Goal: Task Accomplishment & Management: Manage account settings

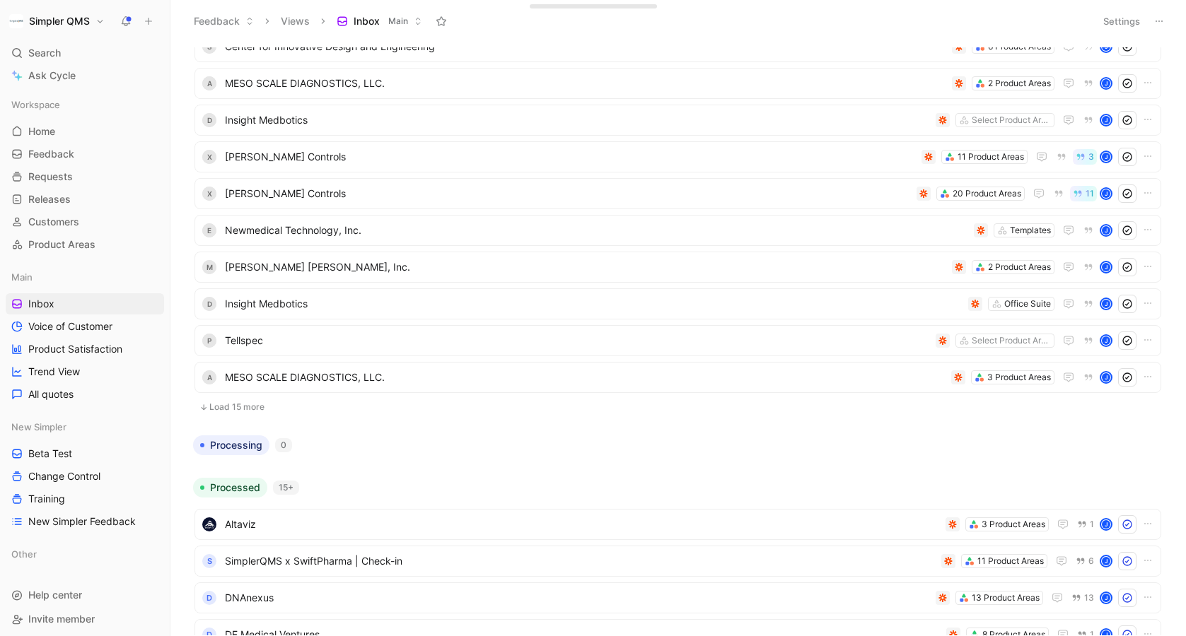
scroll to position [305, 0]
click at [52, 174] on span "Requests" at bounding box center [50, 177] width 45 height 14
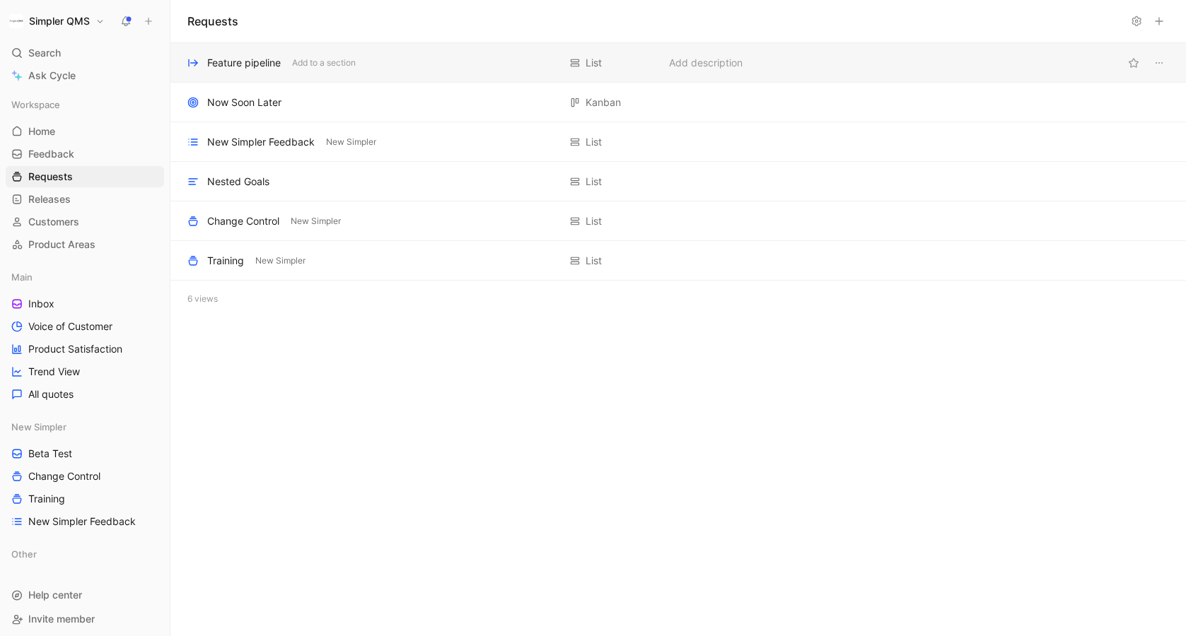
click at [232, 64] on div "Feature pipeline" at bounding box center [244, 62] width 74 height 17
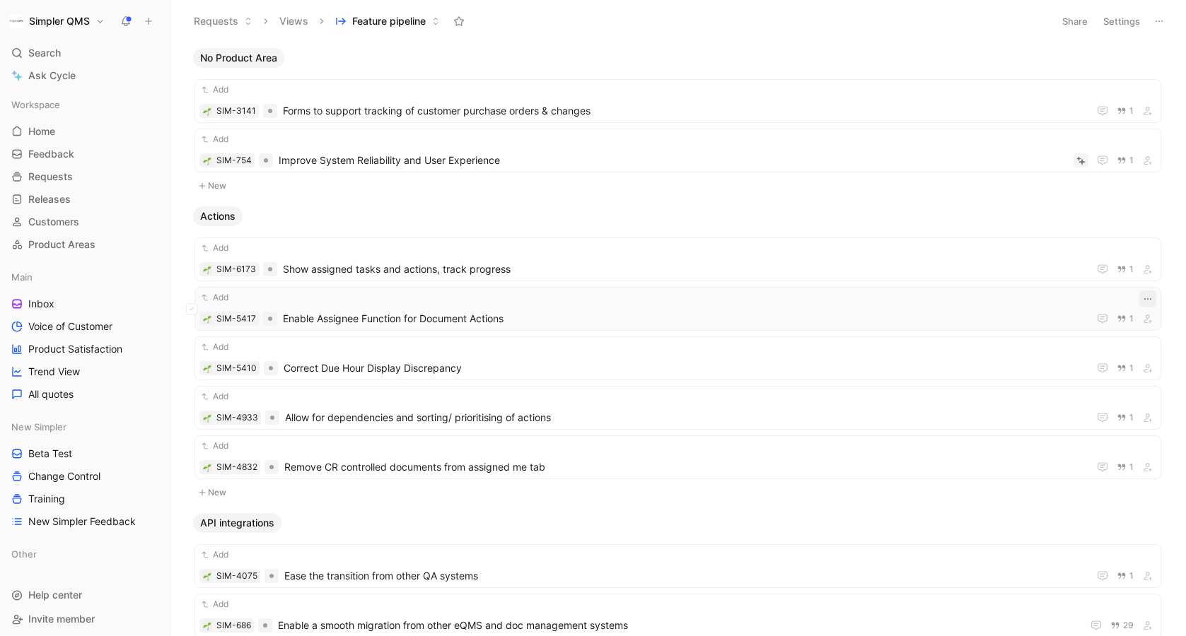
click at [1145, 298] on icon "button" at bounding box center [1147, 298] width 11 height 11
click at [882, 315] on span "Enable Assignee Function for Document Actions" at bounding box center [683, 318] width 800 height 17
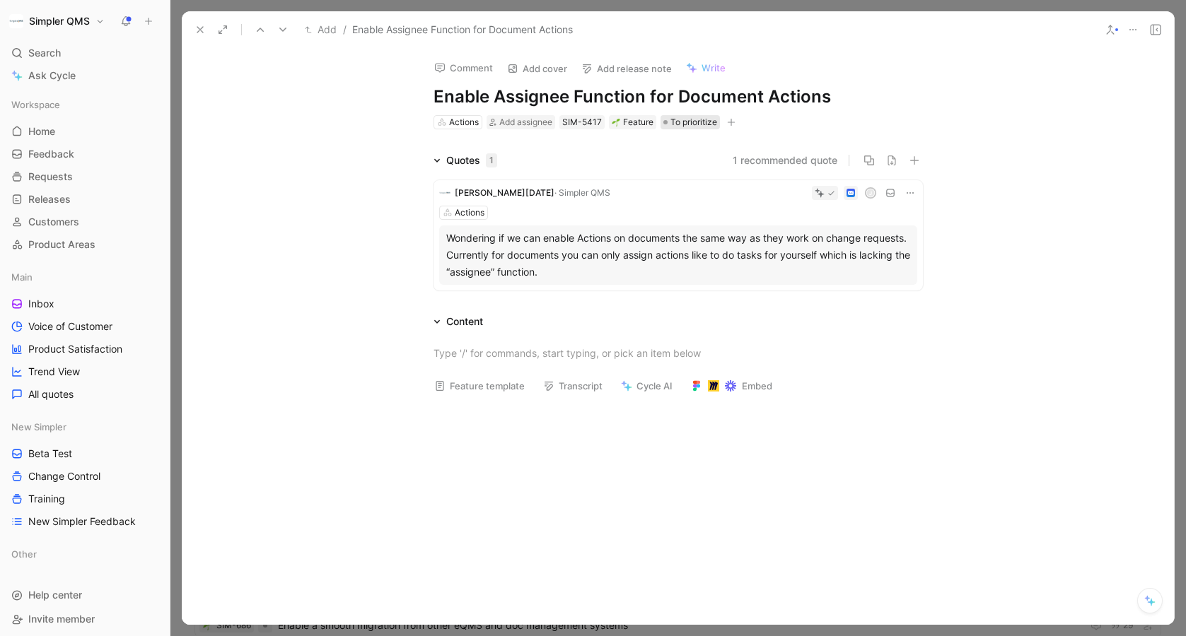
click at [684, 121] on span "To prioritize" at bounding box center [693, 122] width 47 height 14
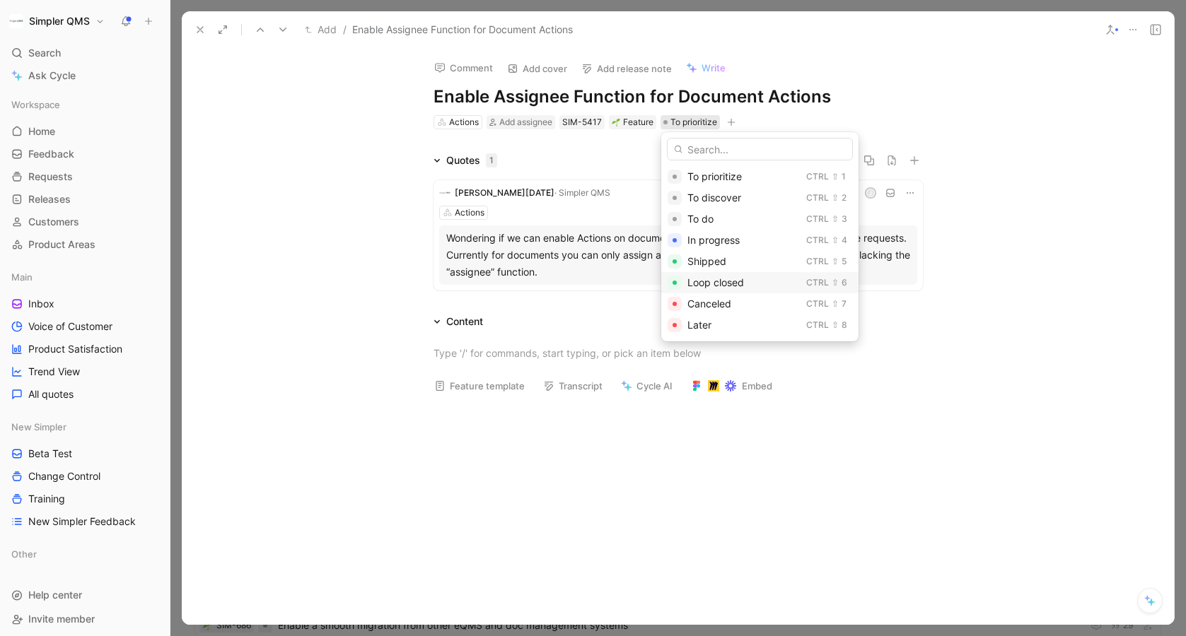
click at [723, 281] on span "Loop closed" at bounding box center [715, 282] width 57 height 12
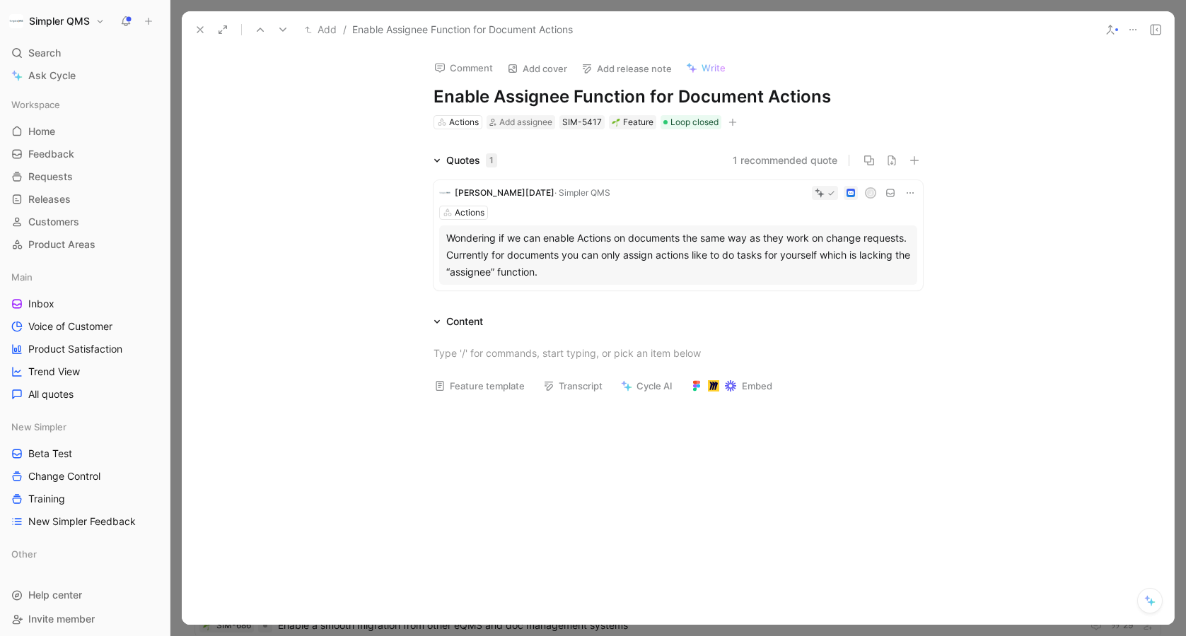
click at [200, 30] on use at bounding box center [200, 30] width 6 height 6
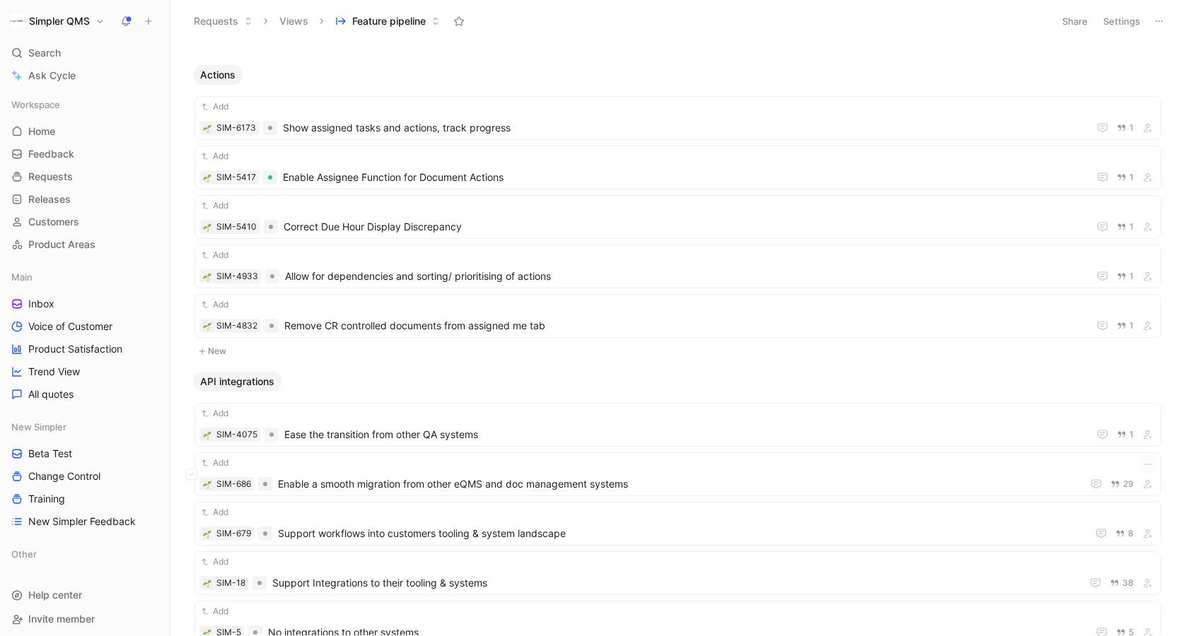
scroll to position [144, 0]
click at [587, 315] on span "Remove CR controlled documents from assigned me tab" at bounding box center [683, 323] width 798 height 17
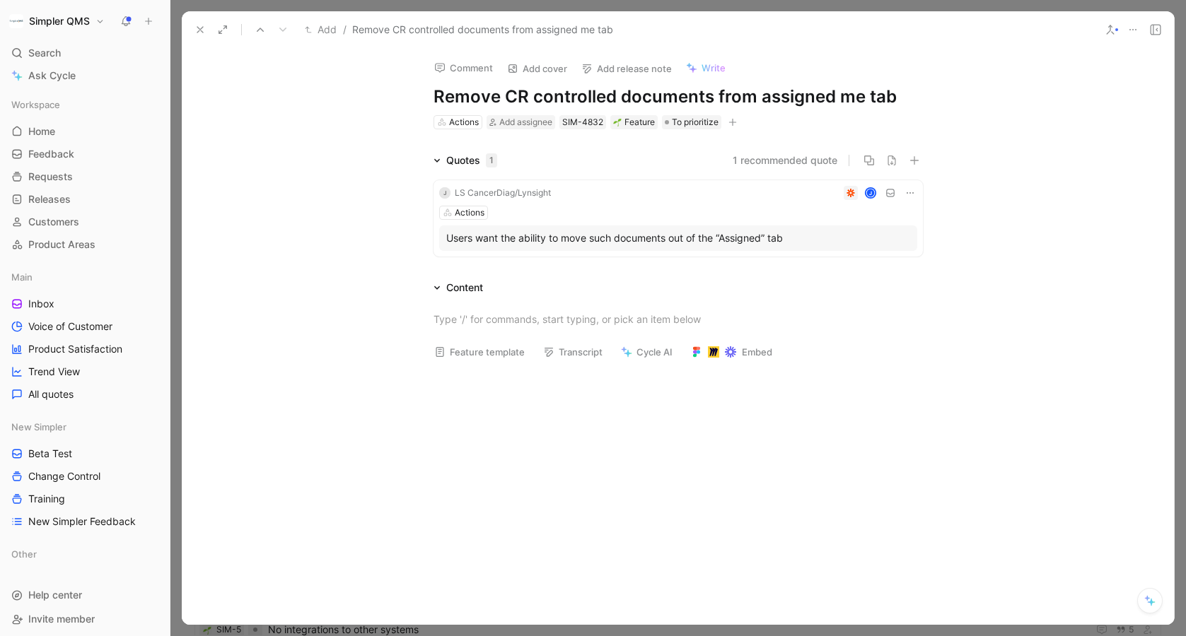
click at [194, 34] on icon at bounding box center [199, 29] width 11 height 11
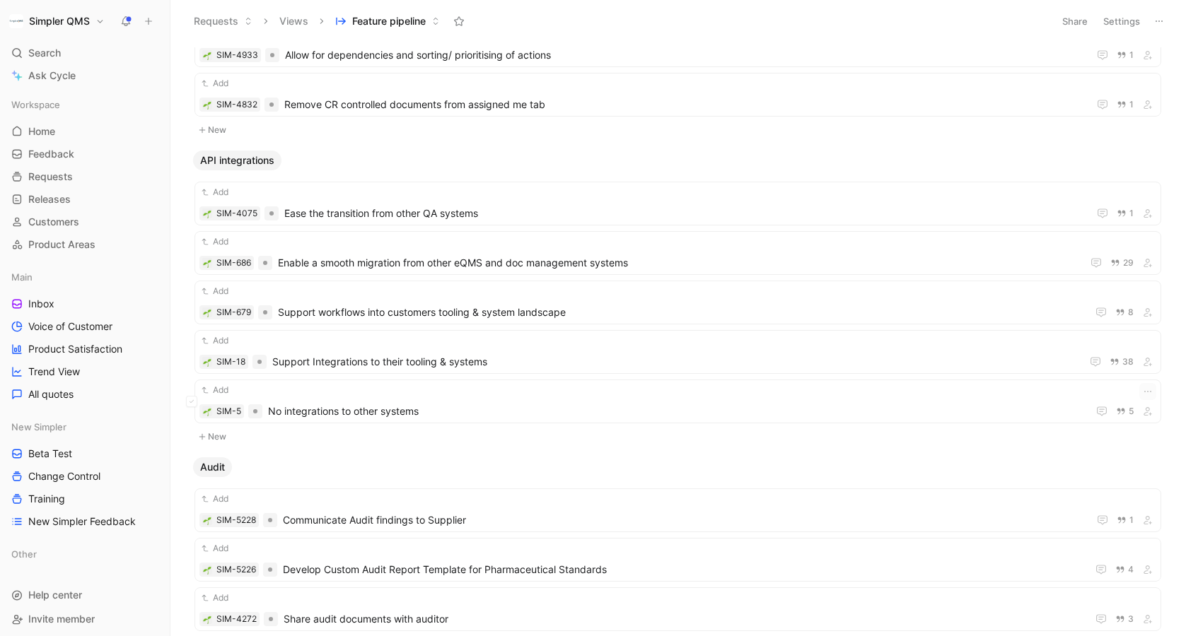
scroll to position [369, 0]
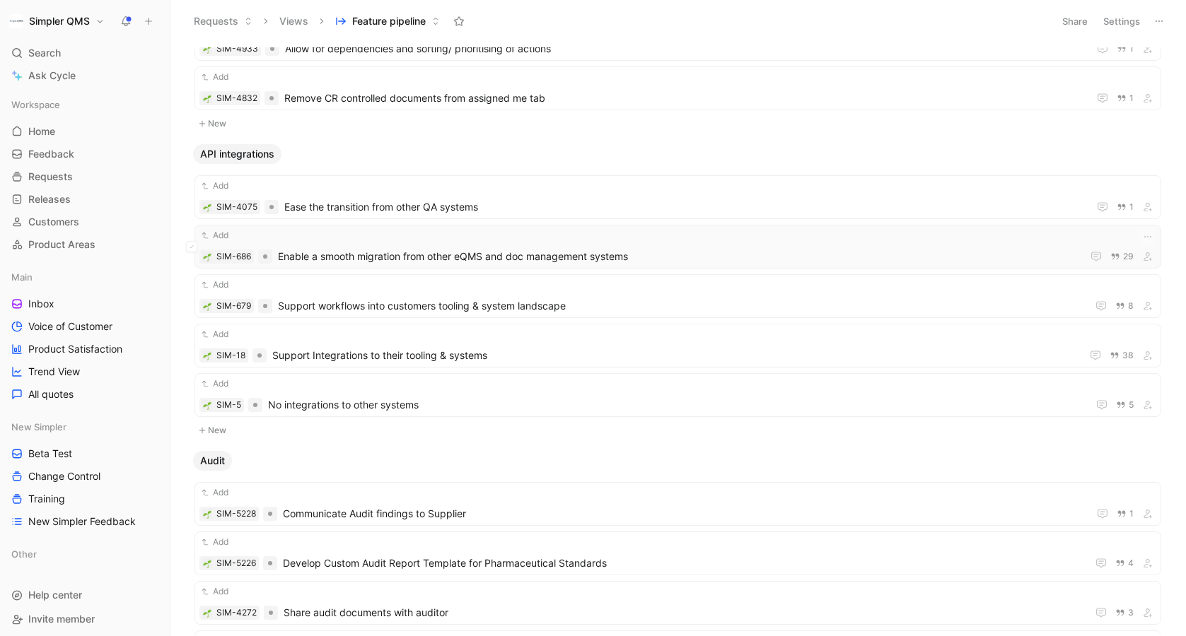
click at [614, 240] on div "Add" at bounding box center [677, 235] width 957 height 14
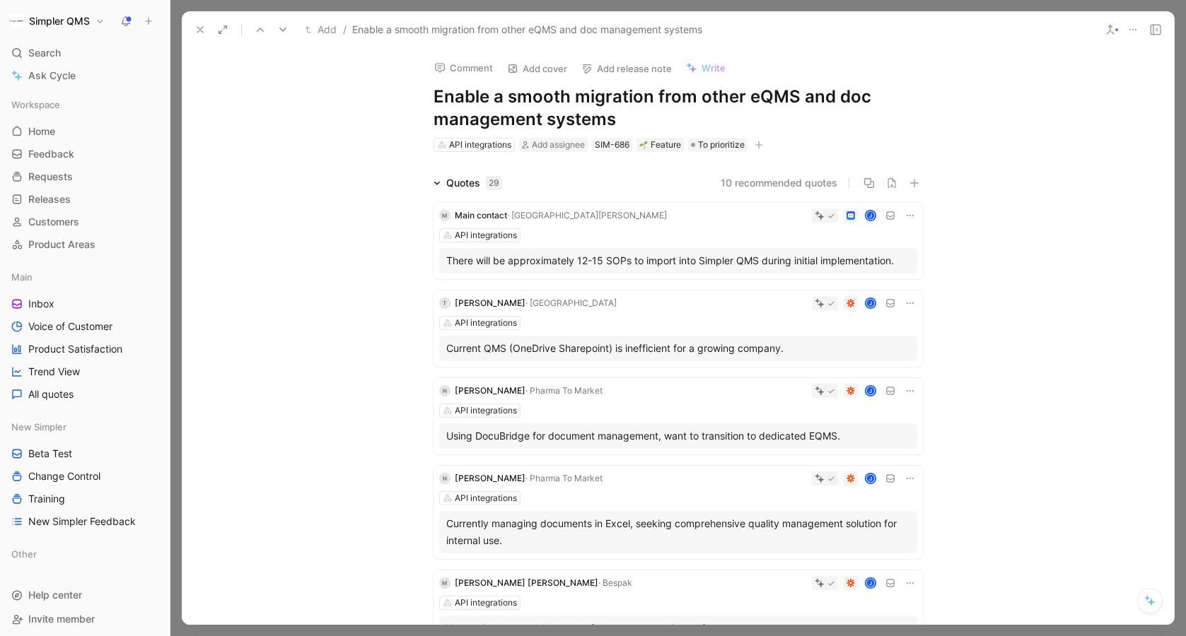
click at [1108, 26] on use at bounding box center [1110, 29] width 7 height 8
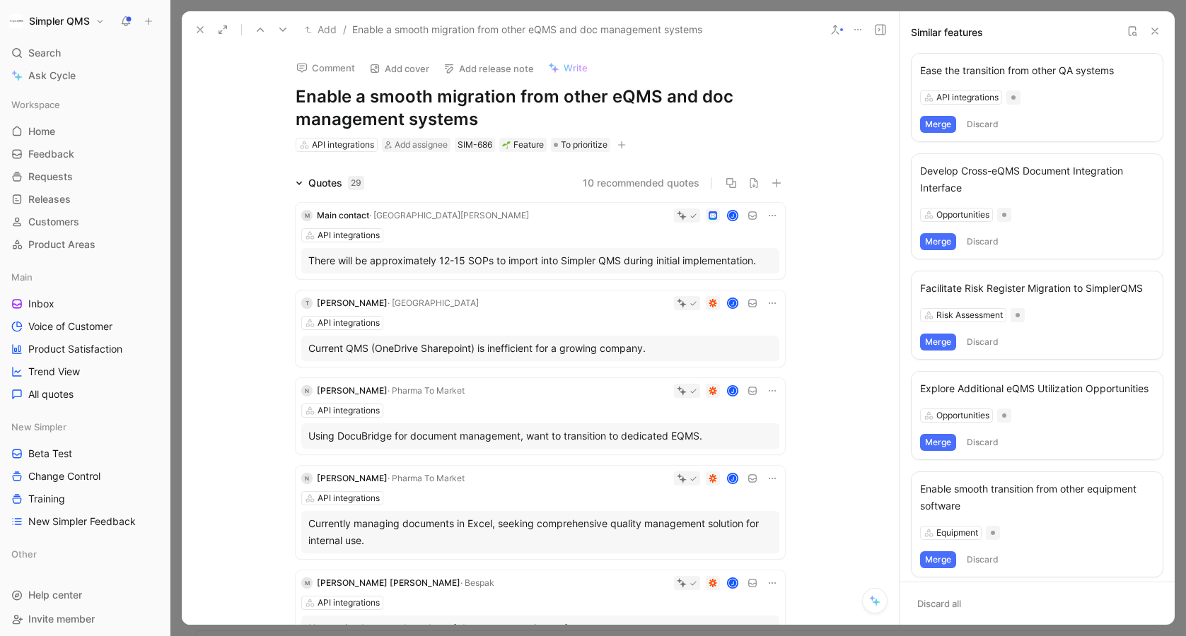
click at [833, 29] on icon at bounding box center [834, 29] width 11 height 11
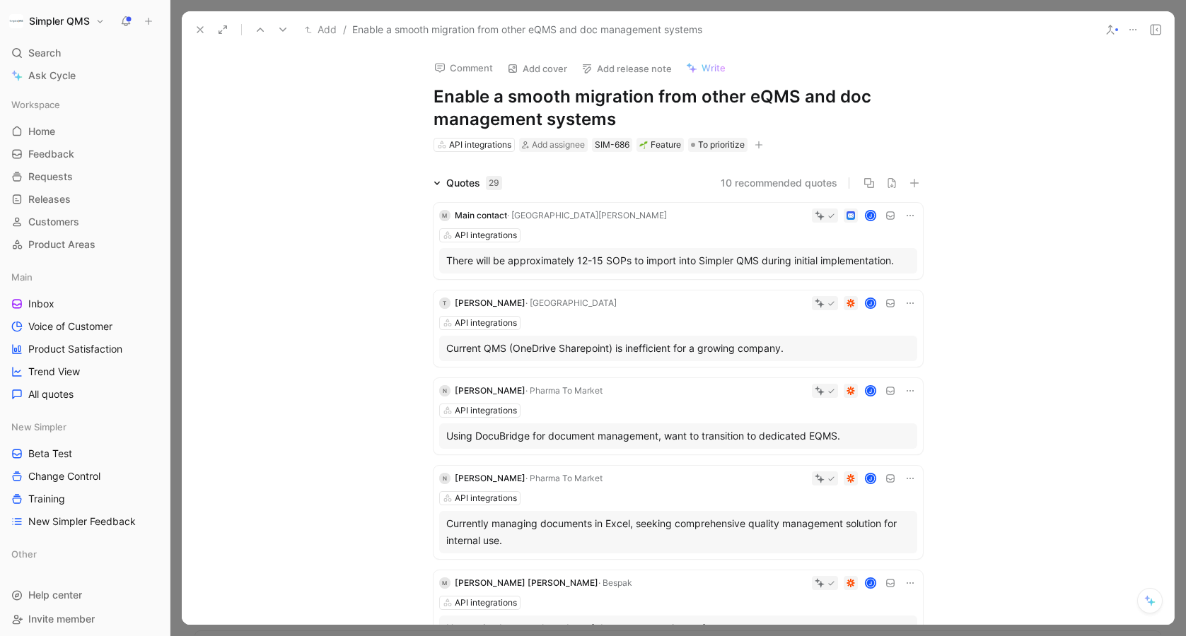
click at [1111, 23] on button at bounding box center [1110, 30] width 20 height 20
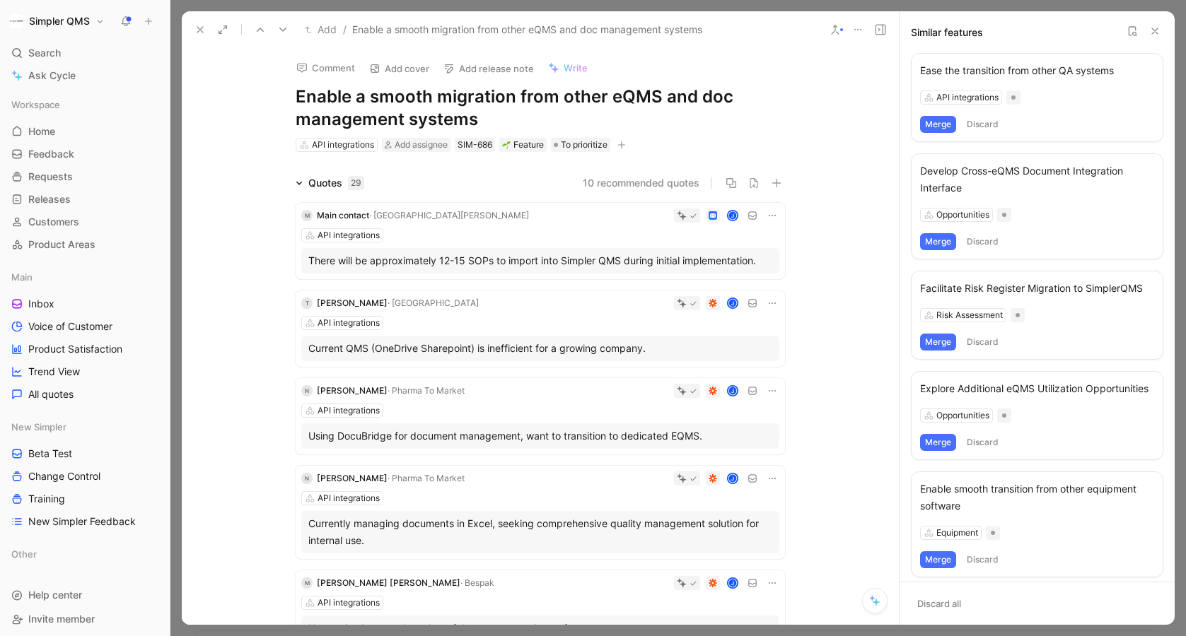
click at [938, 124] on button "Merge" at bounding box center [938, 124] width 36 height 17
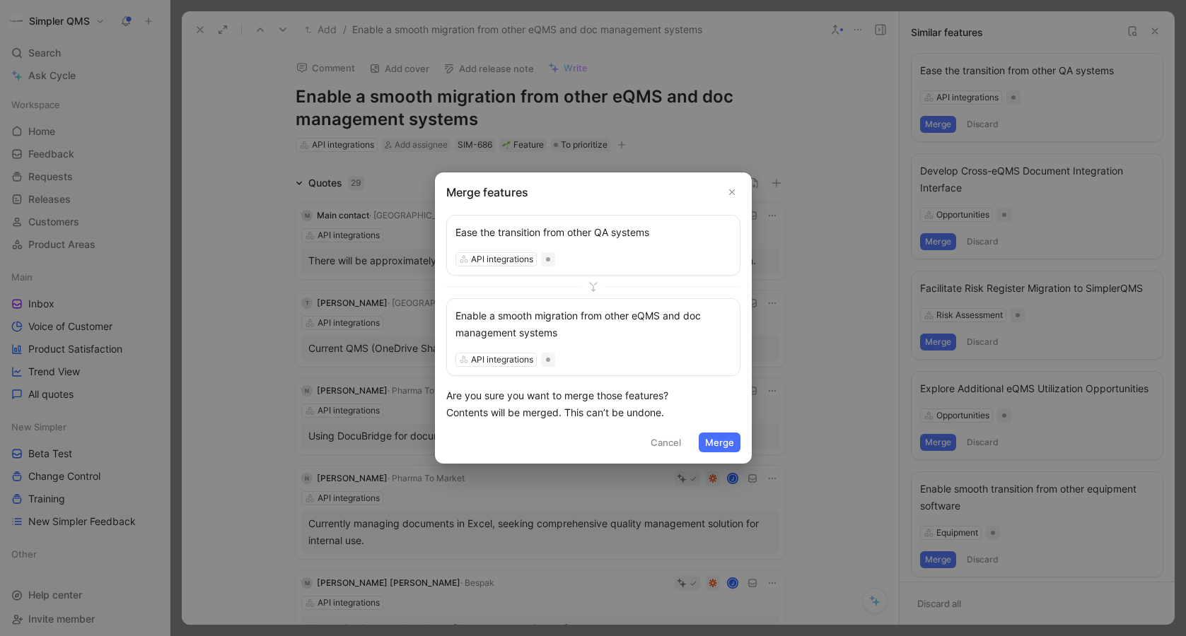
click at [723, 438] on button "Merge" at bounding box center [720, 443] width 42 height 20
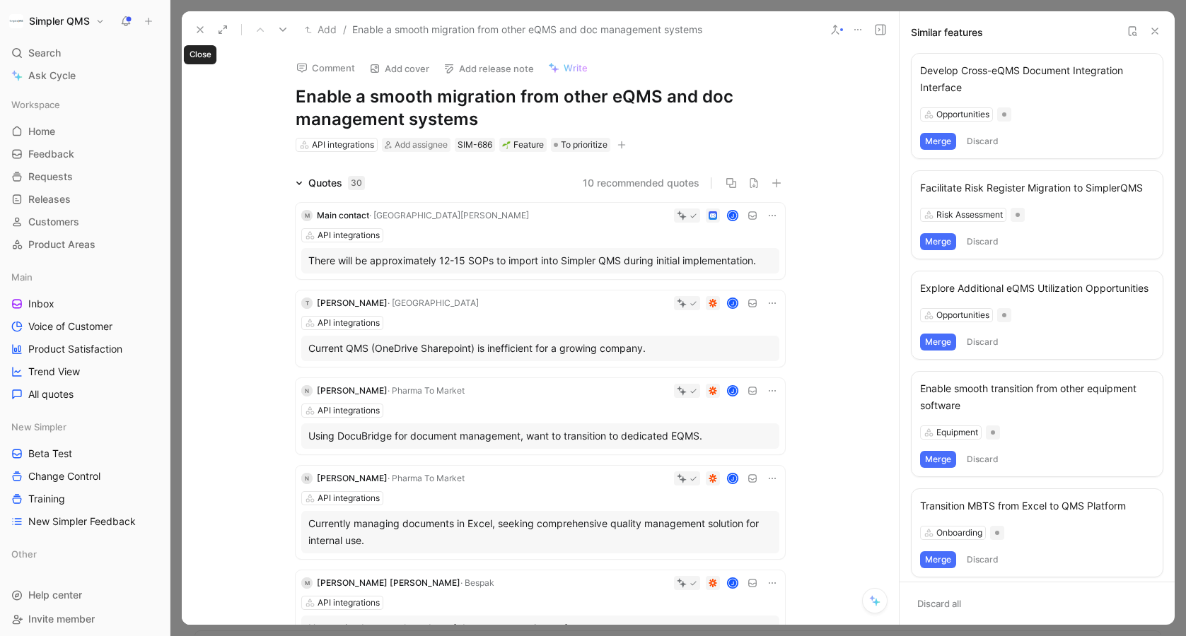
click at [197, 26] on icon at bounding box center [199, 29] width 11 height 11
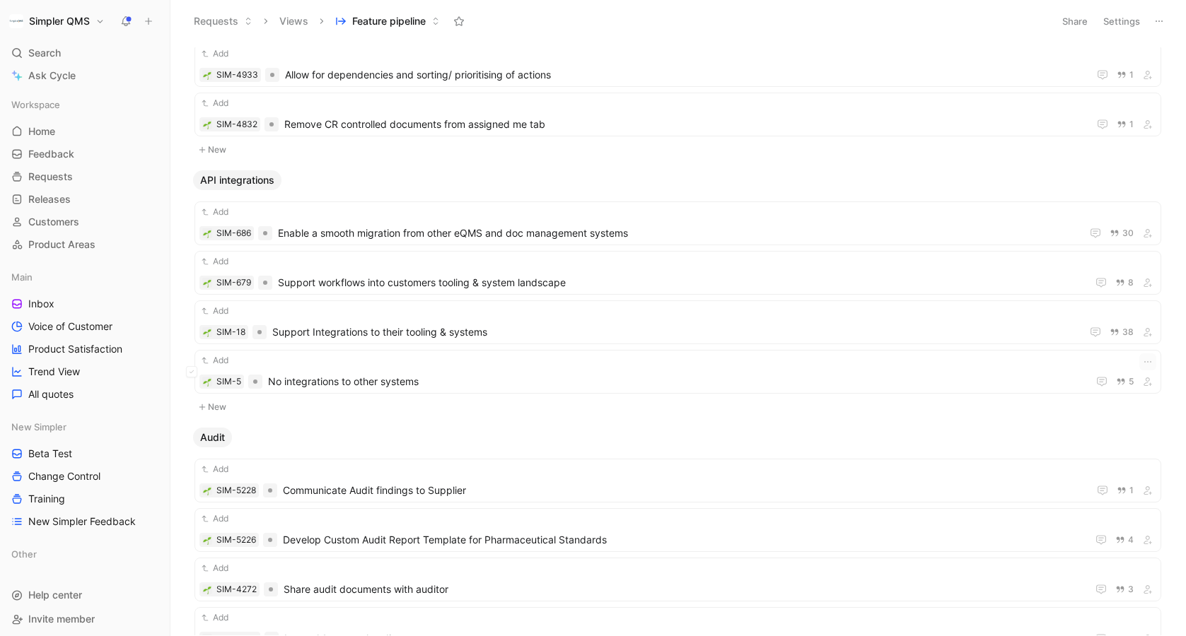
scroll to position [339, 0]
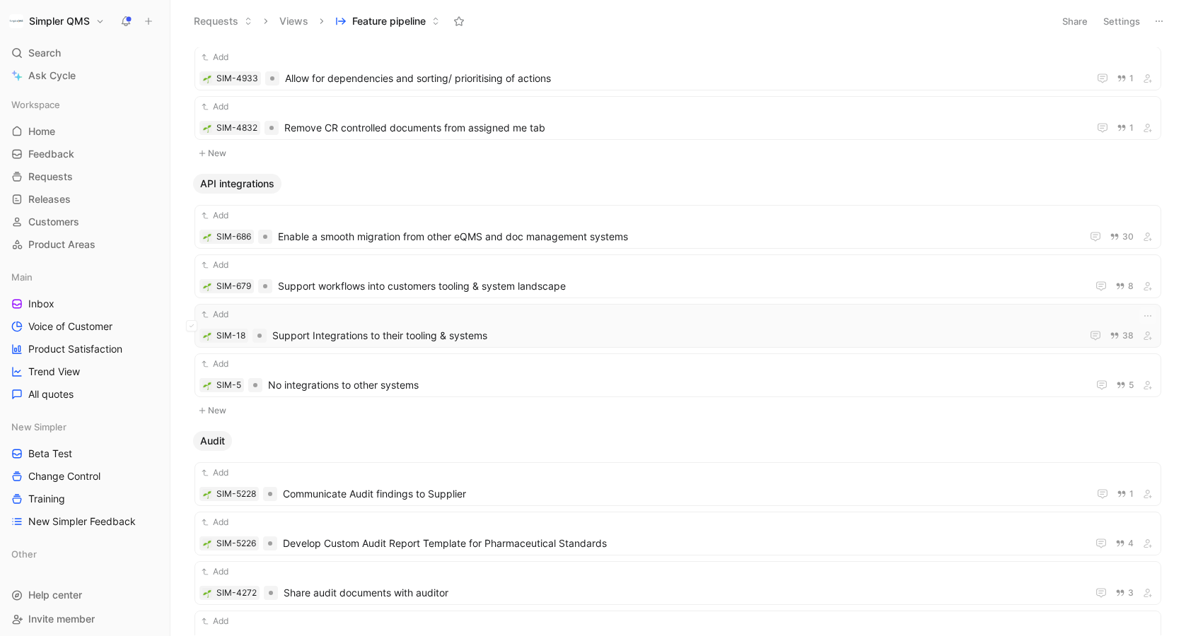
click at [569, 332] on span "Support Integrations to their tooling & systems" at bounding box center [673, 335] width 803 height 17
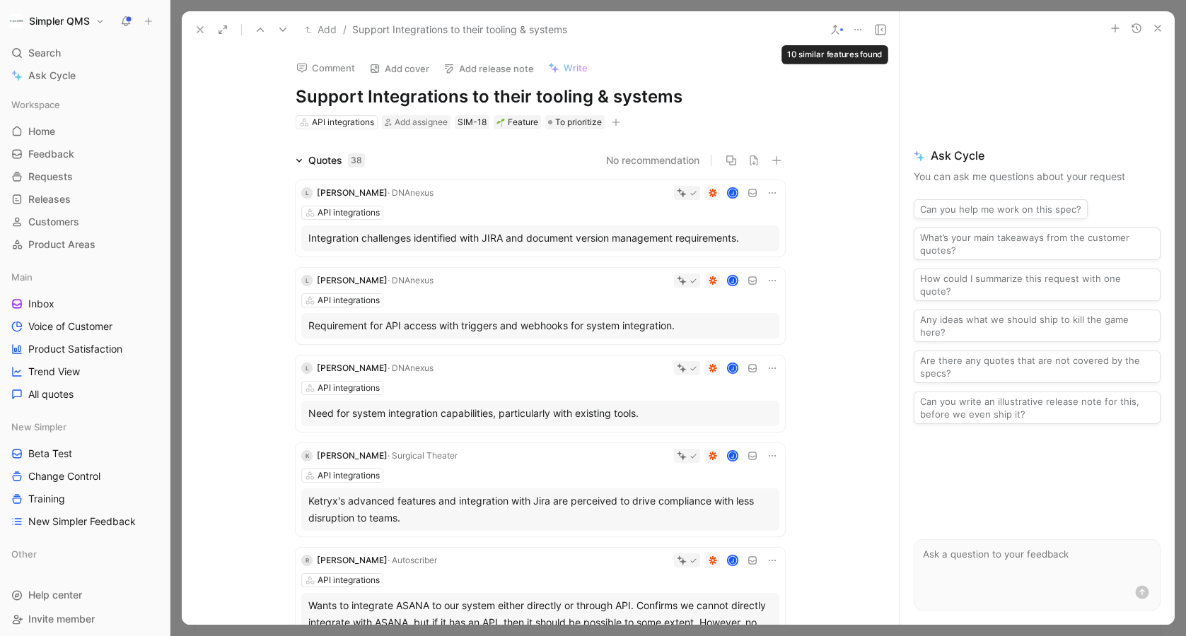
click at [836, 34] on icon at bounding box center [834, 29] width 11 height 11
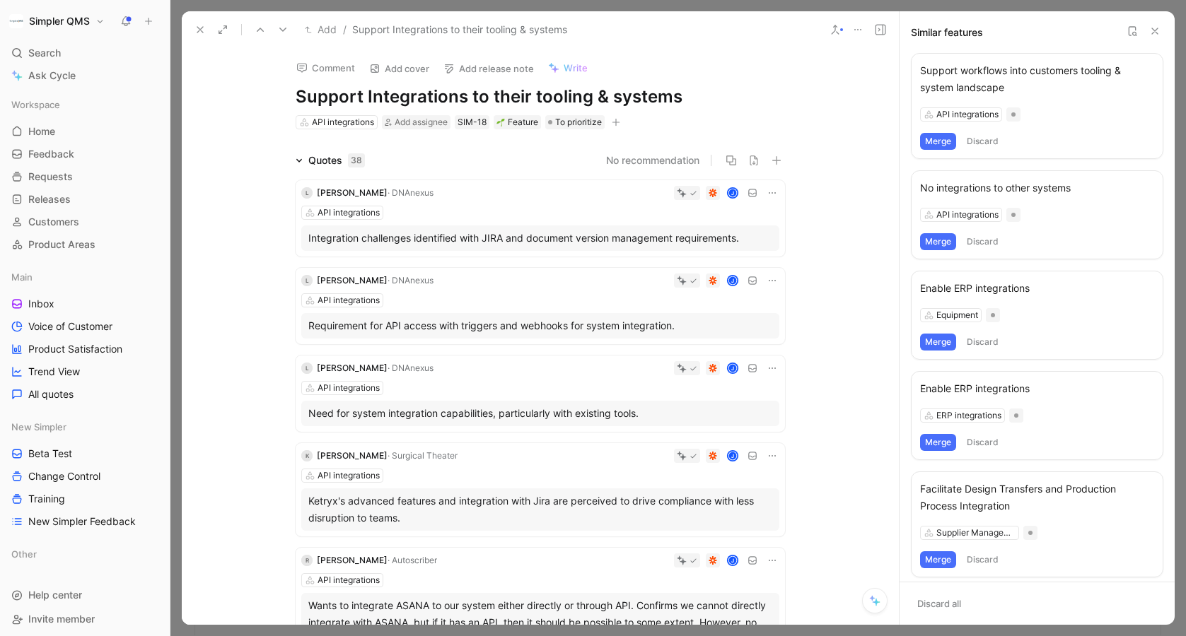
click at [944, 142] on button "Merge" at bounding box center [938, 141] width 36 height 17
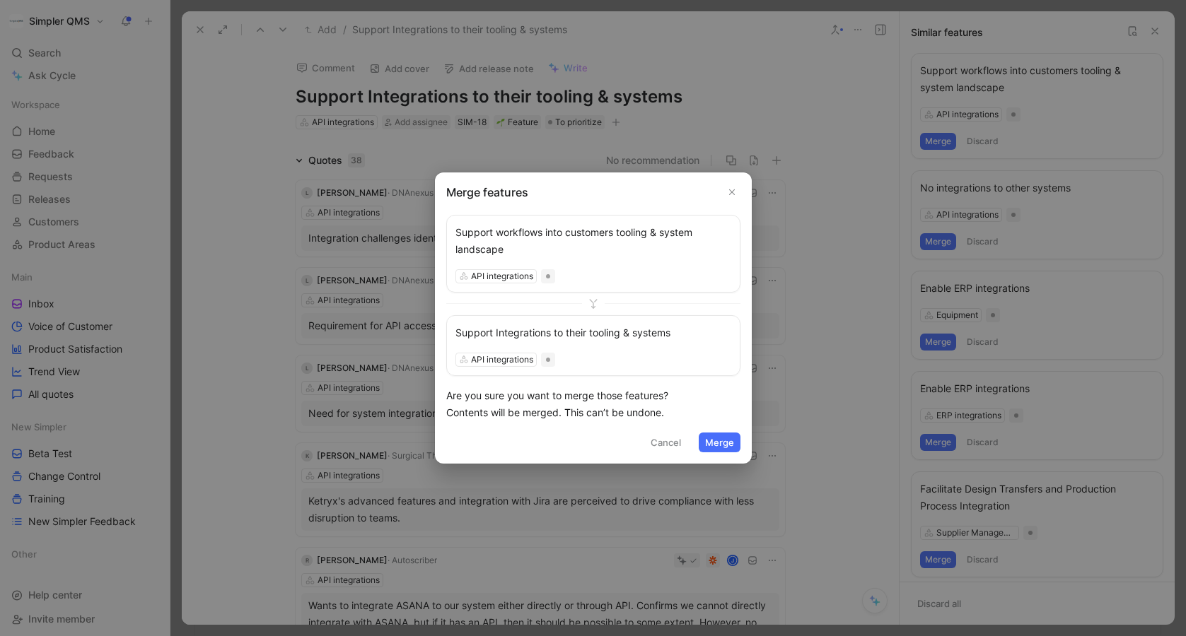
click at [727, 445] on button "Merge" at bounding box center [720, 443] width 42 height 20
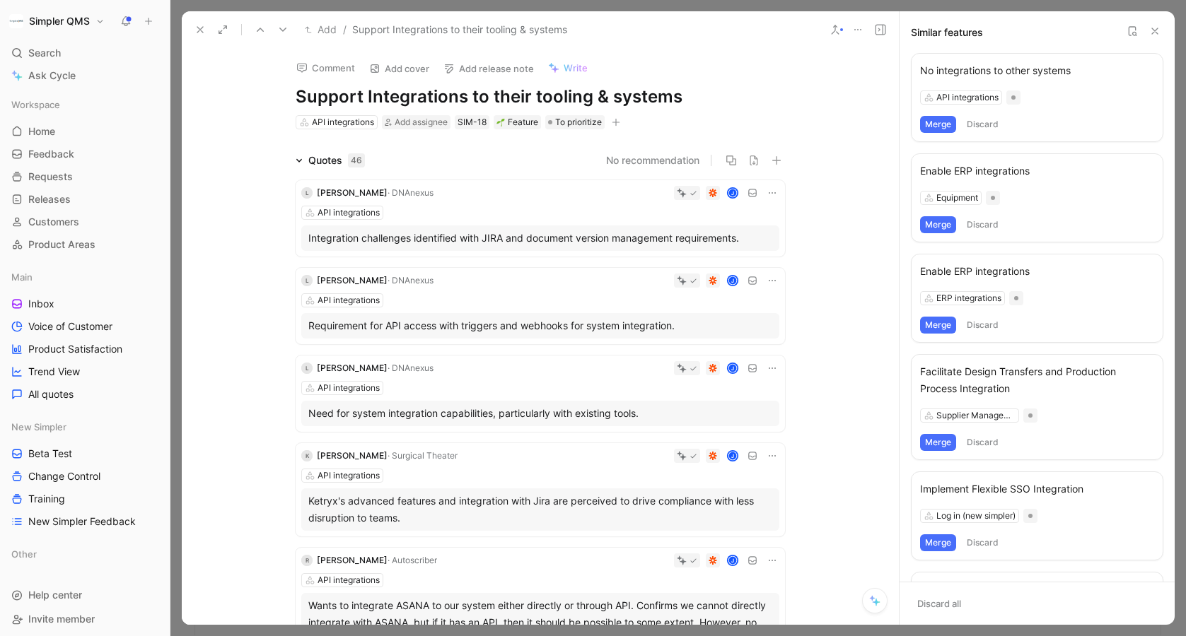
click at [935, 122] on button "Merge" at bounding box center [938, 124] width 36 height 17
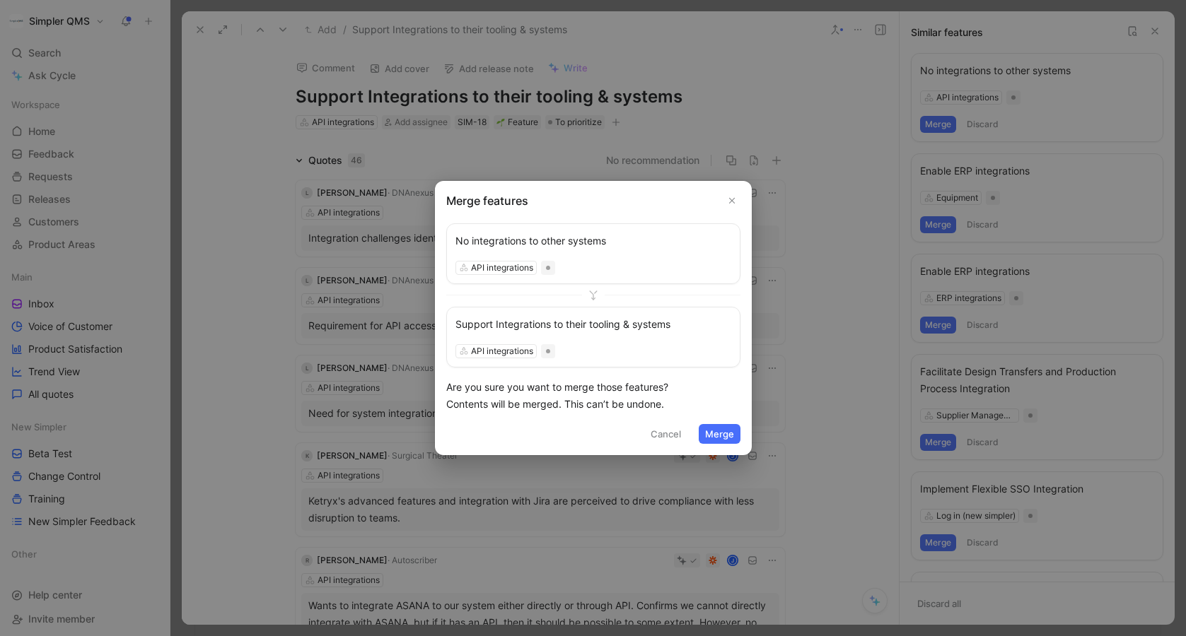
click at [722, 433] on button "Merge" at bounding box center [720, 434] width 42 height 20
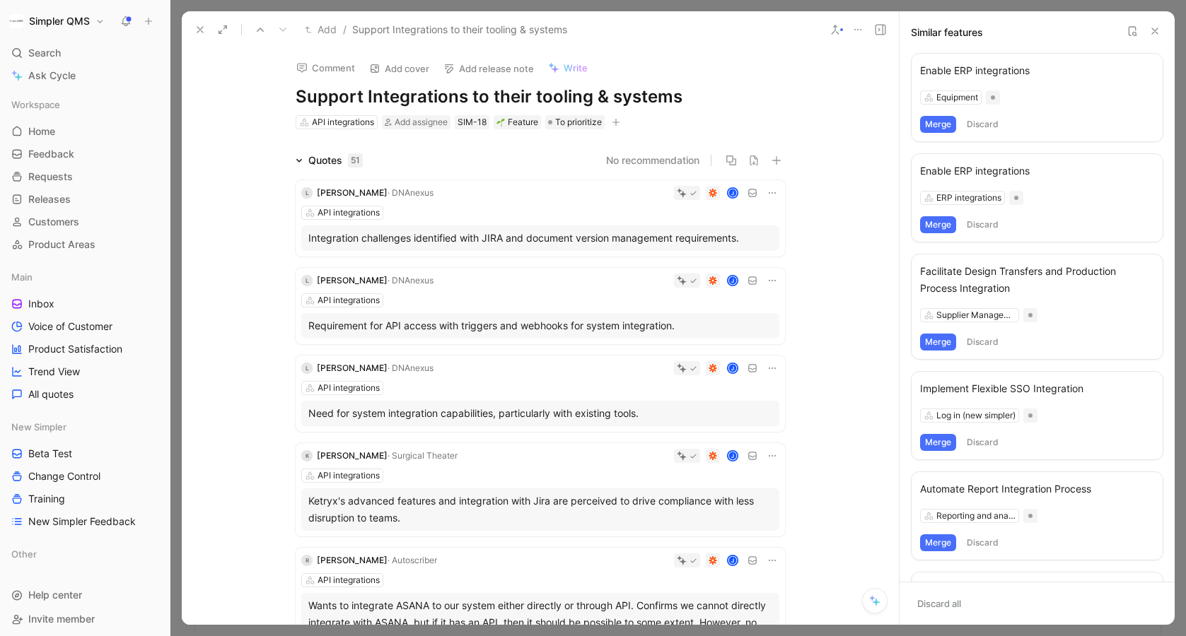
click at [197, 25] on icon at bounding box center [199, 29] width 11 height 11
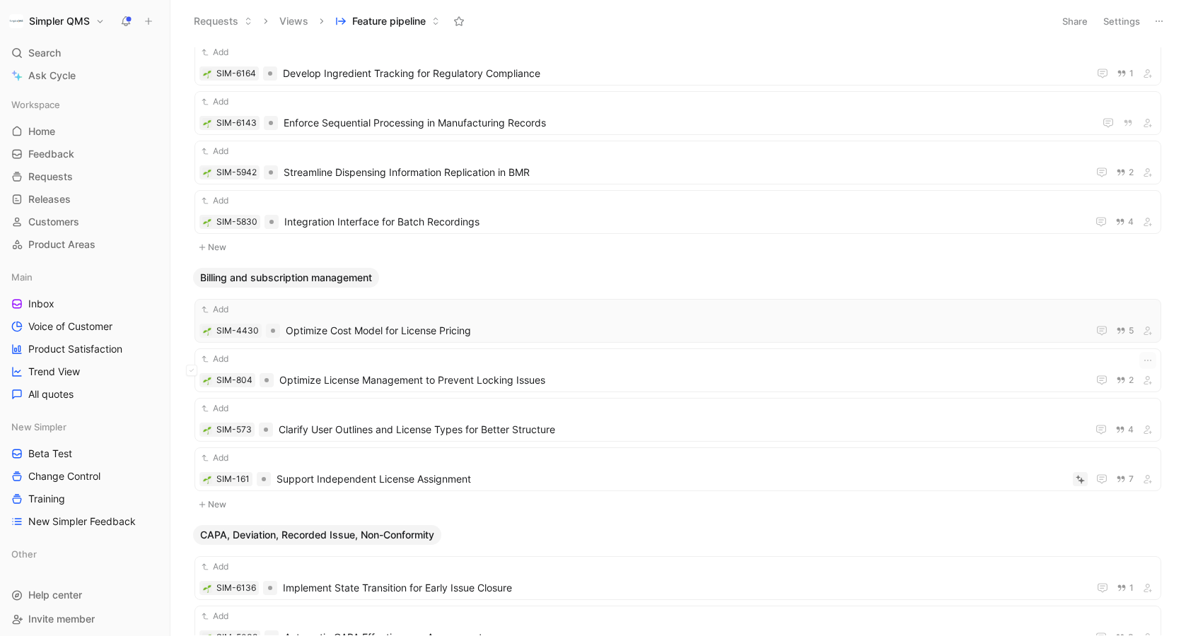
scroll to position [1119, 0]
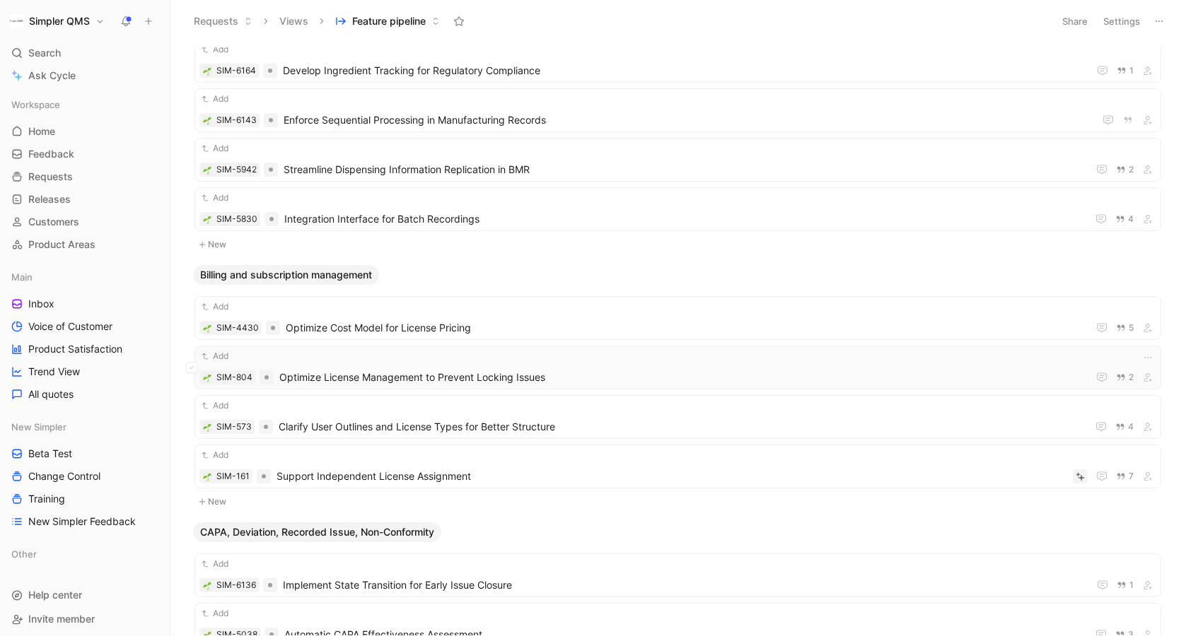
click at [588, 364] on div "Add SIM-804 Optimize License Management to Prevent Locking Issues 2" at bounding box center [677, 367] width 957 height 37
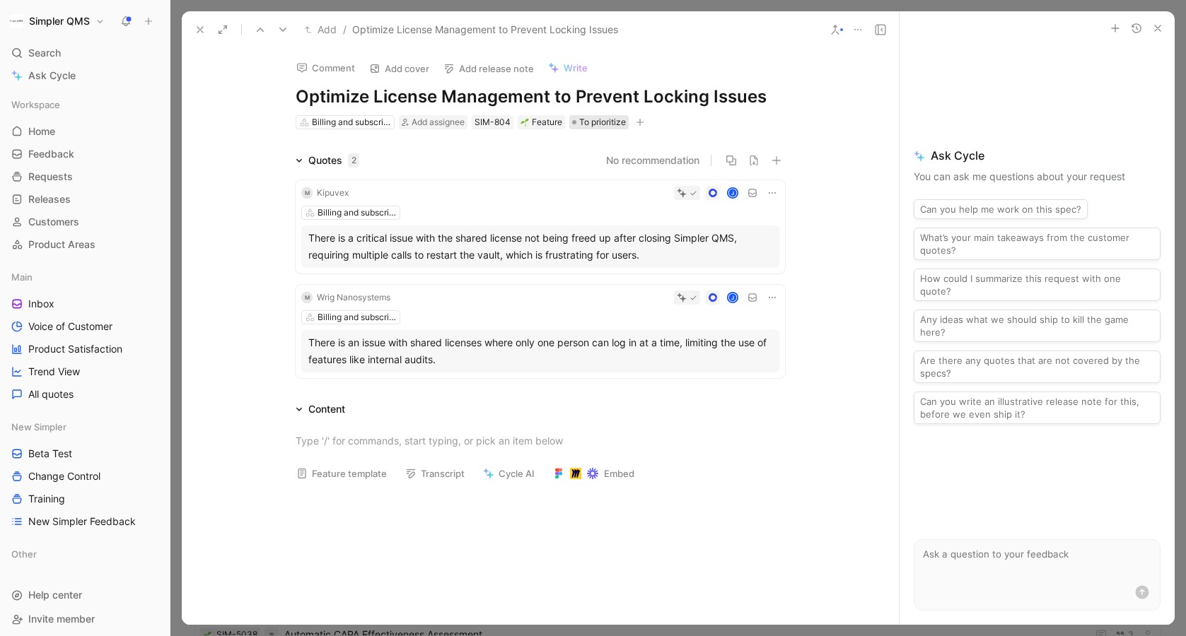
click at [588, 119] on span "To prioritize" at bounding box center [602, 122] width 47 height 14
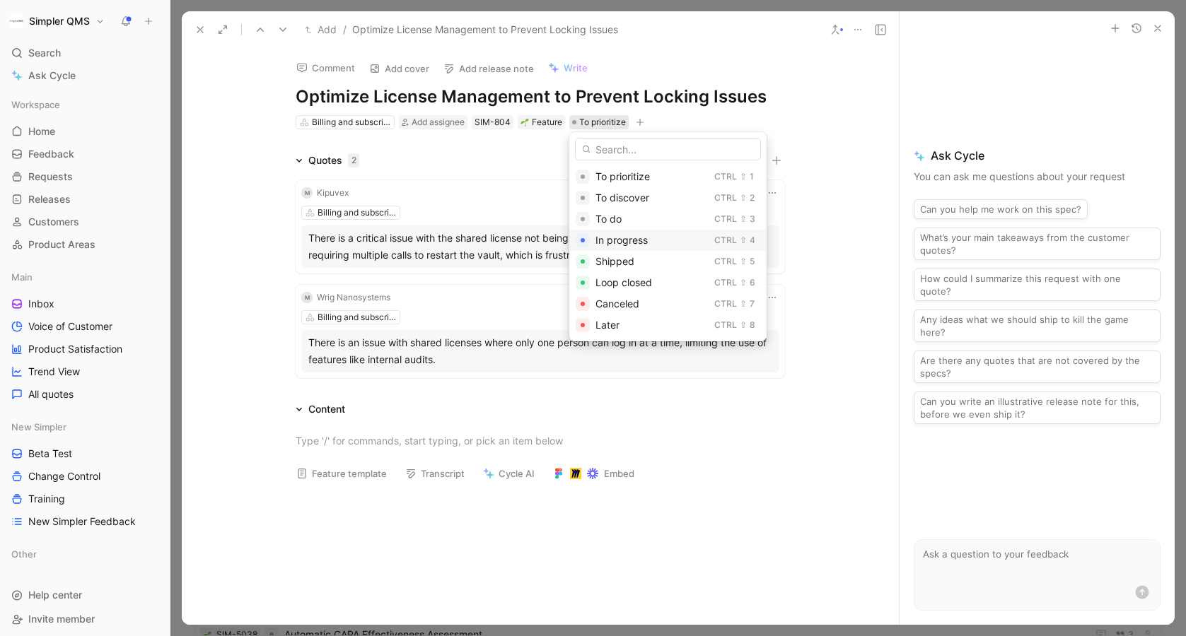
click at [621, 240] on span "In progress" at bounding box center [621, 240] width 52 height 12
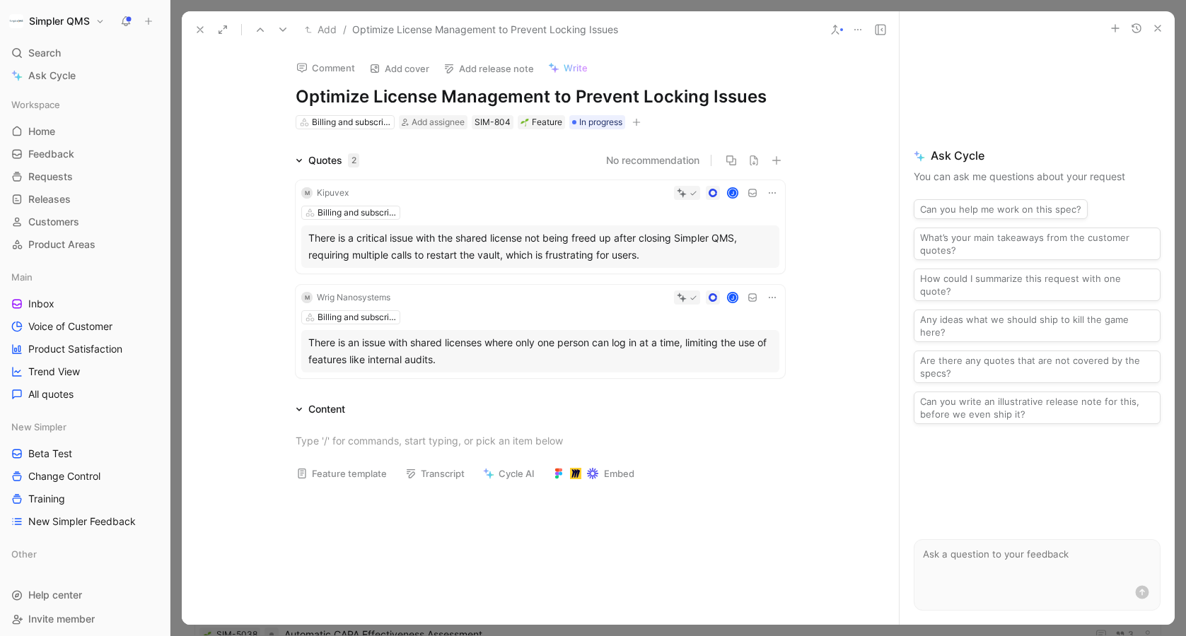
click at [197, 30] on icon at bounding box center [199, 29] width 11 height 11
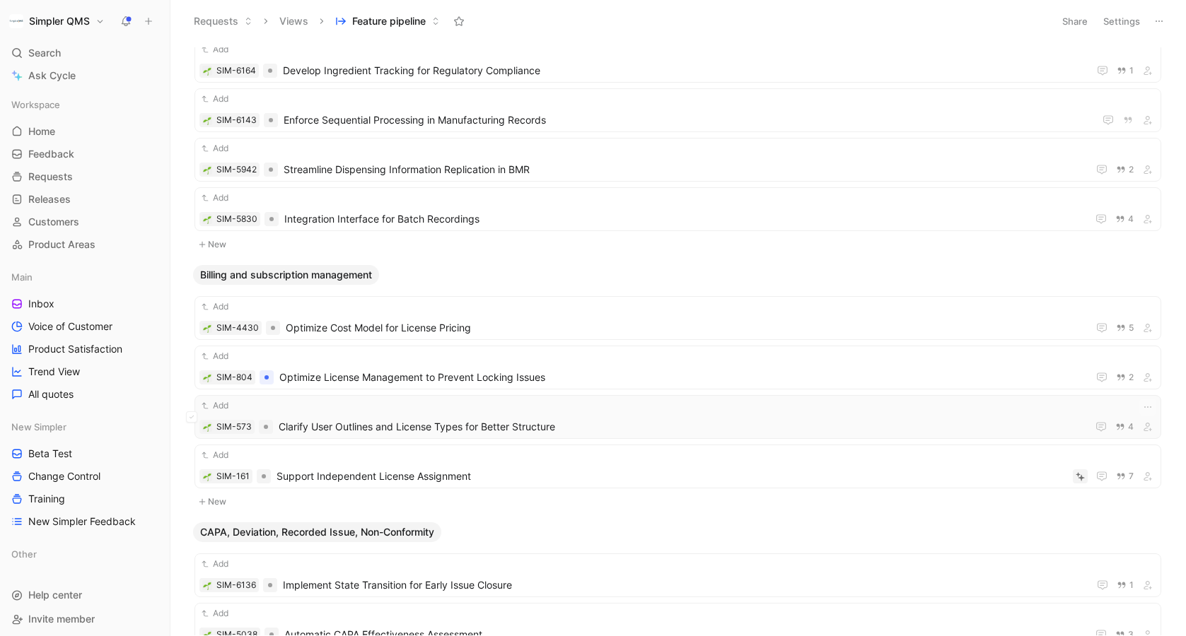
click at [573, 415] on div "Add SIM-573 Clarify User Outlines and License Types for Better Structure 4" at bounding box center [677, 417] width 957 height 37
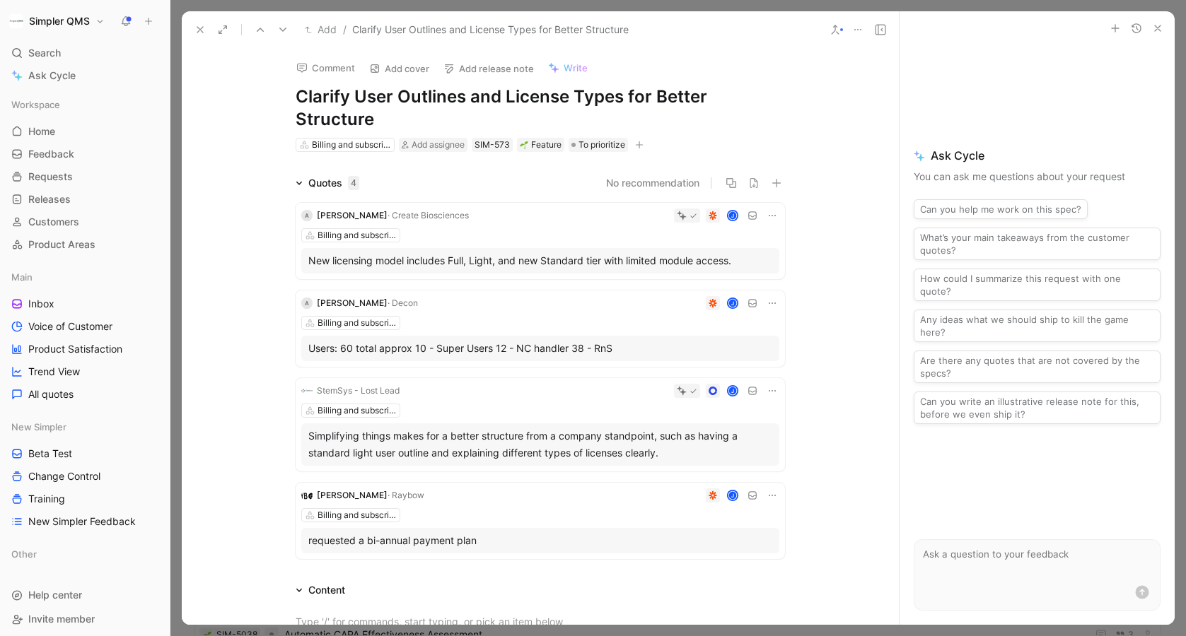
click at [204, 30] on icon at bounding box center [199, 29] width 11 height 11
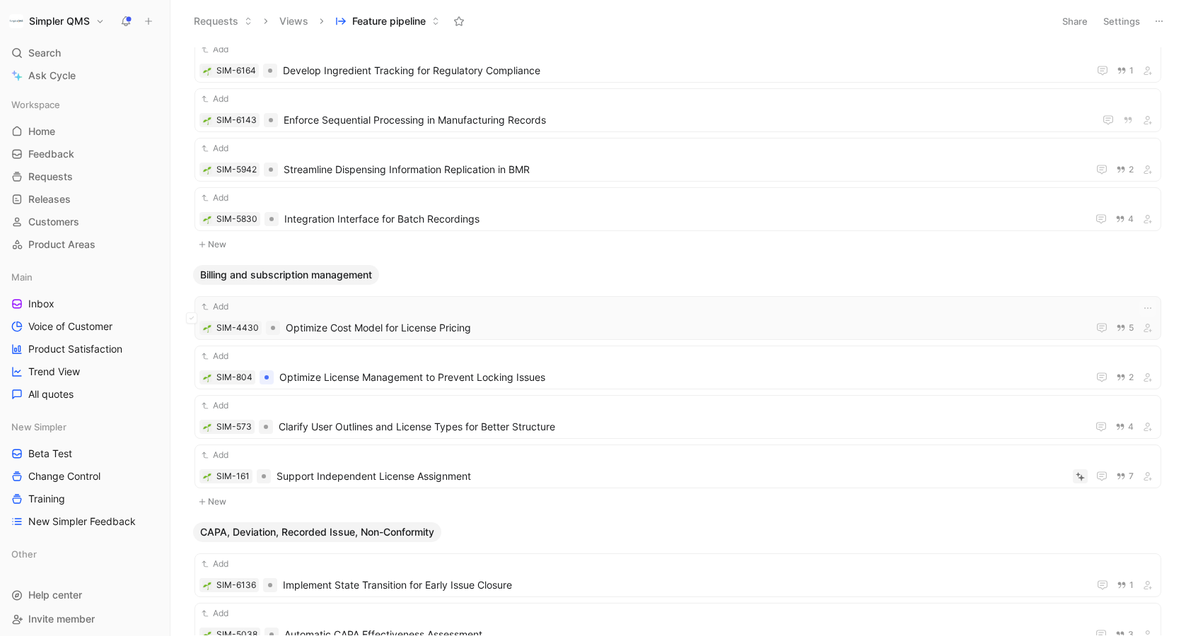
click at [518, 320] on span "Optimize Cost Model for License Pricing" at bounding box center [684, 328] width 796 height 17
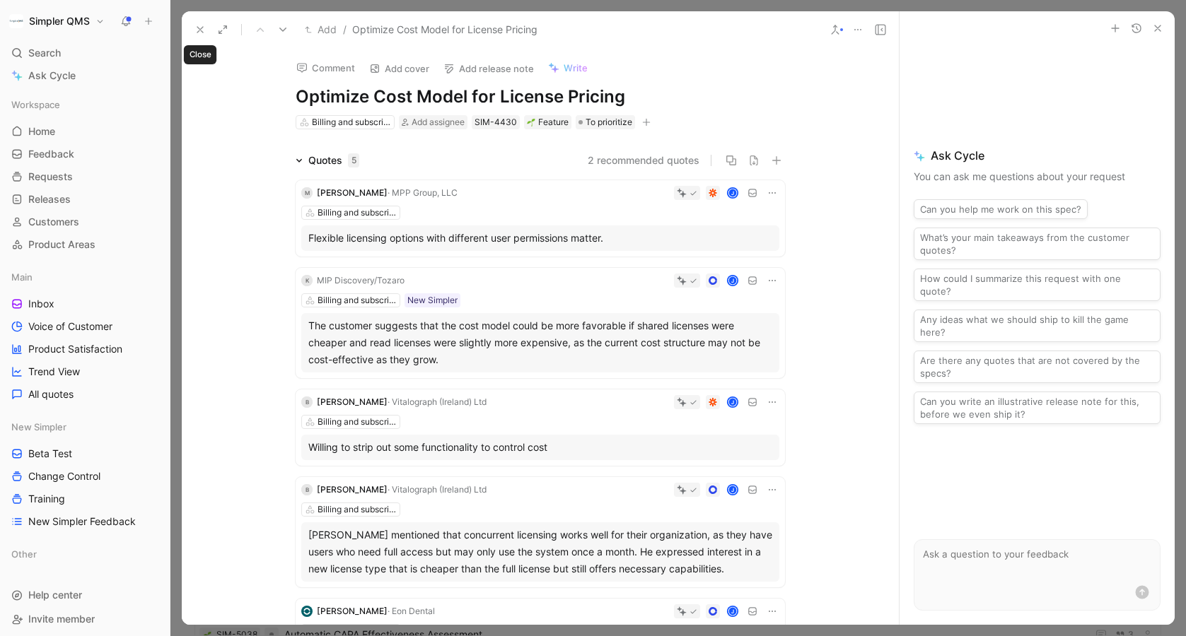
click at [199, 31] on use at bounding box center [200, 30] width 6 height 6
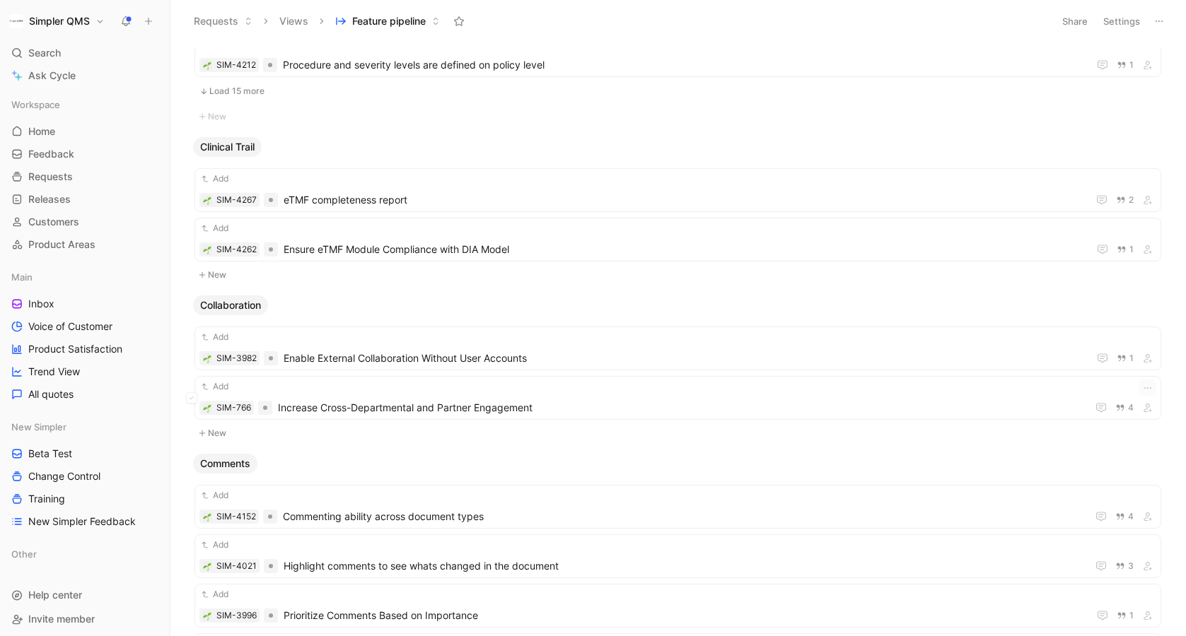
scroll to position [3522, 0]
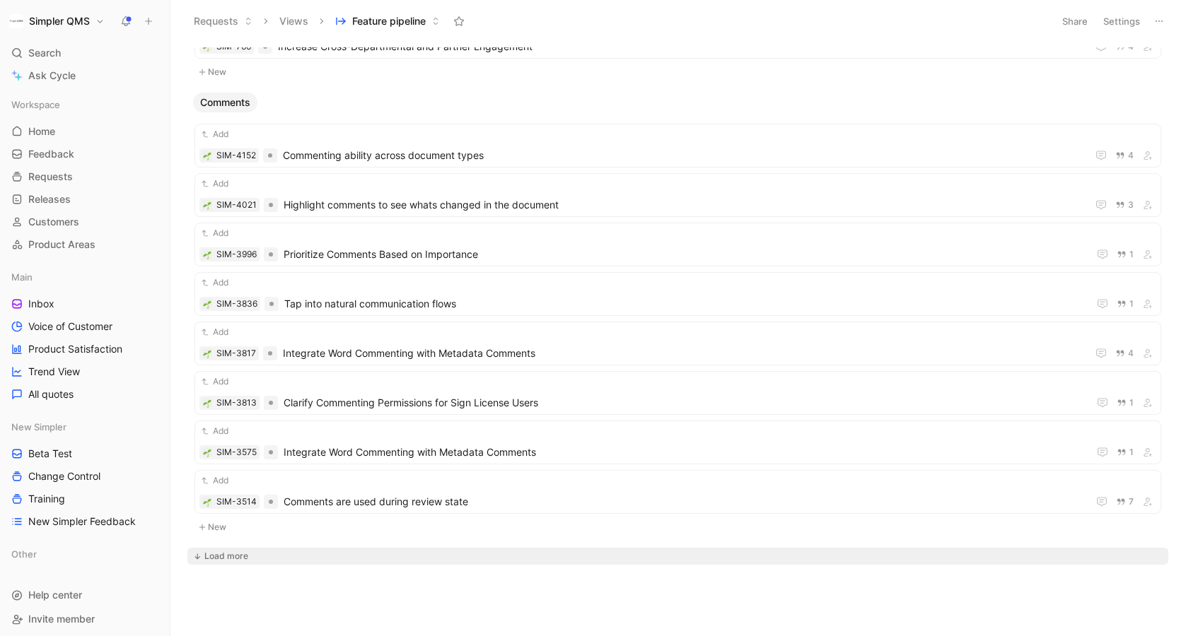
click at [228, 552] on div "Load more" at bounding box center [226, 556] width 44 height 14
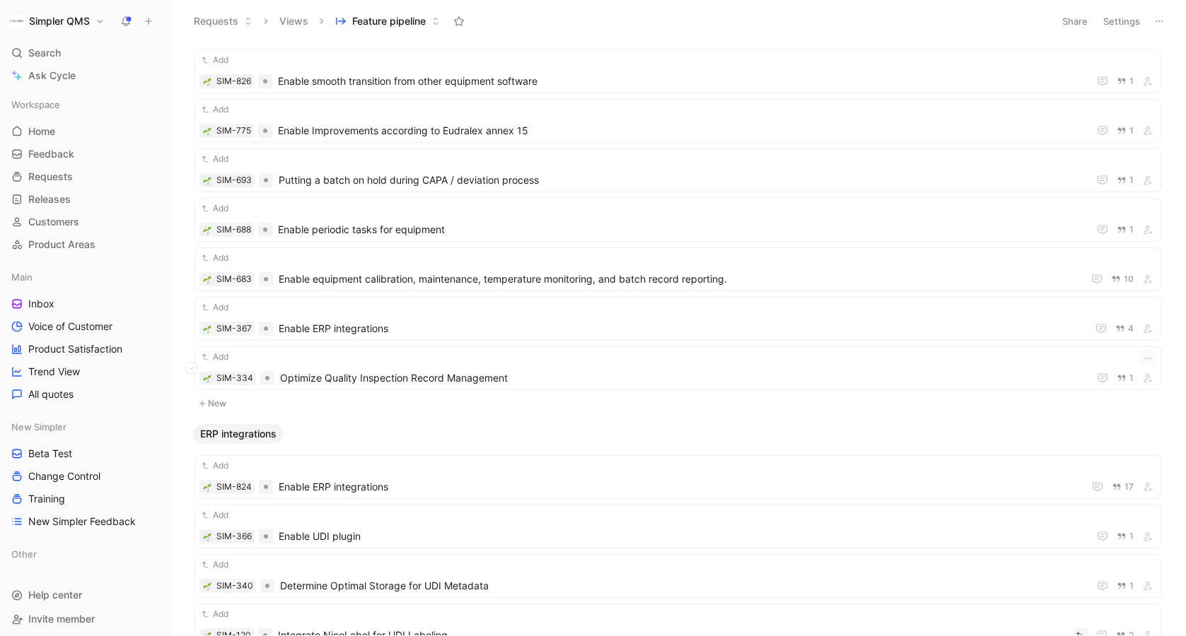
scroll to position [6816, 0]
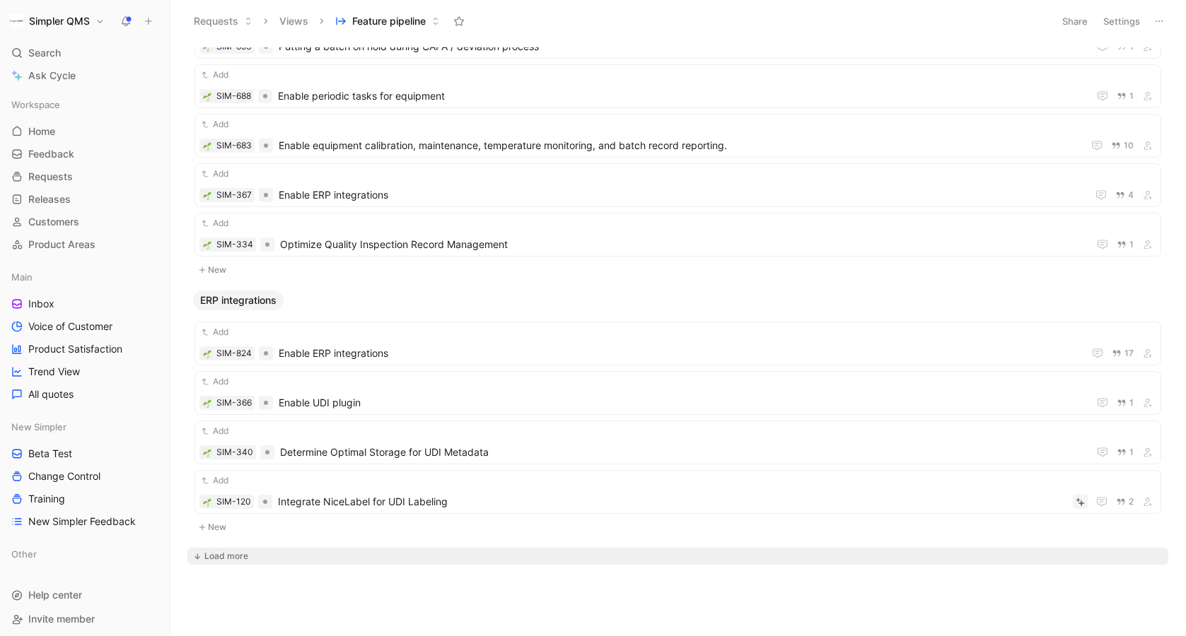
click at [214, 559] on div "Load more" at bounding box center [226, 556] width 44 height 14
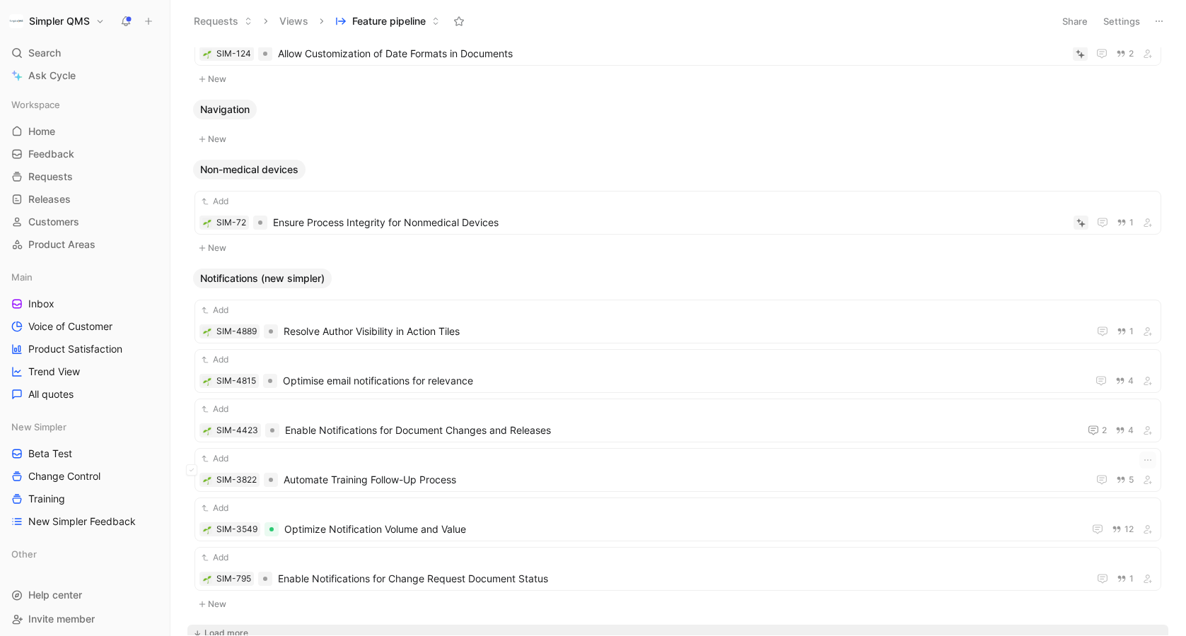
scroll to position [9390, 0]
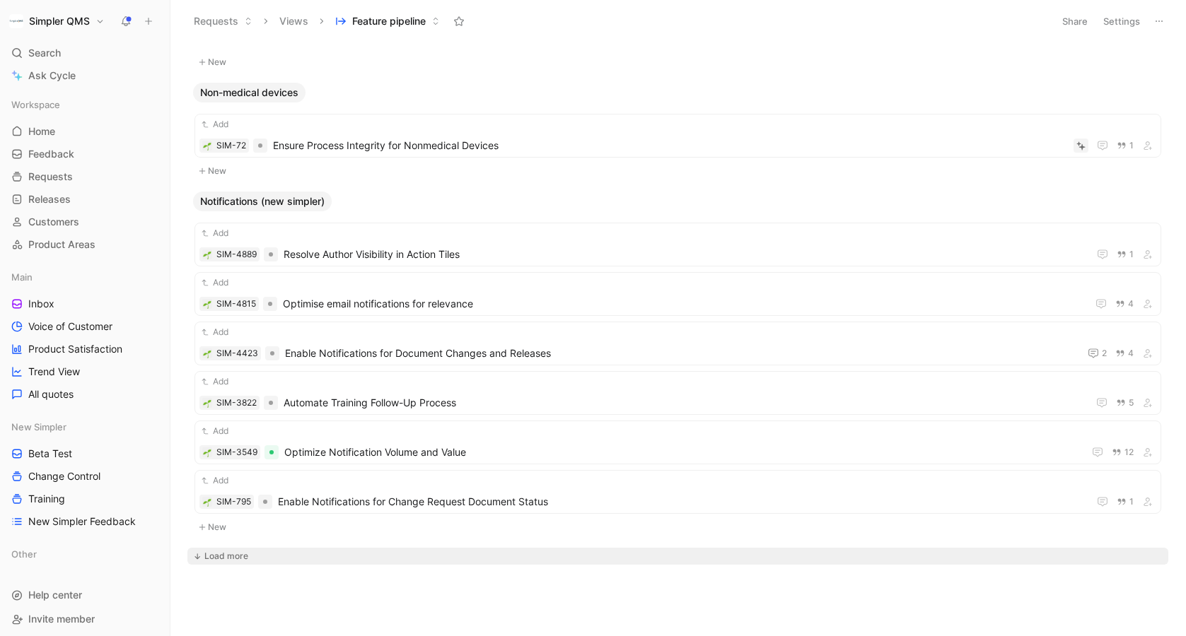
click at [235, 554] on div "Load more" at bounding box center [226, 556] width 44 height 14
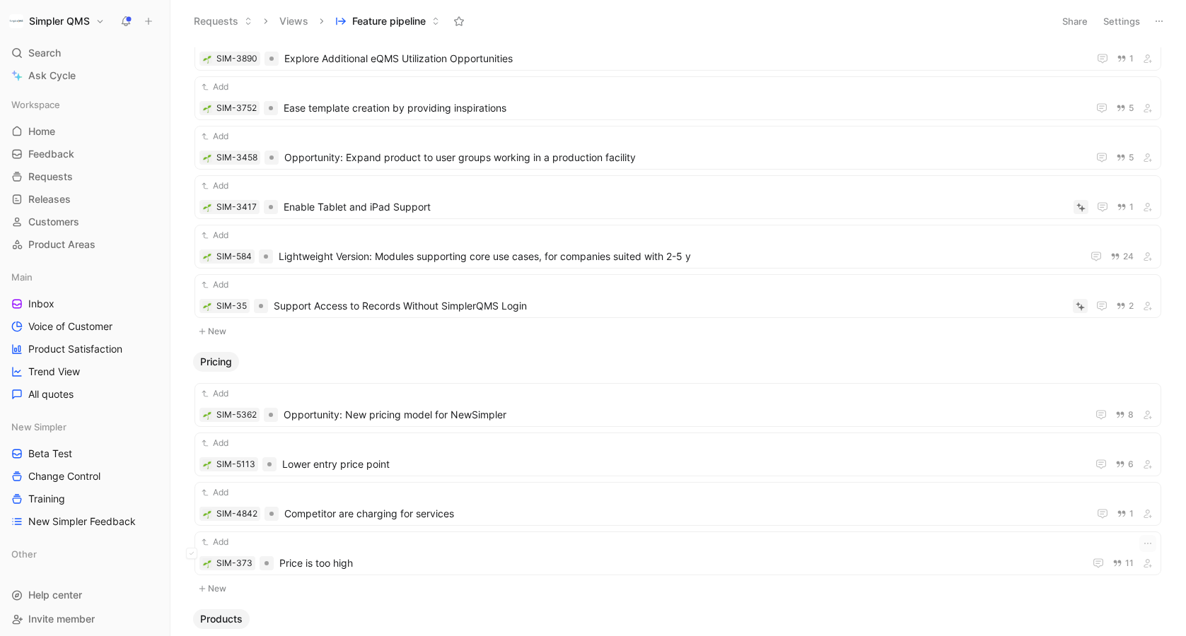
scroll to position [11314, 0]
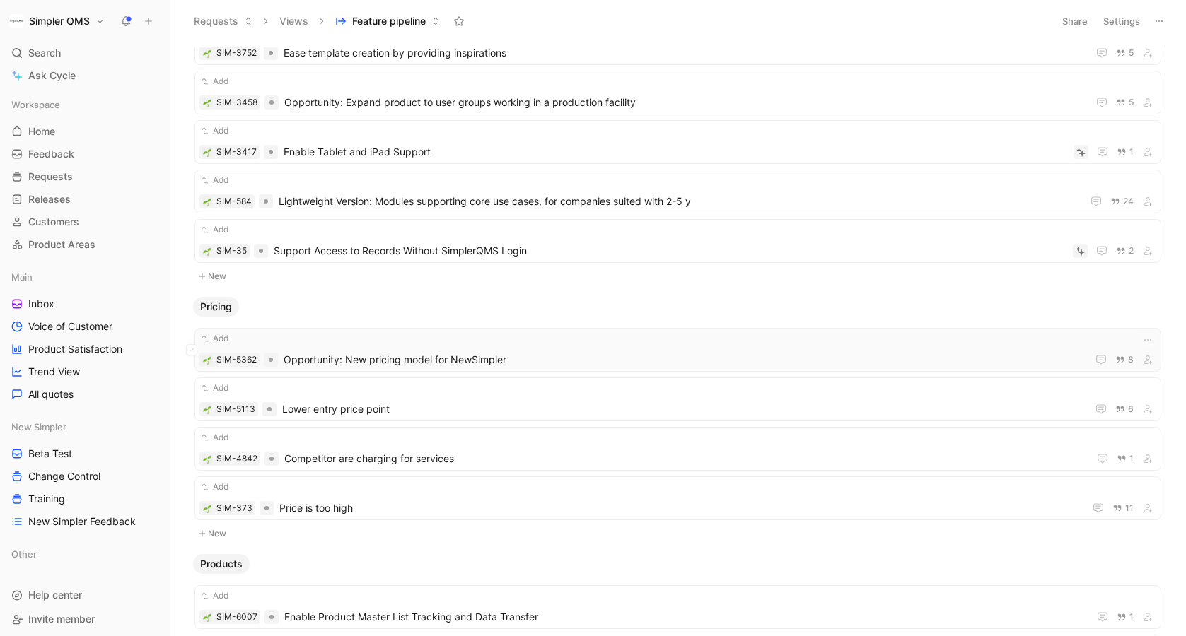
click at [500, 356] on span "Opportunity: New pricing model for NewSimpler" at bounding box center [683, 359] width 798 height 17
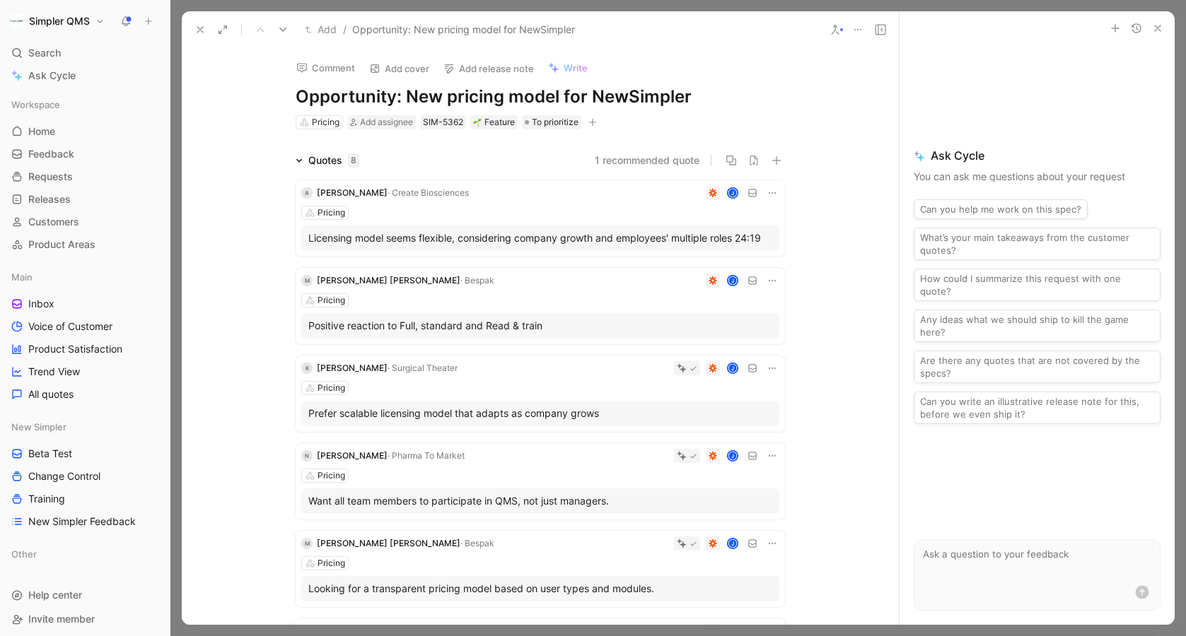
click at [832, 35] on icon at bounding box center [834, 29] width 11 height 11
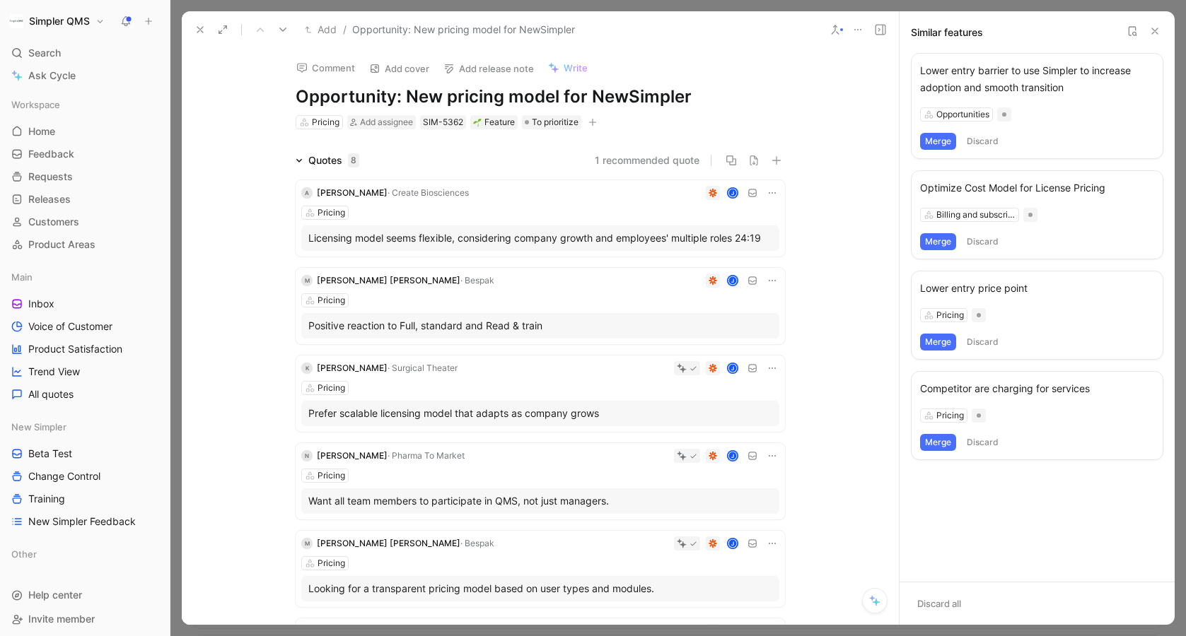
click at [938, 240] on button "Merge" at bounding box center [938, 241] width 36 height 17
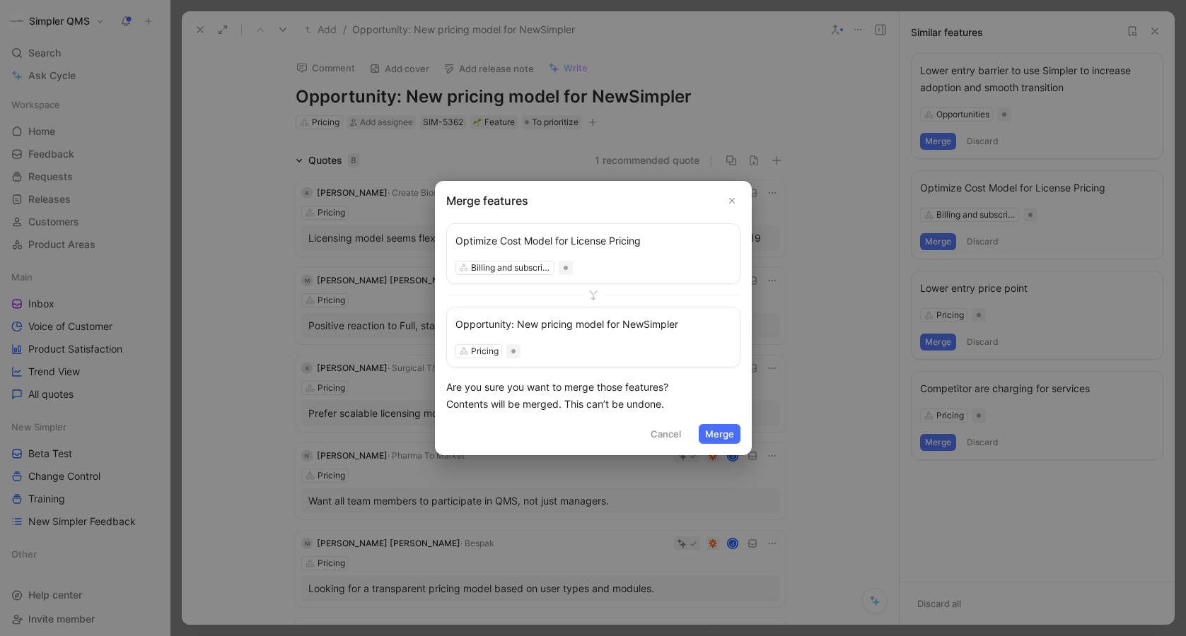
click at [723, 433] on button "Merge" at bounding box center [720, 434] width 42 height 20
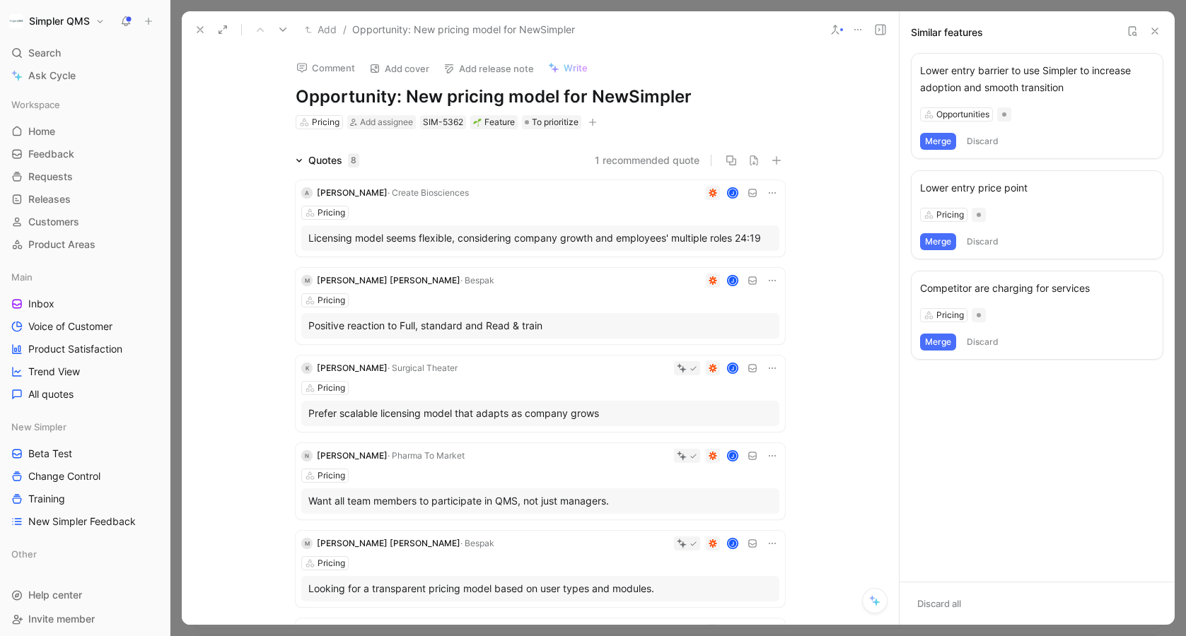
scroll to position [11265, 0]
click at [197, 25] on icon at bounding box center [199, 29] width 11 height 11
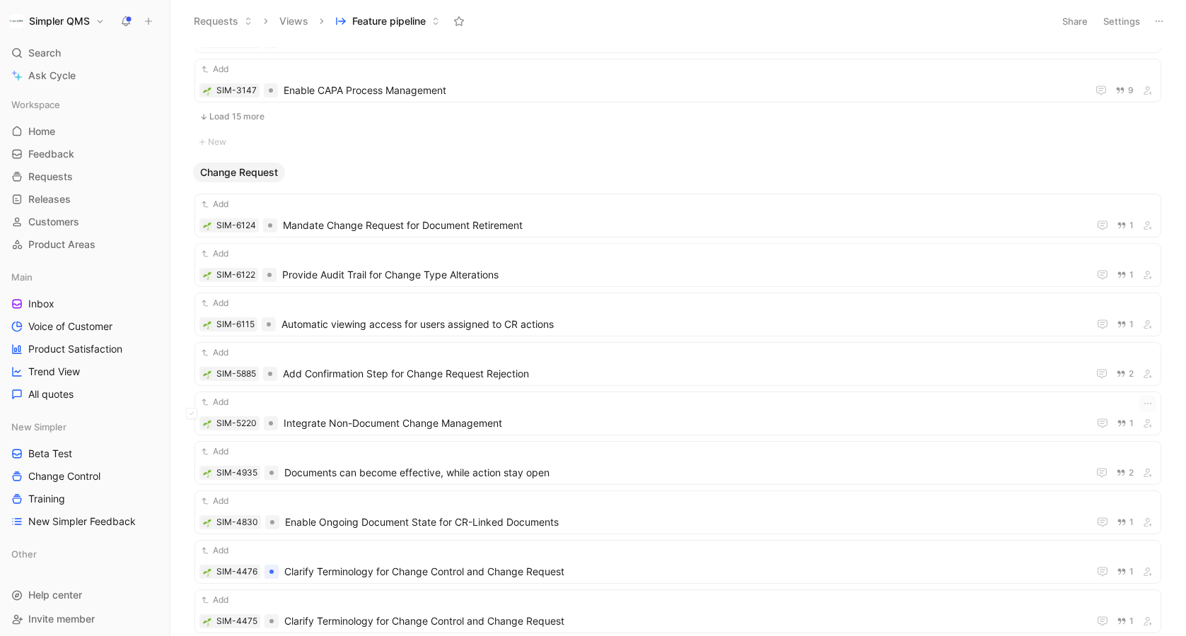
scroll to position [2266, 0]
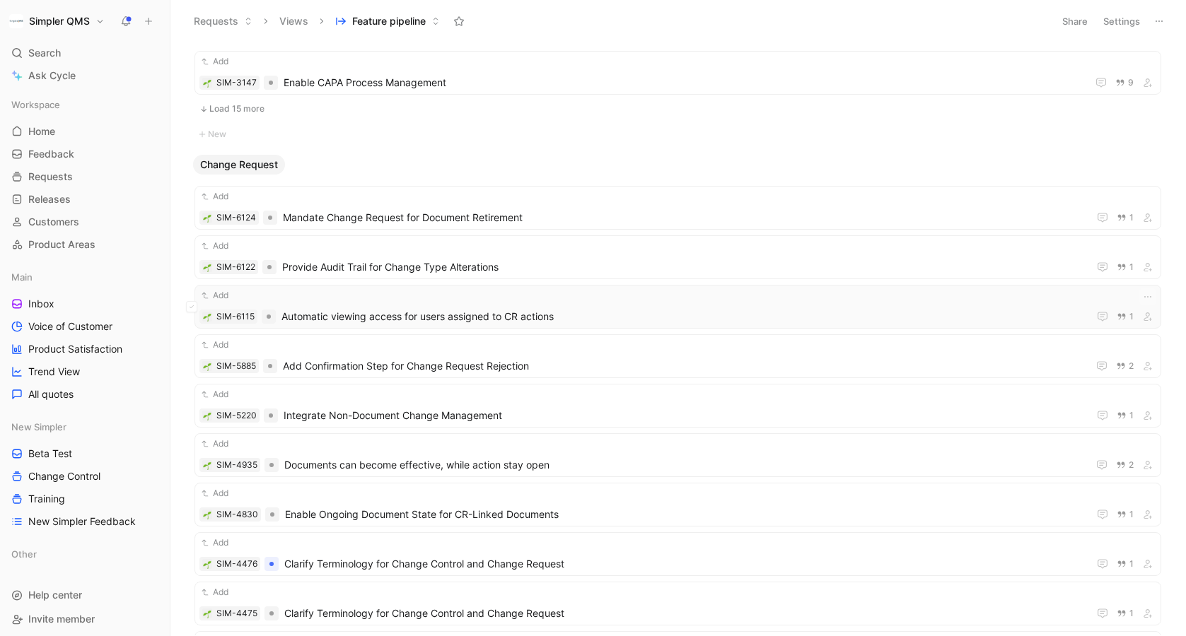
click at [542, 311] on span "Automatic viewing access for users assigned to CR actions" at bounding box center [681, 316] width 801 height 17
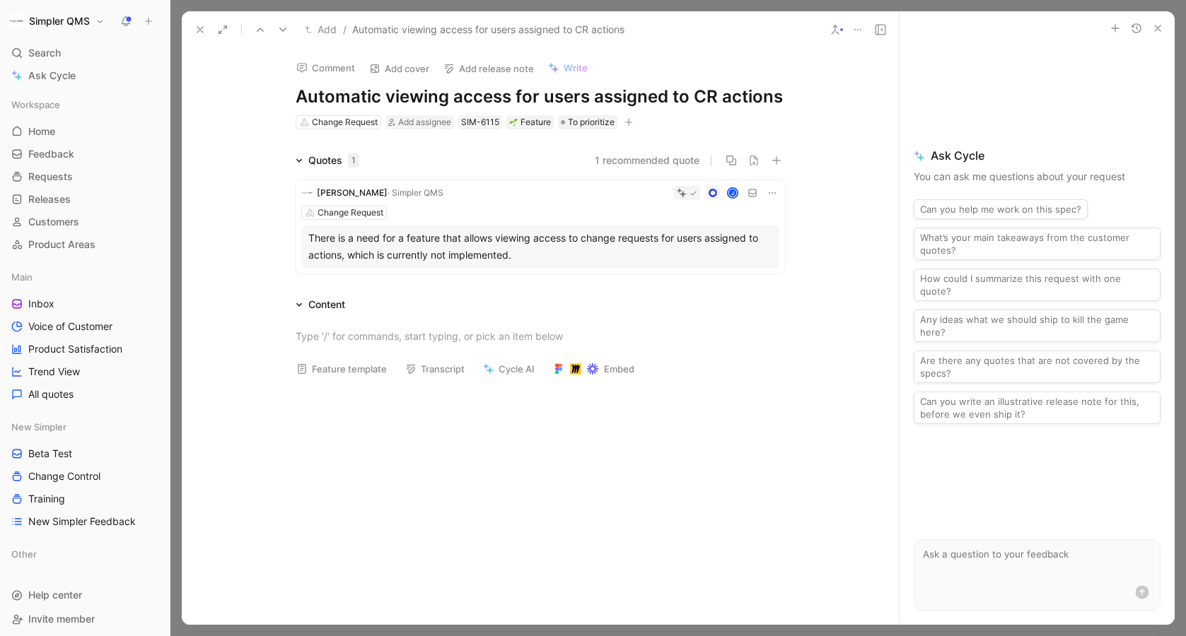
click at [197, 30] on icon at bounding box center [199, 29] width 11 height 11
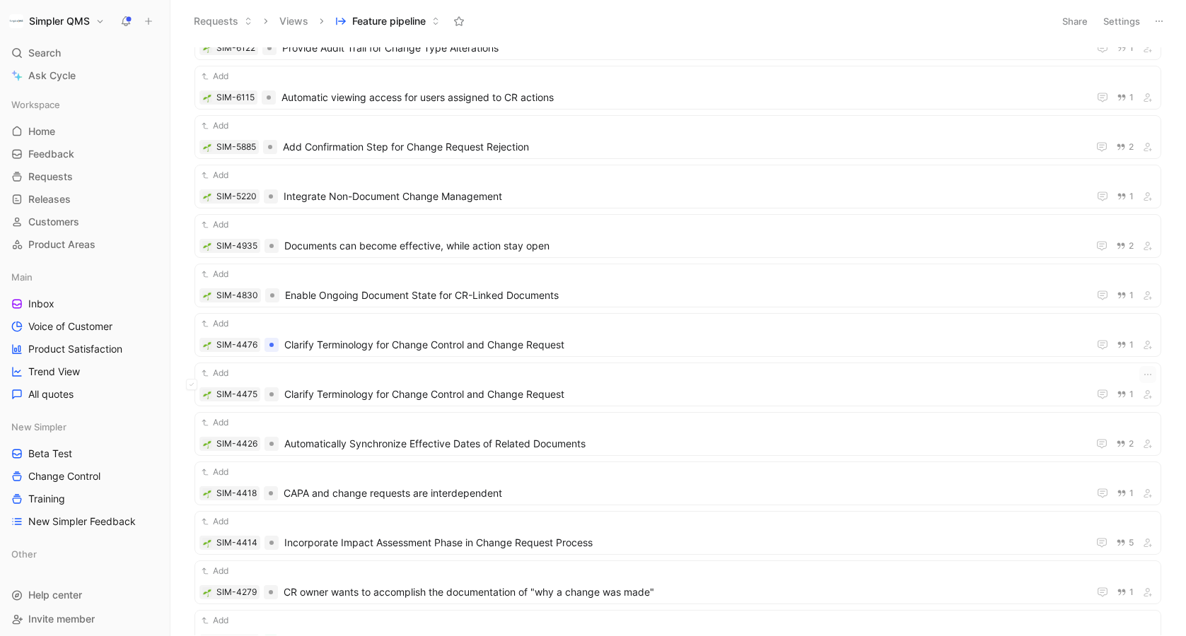
scroll to position [2547, 0]
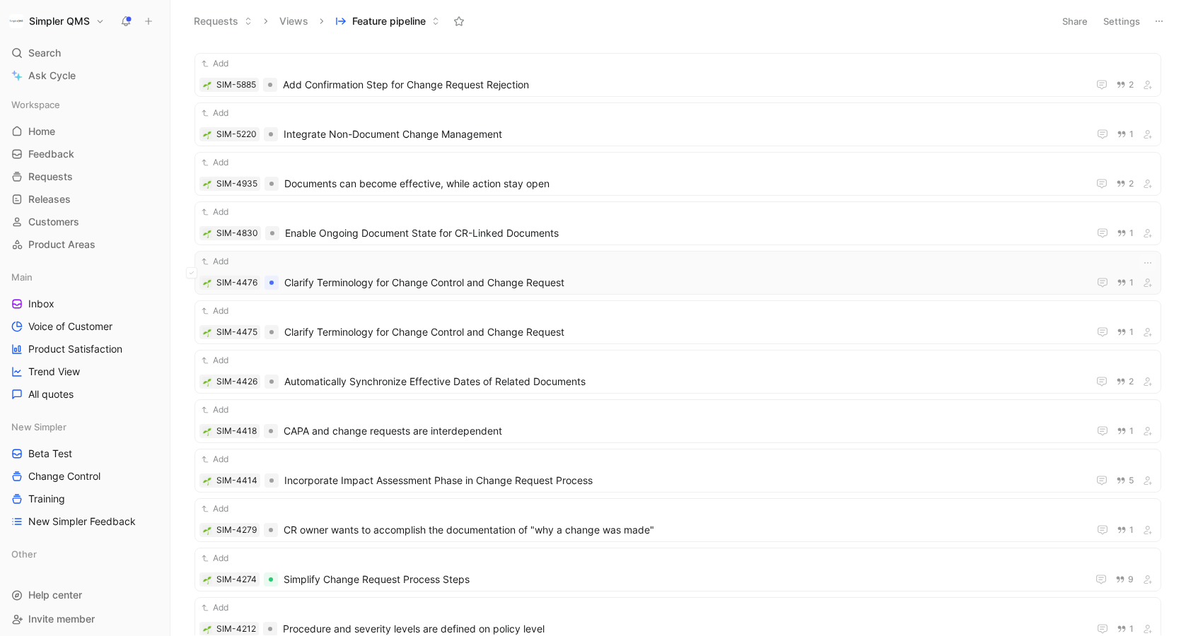
click at [599, 279] on span "Clarify Terminology for Change Control and Change Request" at bounding box center [683, 282] width 798 height 17
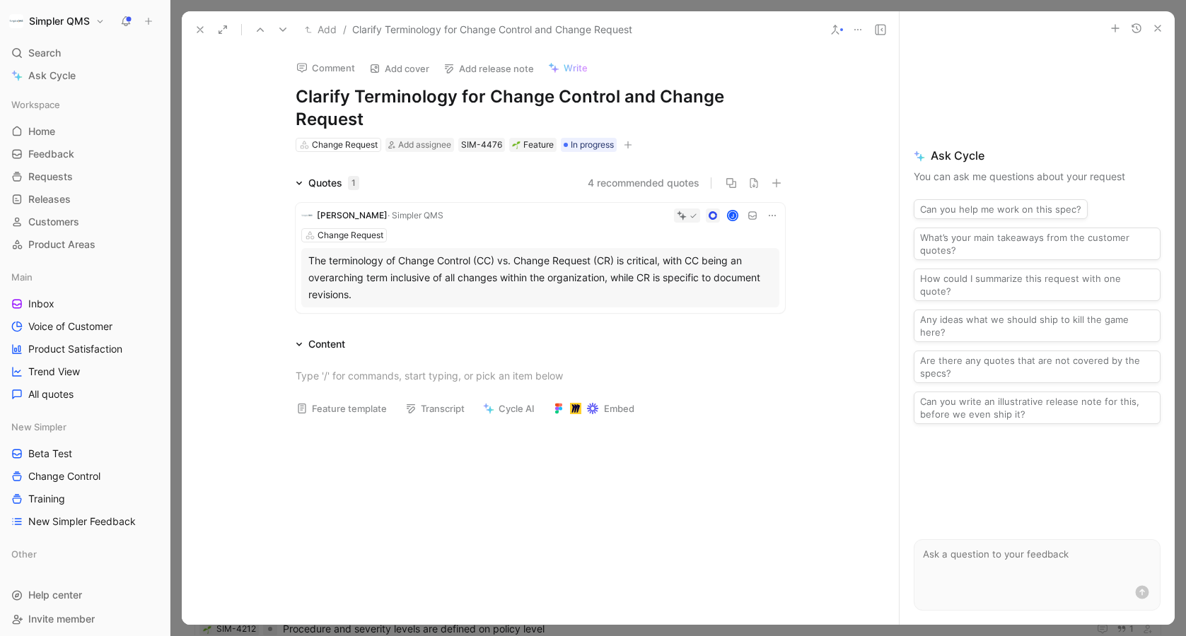
click at [840, 29] on div at bounding box center [841, 29] width 3 height 3
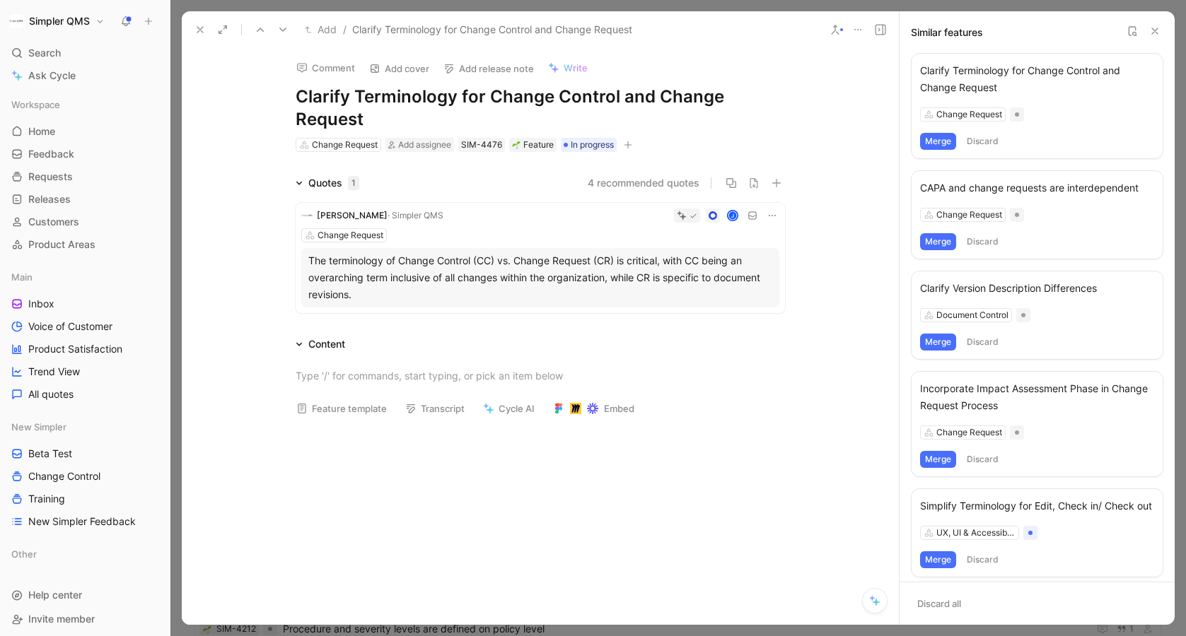
click at [940, 141] on button "Merge" at bounding box center [938, 141] width 36 height 17
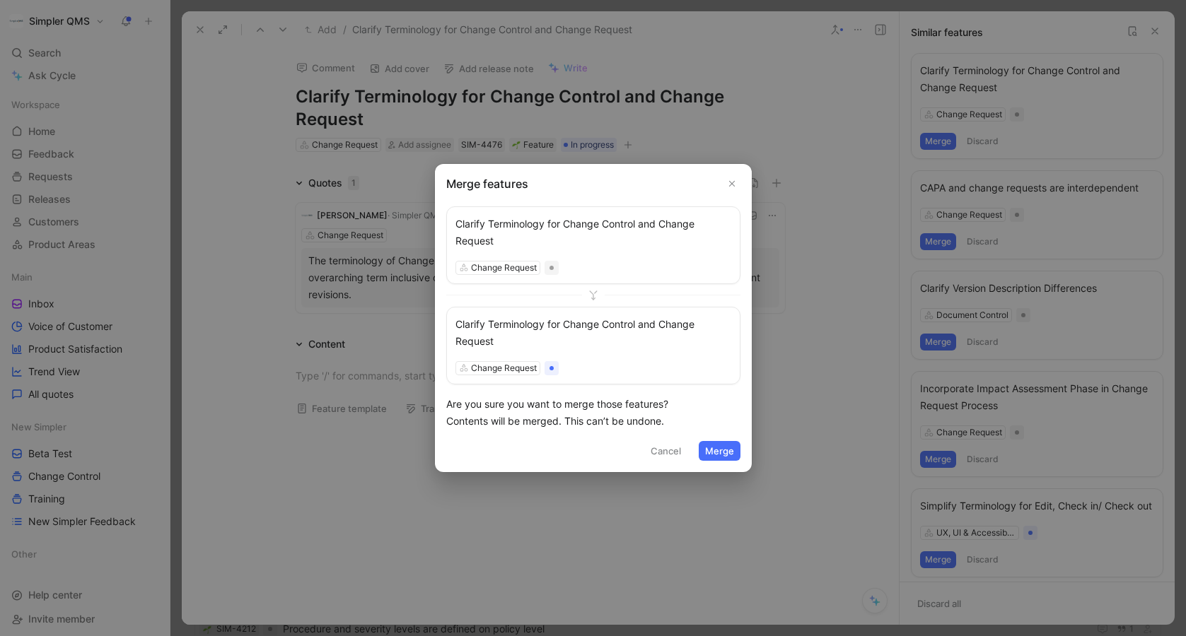
click at [732, 453] on button "Merge" at bounding box center [720, 451] width 42 height 20
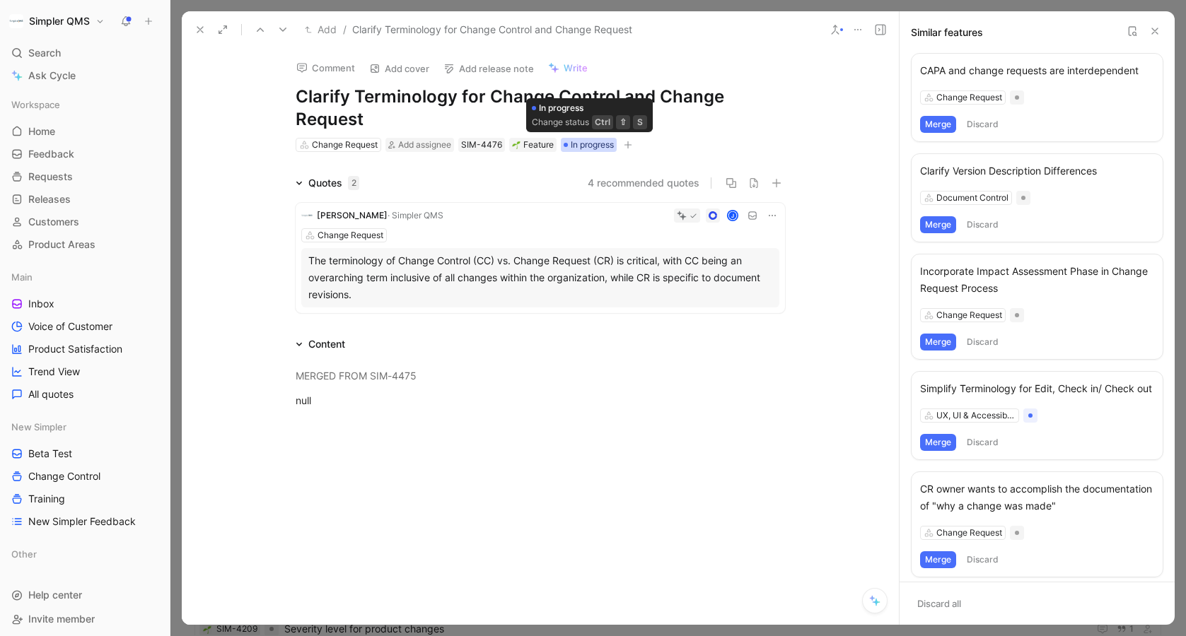
click at [590, 144] on span "In progress" at bounding box center [592, 145] width 43 height 14
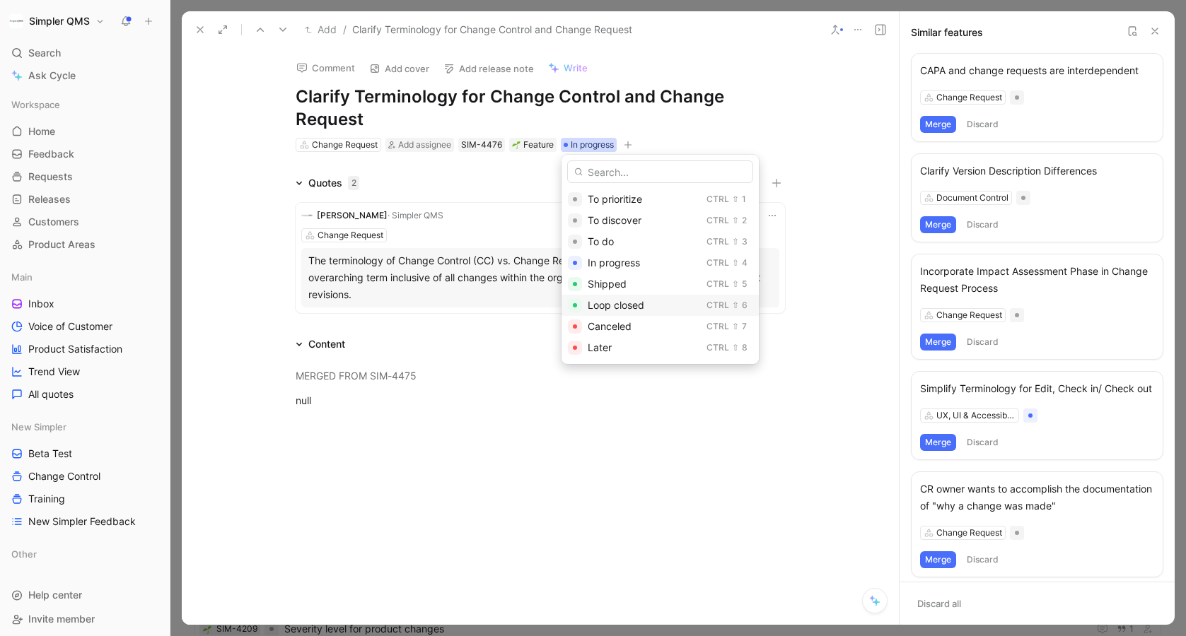
click at [617, 306] on span "Loop closed" at bounding box center [616, 305] width 57 height 12
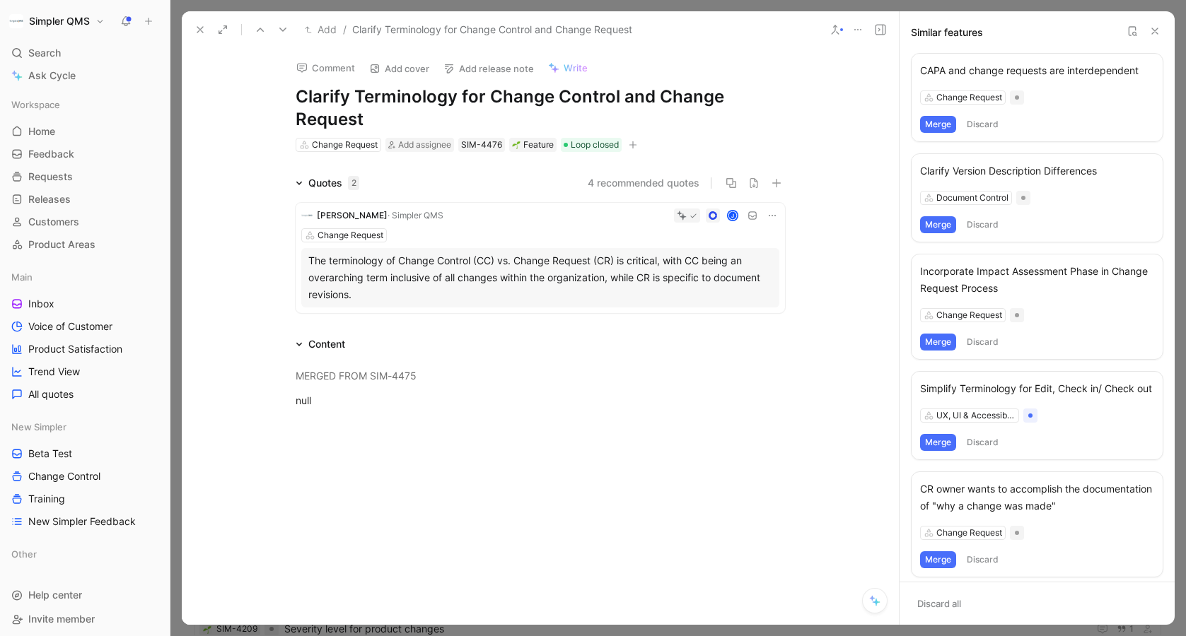
click at [197, 27] on icon at bounding box center [199, 29] width 11 height 11
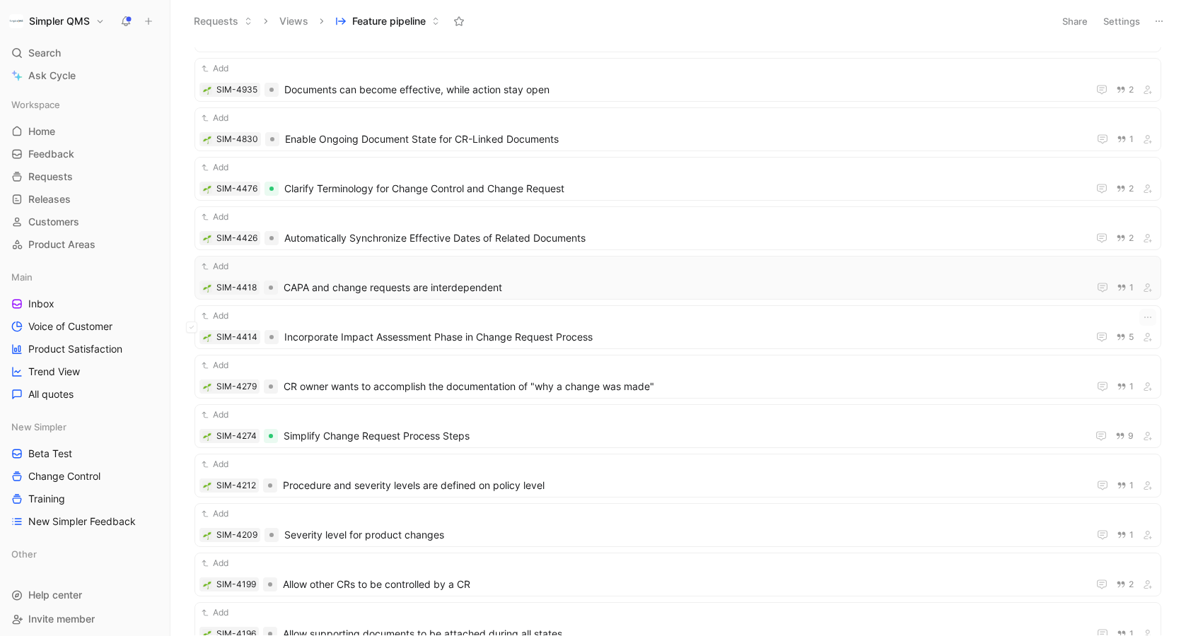
scroll to position [2655, 0]
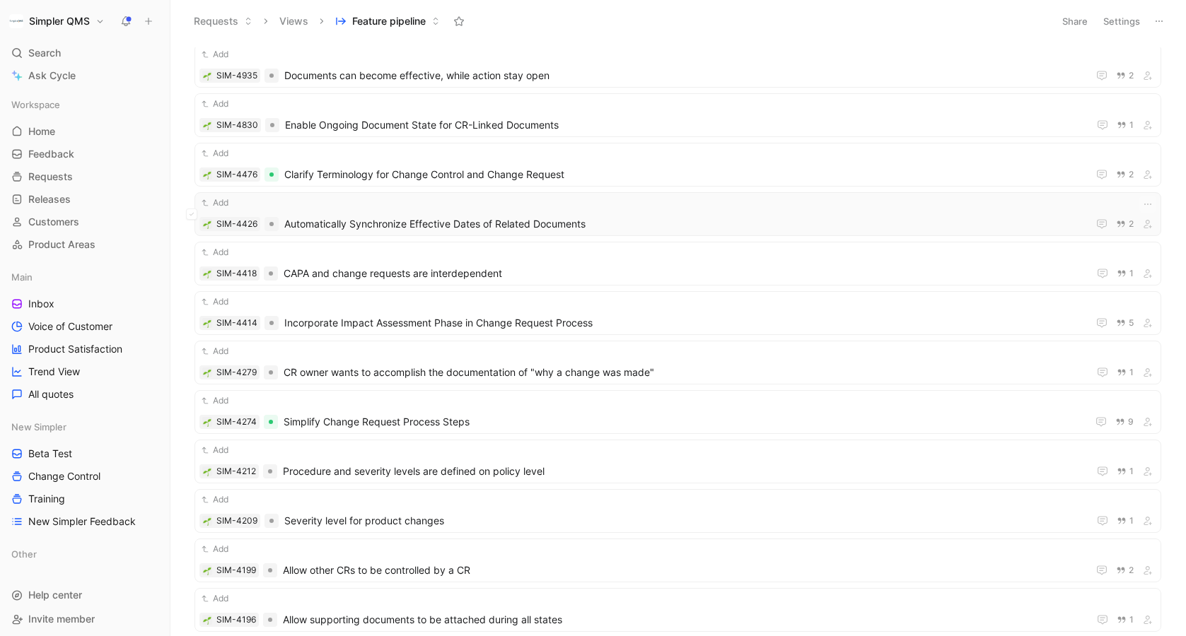
click at [618, 211] on div "Add SIM-4426 Automatically Synchronize Effective Dates of Related Documents 2" at bounding box center [677, 214] width 957 height 37
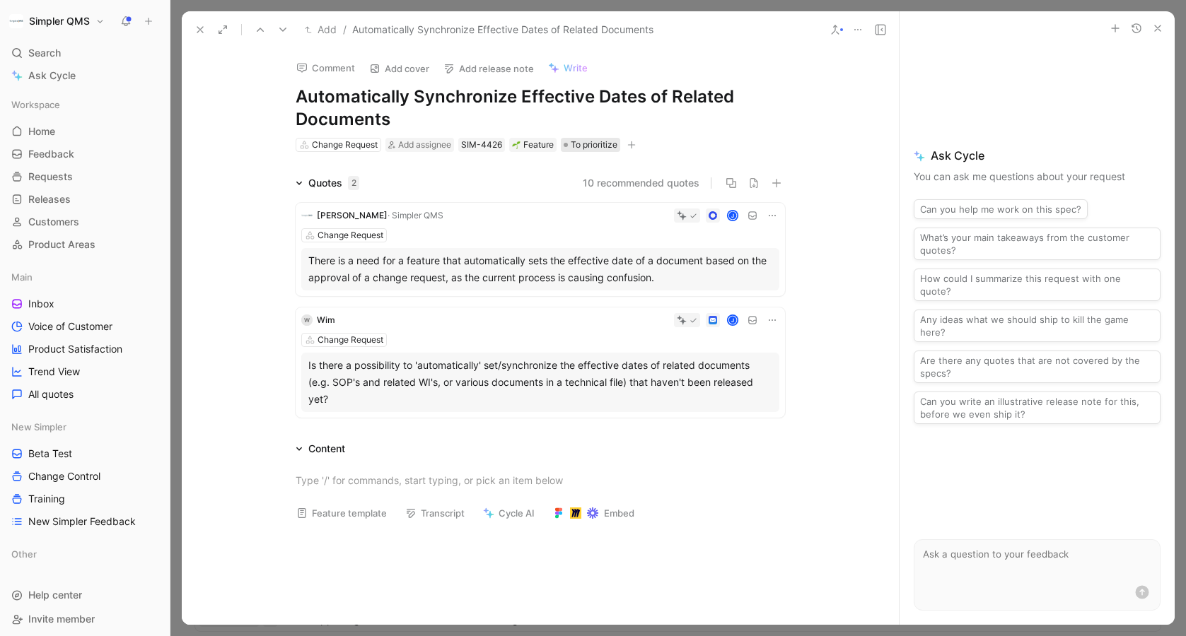
click at [600, 141] on span "To prioritize" at bounding box center [594, 145] width 47 height 14
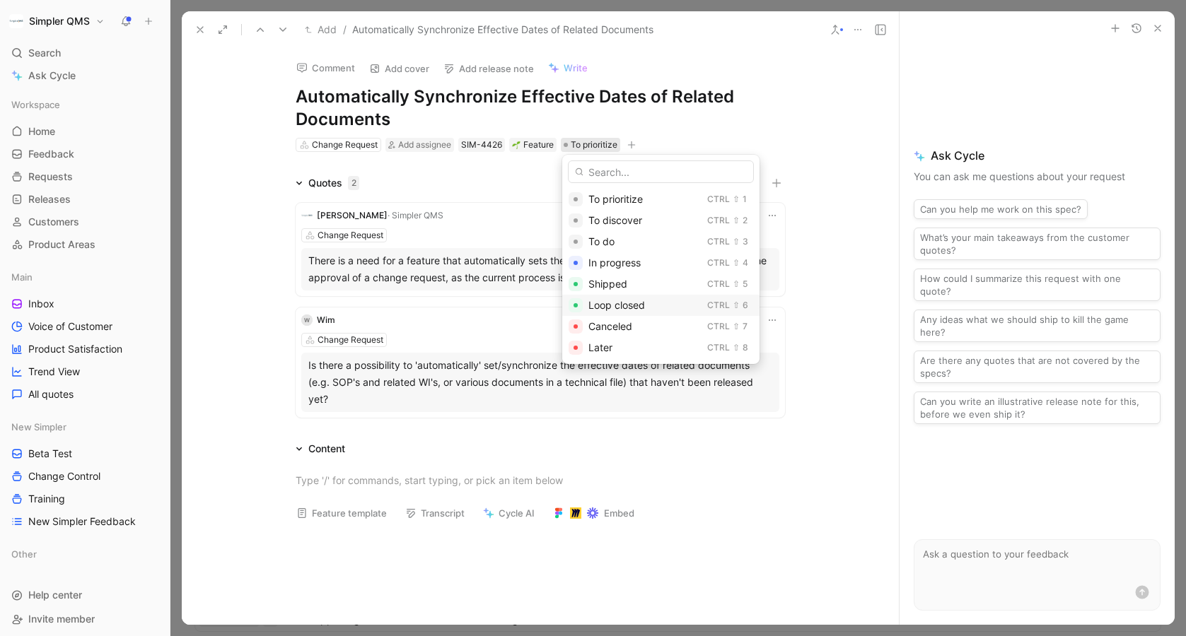
click at [622, 308] on span "Loop closed" at bounding box center [616, 305] width 57 height 12
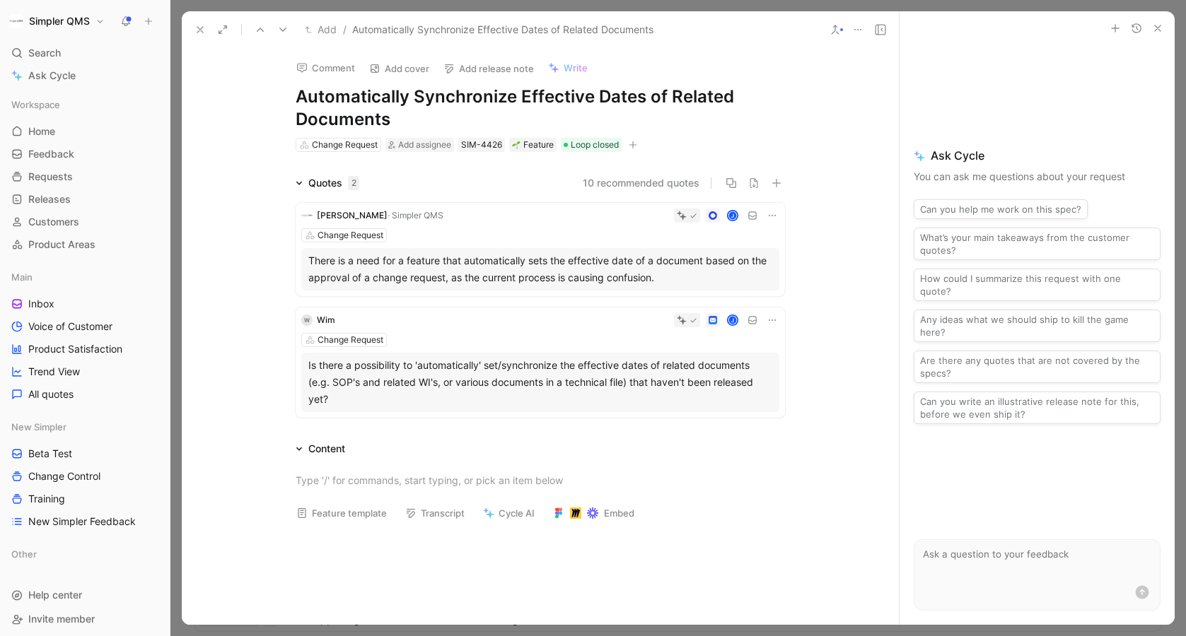
click at [199, 32] on icon at bounding box center [199, 29] width 11 height 11
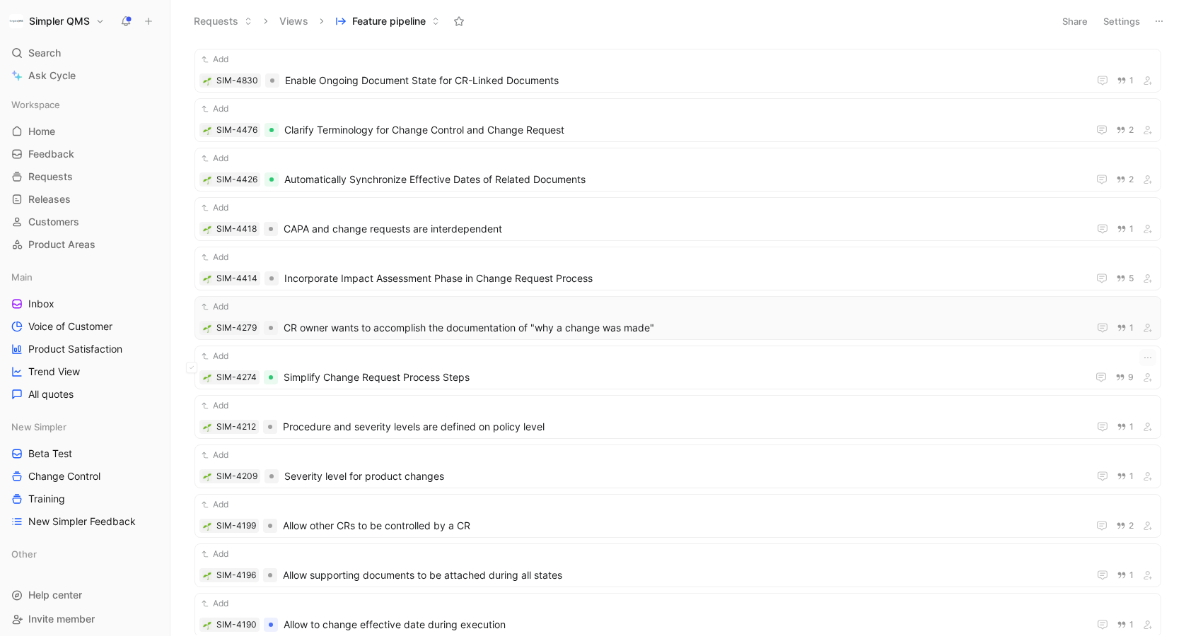
scroll to position [2704, 0]
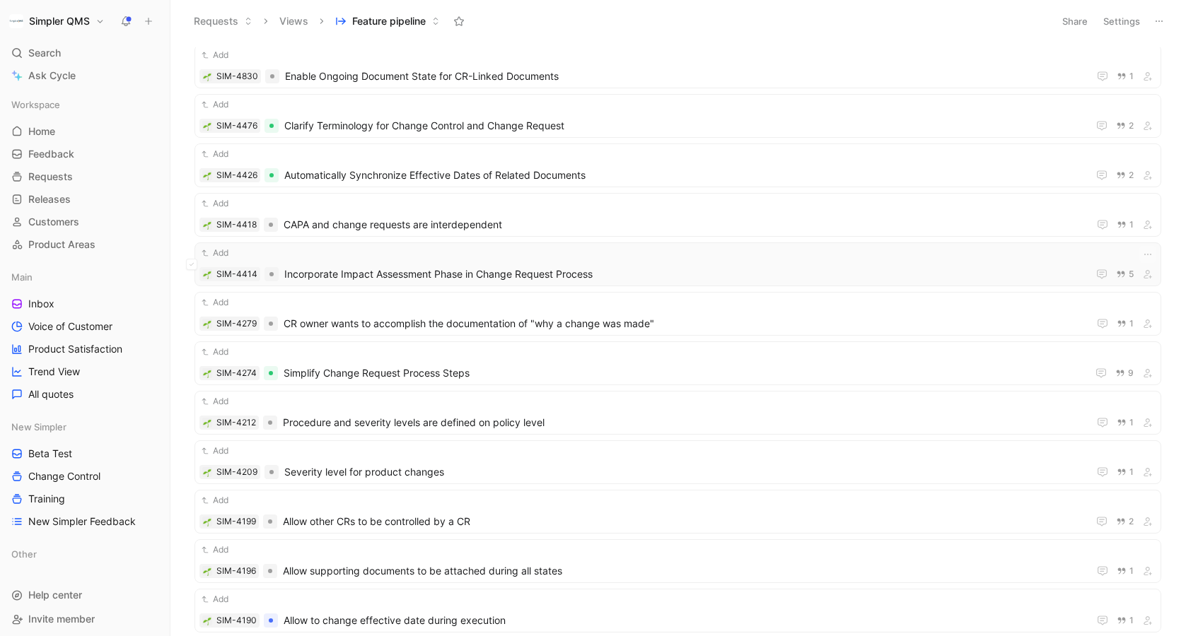
click at [694, 267] on span "Incorporate Impact Assessment Phase in Change Request Process" at bounding box center [683, 274] width 798 height 17
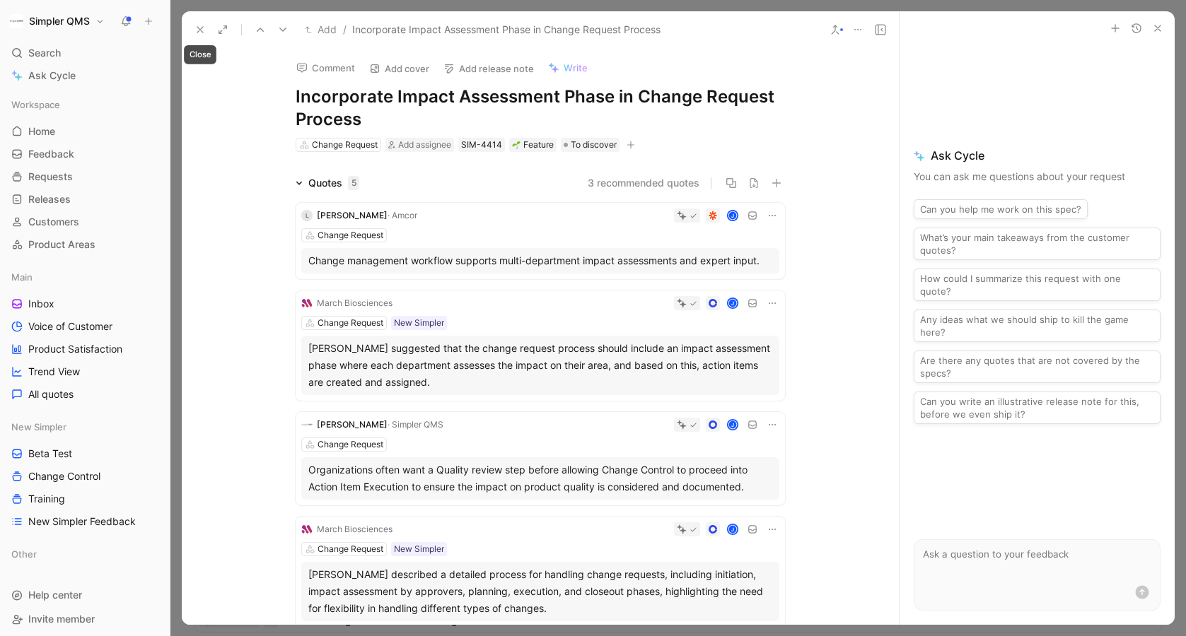
click at [194, 30] on icon at bounding box center [199, 29] width 11 height 11
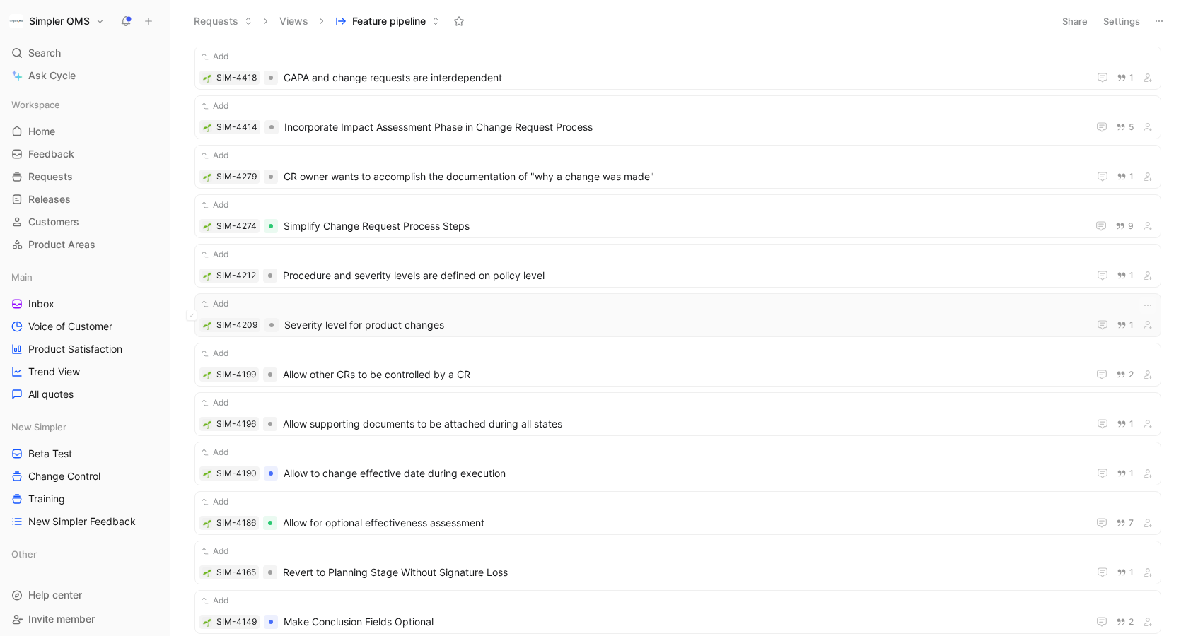
scroll to position [2875, 0]
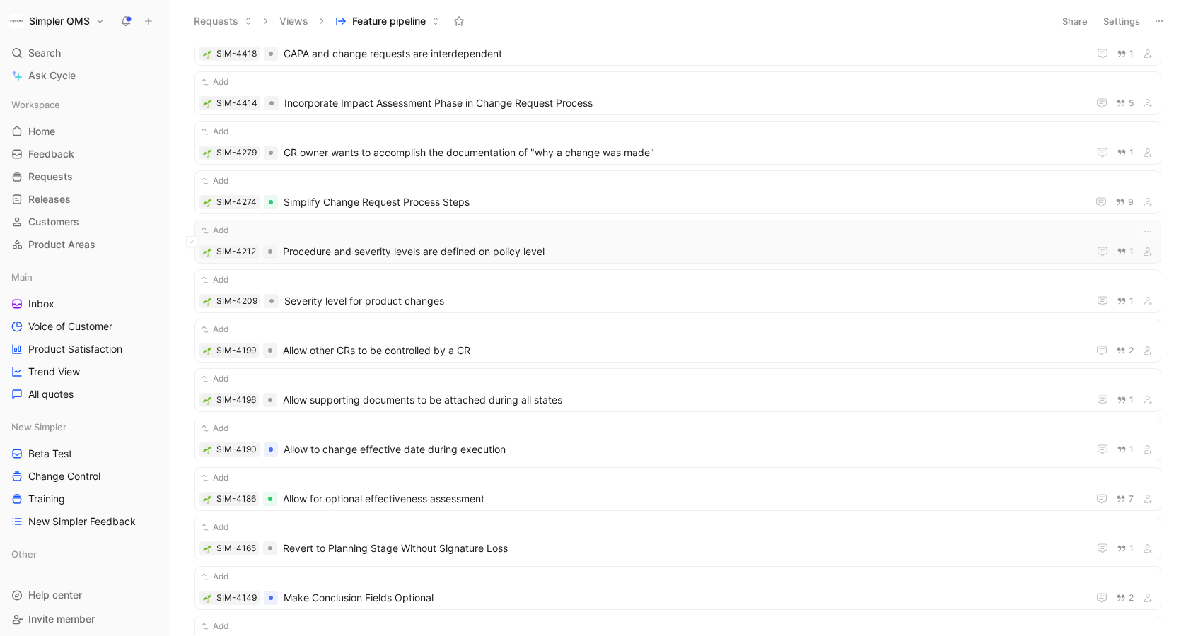
click at [590, 243] on span "Procedure and severity levels are defined on policy level" at bounding box center [683, 251] width 800 height 17
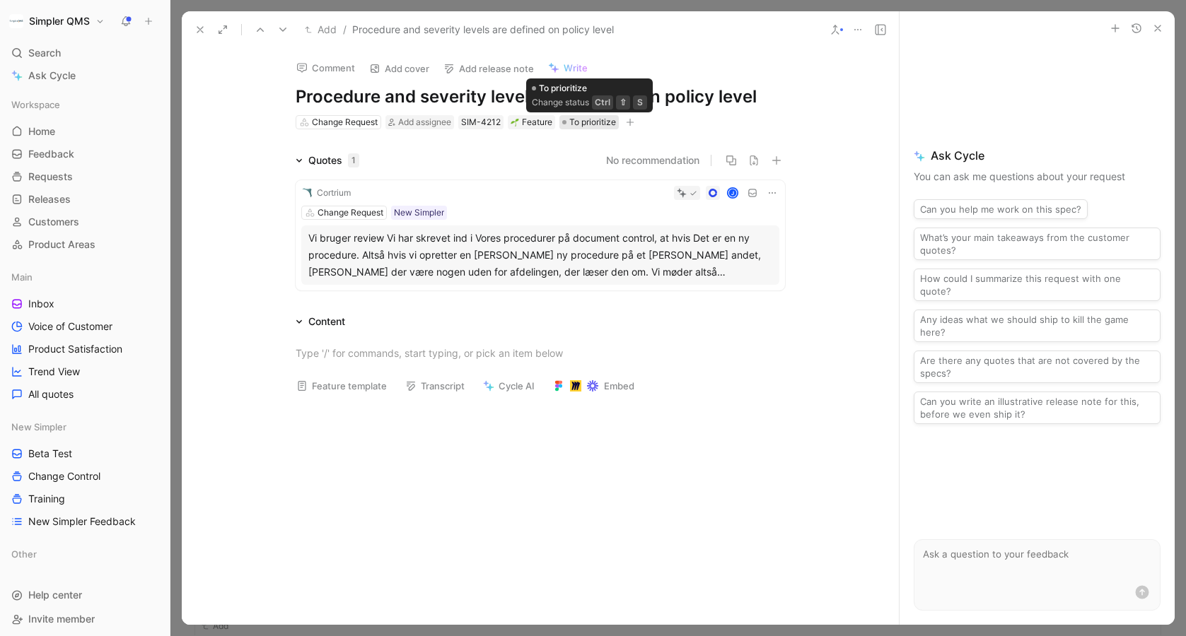
click at [591, 119] on span "To prioritize" at bounding box center [592, 122] width 47 height 14
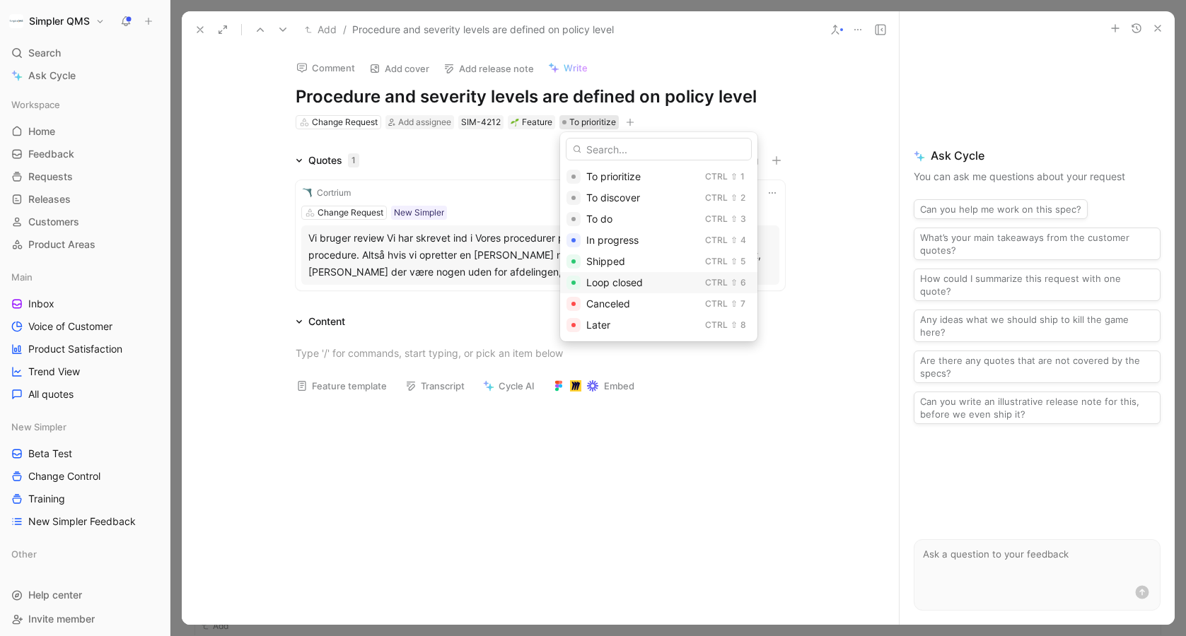
click at [622, 288] on div "Loop closed" at bounding box center [642, 282] width 113 height 17
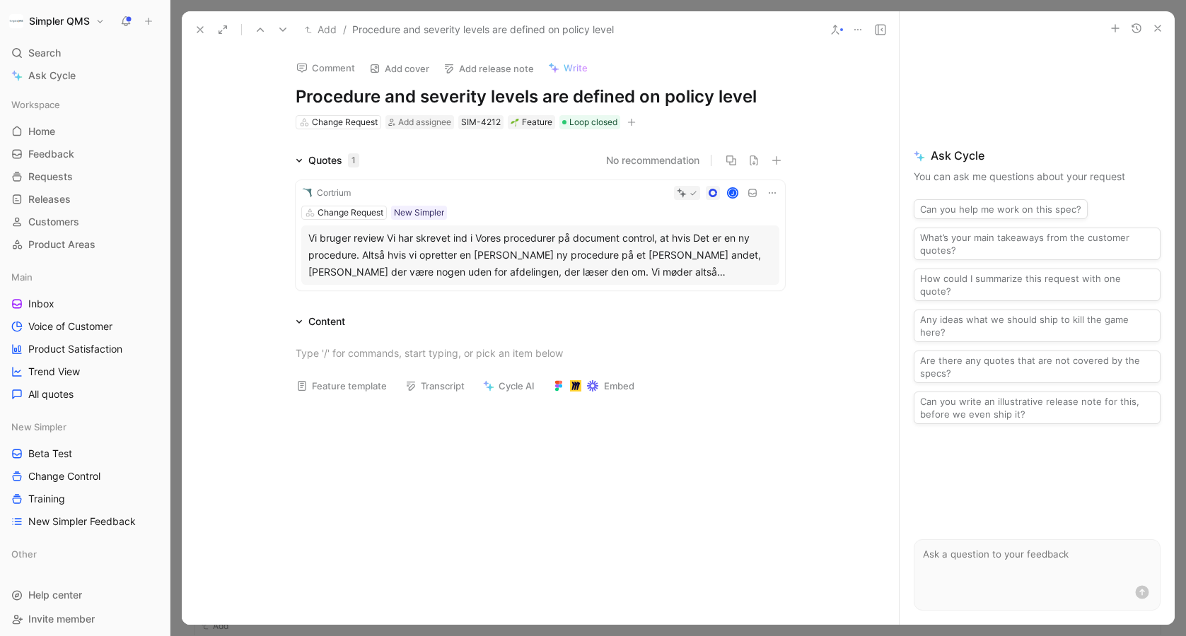
click at [199, 33] on icon at bounding box center [199, 29] width 11 height 11
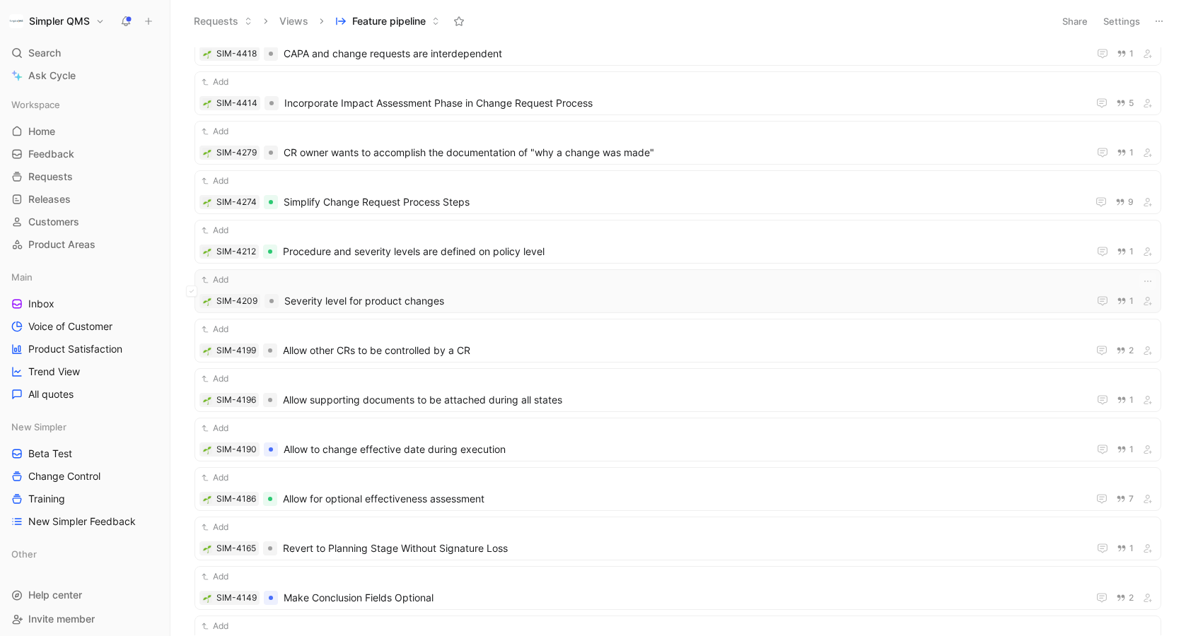
click at [678, 303] on span "Severity level for product changes" at bounding box center [683, 301] width 798 height 17
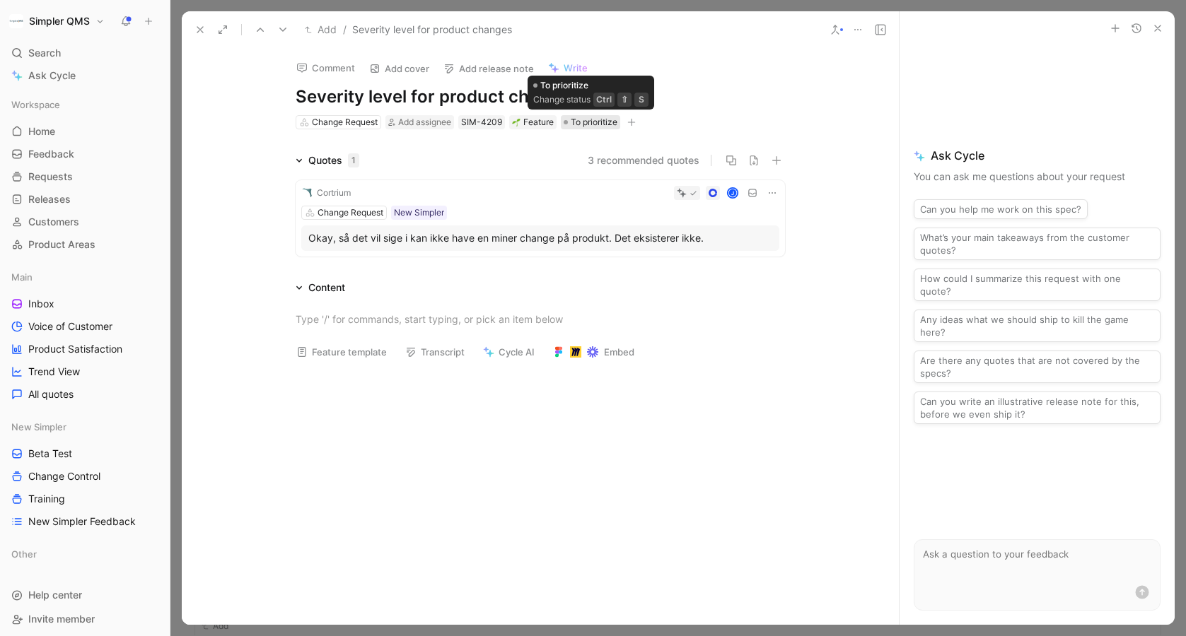
click at [602, 122] on span "To prioritize" at bounding box center [594, 122] width 47 height 14
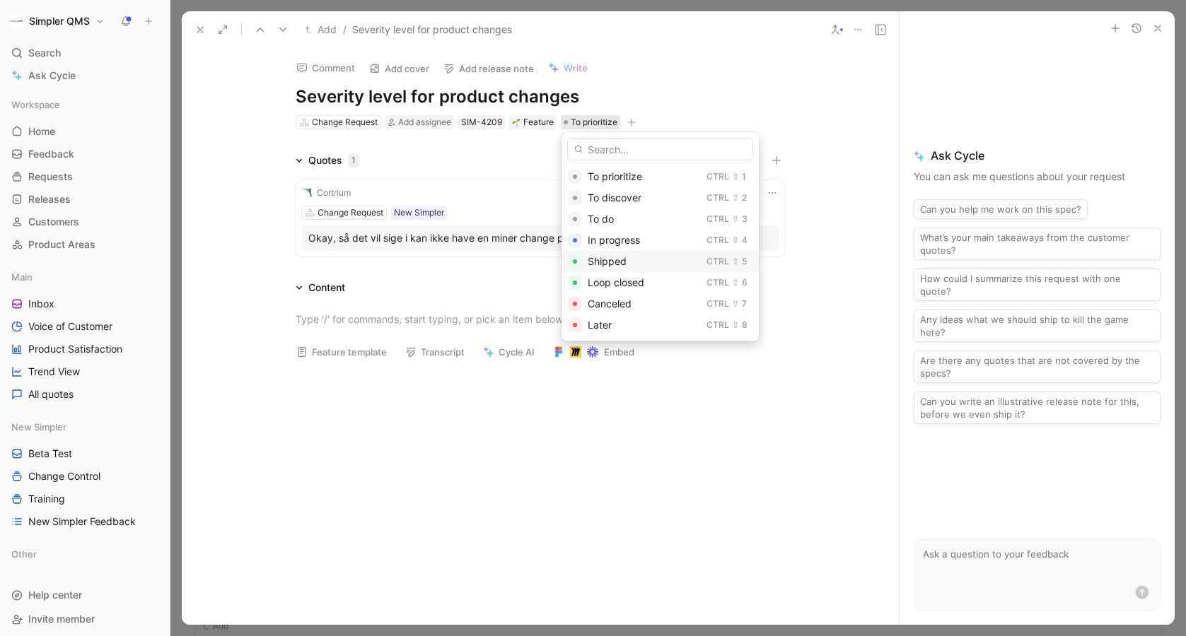
click at [634, 271] on div "Shipped Ctrl ⇧ 5" at bounding box center [659, 261] width 197 height 21
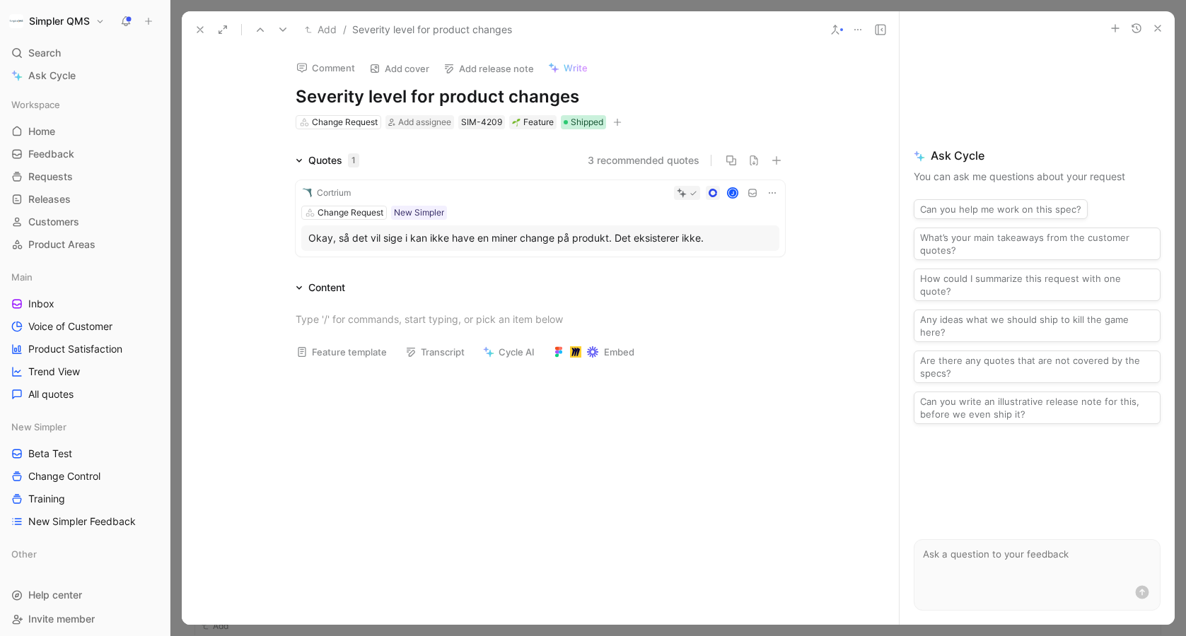
click at [588, 129] on span "Shipped" at bounding box center [587, 122] width 33 height 14
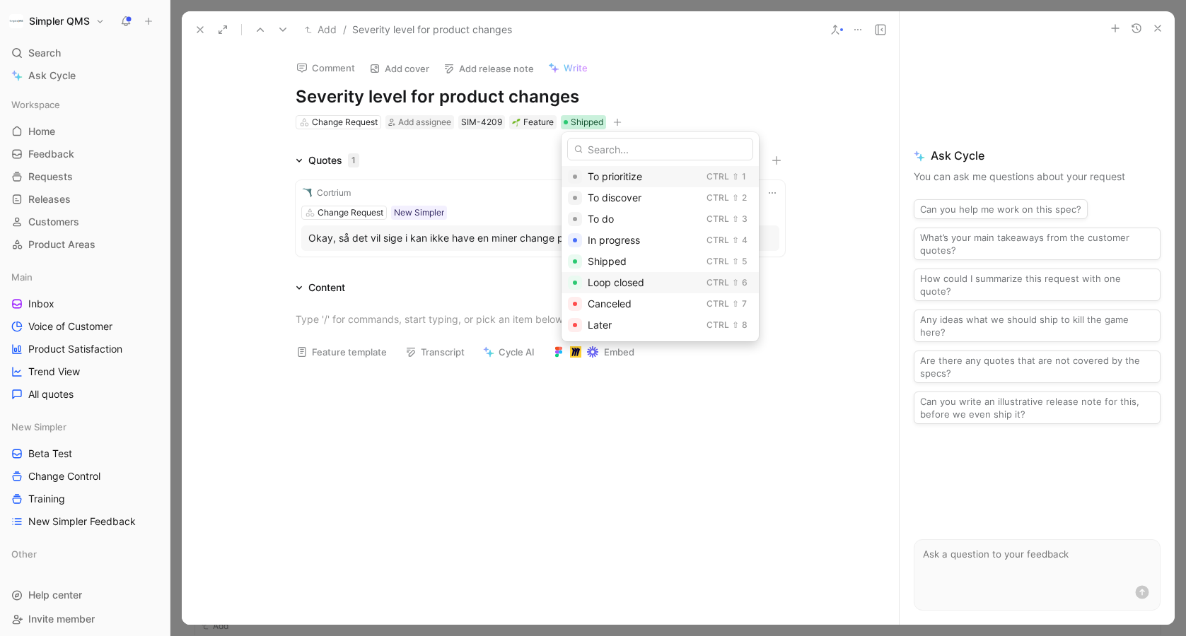
click at [629, 282] on span "Loop closed" at bounding box center [616, 282] width 57 height 12
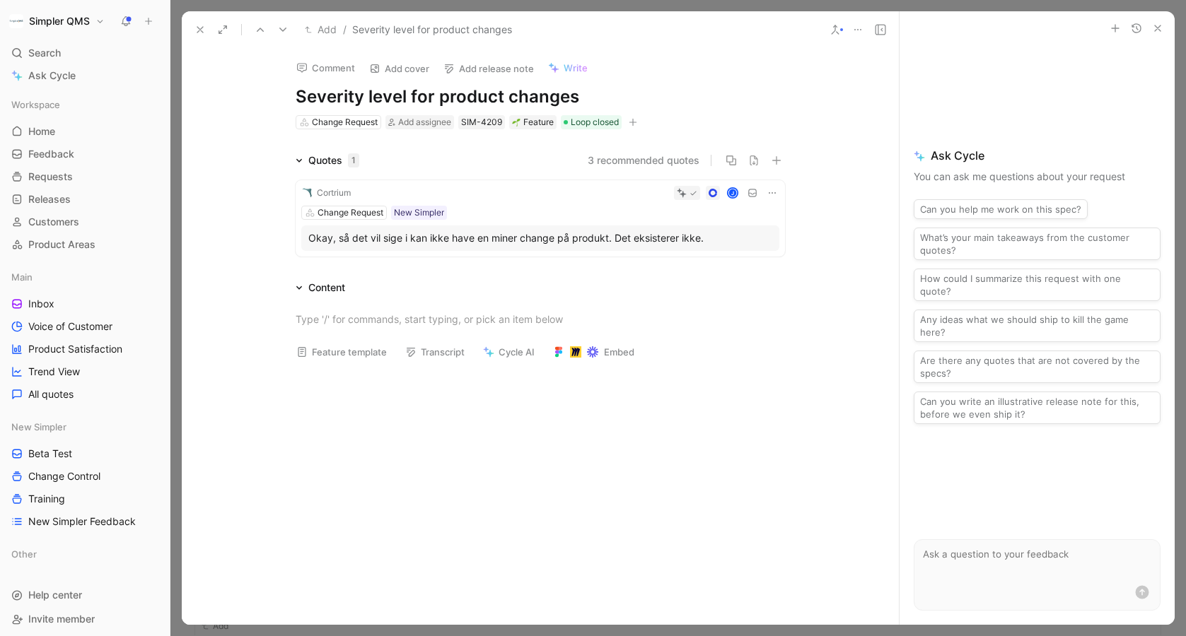
click at [832, 33] on use at bounding box center [835, 29] width 7 height 8
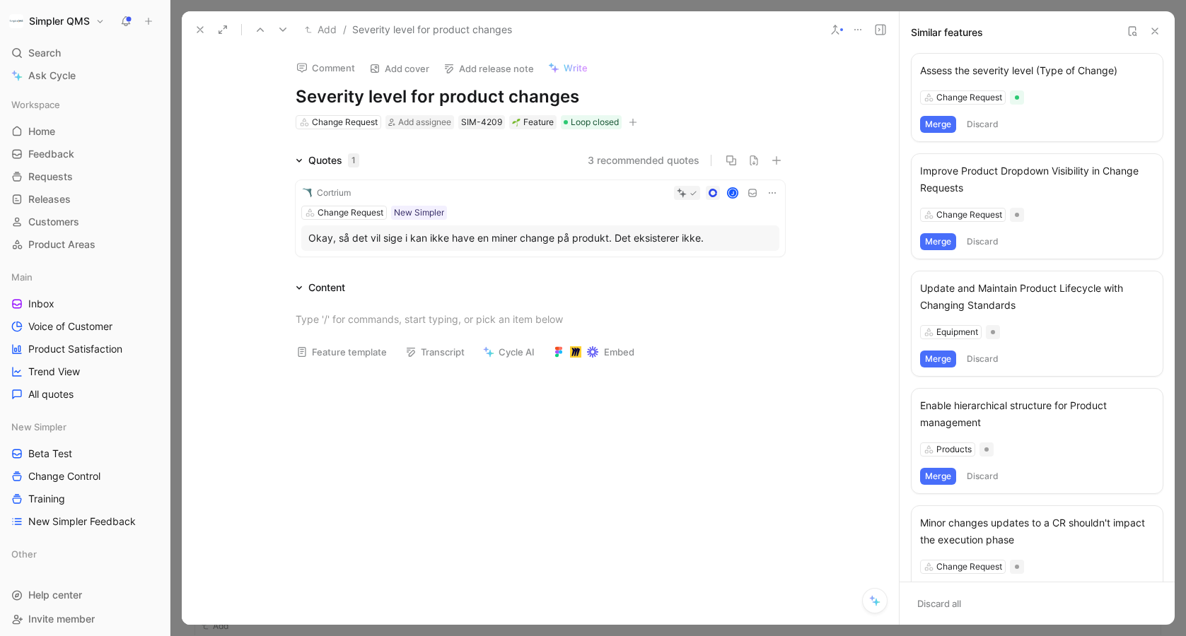
click at [935, 119] on button "Merge" at bounding box center [938, 124] width 36 height 17
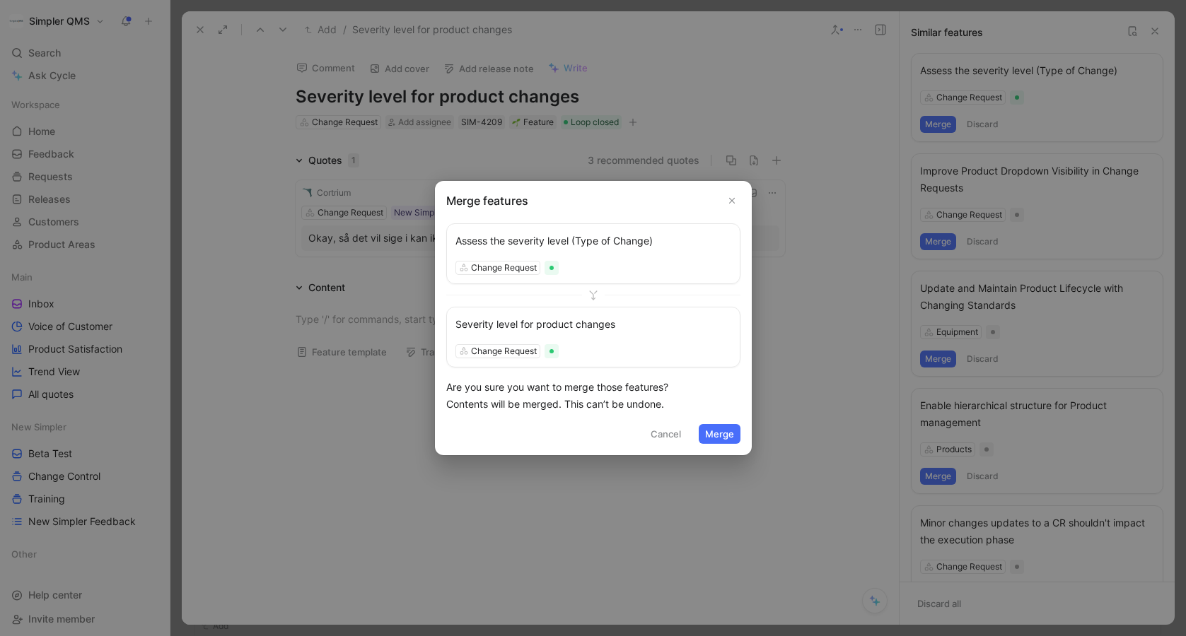
click at [718, 436] on button "Merge" at bounding box center [720, 434] width 42 height 20
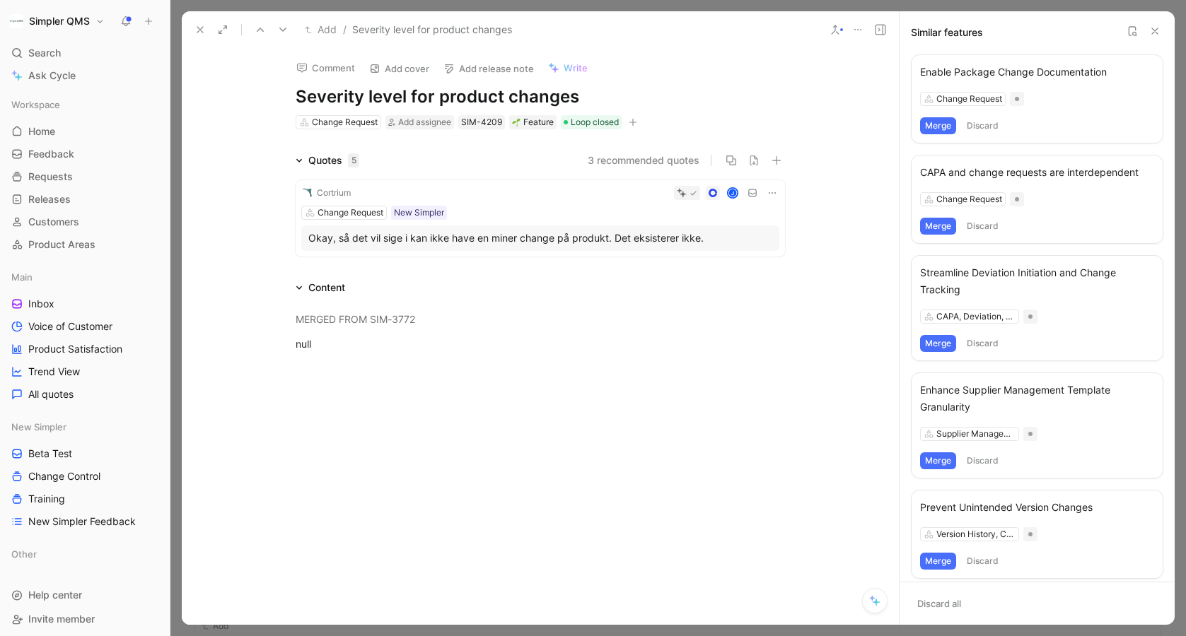
scroll to position [594, 0]
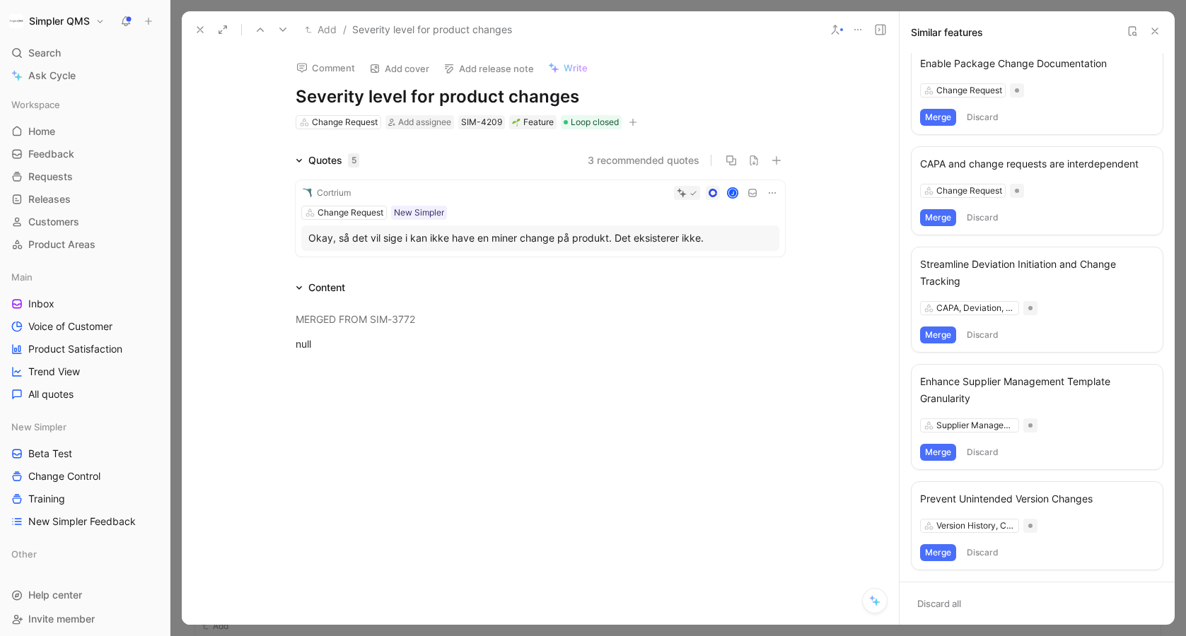
click at [202, 27] on icon at bounding box center [199, 29] width 11 height 11
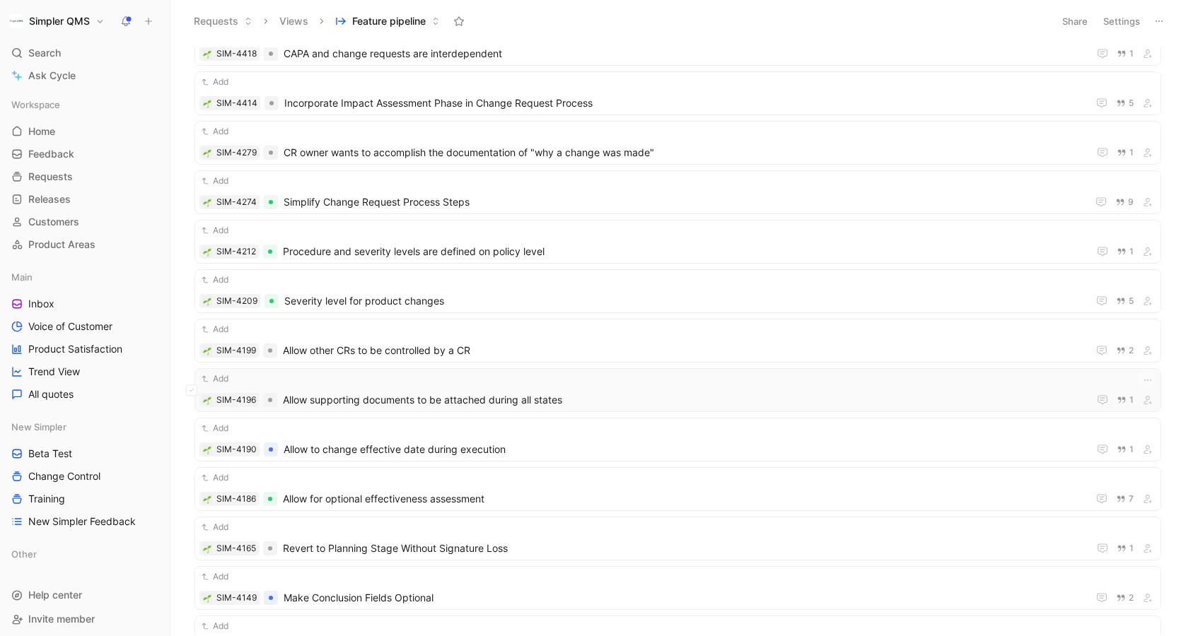
click at [581, 385] on div "Add" at bounding box center [677, 379] width 957 height 14
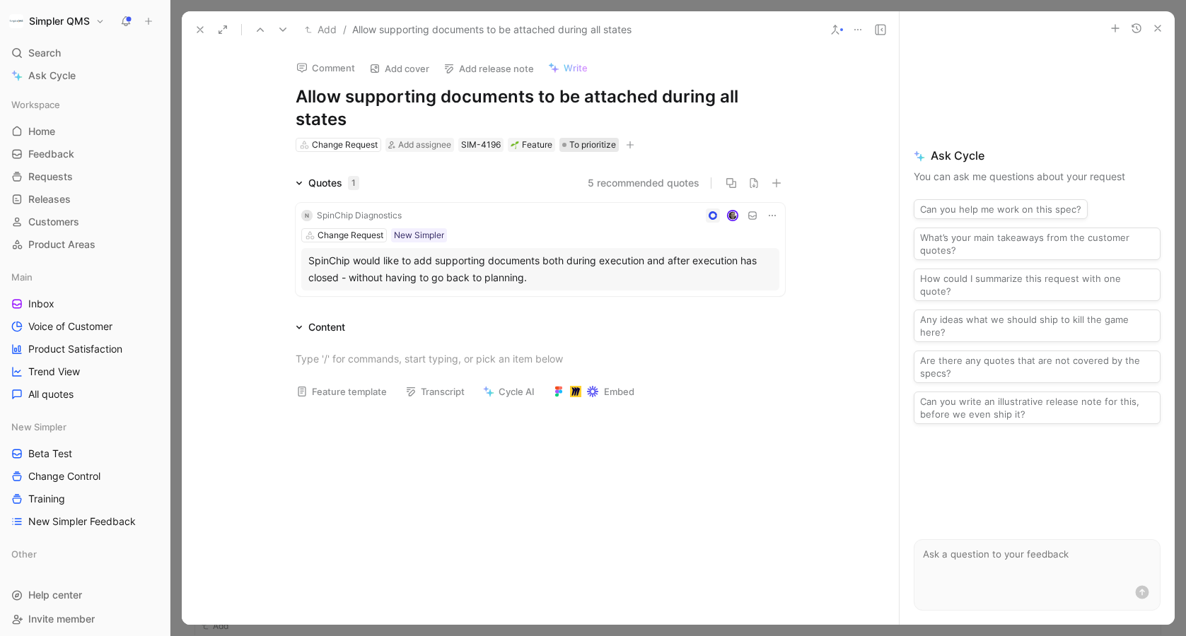
click at [598, 144] on span "To prioritize" at bounding box center [592, 145] width 47 height 14
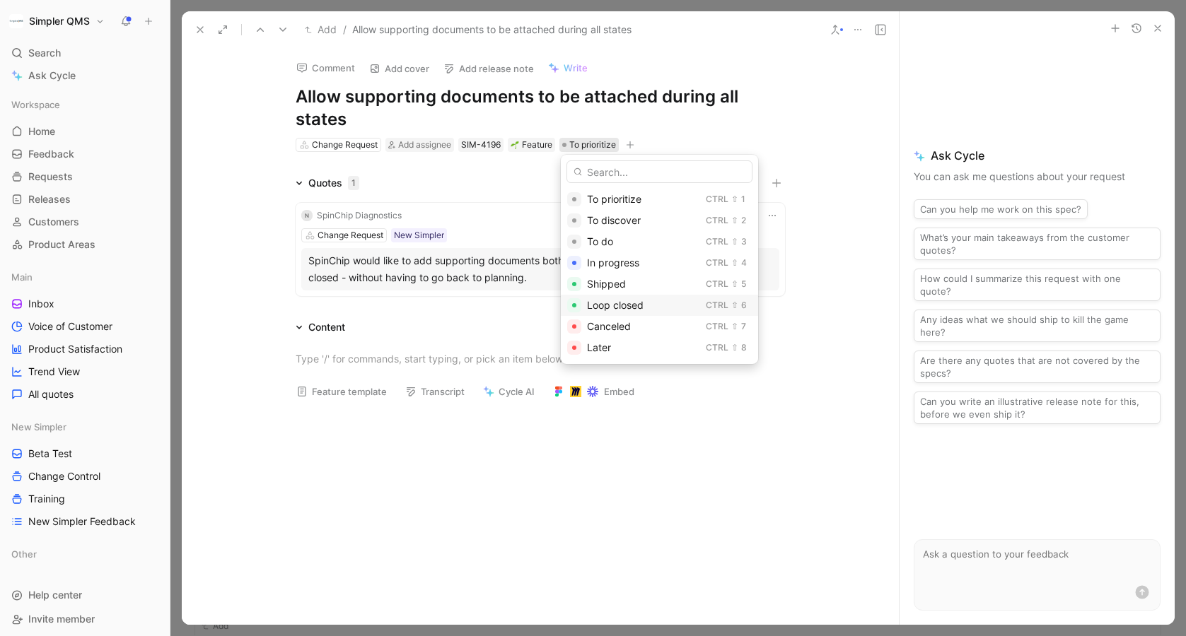
click at [621, 301] on span "Loop closed" at bounding box center [615, 305] width 57 height 12
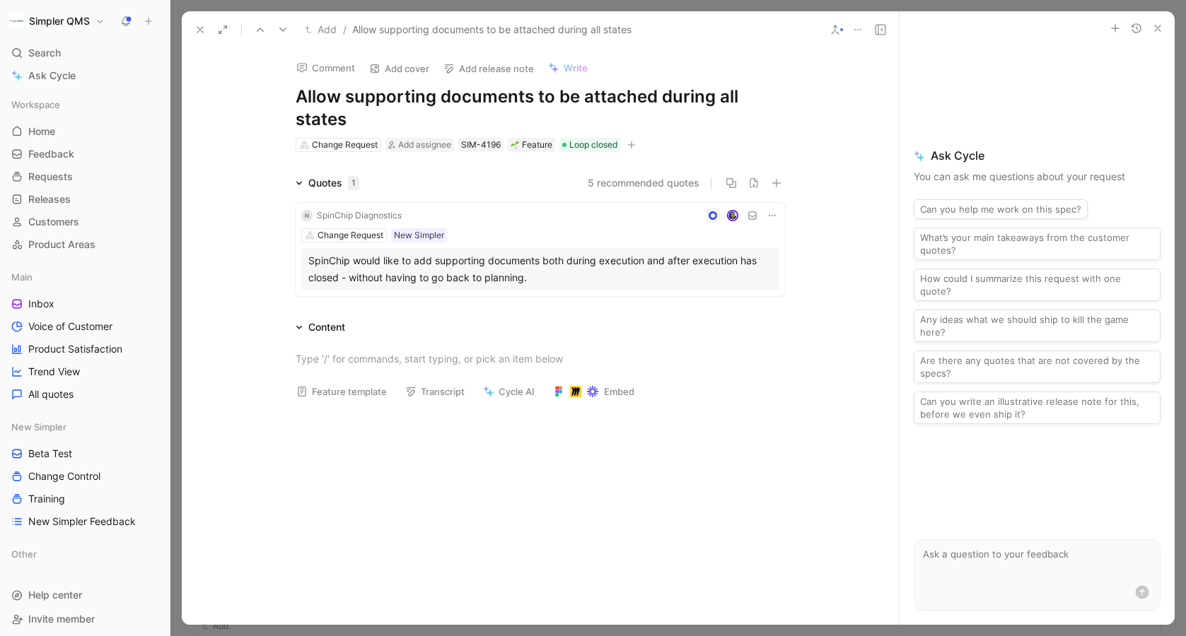
click at [200, 28] on icon at bounding box center [199, 29] width 11 height 11
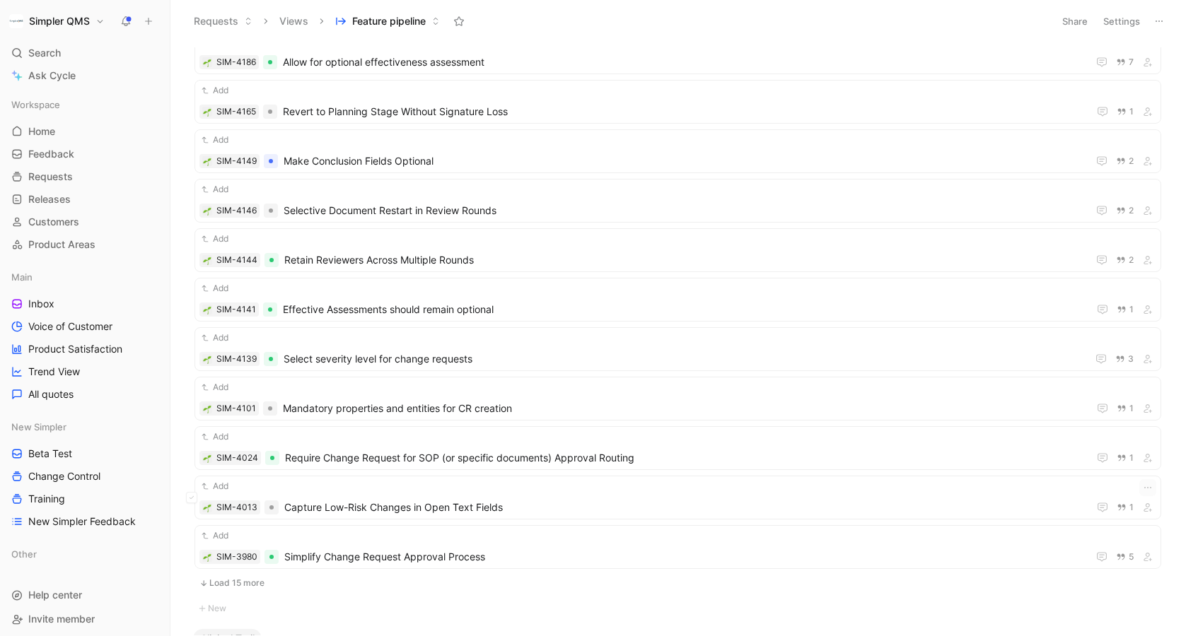
scroll to position [3323, 0]
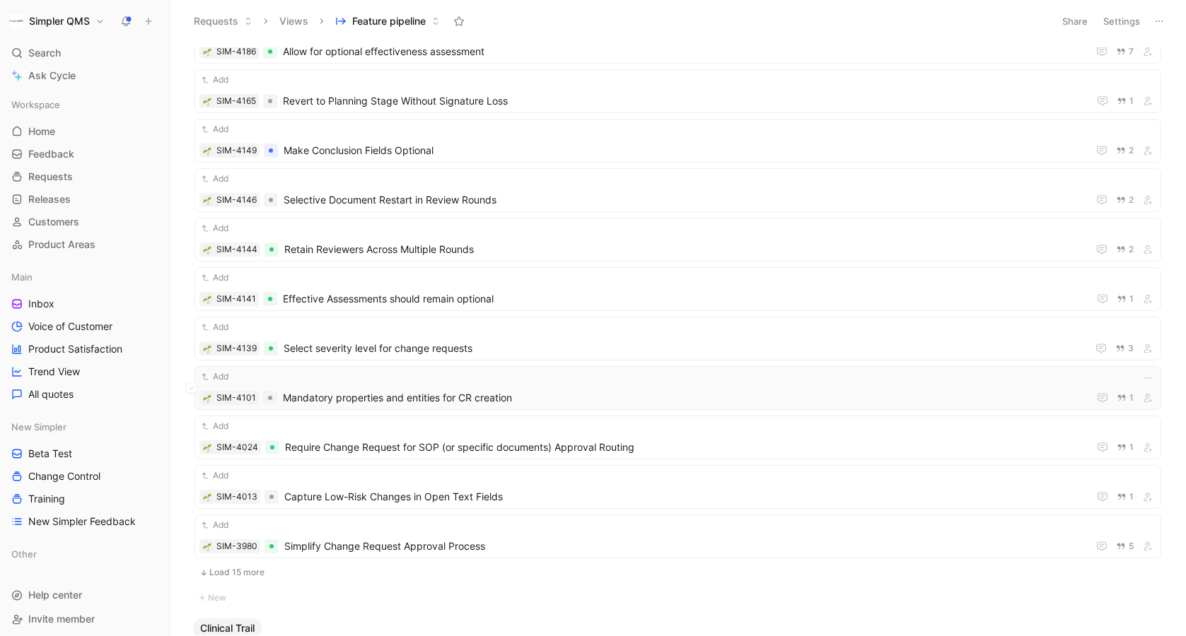
click at [515, 397] on span "Mandatory properties and entities for CR creation" at bounding box center [683, 398] width 800 height 17
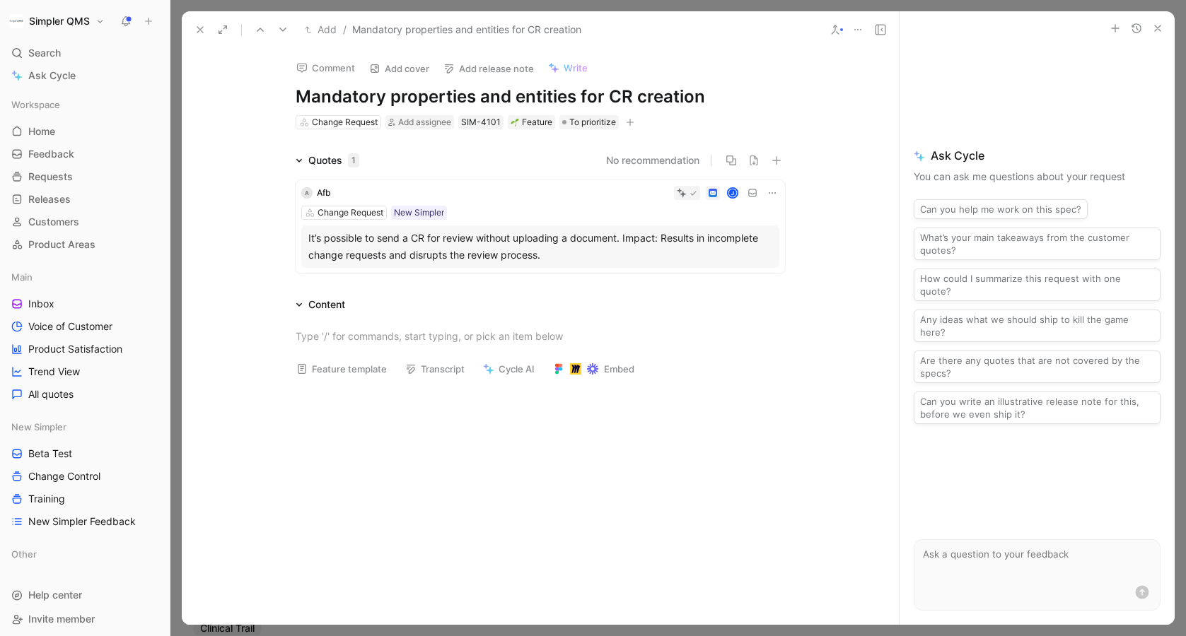
click at [197, 29] on icon at bounding box center [199, 29] width 11 height 11
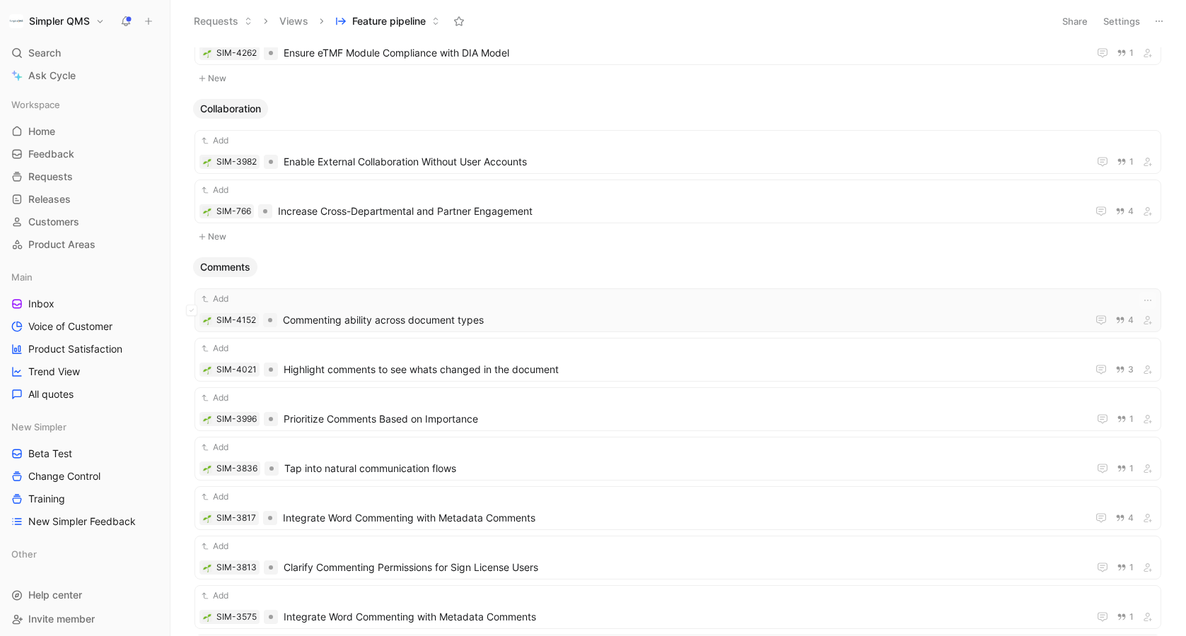
scroll to position [3958, 0]
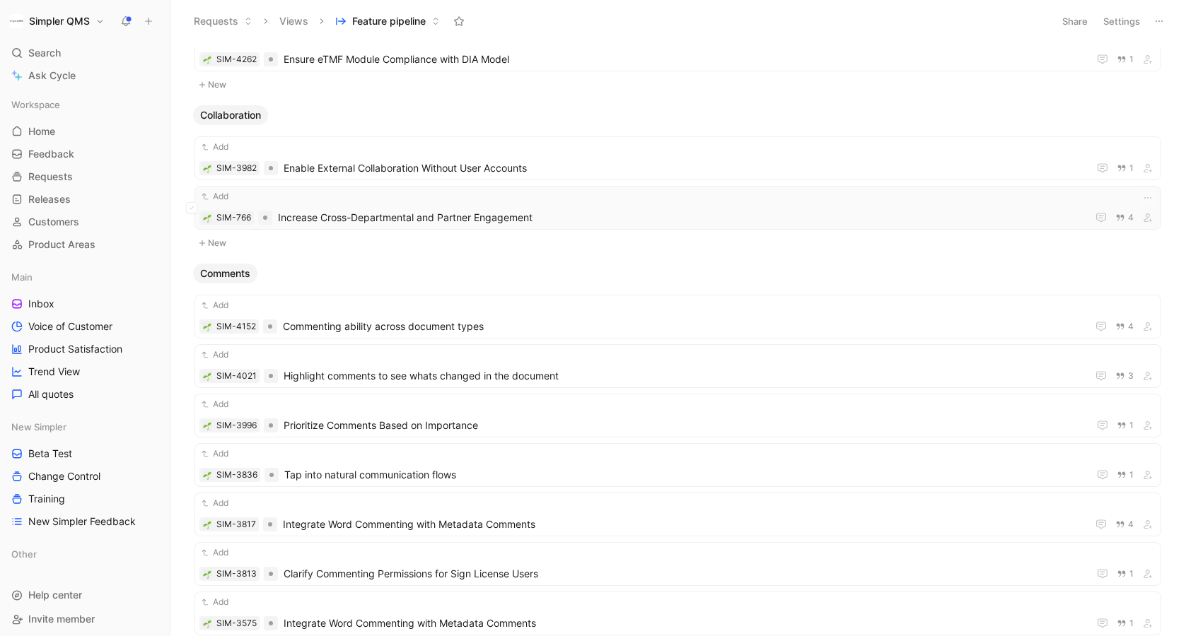
click at [531, 216] on span "Increase Cross-Departmental and Partner Engagement" at bounding box center [679, 217] width 803 height 17
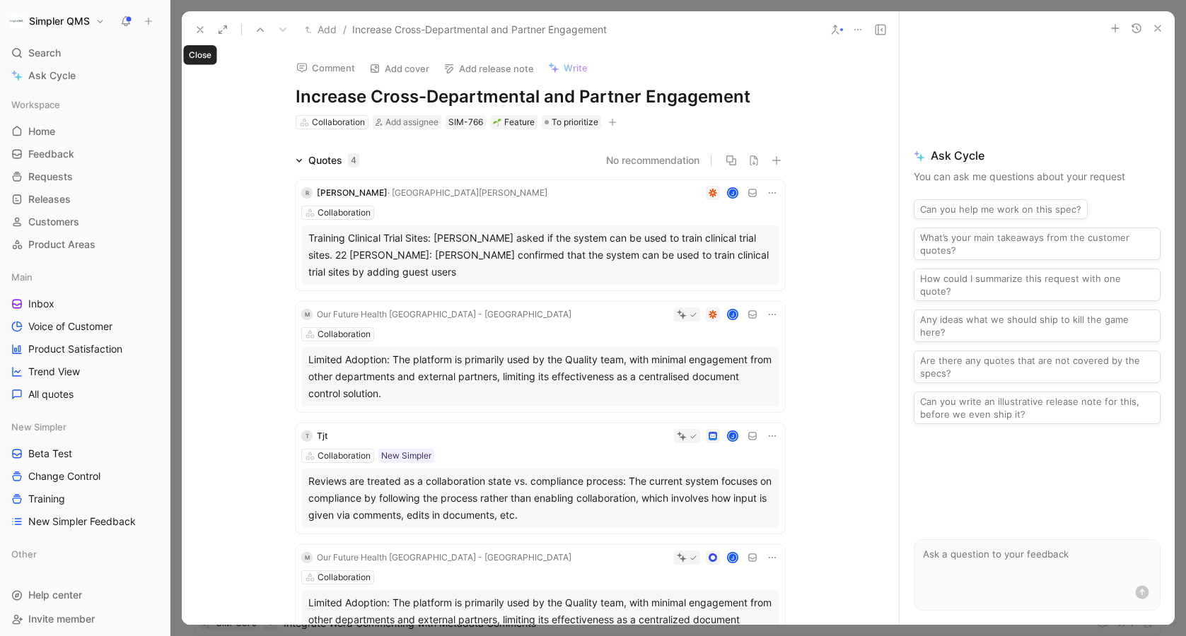
click at [200, 29] on use at bounding box center [200, 30] width 6 height 6
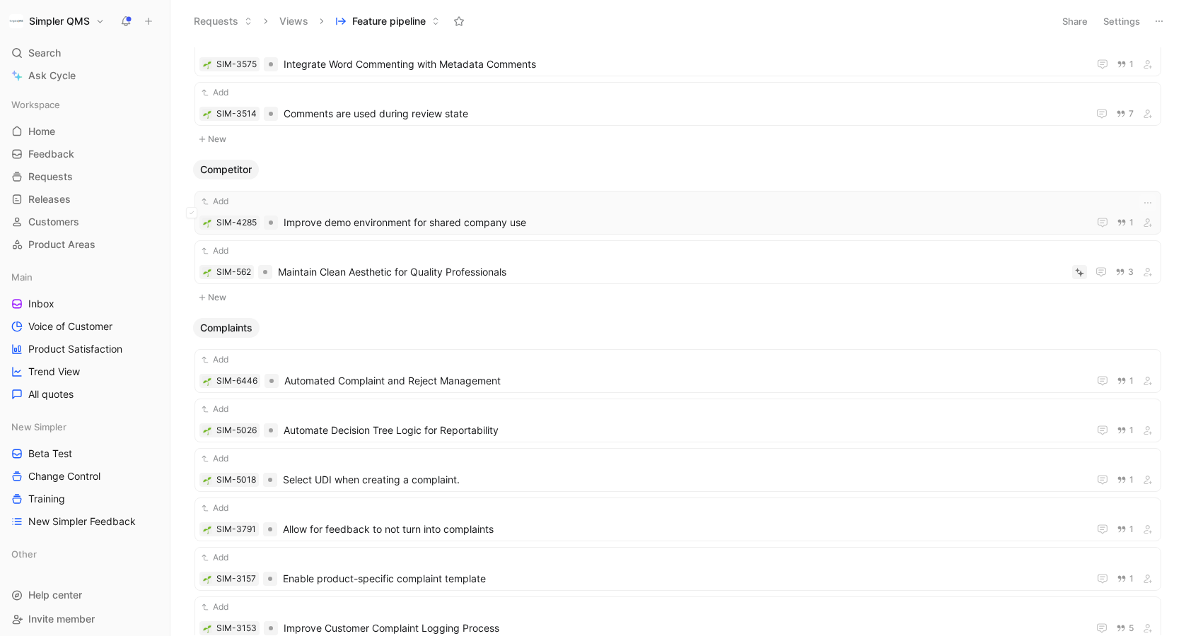
scroll to position [4467, 0]
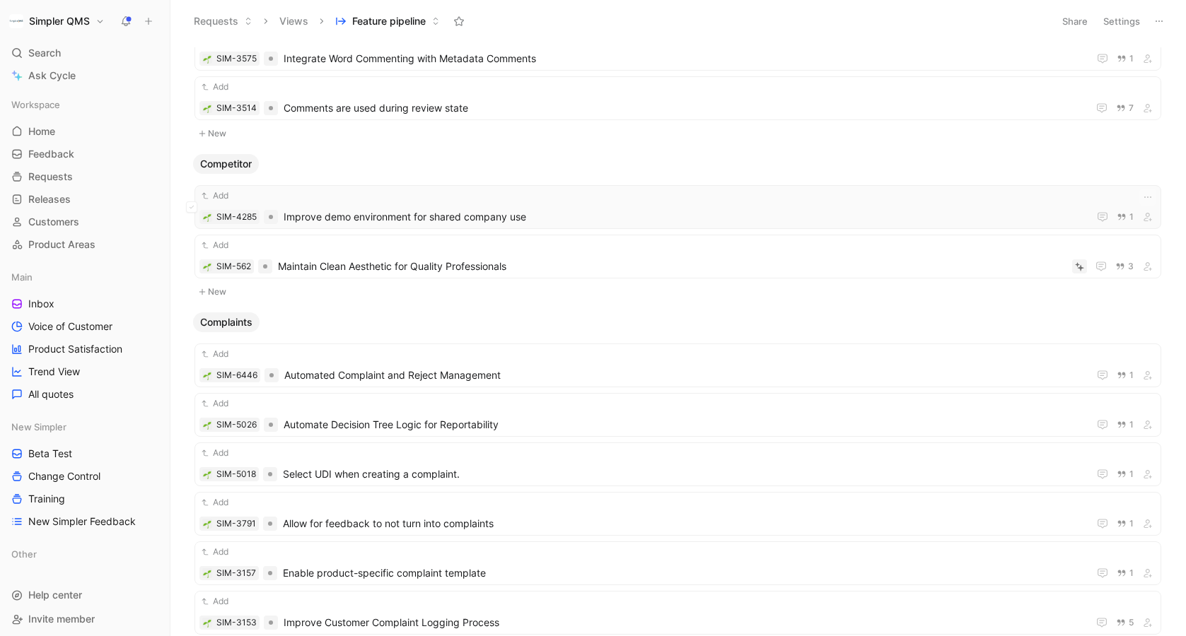
click at [552, 209] on span "Improve demo environment for shared company use" at bounding box center [683, 217] width 799 height 17
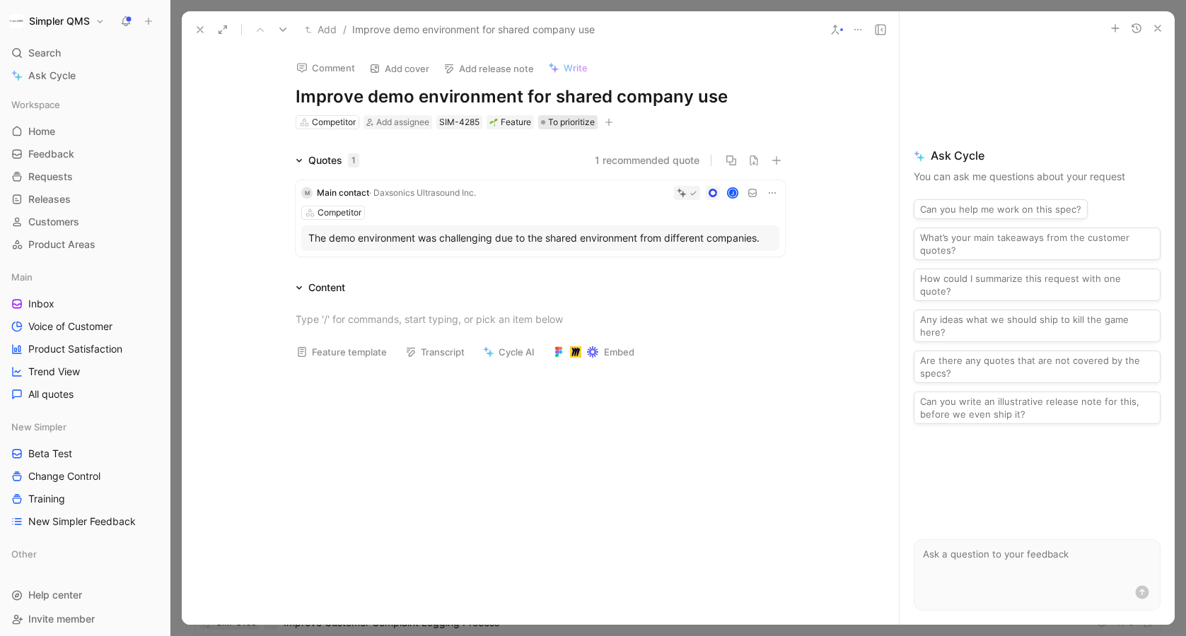
click at [577, 121] on span "To prioritize" at bounding box center [571, 122] width 47 height 14
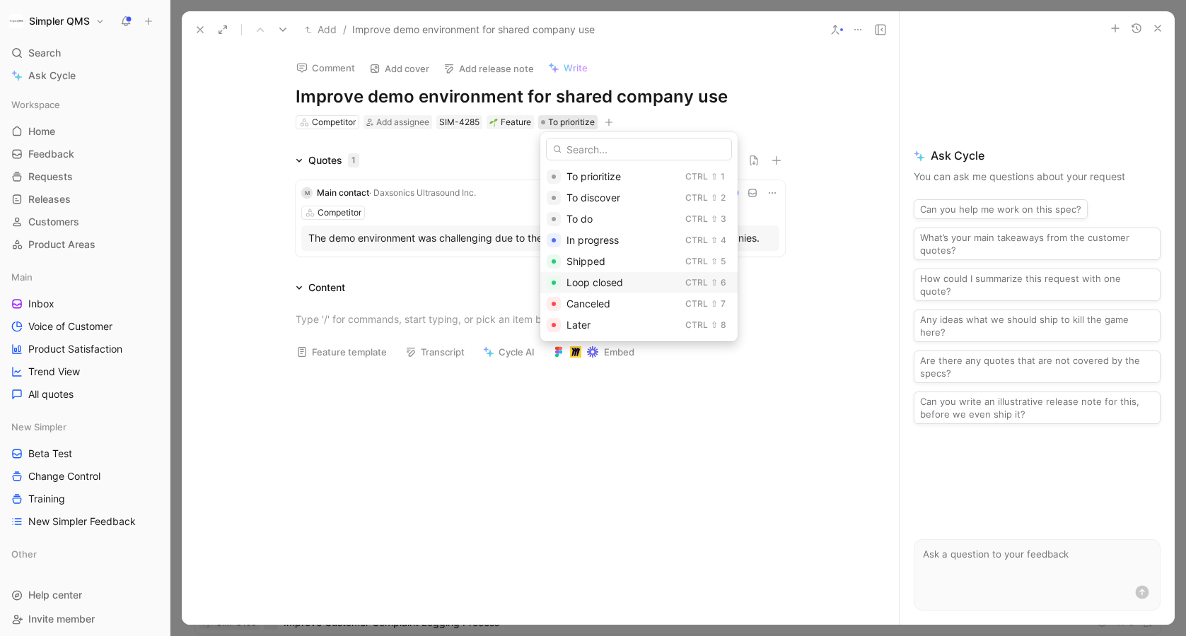
click at [607, 282] on span "Loop closed" at bounding box center [594, 282] width 57 height 12
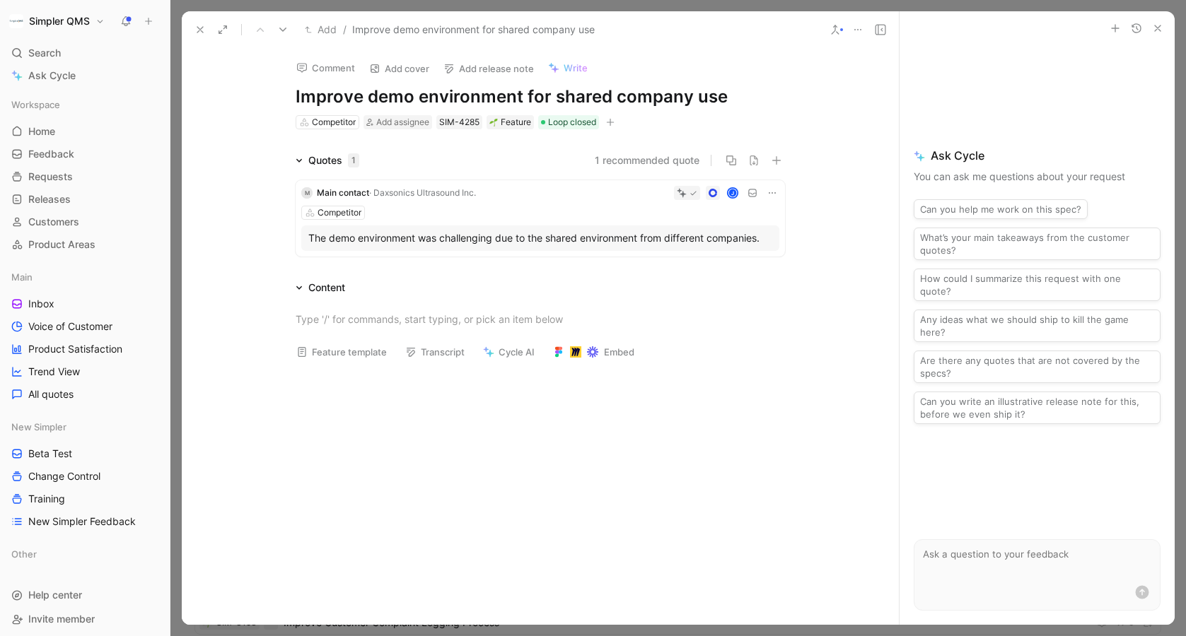
click at [204, 28] on icon at bounding box center [199, 29] width 11 height 11
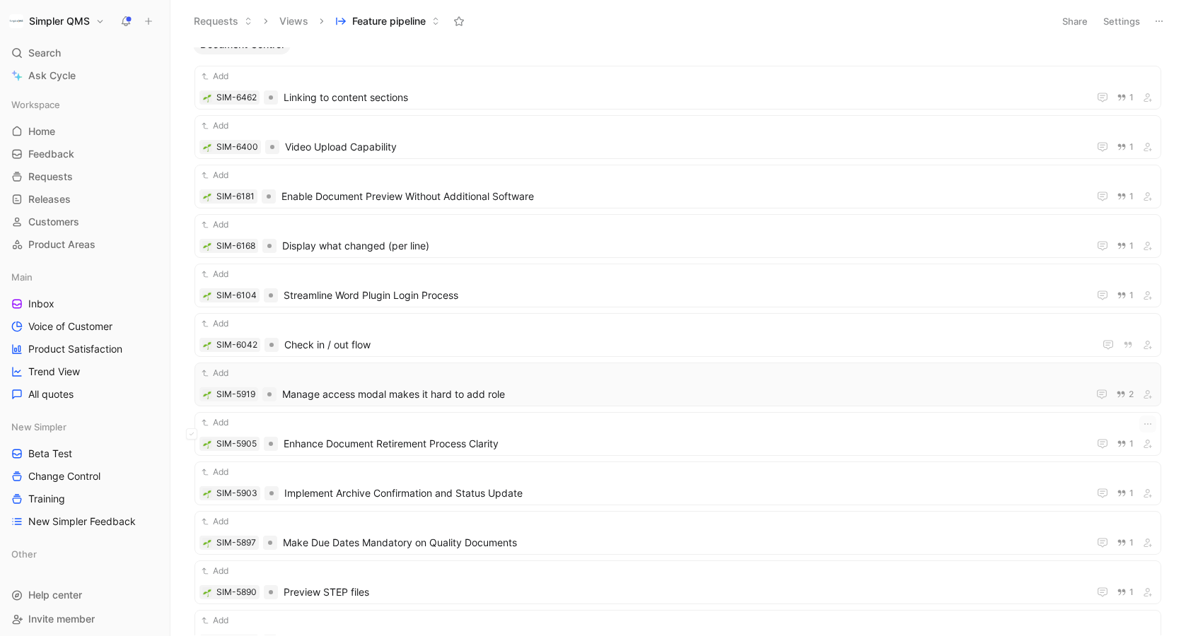
scroll to position [5787, 0]
click at [483, 334] on div "Add SIM-6042 Check in / out flow" at bounding box center [677, 333] width 957 height 37
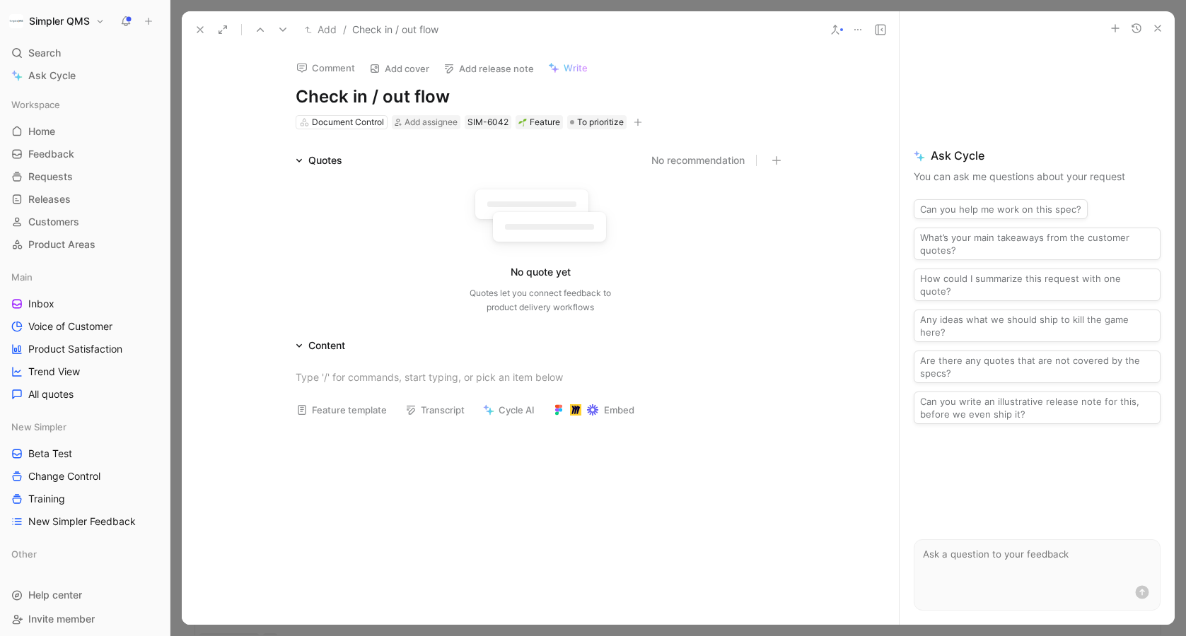
click at [204, 26] on icon at bounding box center [199, 29] width 11 height 11
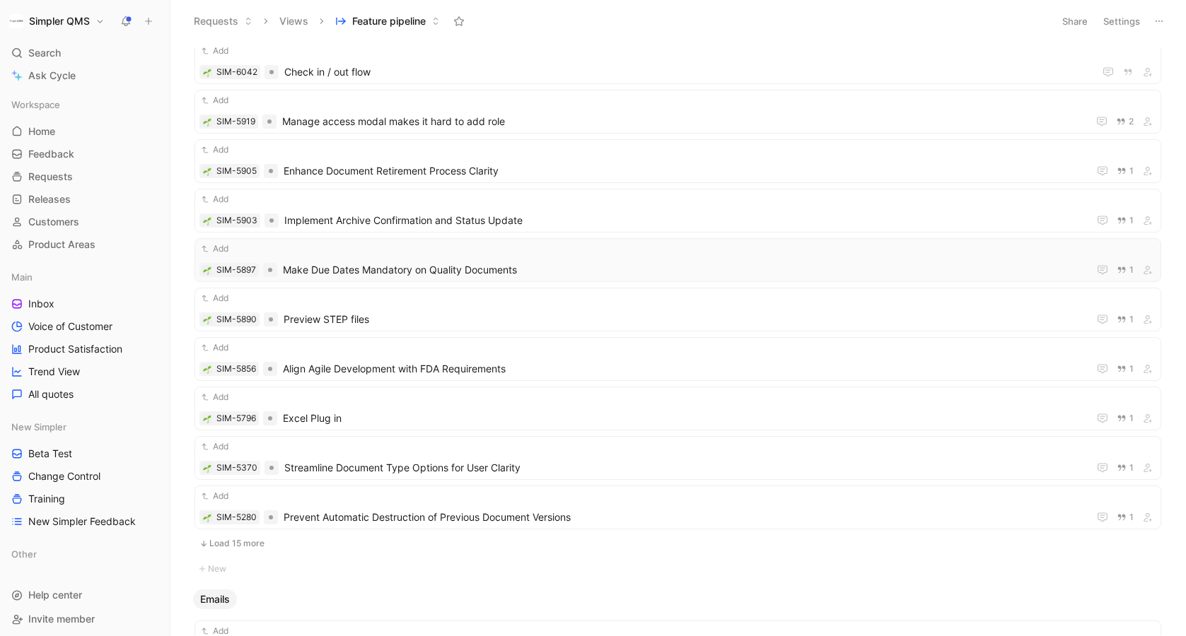
scroll to position [6066, 0]
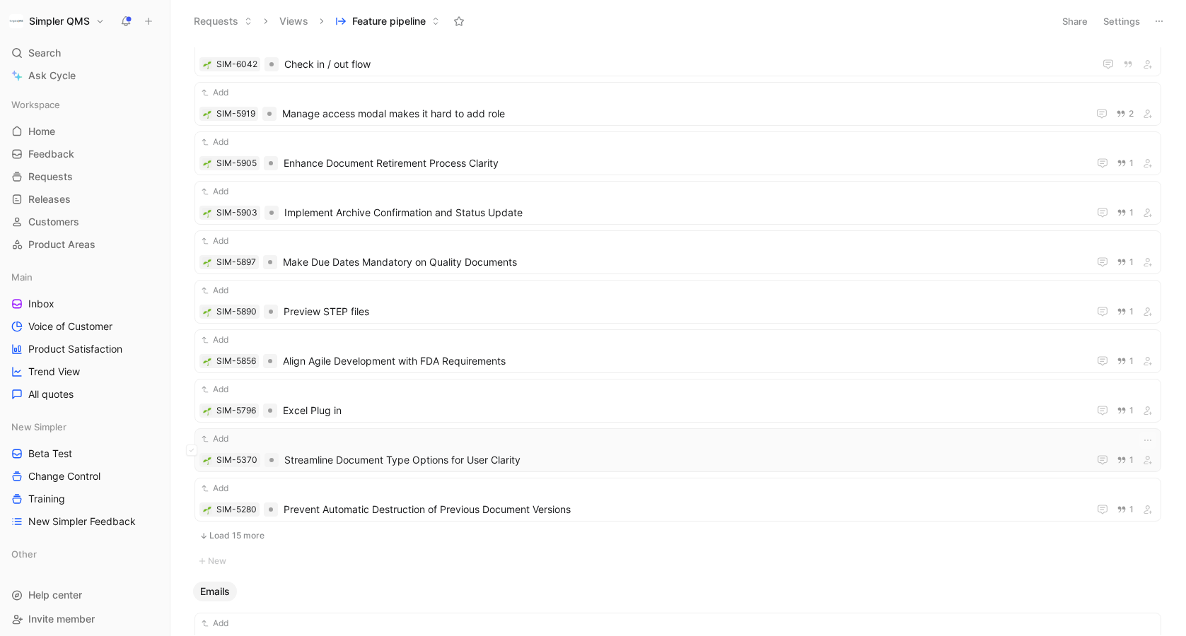
click at [564, 462] on span "Streamline Document Type Options for User Clarity" at bounding box center [683, 460] width 798 height 17
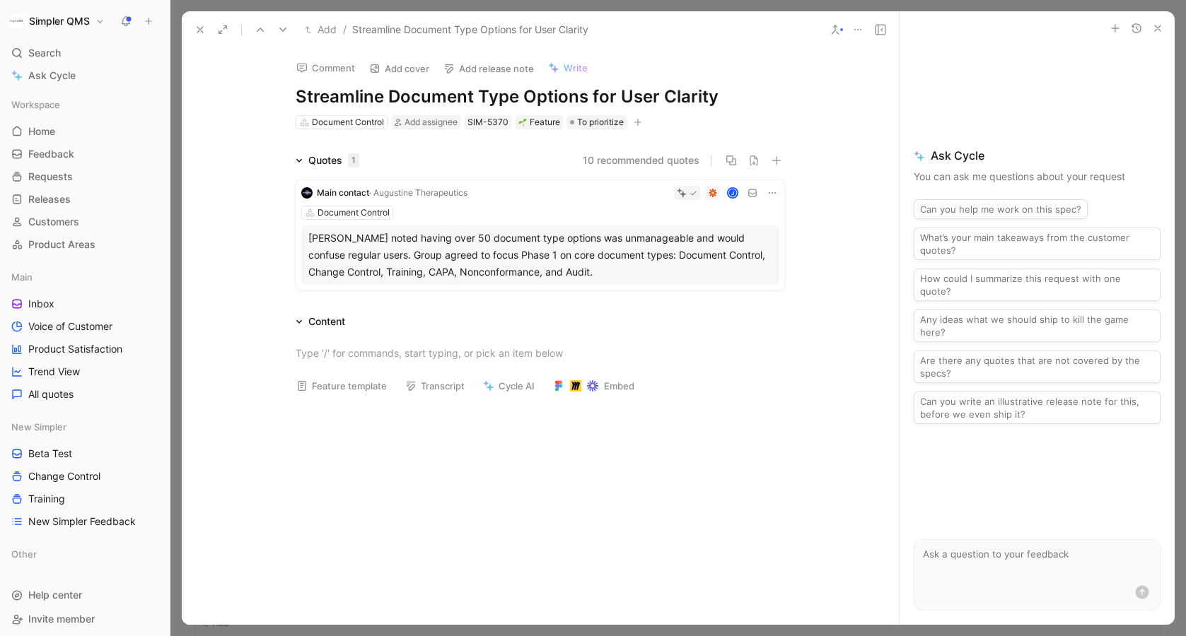
click at [199, 27] on icon at bounding box center [199, 29] width 11 height 11
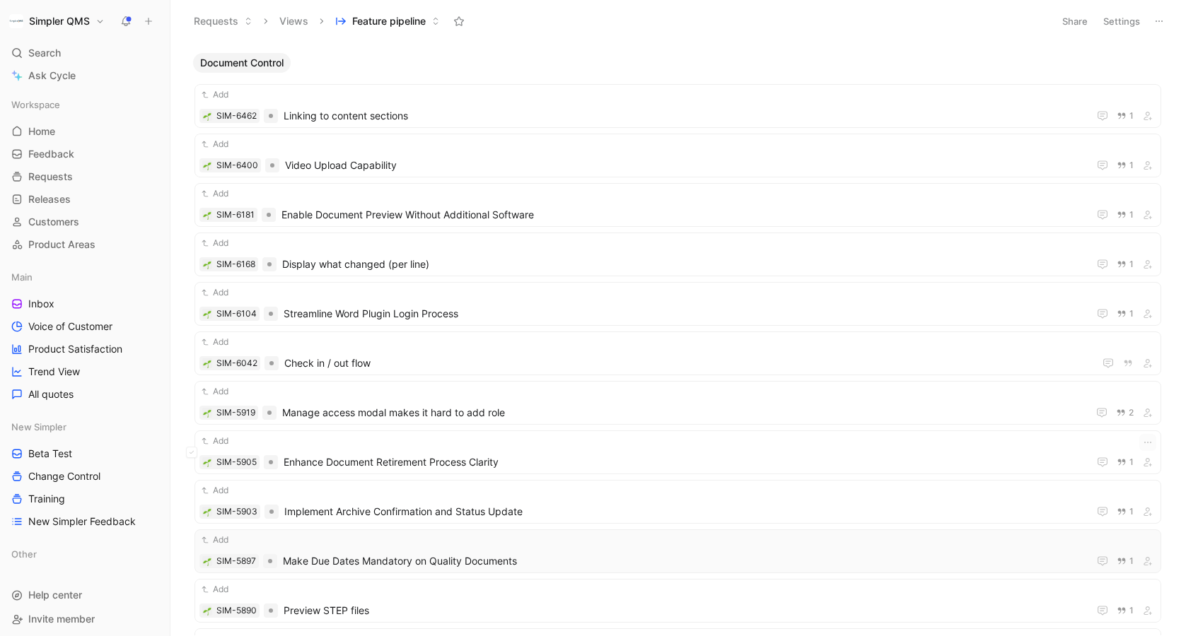
scroll to position [5761, 0]
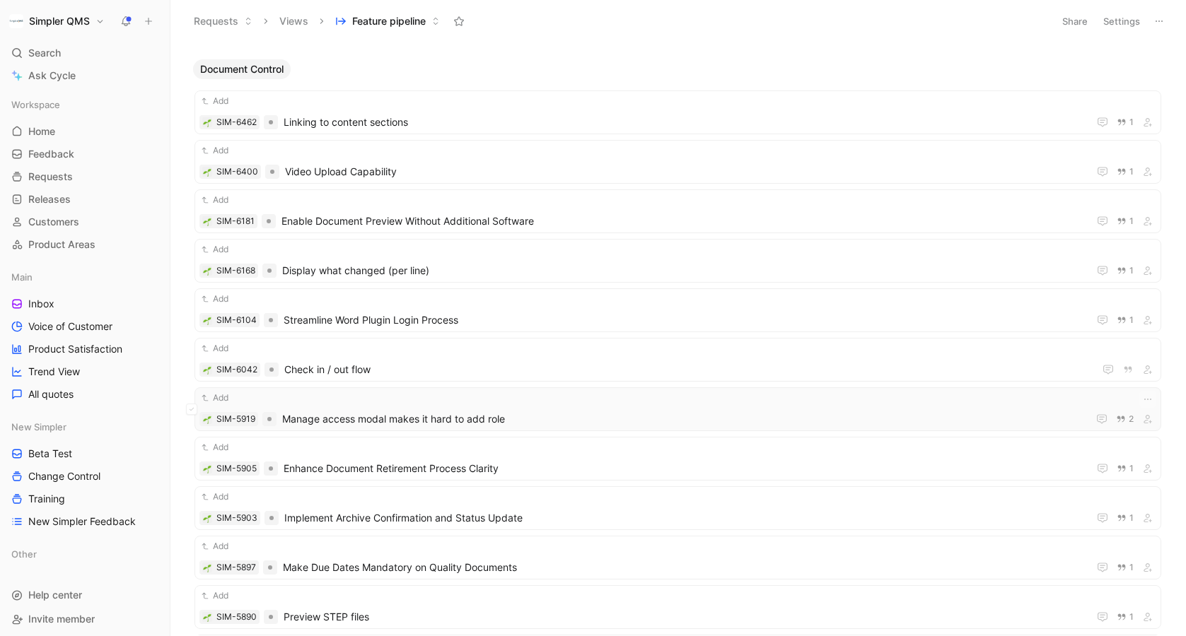
click at [540, 408] on div "Add SIM-5919 Manage access modal makes it hard to add role 2" at bounding box center [677, 409] width 957 height 37
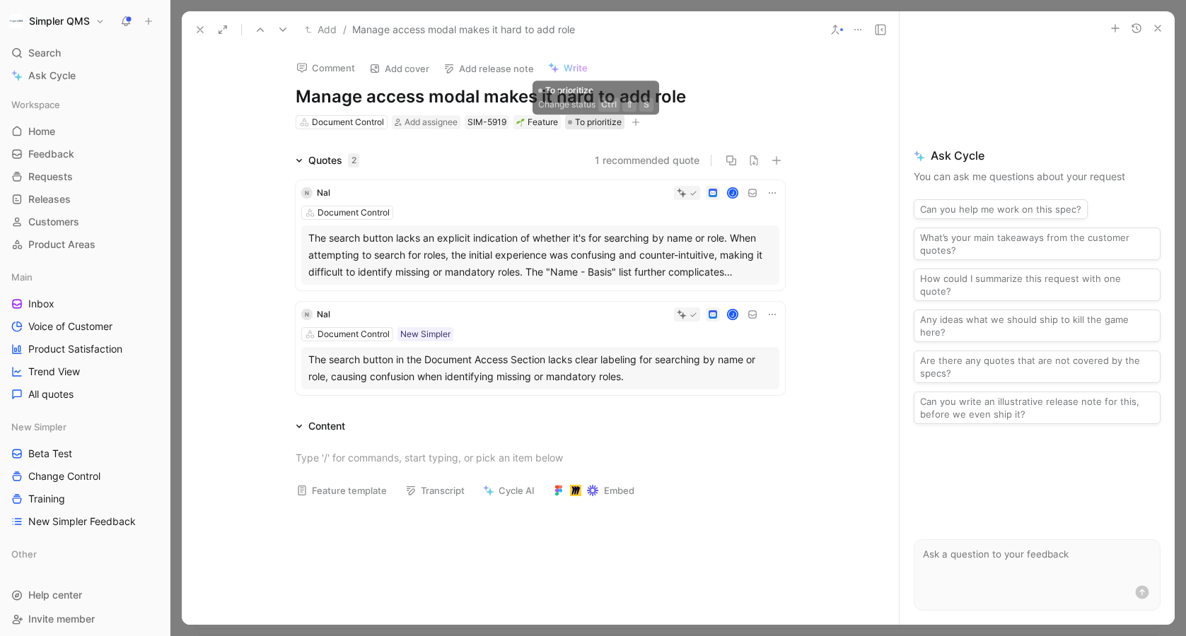
click at [605, 121] on span "To prioritize" at bounding box center [598, 122] width 47 height 14
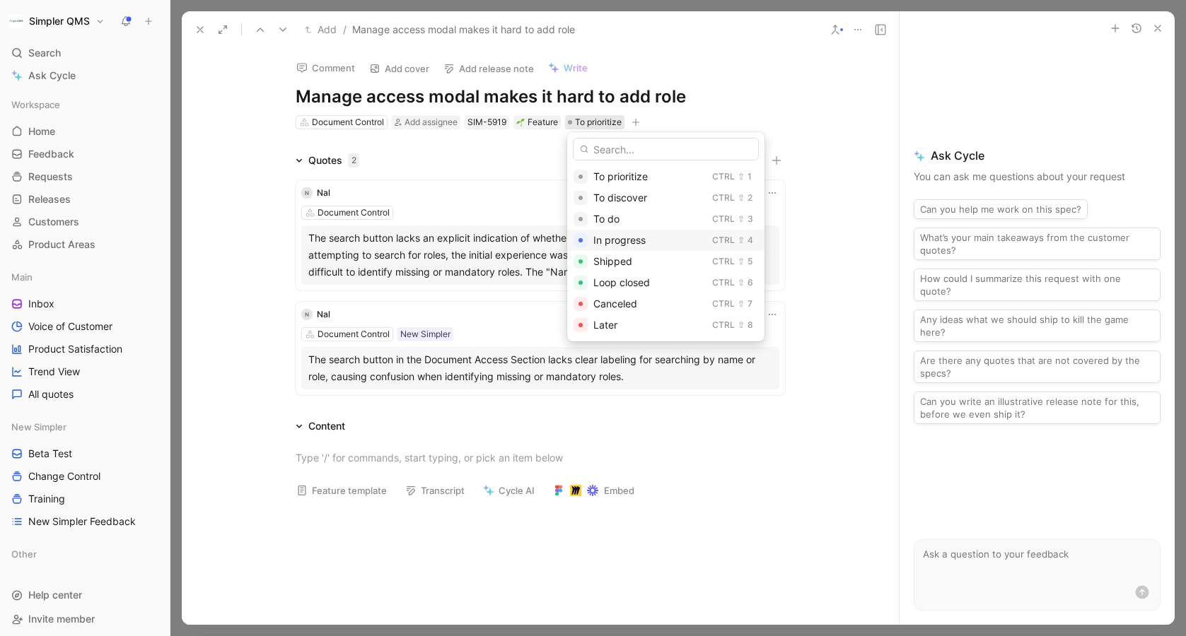
click at [610, 243] on span "In progress" at bounding box center [619, 240] width 52 height 12
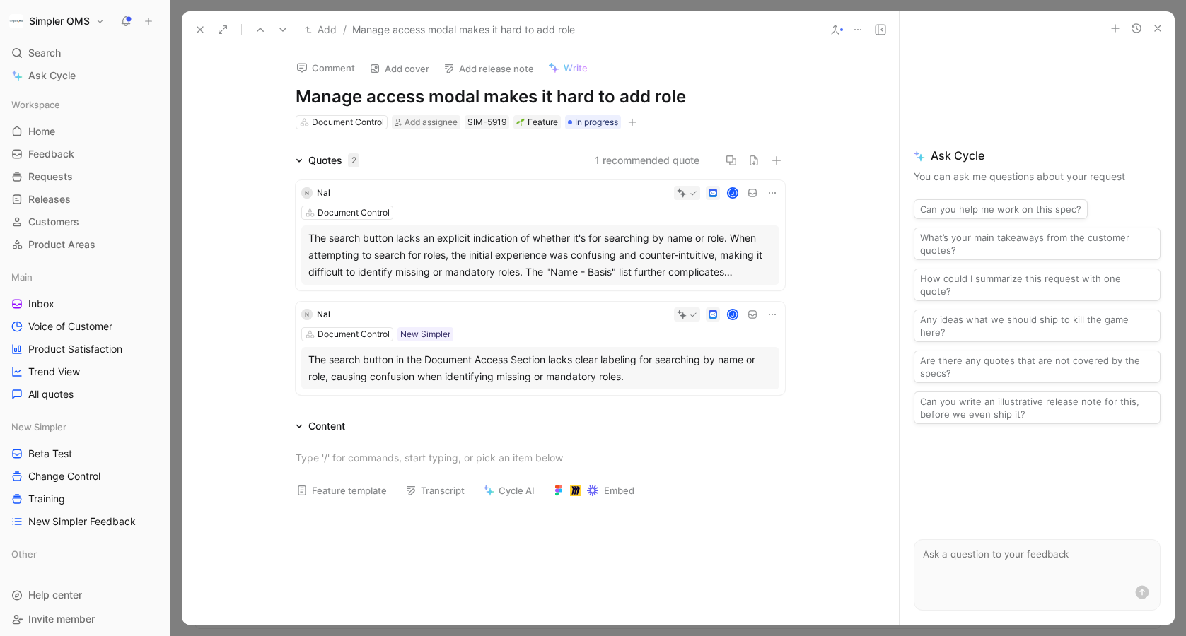
click at [201, 29] on icon at bounding box center [199, 29] width 11 height 11
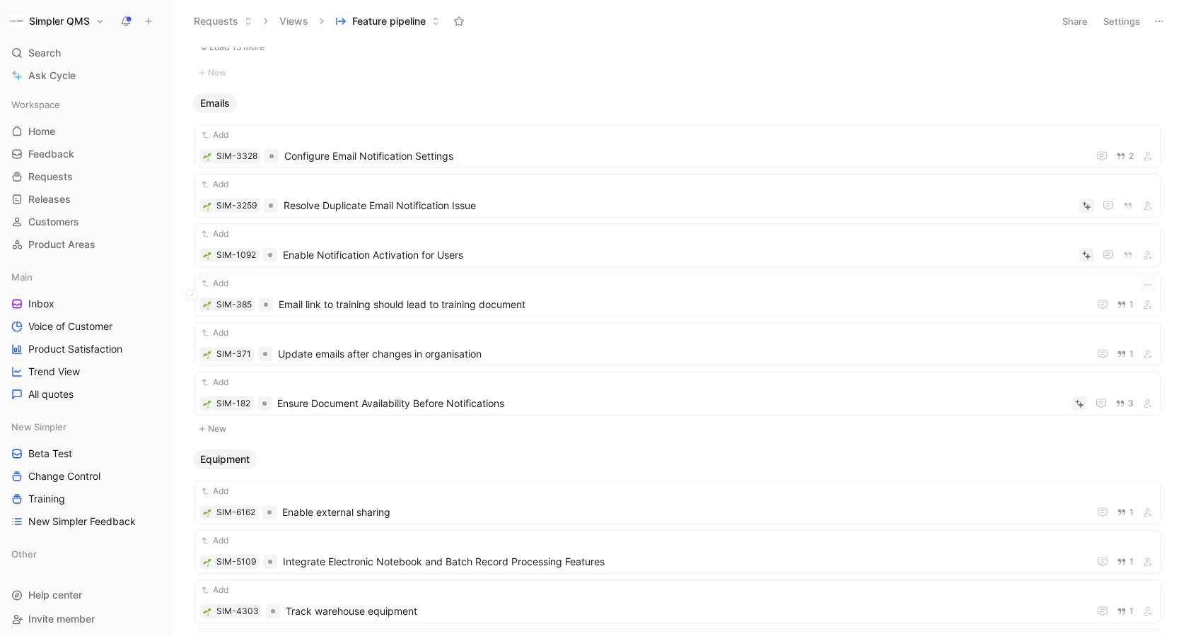
scroll to position [6556, 0]
click at [490, 252] on span "Enable Notification Activation for Users" at bounding box center [678, 253] width 791 height 17
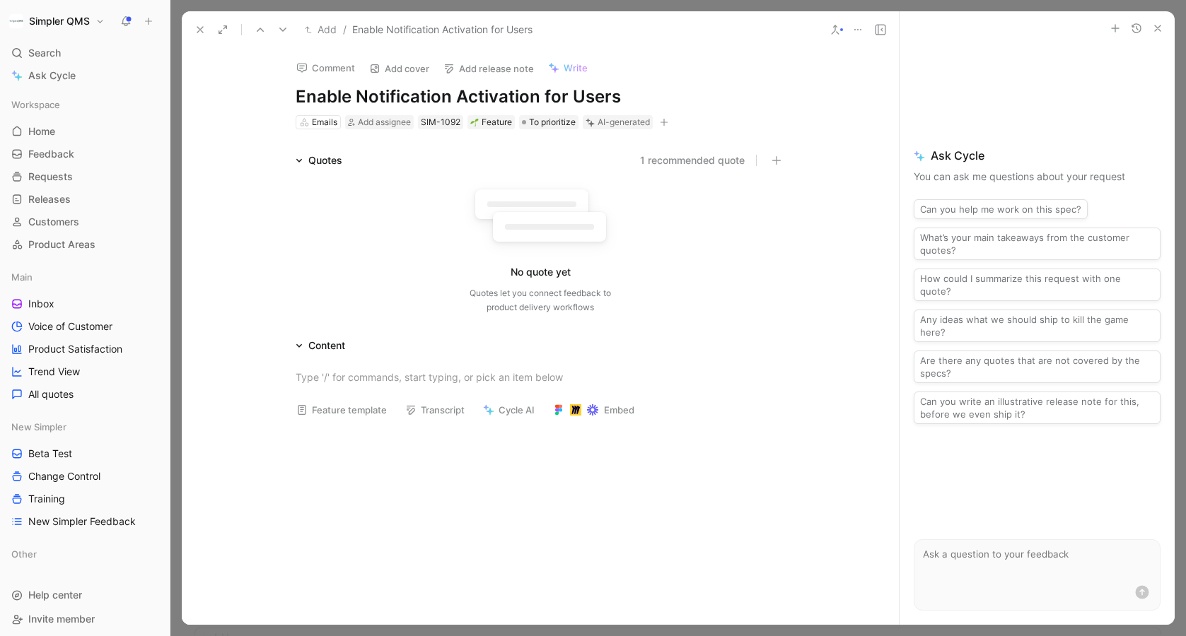
click at [858, 30] on icon at bounding box center [857, 29] width 11 height 11
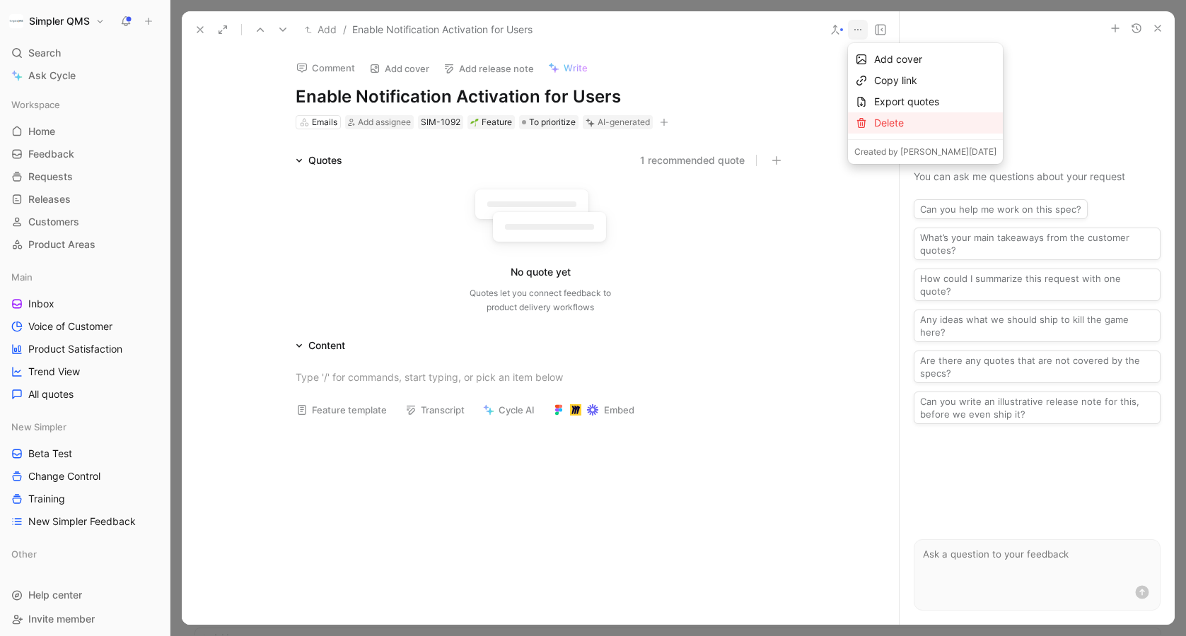
click at [882, 127] on div "Delete" at bounding box center [935, 123] width 122 height 17
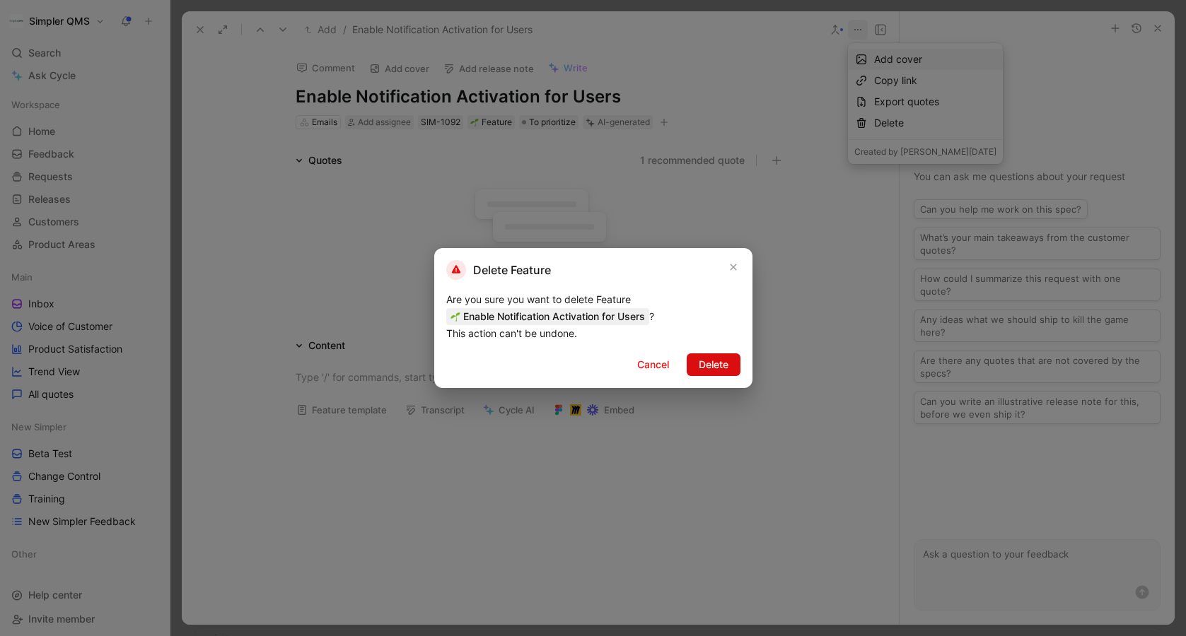
click at [714, 367] on span "Delete" at bounding box center [714, 364] width 30 height 17
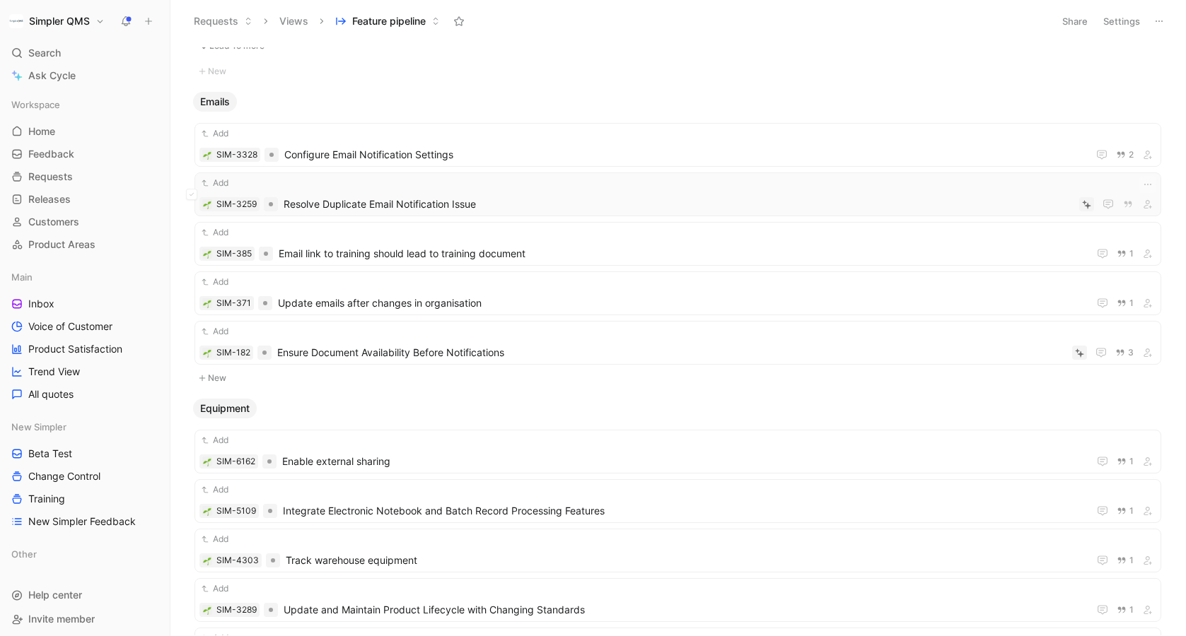
click at [514, 199] on span "Resolve Duplicate Email Notification Issue" at bounding box center [679, 204] width 790 height 17
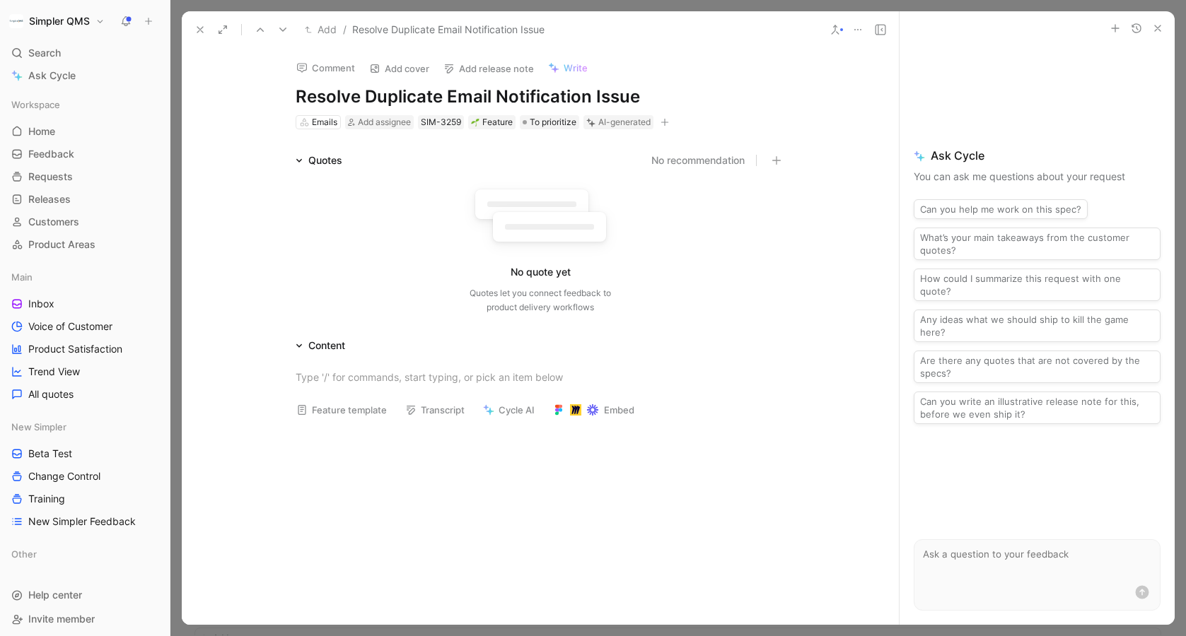
click at [856, 28] on icon at bounding box center [857, 29] width 11 height 11
click at [874, 127] on div "Delete" at bounding box center [912, 123] width 77 height 17
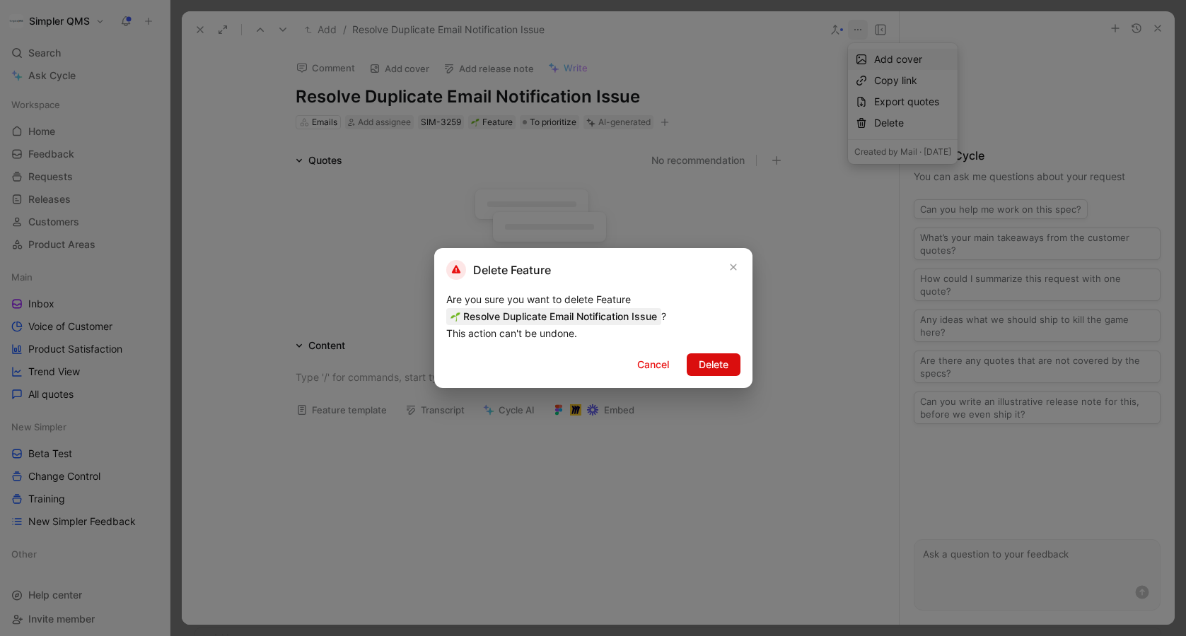
click at [711, 368] on span "Delete" at bounding box center [714, 364] width 30 height 17
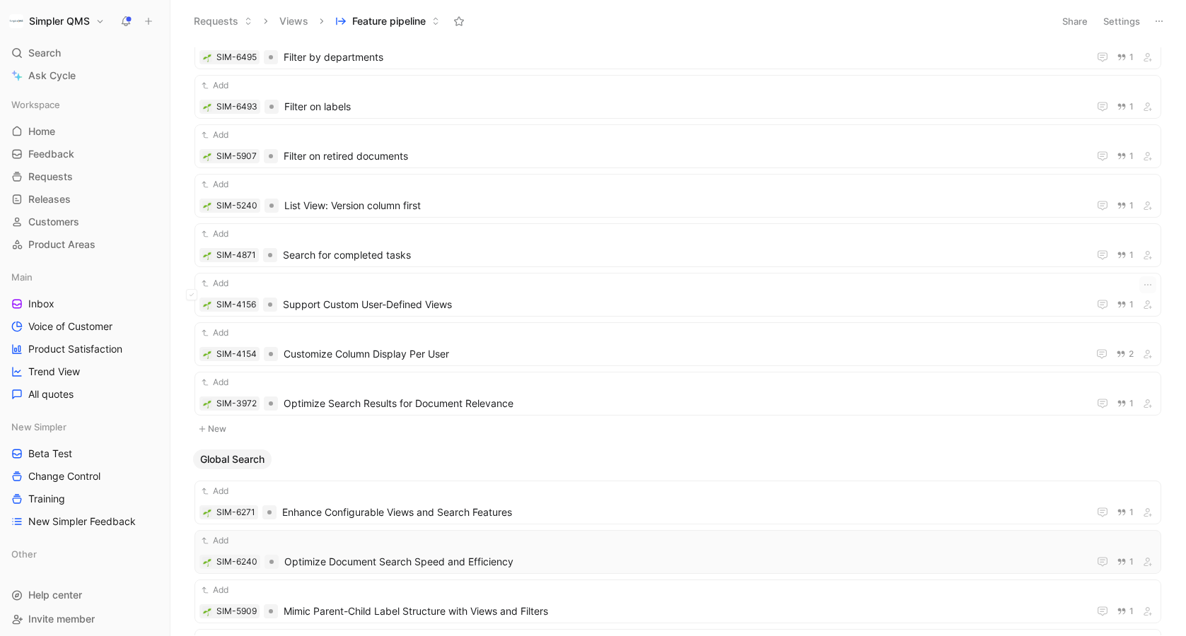
scroll to position [7818, 0]
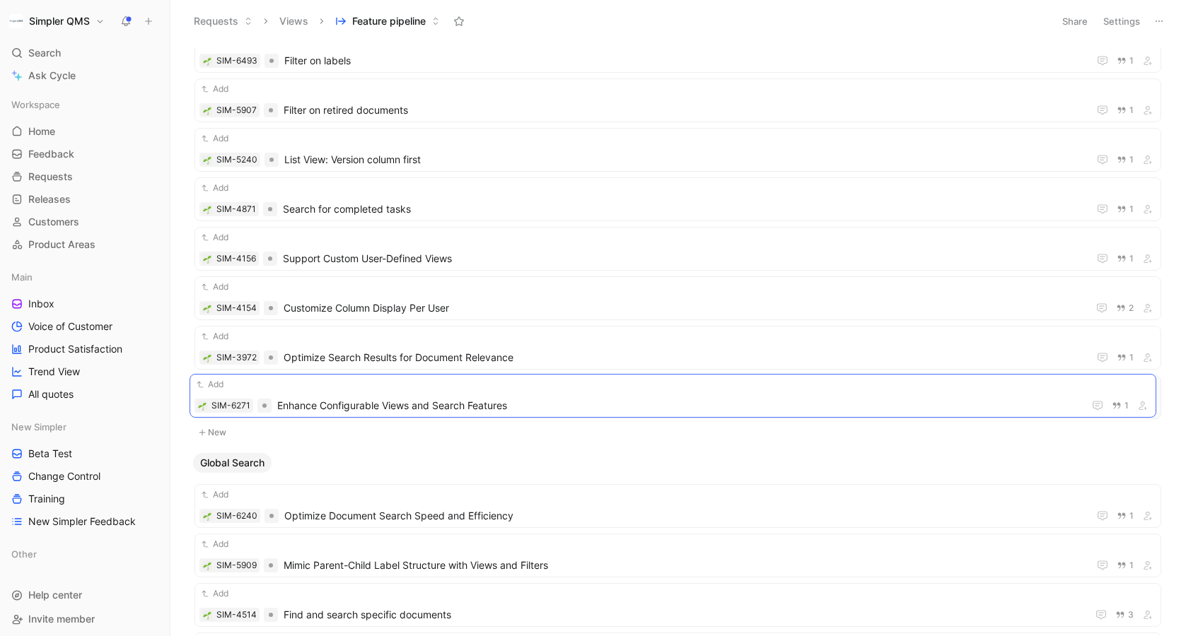
drag, startPoint x: 396, startPoint y: 511, endPoint x: 391, endPoint y: 401, distance: 110.4
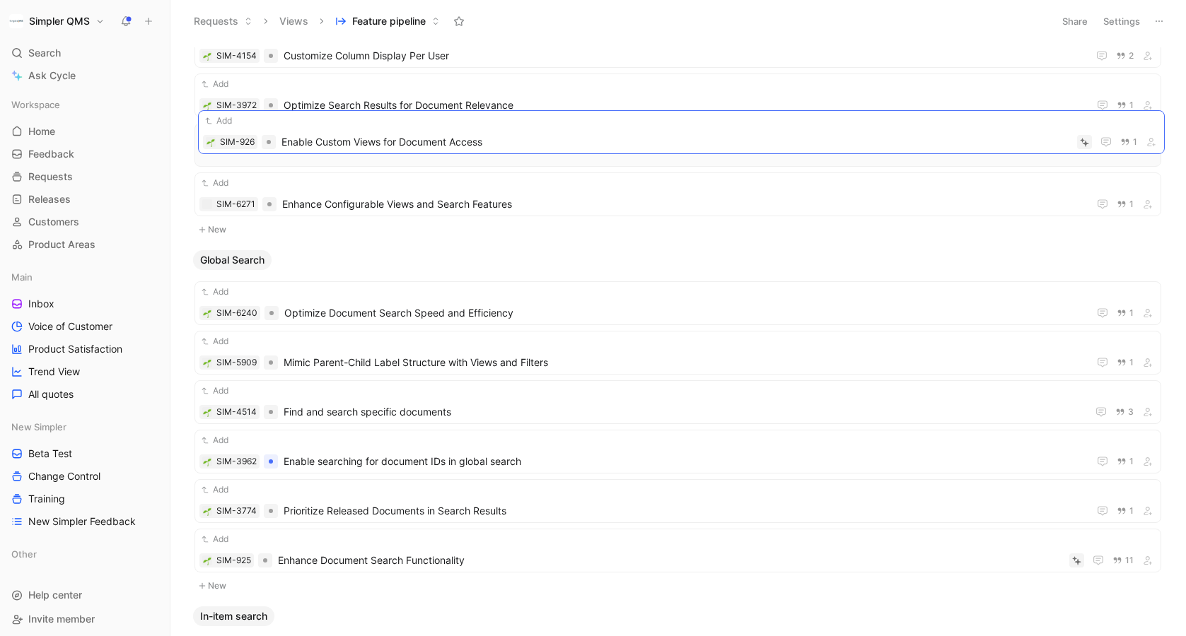
scroll to position [8119, 0]
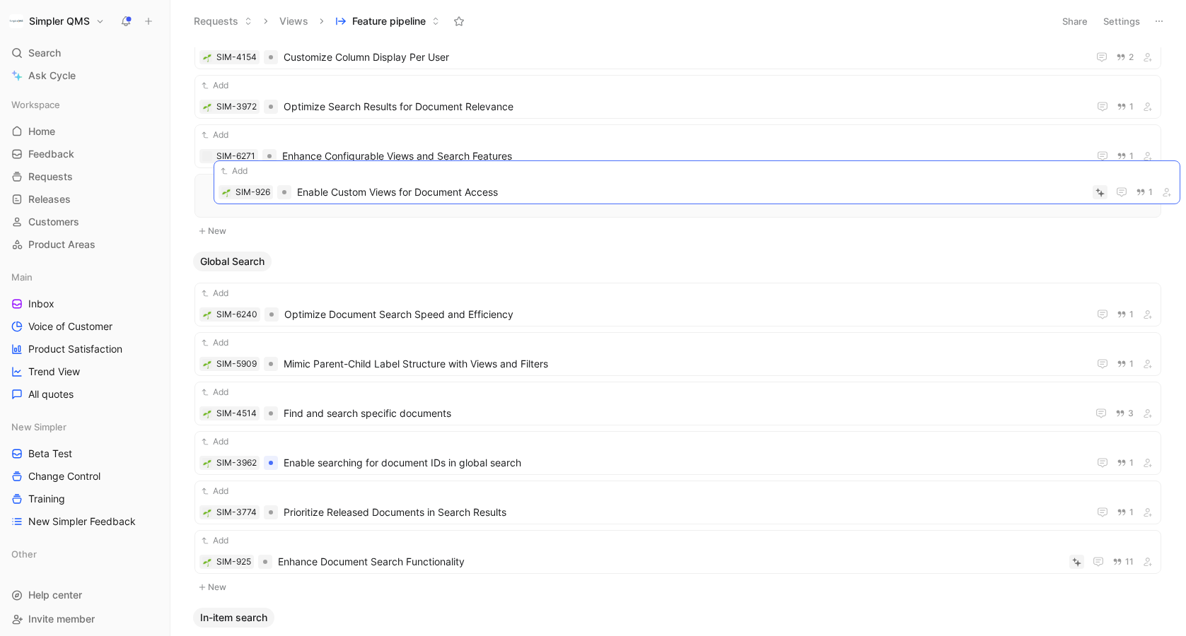
drag, startPoint x: 482, startPoint y: 469, endPoint x: 501, endPoint y: 193, distance: 276.4
click at [482, 152] on span "Enhance Configurable Views and Search Features" at bounding box center [682, 156] width 800 height 17
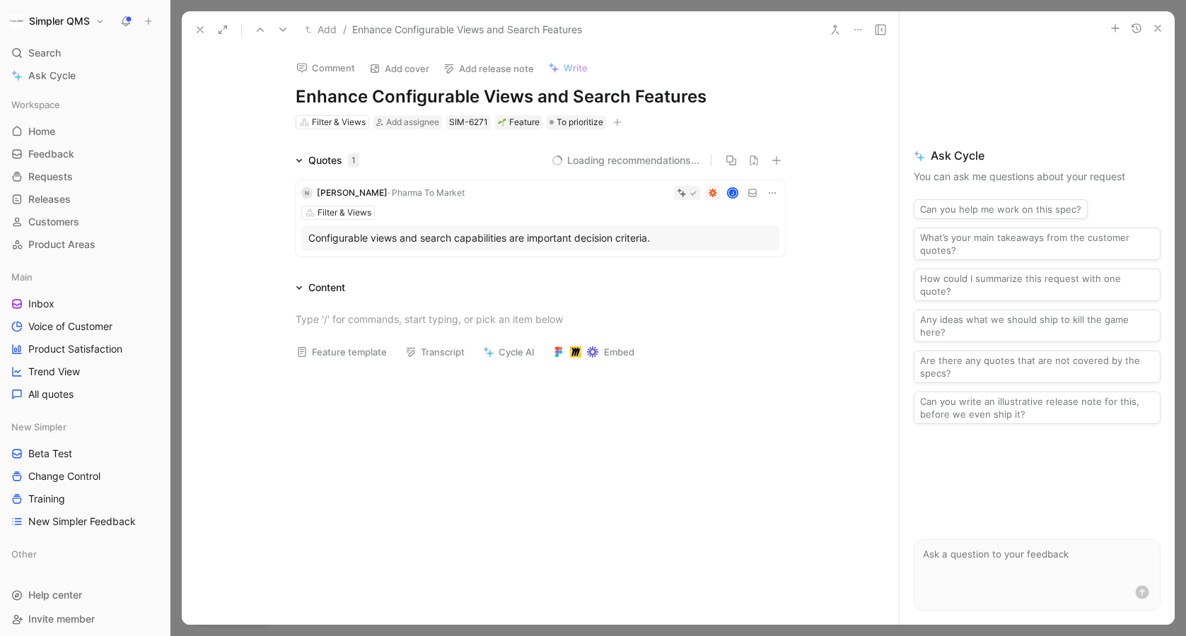
click at [835, 28] on use at bounding box center [835, 29] width 7 height 8
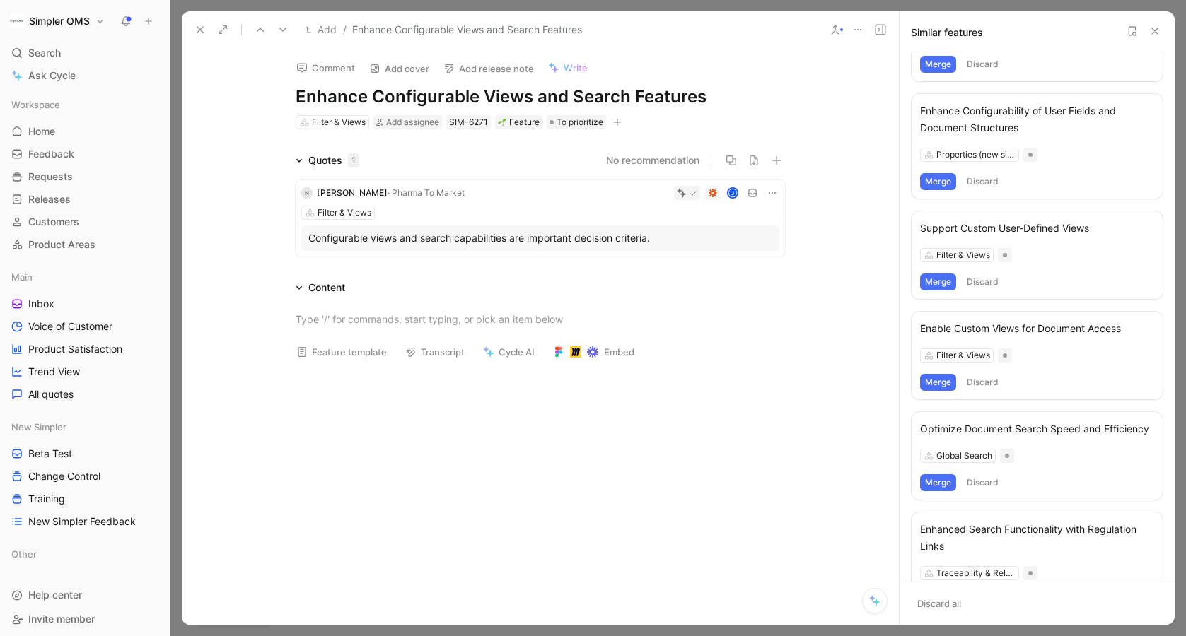
scroll to position [62, 0]
click at [943, 376] on button "Merge" at bounding box center [938, 380] width 36 height 17
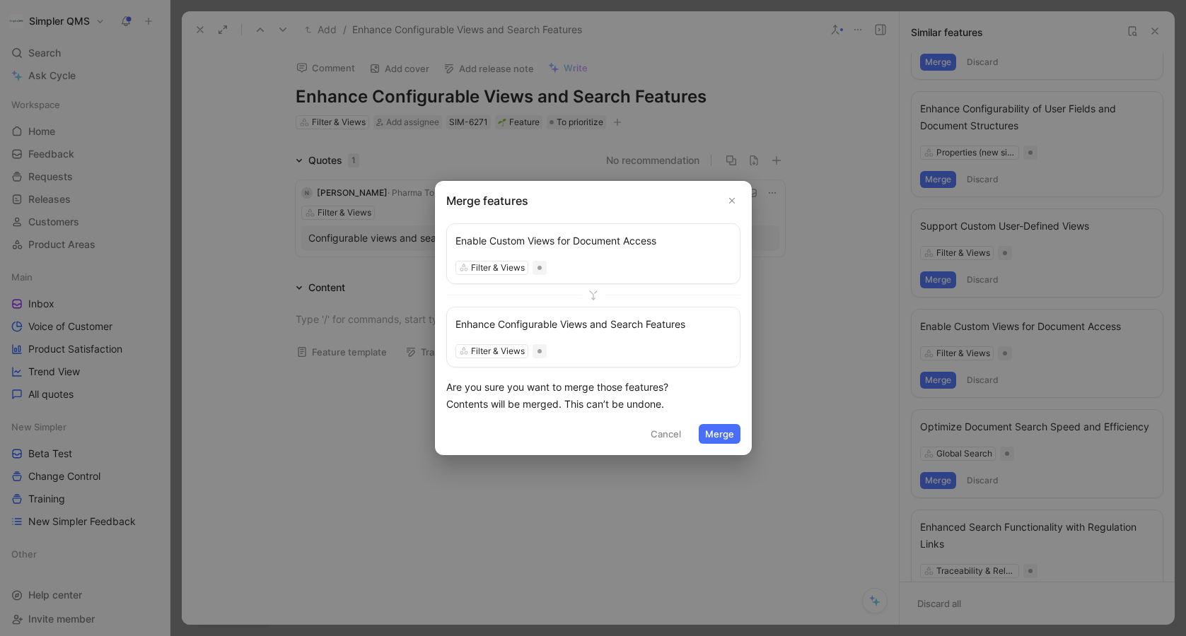
click at [715, 431] on button "Merge" at bounding box center [720, 434] width 42 height 20
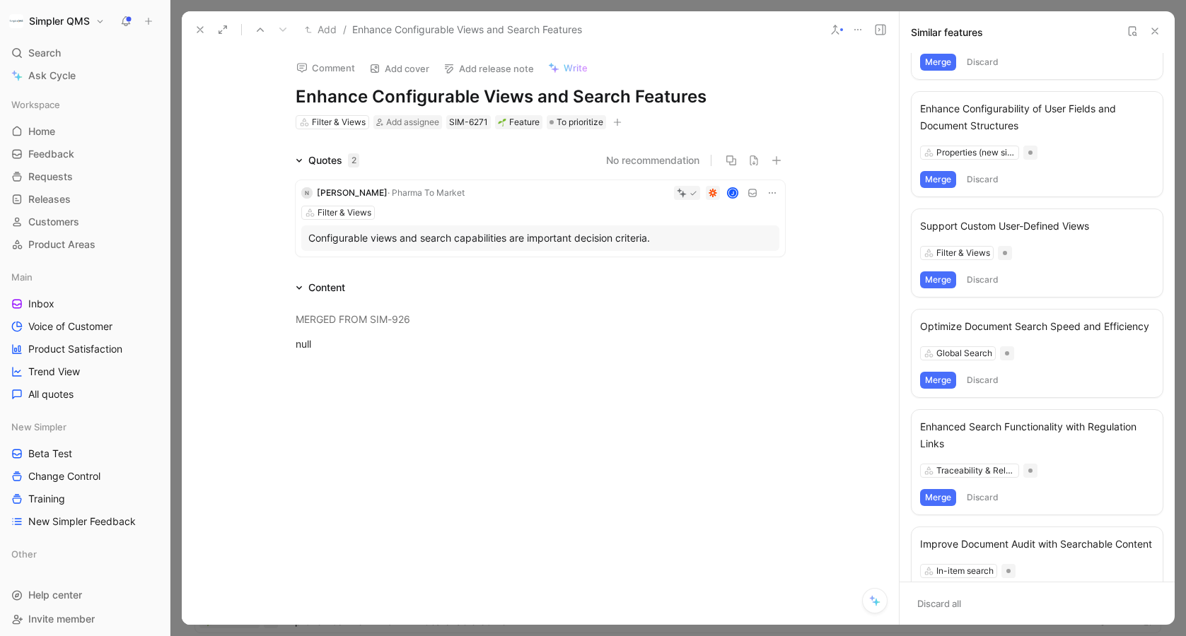
click at [935, 281] on button "Merge" at bounding box center [938, 280] width 36 height 17
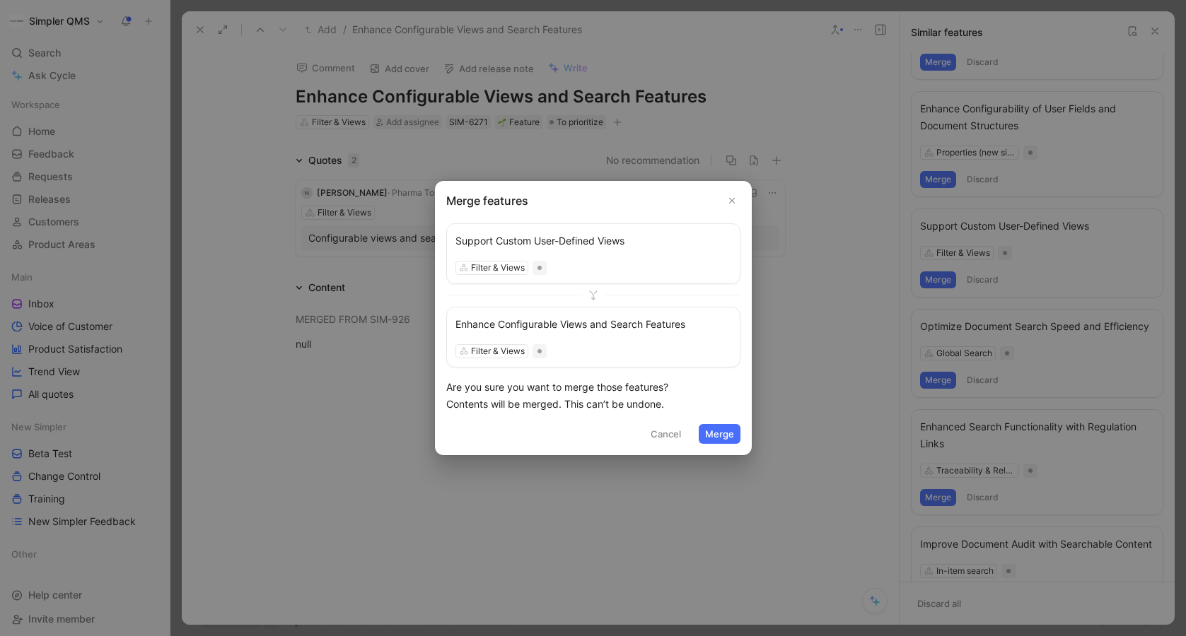
click at [722, 432] on button "Merge" at bounding box center [720, 434] width 42 height 20
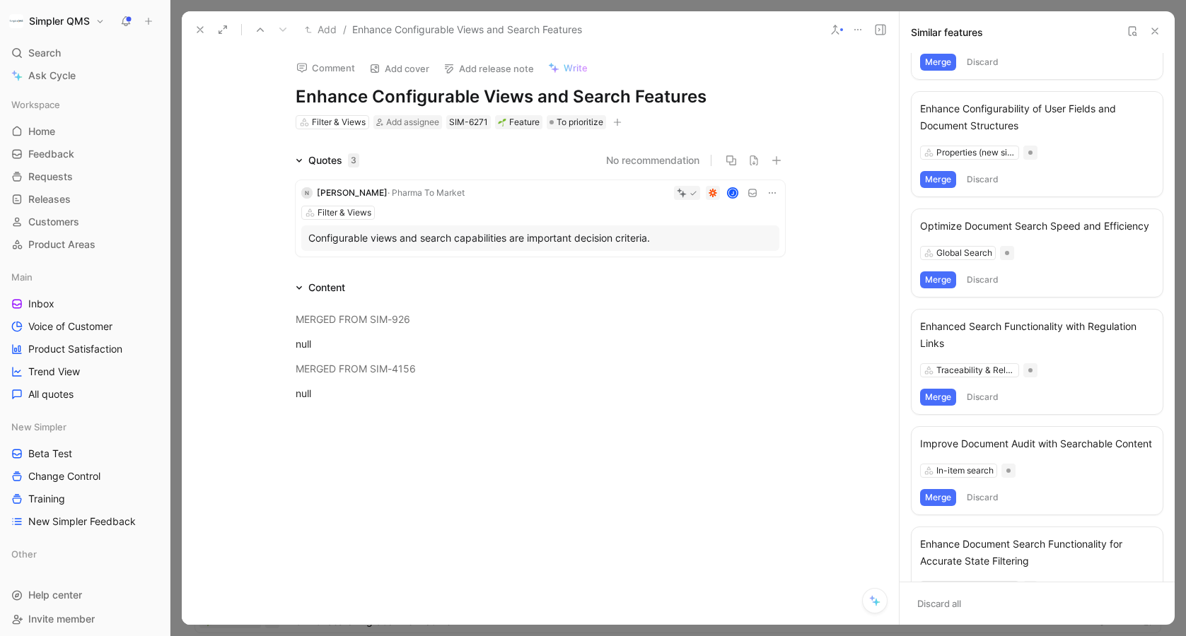
scroll to position [8069, 0]
click at [196, 28] on icon at bounding box center [199, 29] width 11 height 11
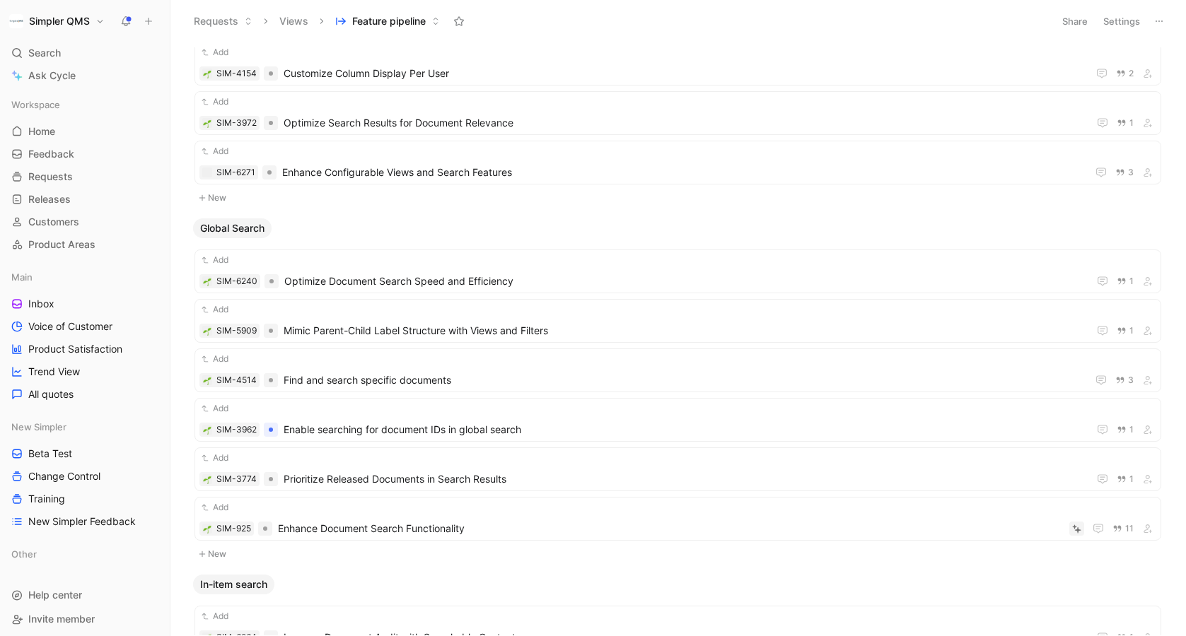
scroll to position [8052, 0]
click at [549, 513] on div "Add" at bounding box center [677, 509] width 957 height 14
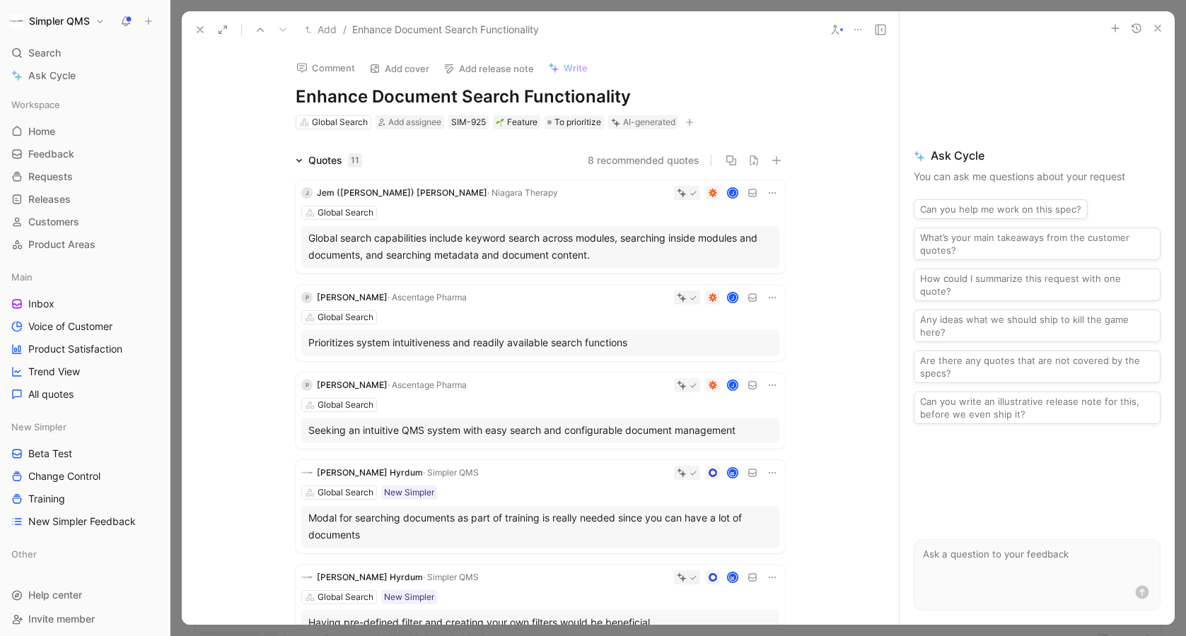
click at [837, 30] on icon at bounding box center [834, 29] width 11 height 11
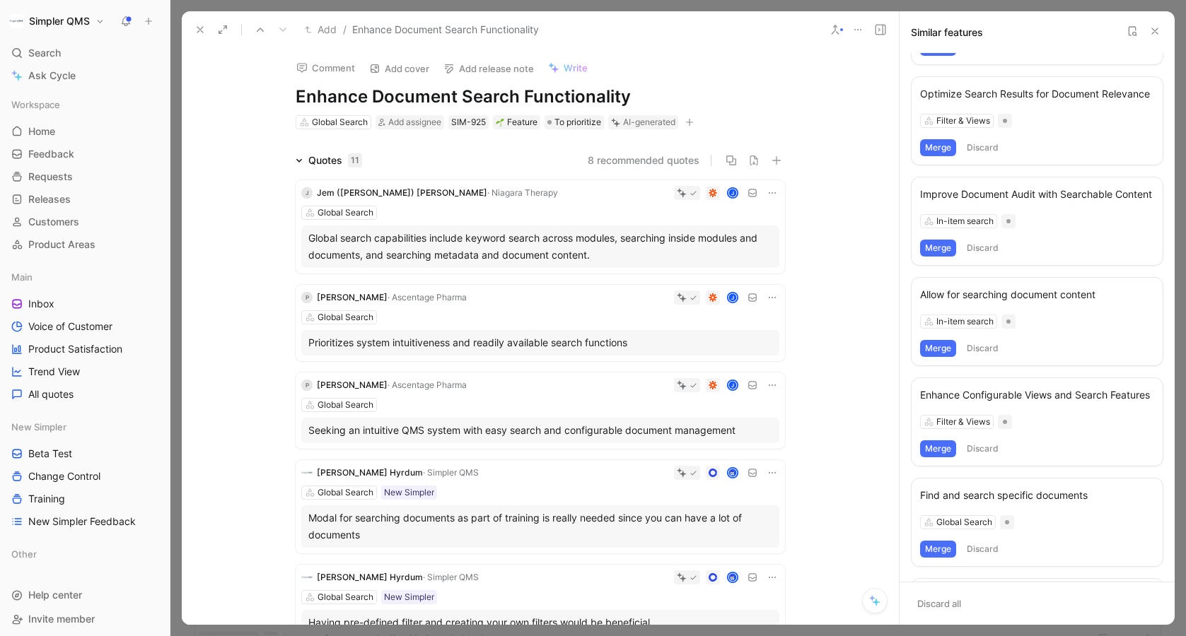
scroll to position [305, 0]
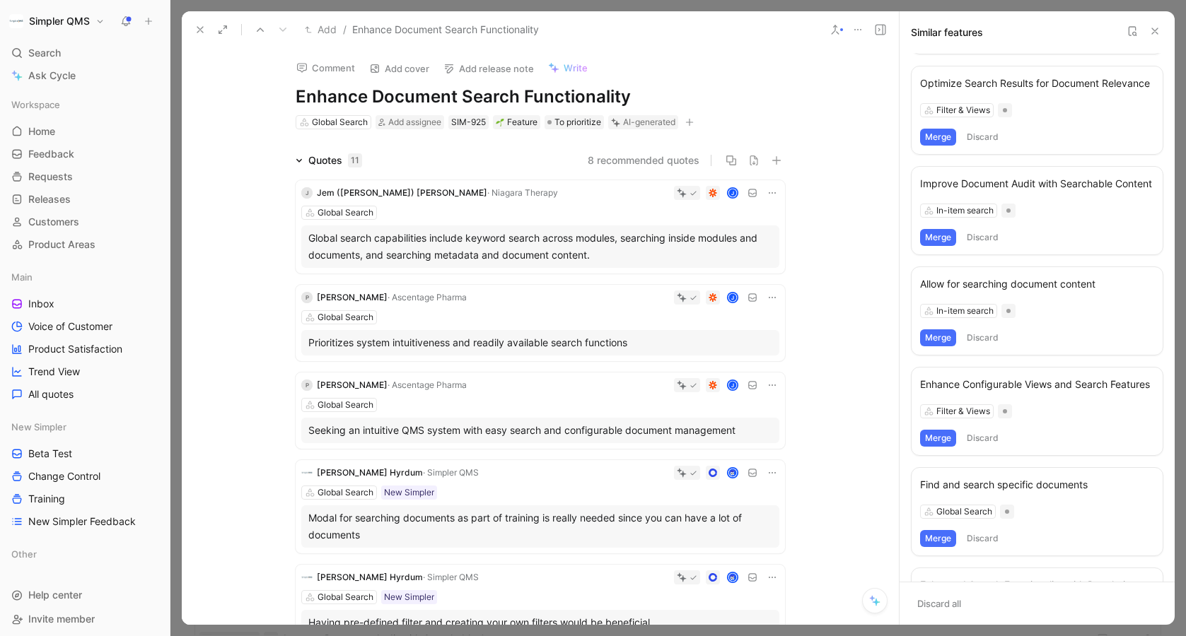
click at [200, 29] on use at bounding box center [200, 30] width 6 height 6
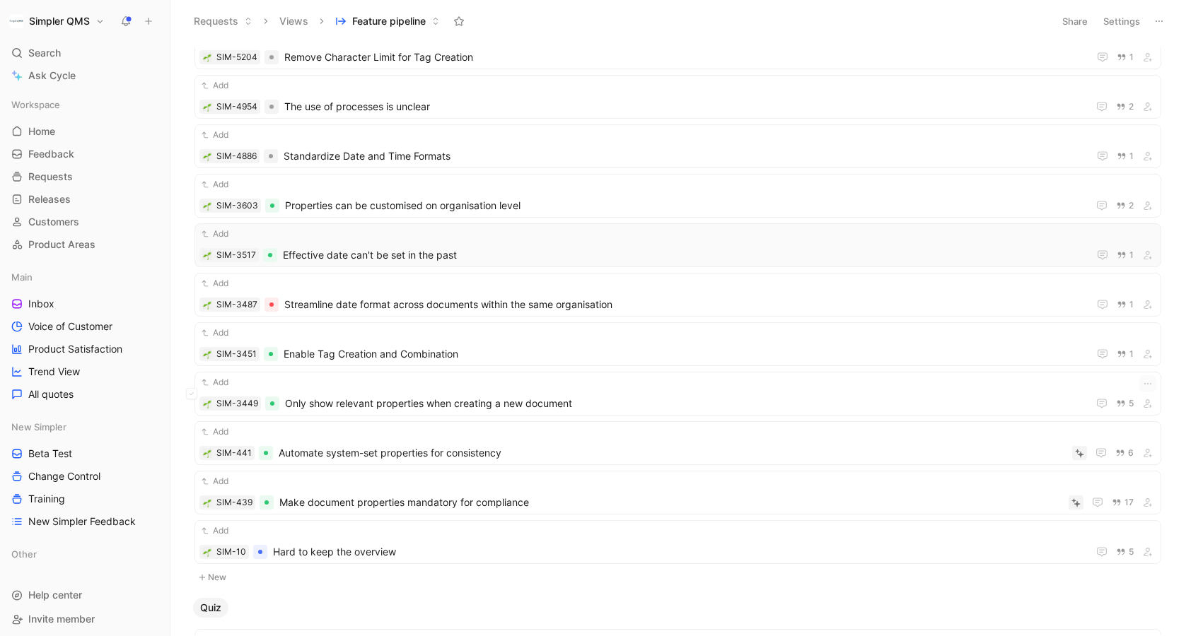
scroll to position [12581, 0]
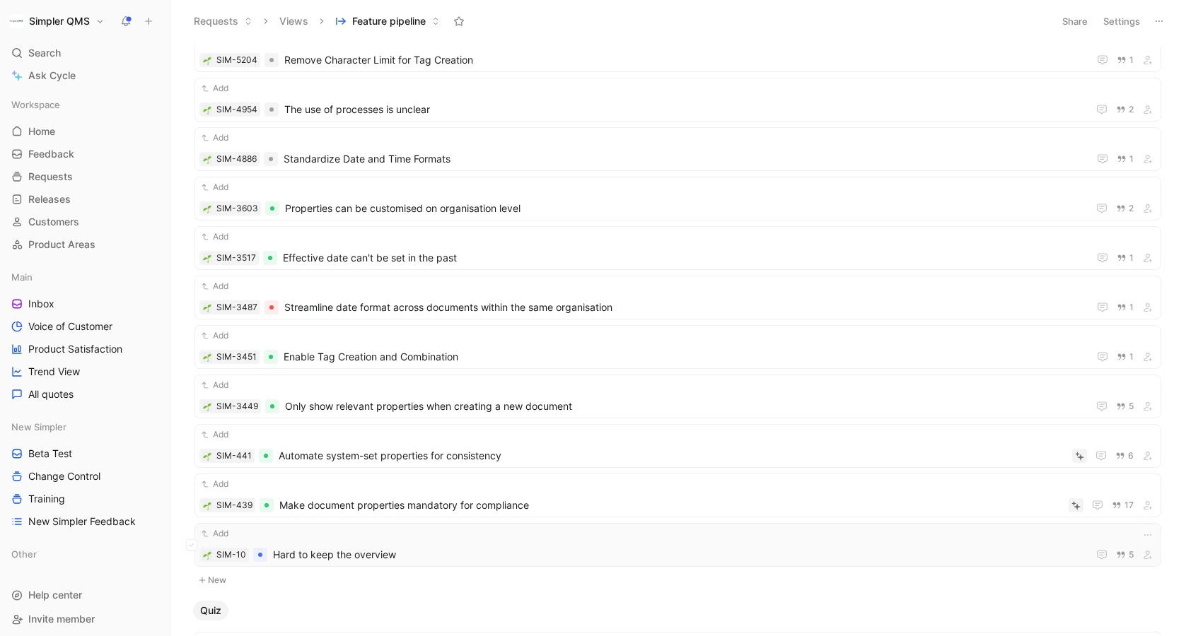
click at [445, 550] on span "Hard to keep the overview" at bounding box center [677, 555] width 809 height 17
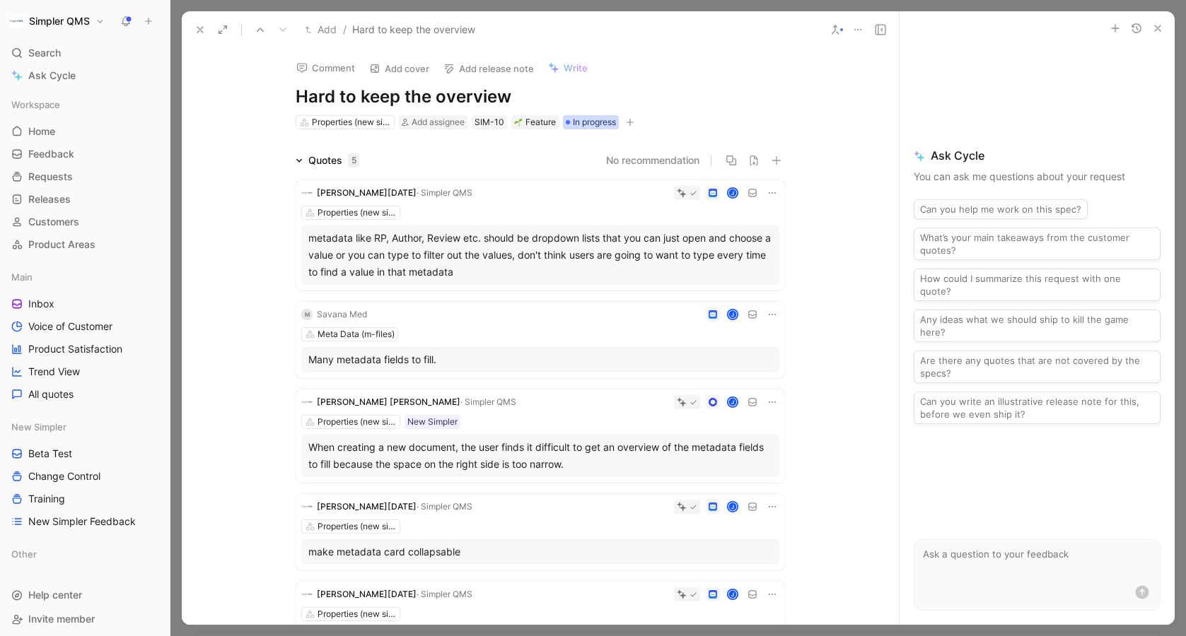
click at [597, 121] on span "In progress" at bounding box center [594, 122] width 43 height 14
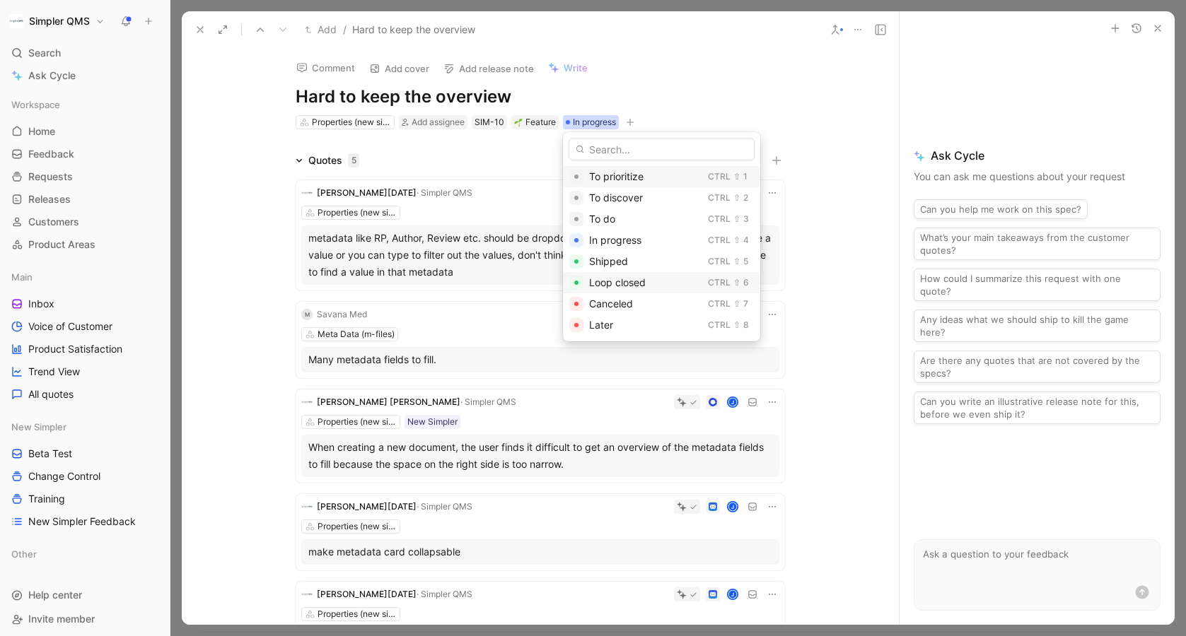
click at [626, 279] on span "Loop closed" at bounding box center [617, 282] width 57 height 12
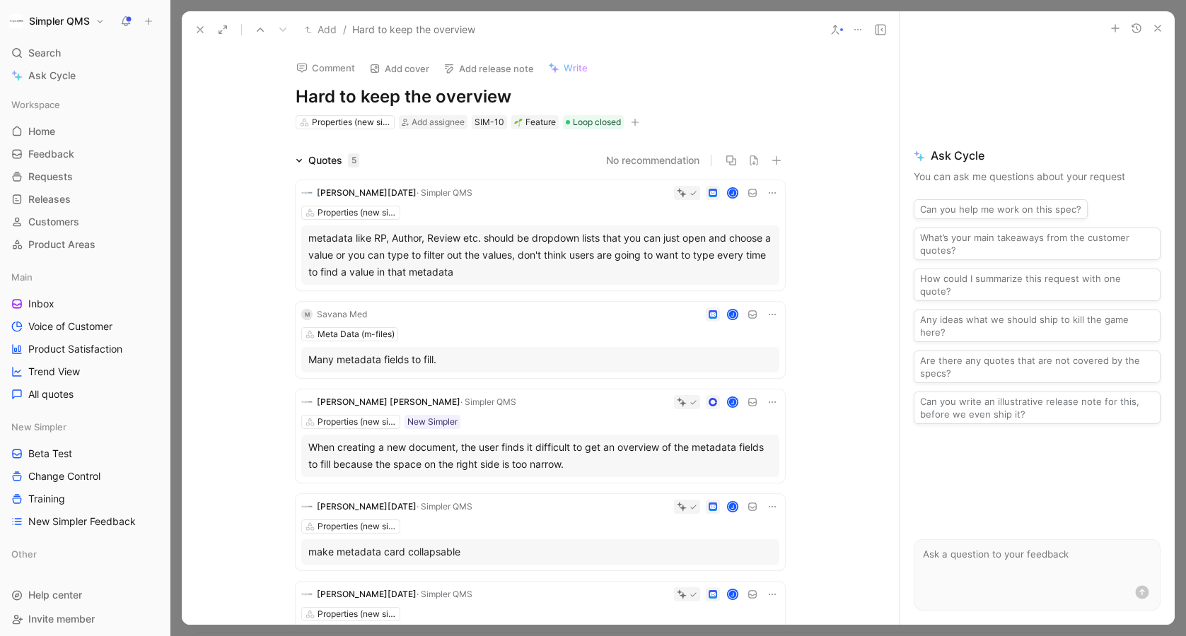
click at [202, 30] on icon at bounding box center [199, 29] width 11 height 11
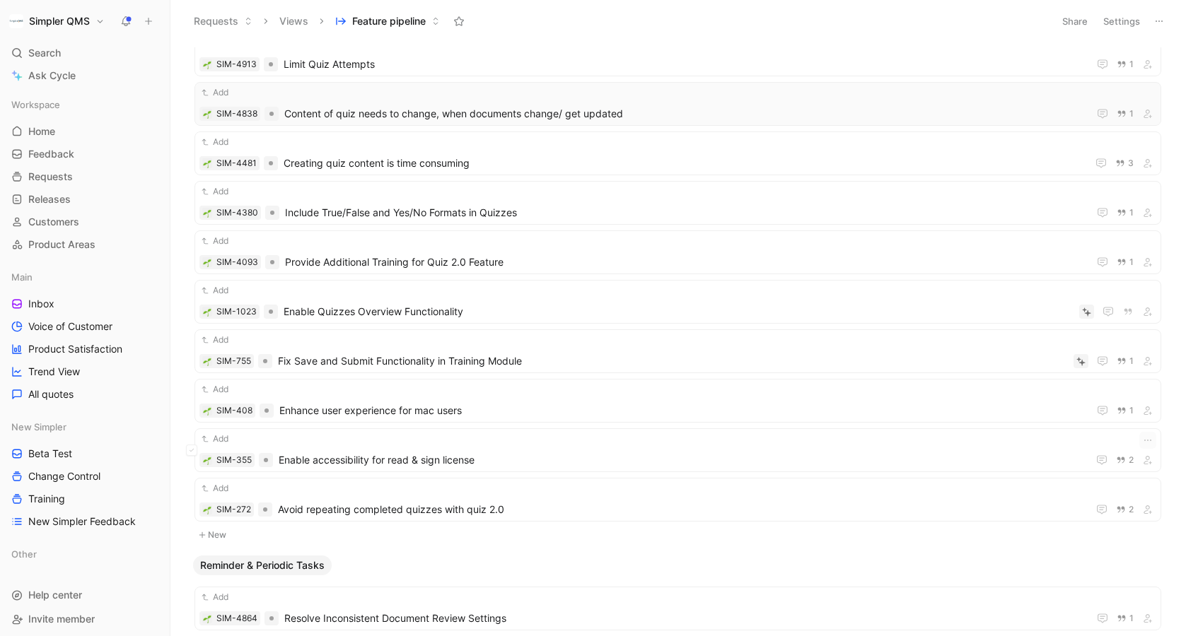
scroll to position [13373, 0]
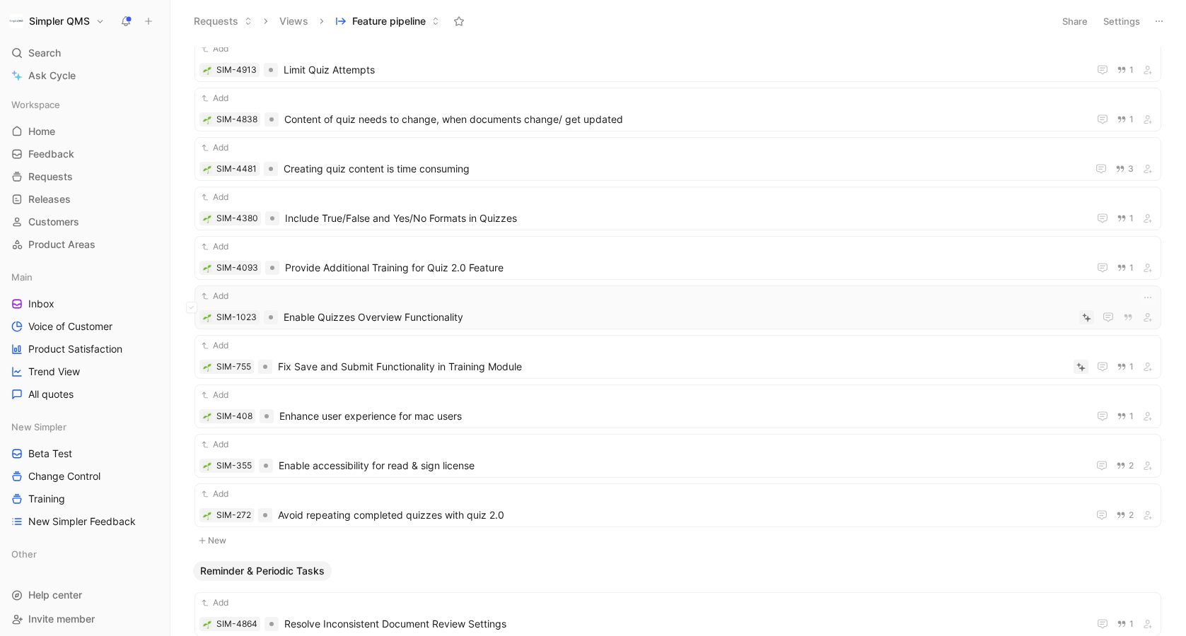
click at [491, 320] on span "Enable Quizzes Overview Functionality" at bounding box center [679, 317] width 790 height 17
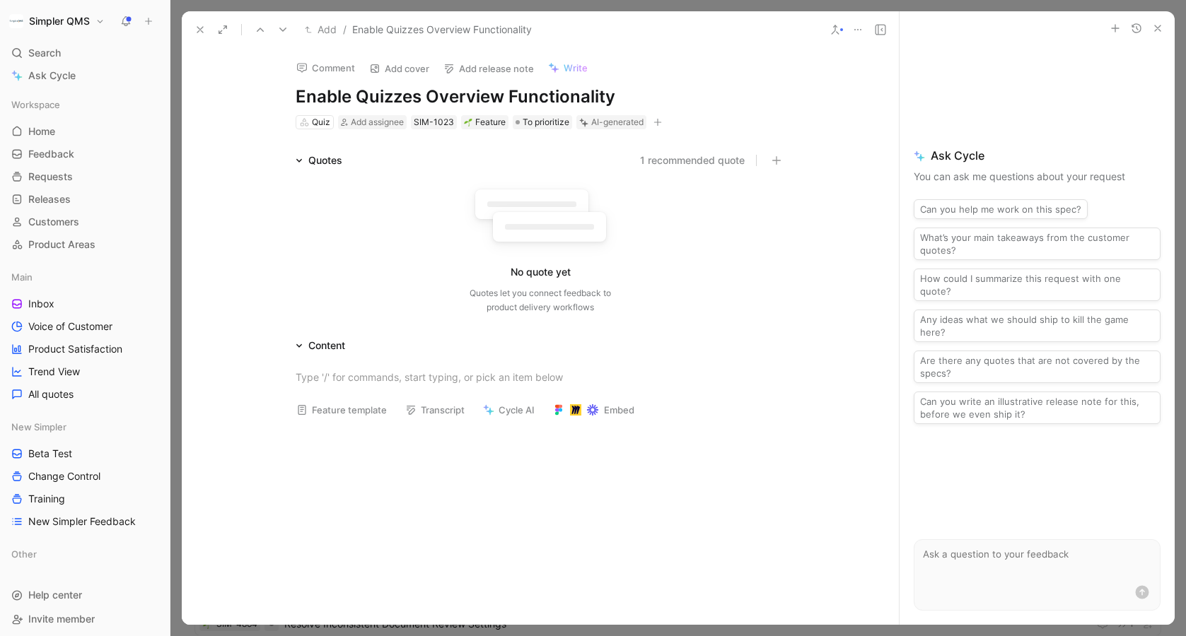
click at [858, 28] on icon at bounding box center [857, 29] width 11 height 11
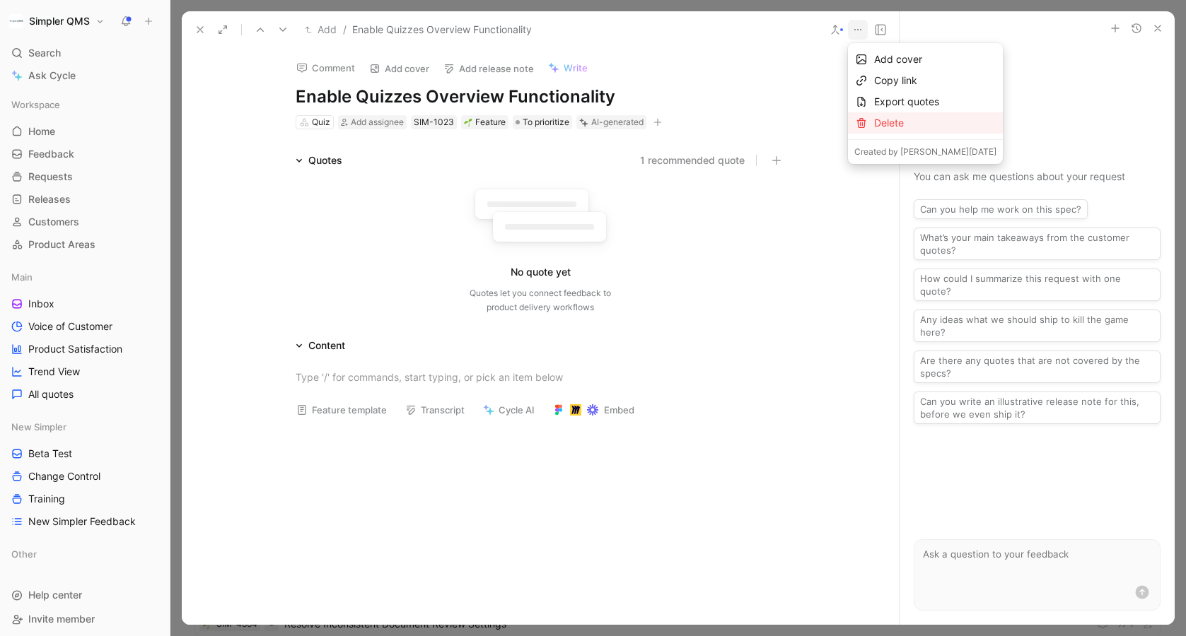
click at [865, 126] on icon at bounding box center [861, 122] width 11 height 11
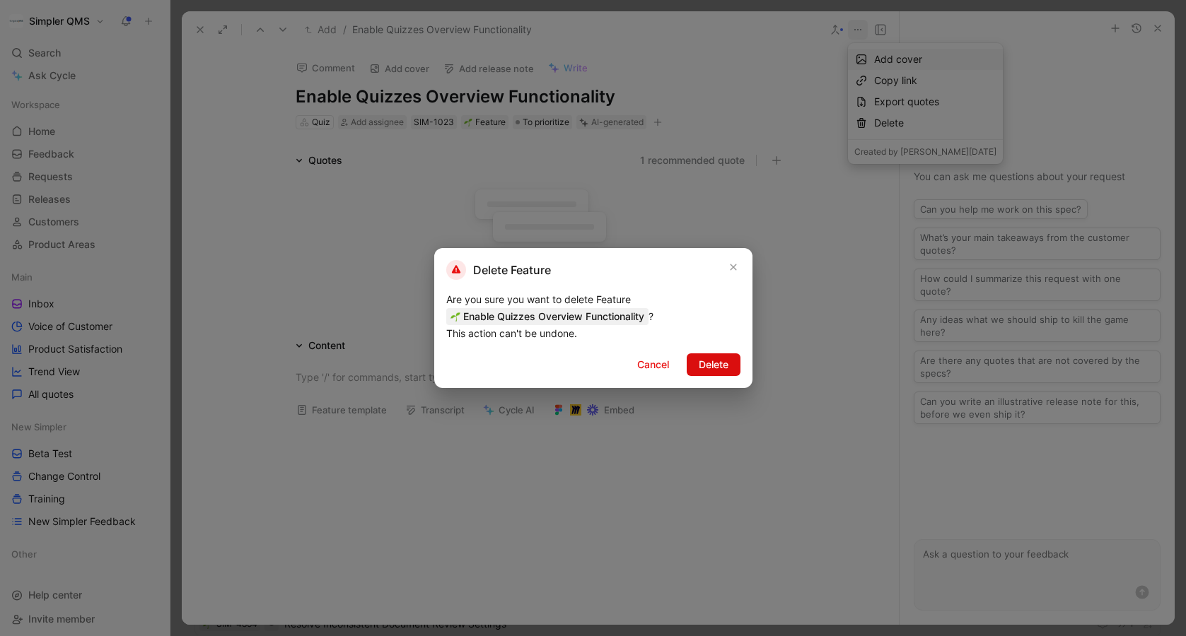
click at [722, 371] on span "Delete" at bounding box center [714, 364] width 30 height 17
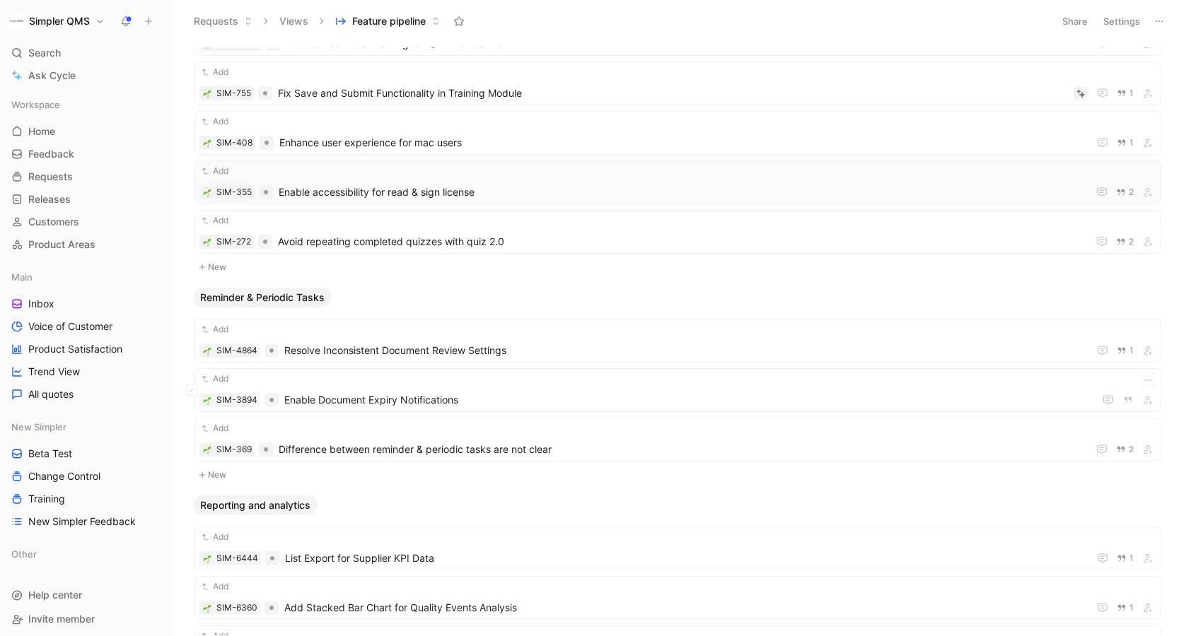
scroll to position [13598, 0]
click at [1150, 378] on icon "button" at bounding box center [1147, 379] width 11 height 11
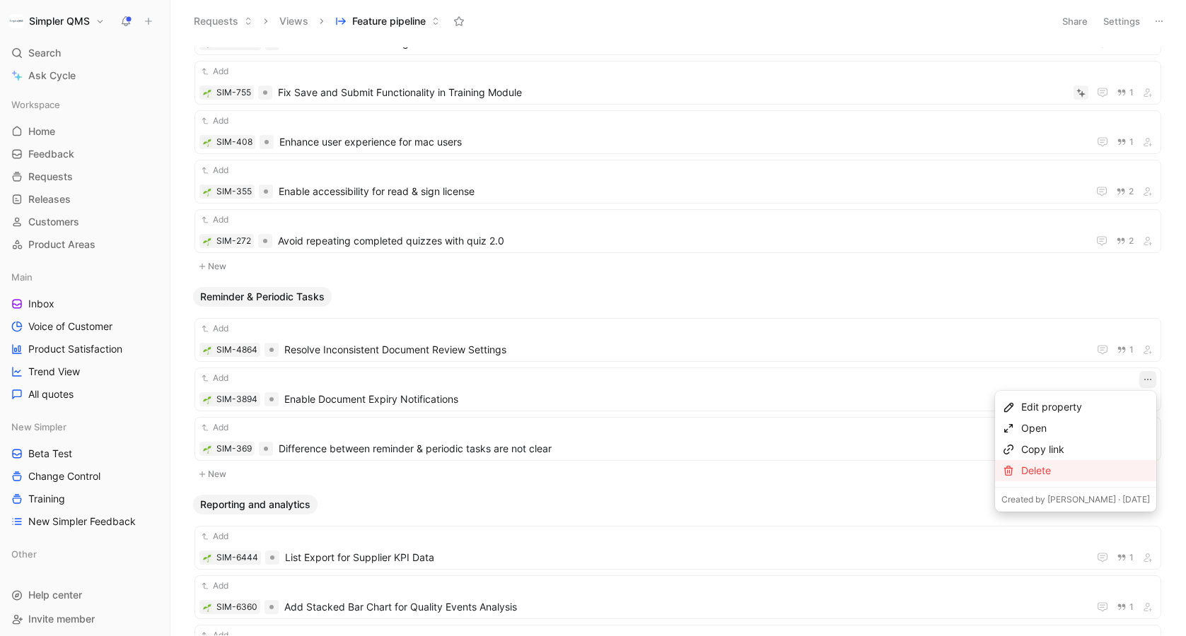
click at [1038, 472] on div "Delete" at bounding box center [1085, 470] width 129 height 17
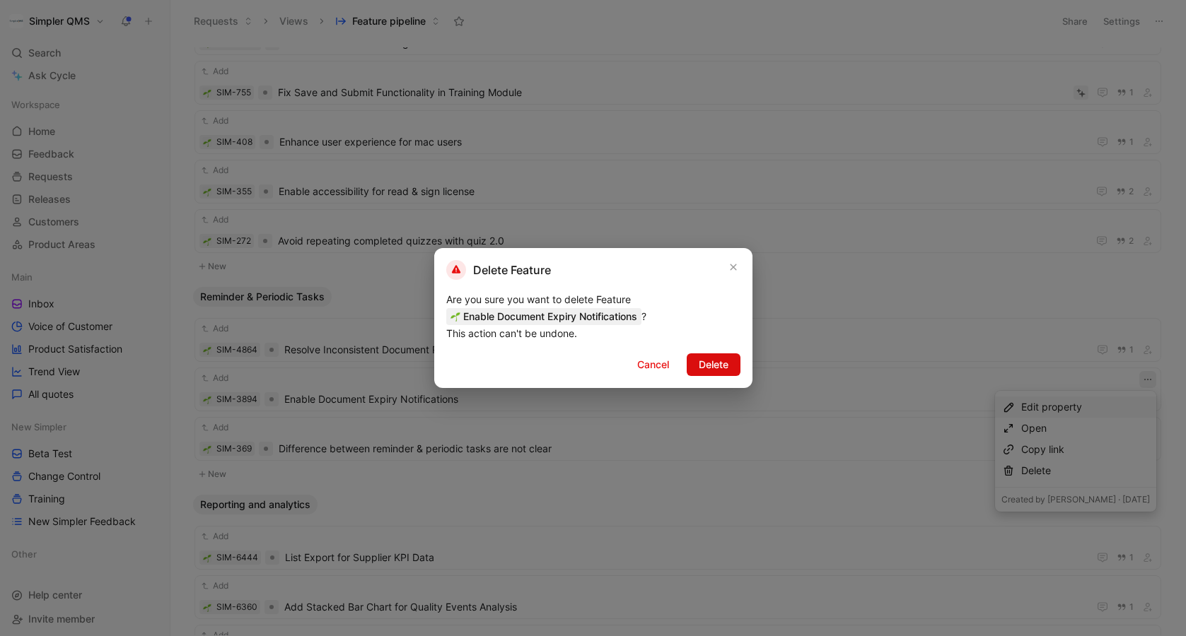
click at [715, 366] on span "Delete" at bounding box center [714, 364] width 30 height 17
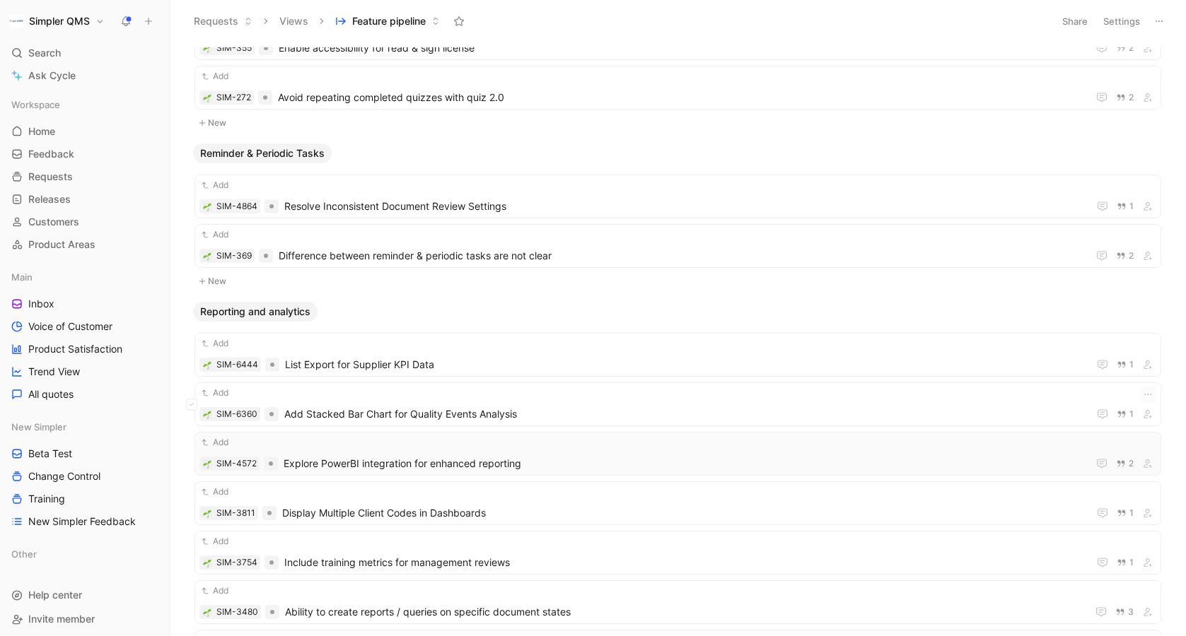
scroll to position [13750, 0]
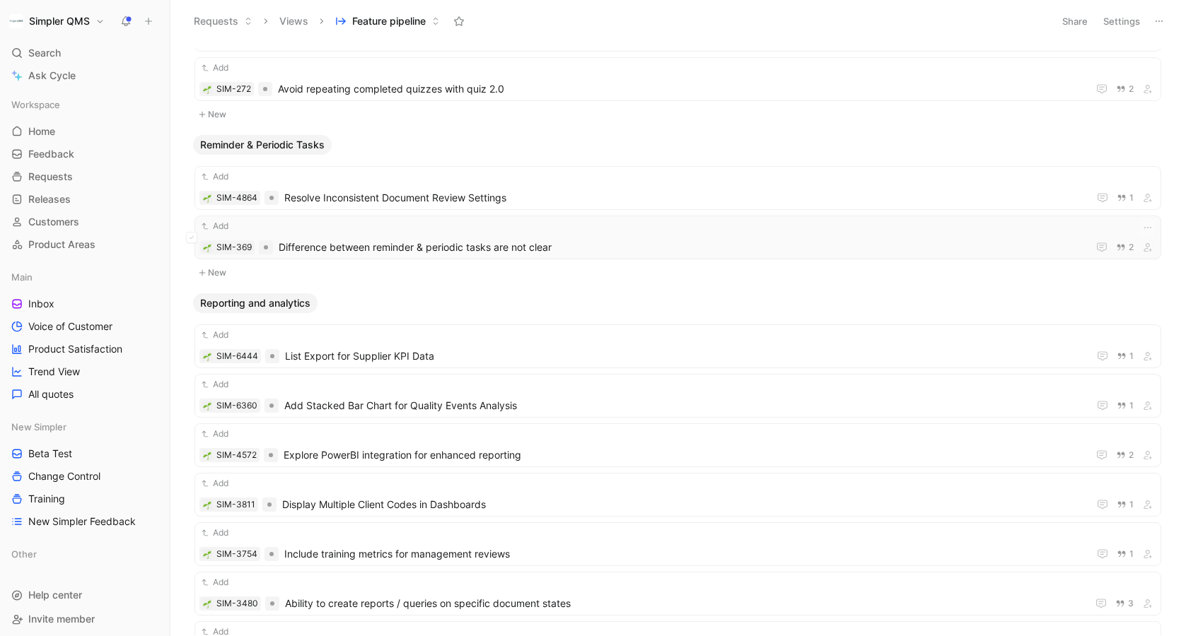
click at [727, 242] on span "Difference between reminder & periodic tasks are not clear" at bounding box center [680, 247] width 803 height 17
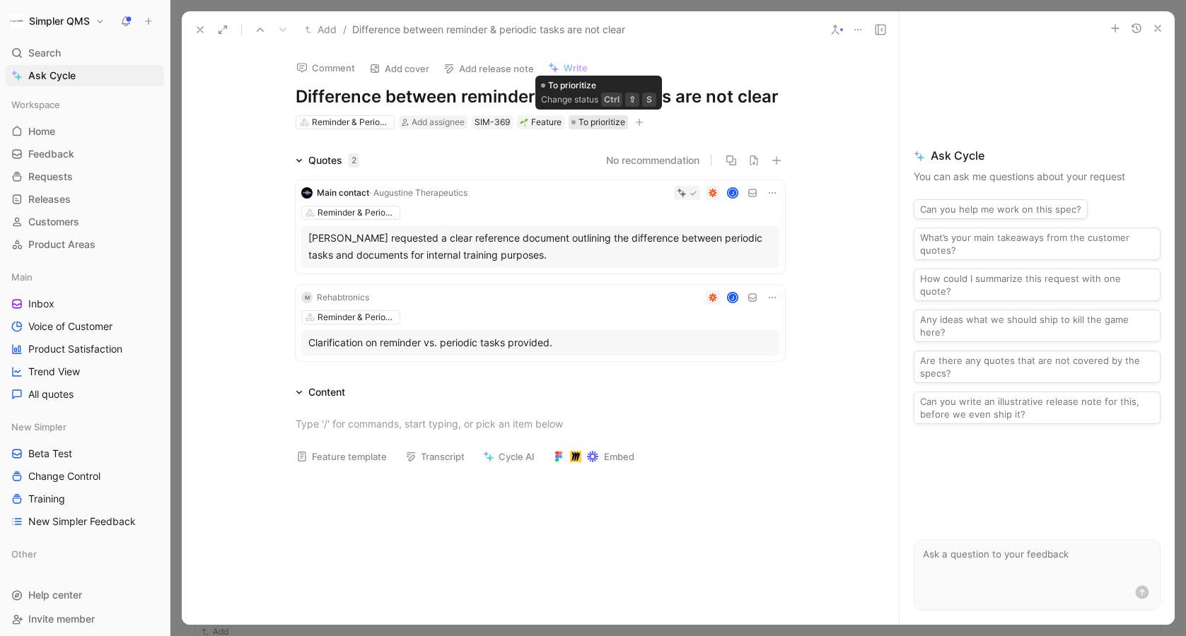
click at [610, 124] on span "To prioritize" at bounding box center [601, 122] width 47 height 14
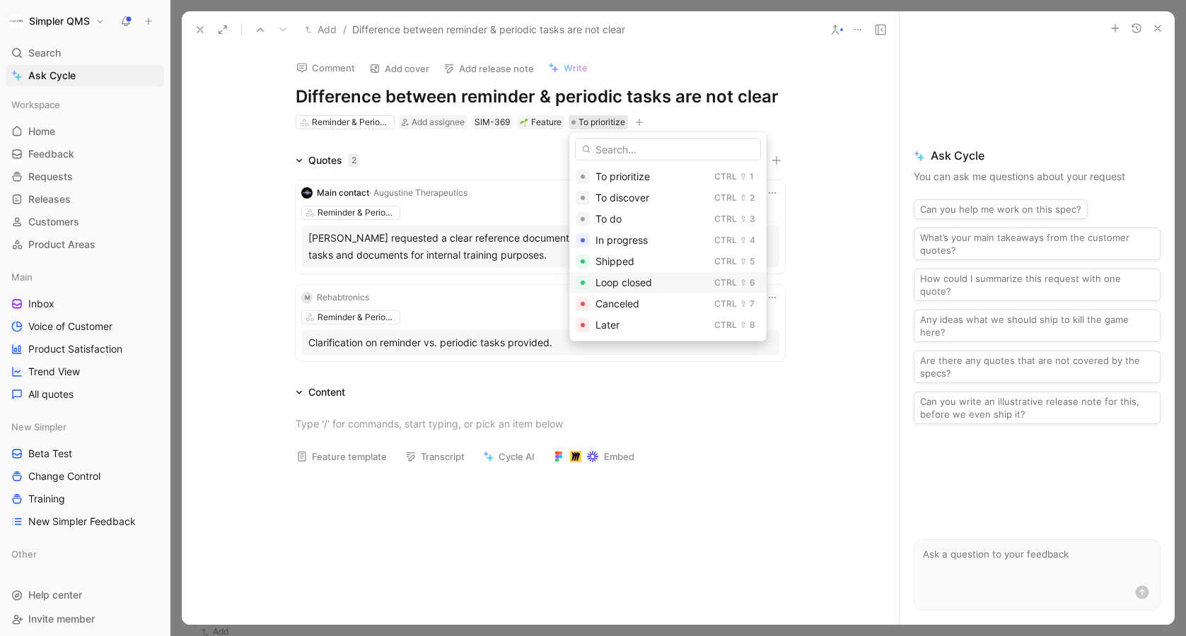
click at [627, 278] on span "Loop closed" at bounding box center [623, 282] width 57 height 12
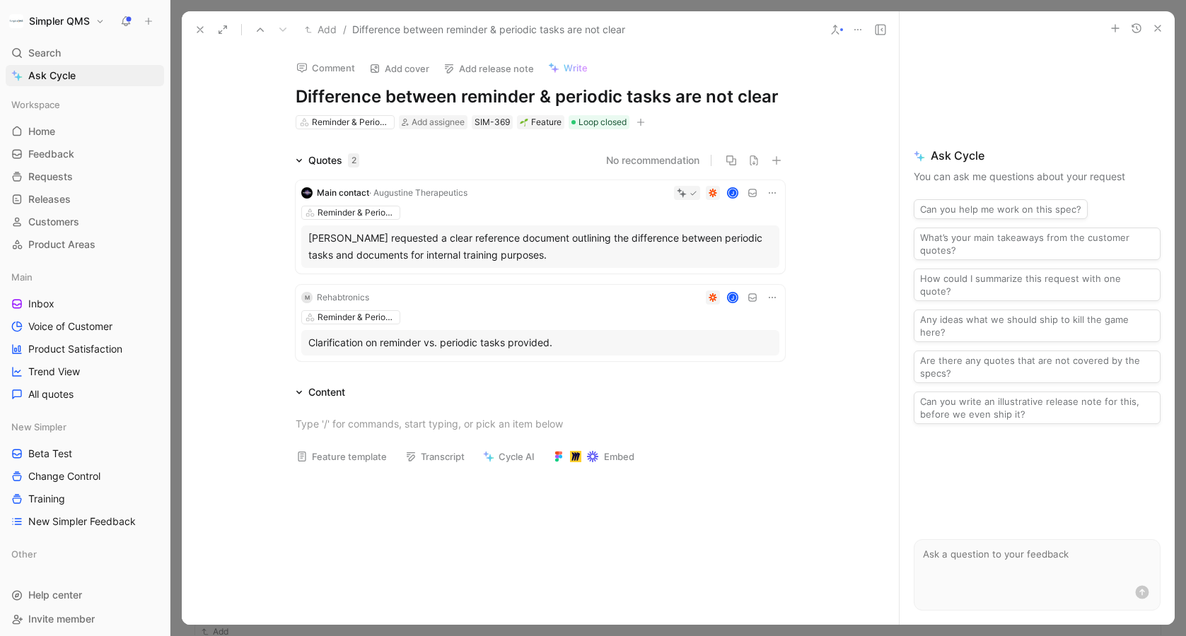
click at [203, 30] on icon at bounding box center [199, 29] width 11 height 11
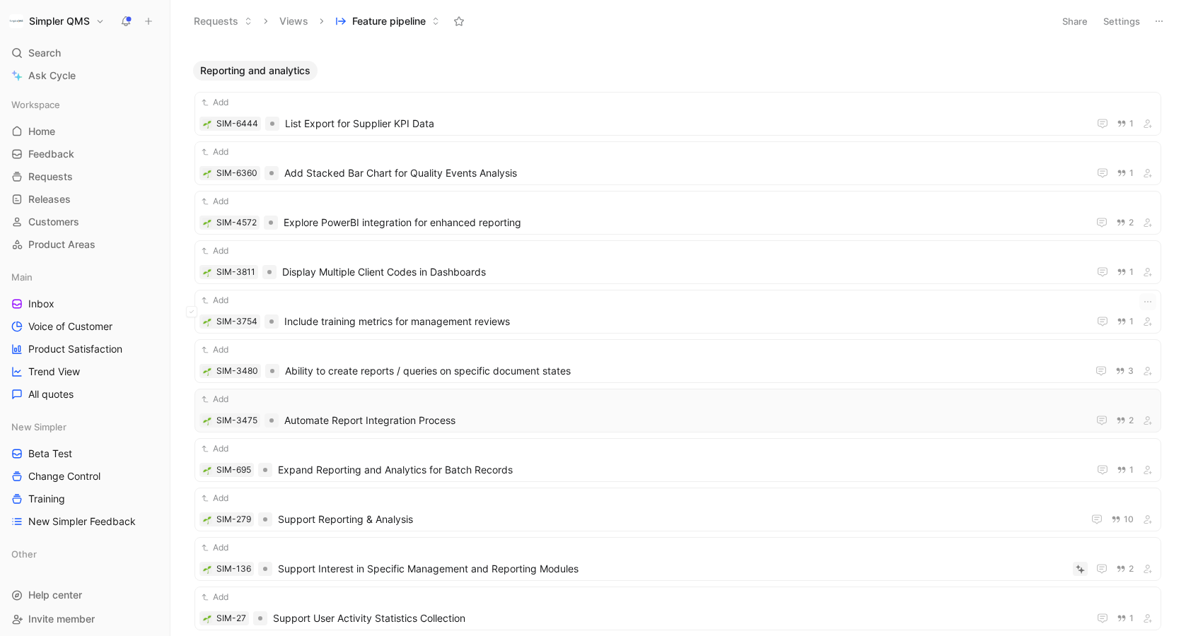
scroll to position [13971, 0]
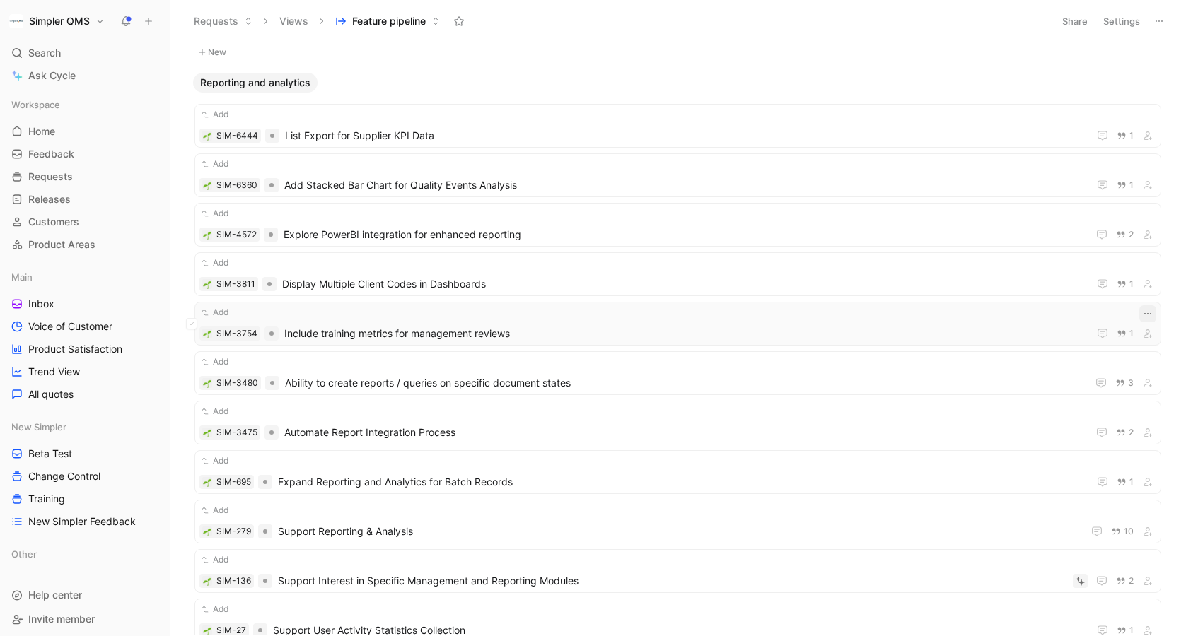
click at [1148, 311] on icon "button" at bounding box center [1147, 313] width 11 height 11
click at [884, 327] on span "Include training metrics for management reviews" at bounding box center [683, 333] width 798 height 17
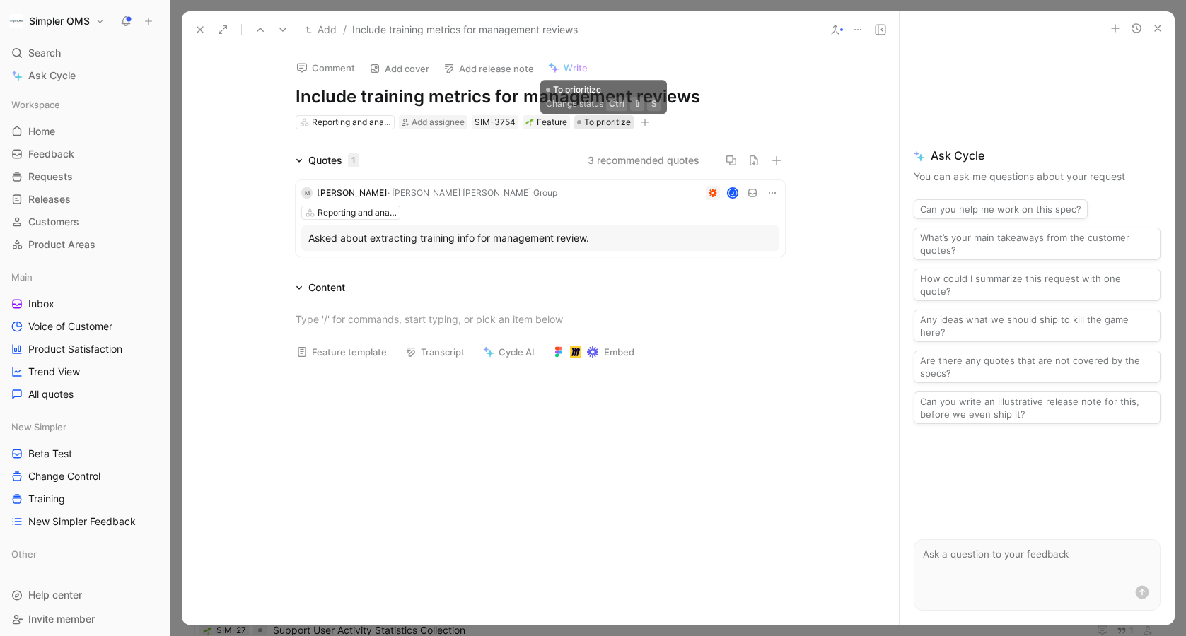
click at [602, 124] on span "To prioritize" at bounding box center [607, 122] width 47 height 14
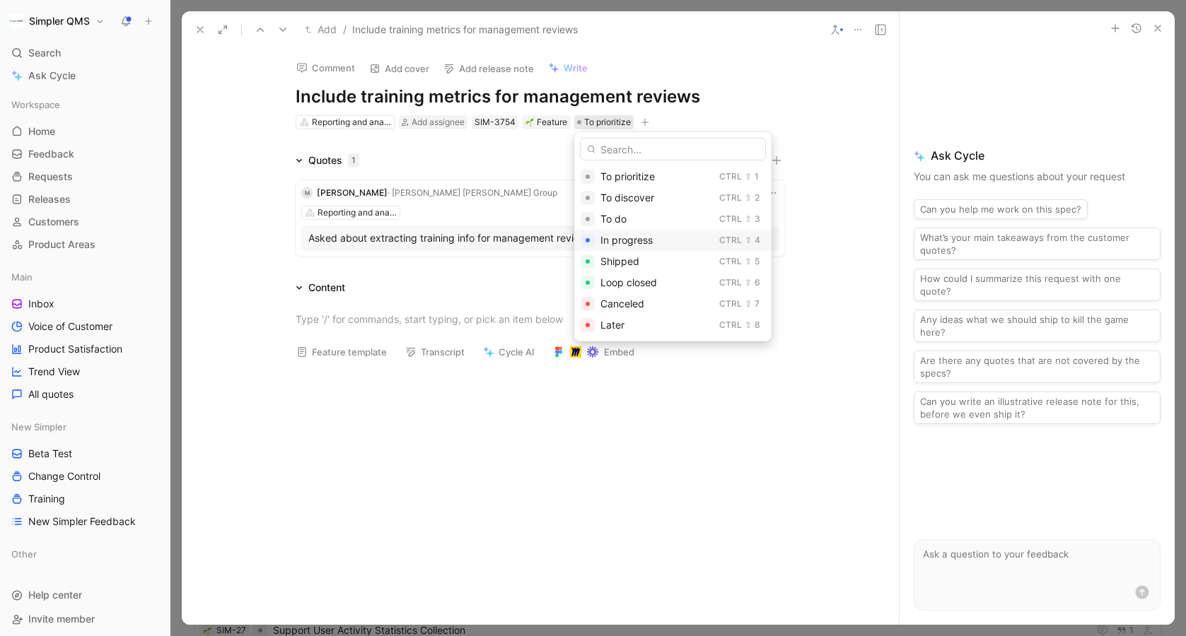
click at [621, 239] on span "In progress" at bounding box center [626, 240] width 52 height 12
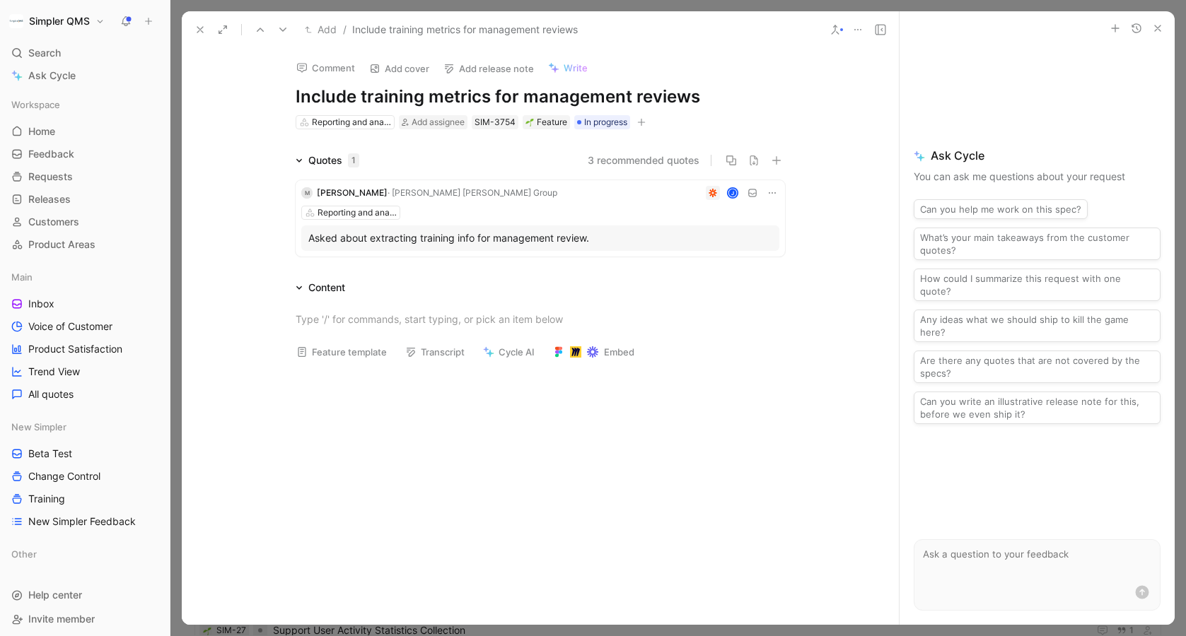
click at [203, 28] on icon at bounding box center [199, 29] width 11 height 11
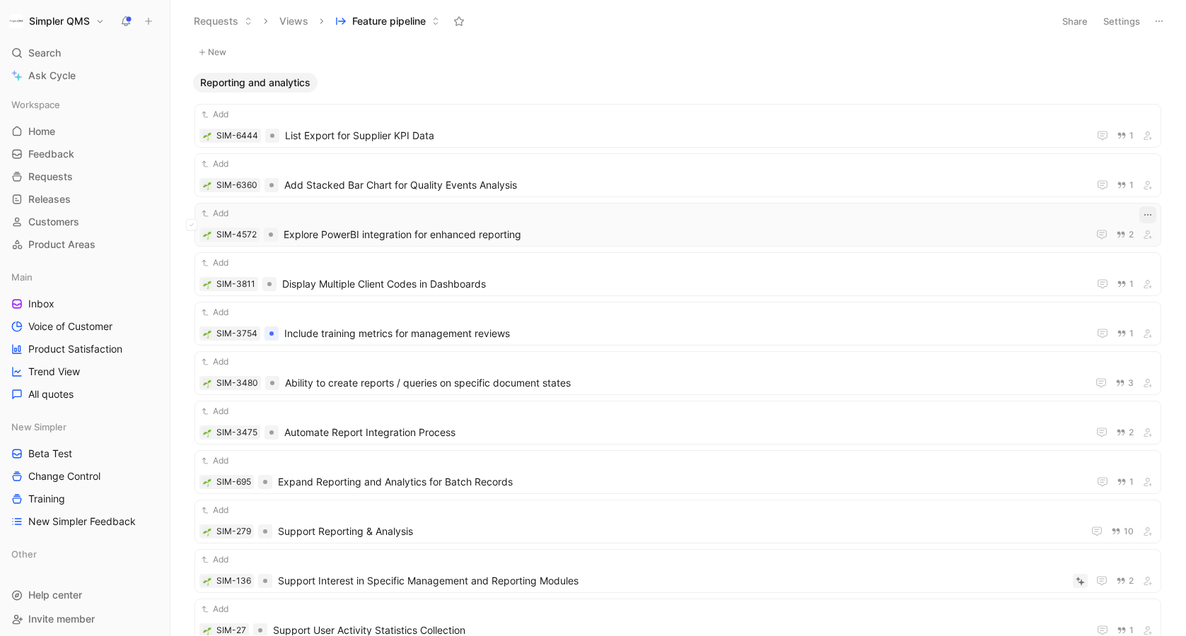
click at [1149, 211] on icon "button" at bounding box center [1147, 214] width 11 height 11
click at [666, 227] on span "Explore PowerBI integration for enhanced reporting" at bounding box center [683, 234] width 798 height 17
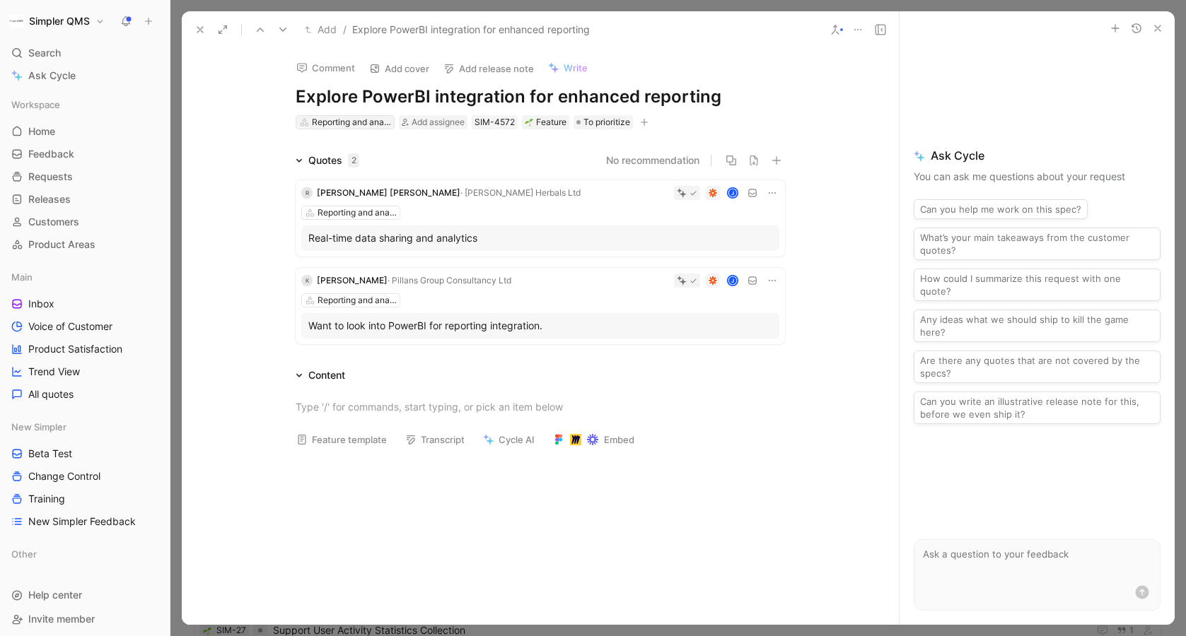
click at [372, 122] on div "Reporting and analytics" at bounding box center [351, 122] width 79 height 14
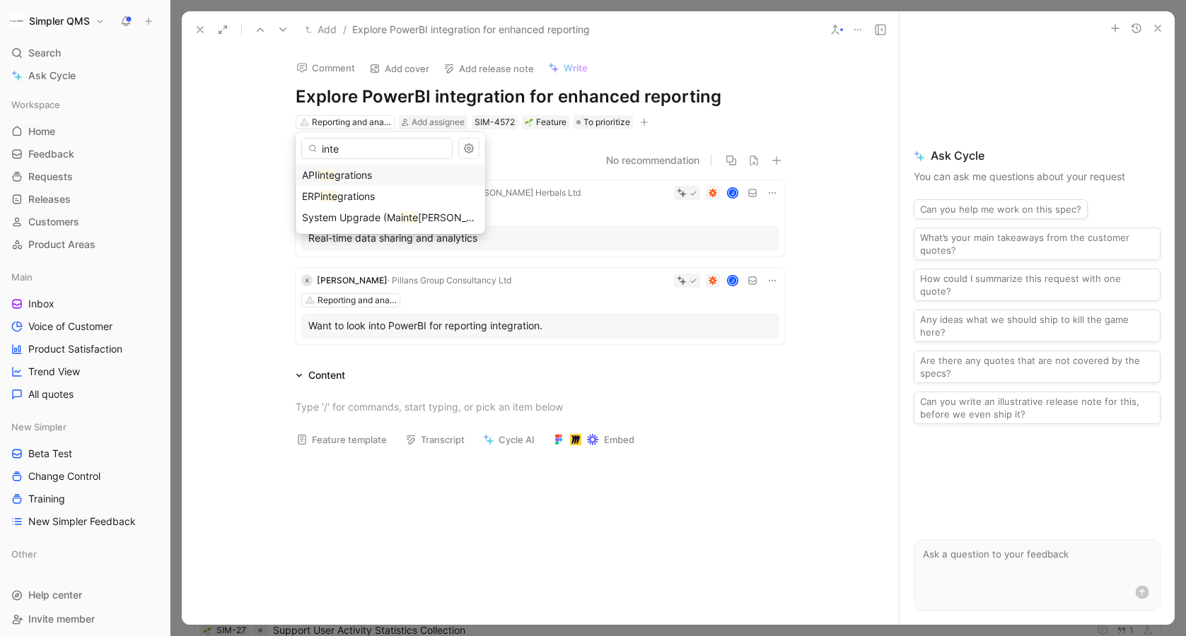
type input "inte"
click at [343, 171] on span "grations" at bounding box center [352, 175] width 37 height 12
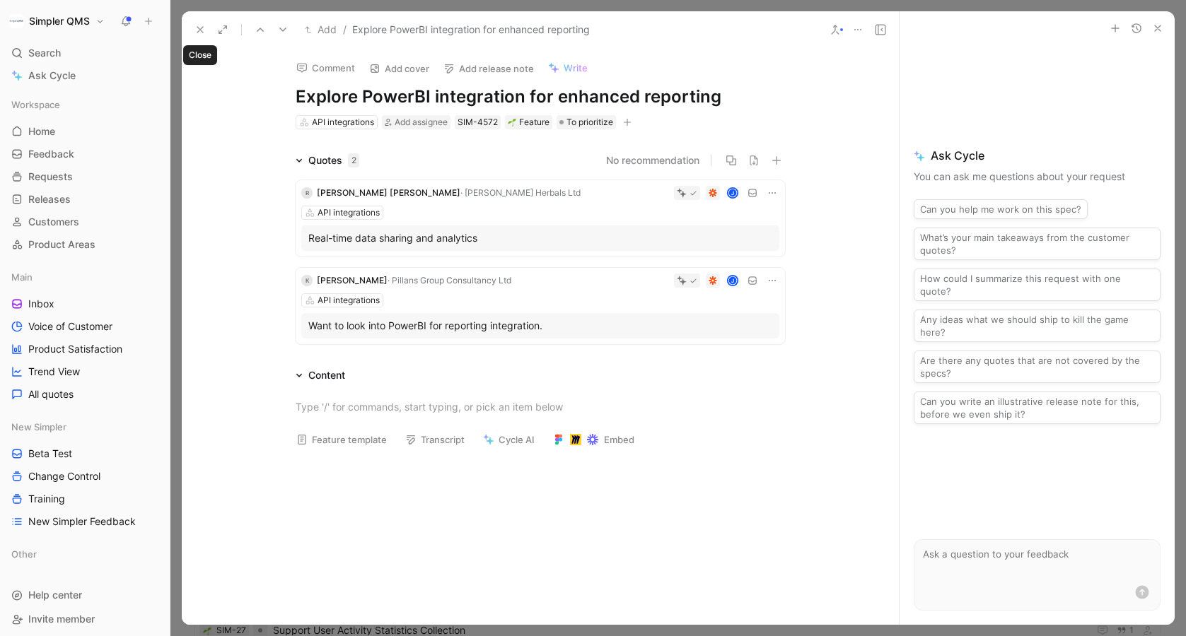
click at [199, 27] on icon at bounding box center [199, 29] width 11 height 11
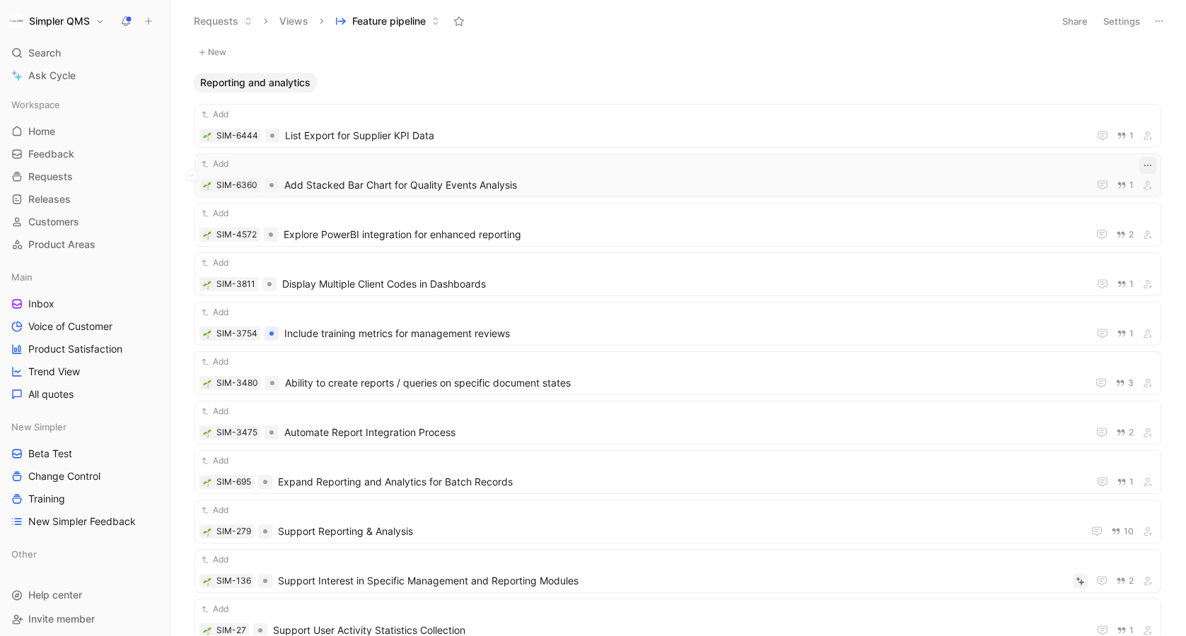
click at [1142, 161] on icon "button" at bounding box center [1147, 165] width 11 height 11
click at [1044, 167] on div "Add" at bounding box center [677, 164] width 957 height 14
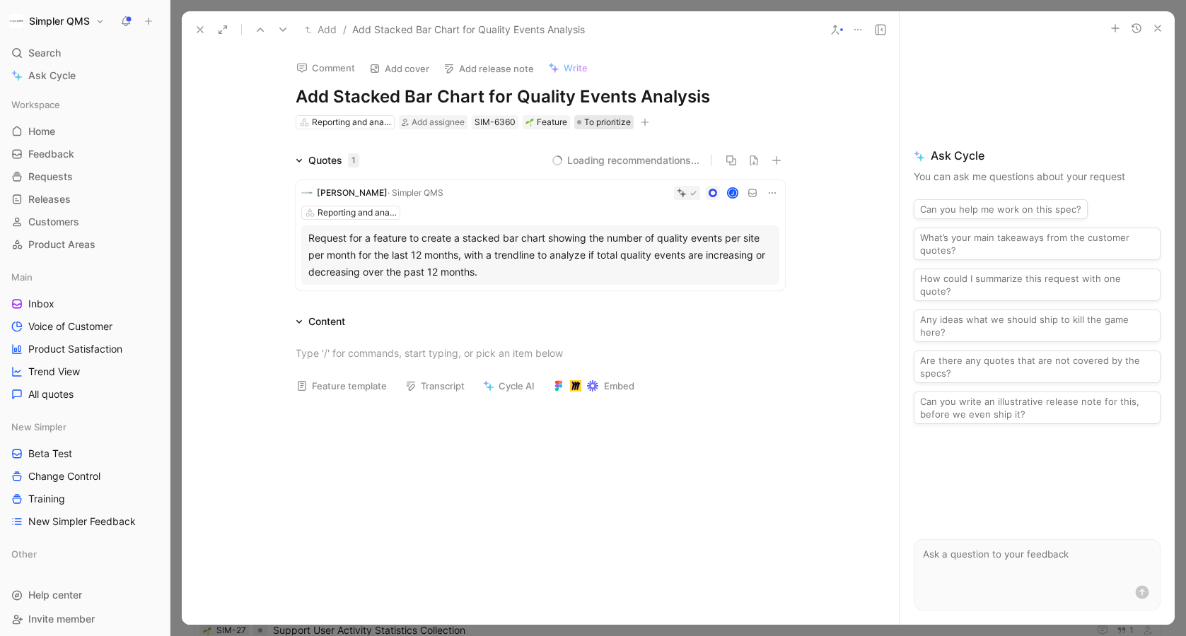
click at [595, 123] on span "To prioritize" at bounding box center [607, 122] width 47 height 14
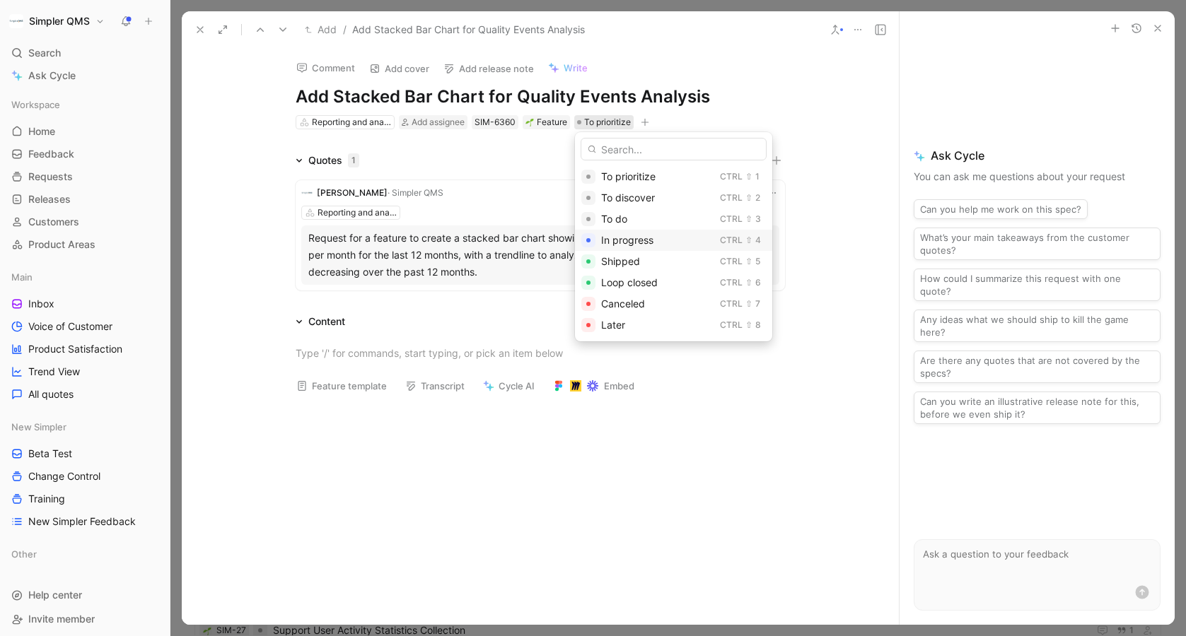
click at [631, 239] on span "In progress" at bounding box center [627, 240] width 52 height 12
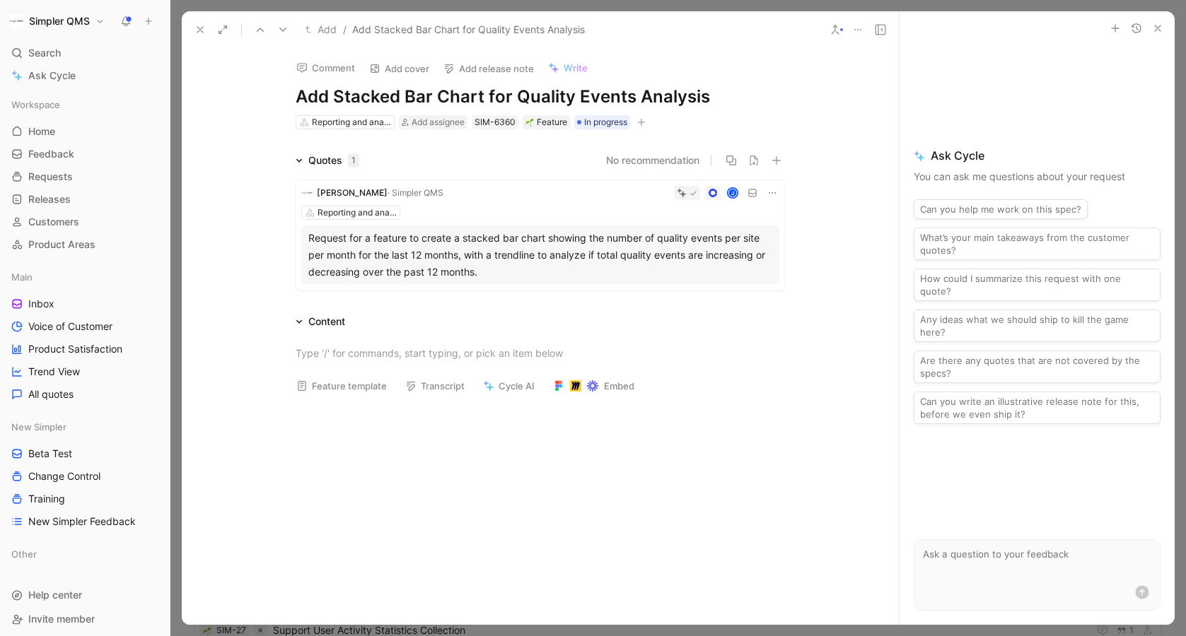
click at [200, 26] on icon at bounding box center [199, 29] width 11 height 11
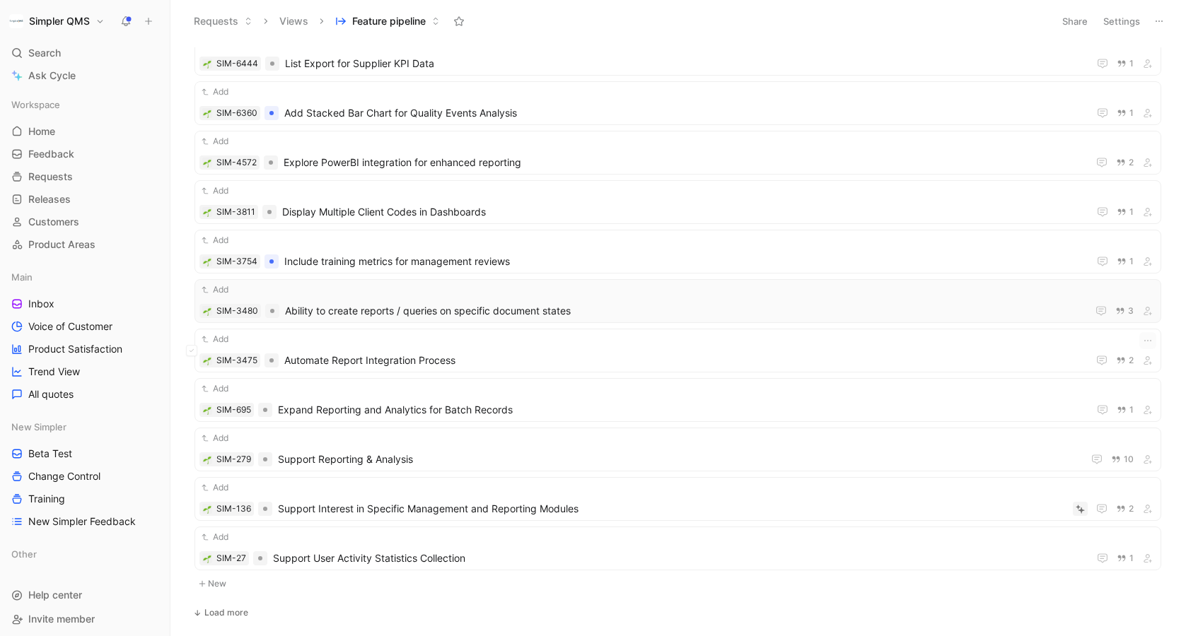
scroll to position [14046, 0]
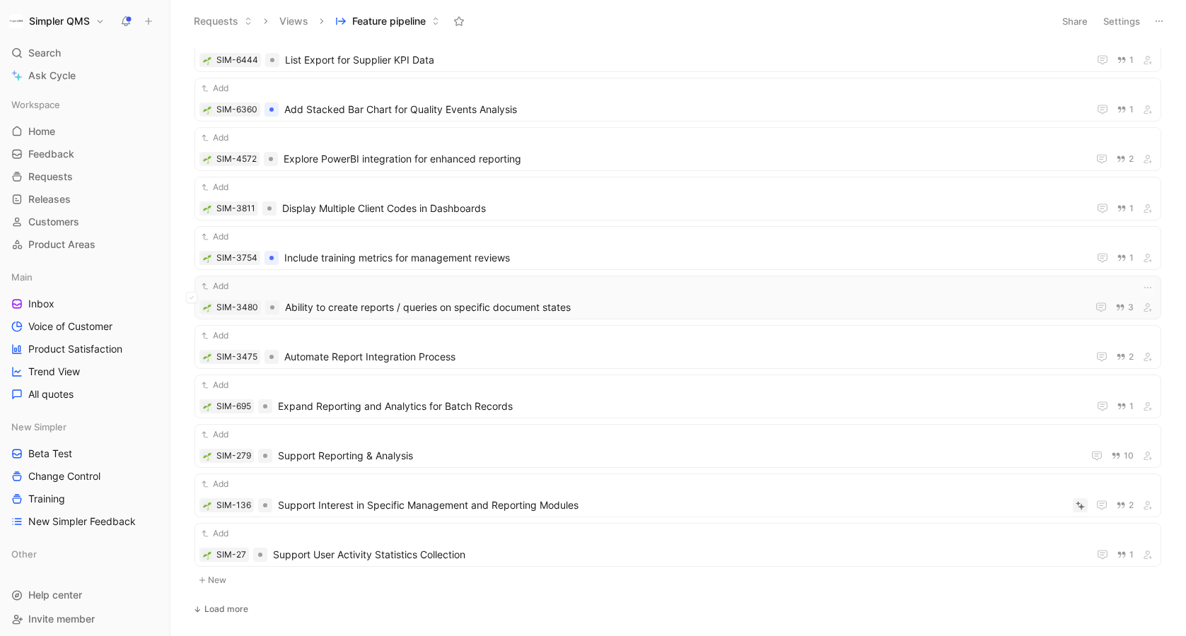
click at [967, 309] on span "Ability to create reports / queries on specific document states" at bounding box center [683, 307] width 796 height 17
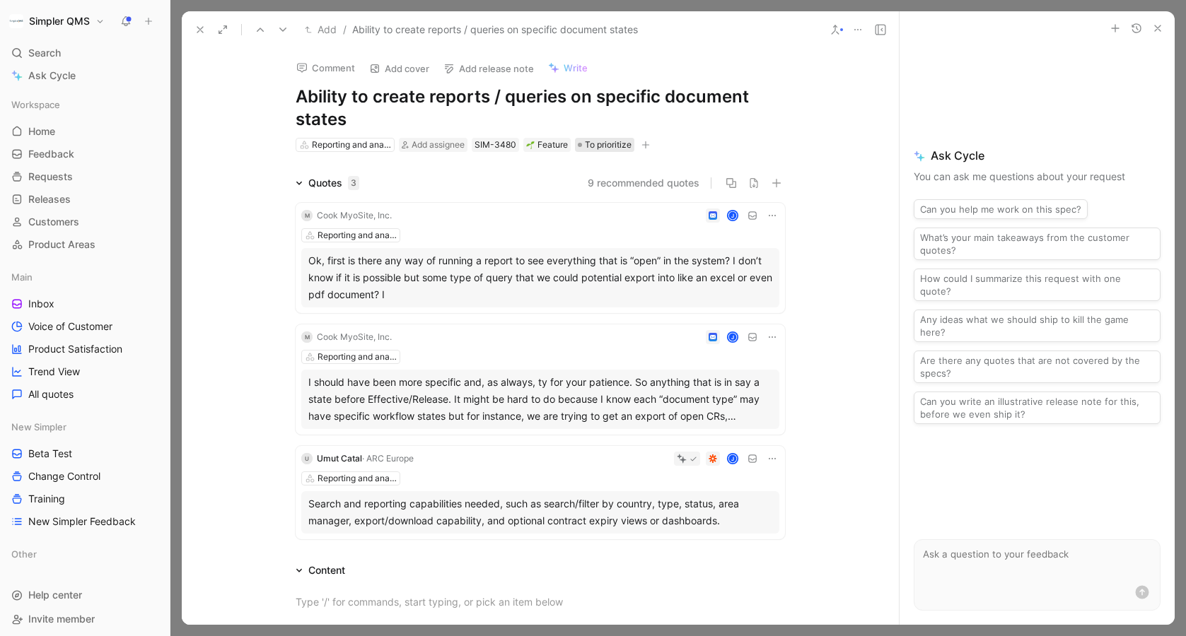
click at [610, 141] on span "To prioritize" at bounding box center [608, 145] width 47 height 14
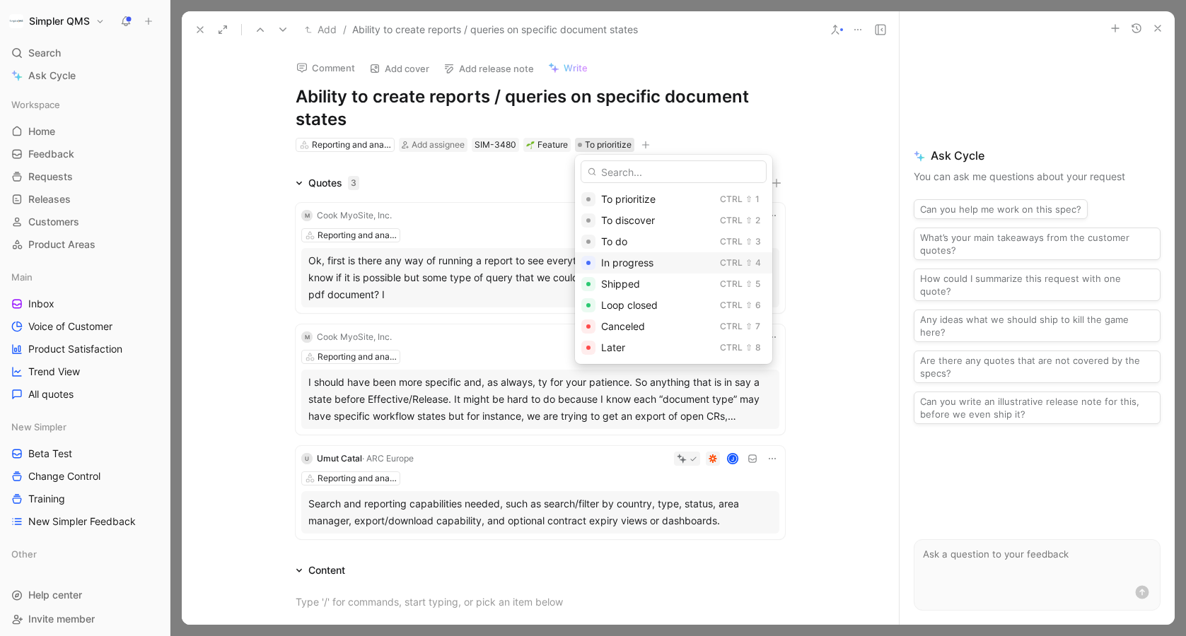
click at [634, 262] on span "In progress" at bounding box center [627, 263] width 52 height 12
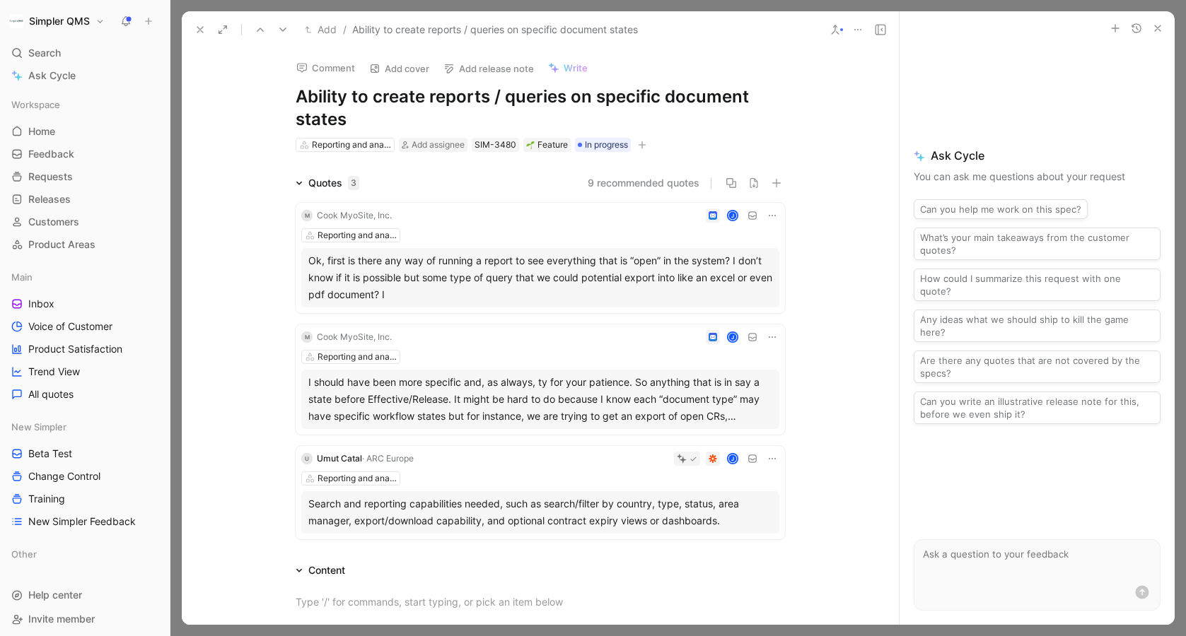
click at [203, 29] on icon at bounding box center [199, 29] width 11 height 11
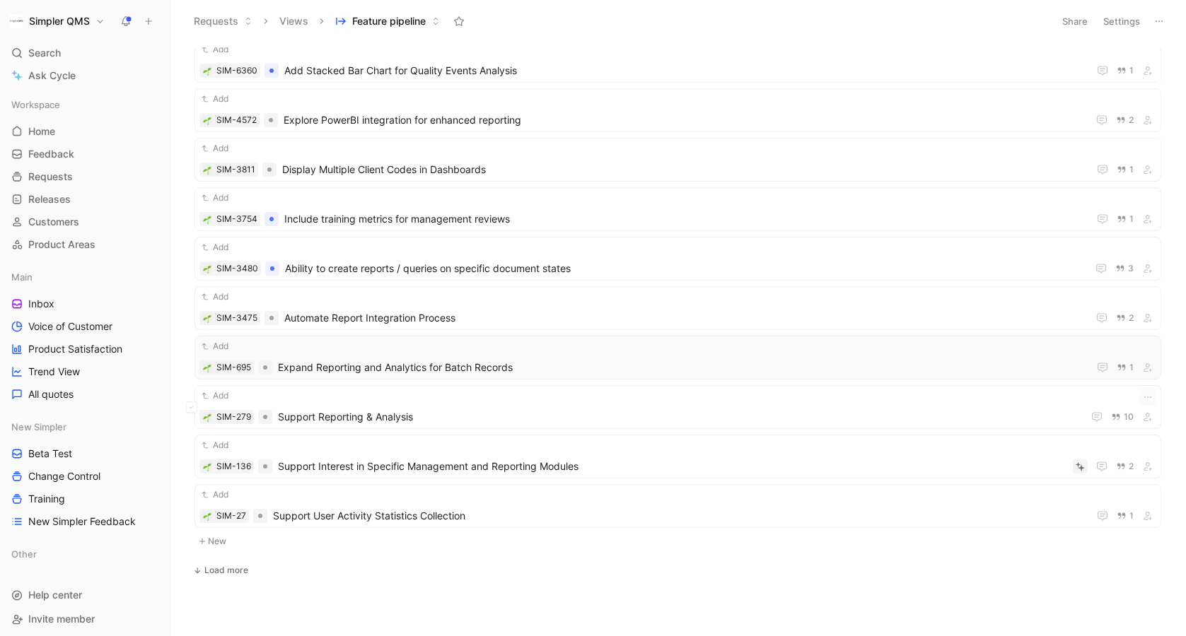
scroll to position [14099, 0]
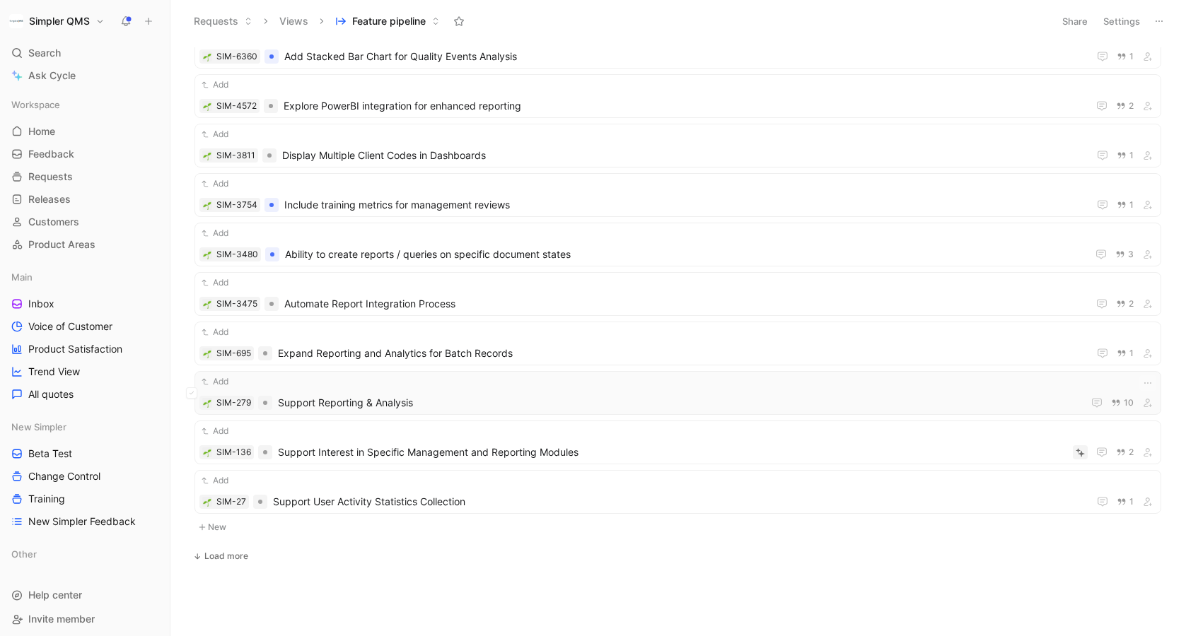
click at [643, 397] on span "Support Reporting & Analysis" at bounding box center [677, 403] width 799 height 17
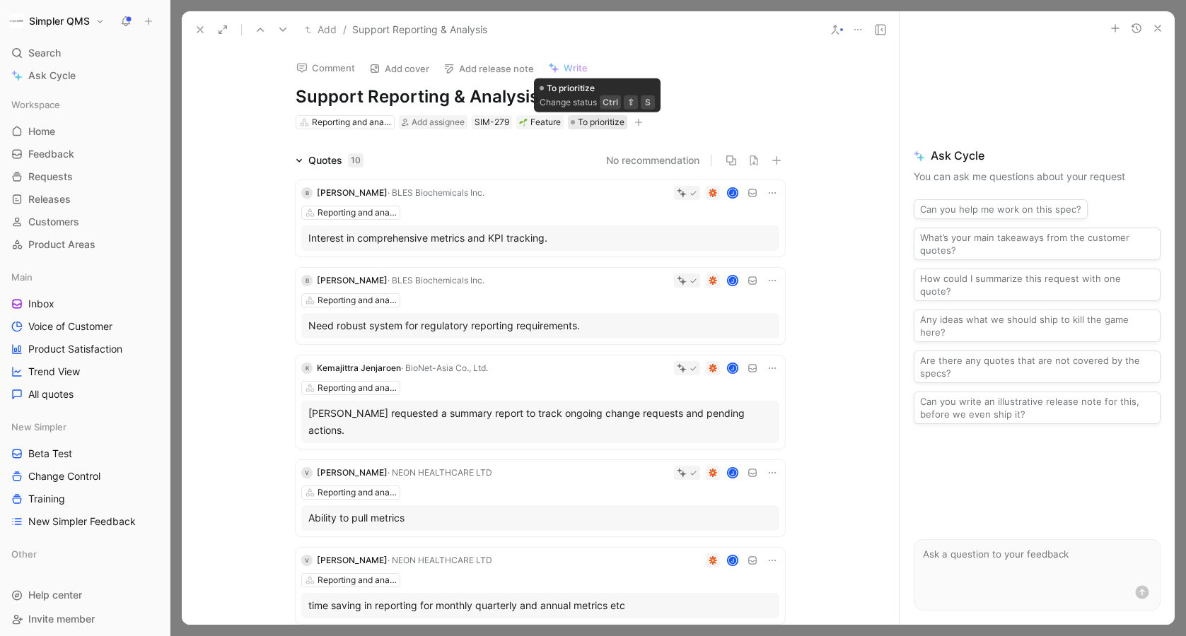
click at [590, 120] on span "To prioritize" at bounding box center [601, 122] width 47 height 14
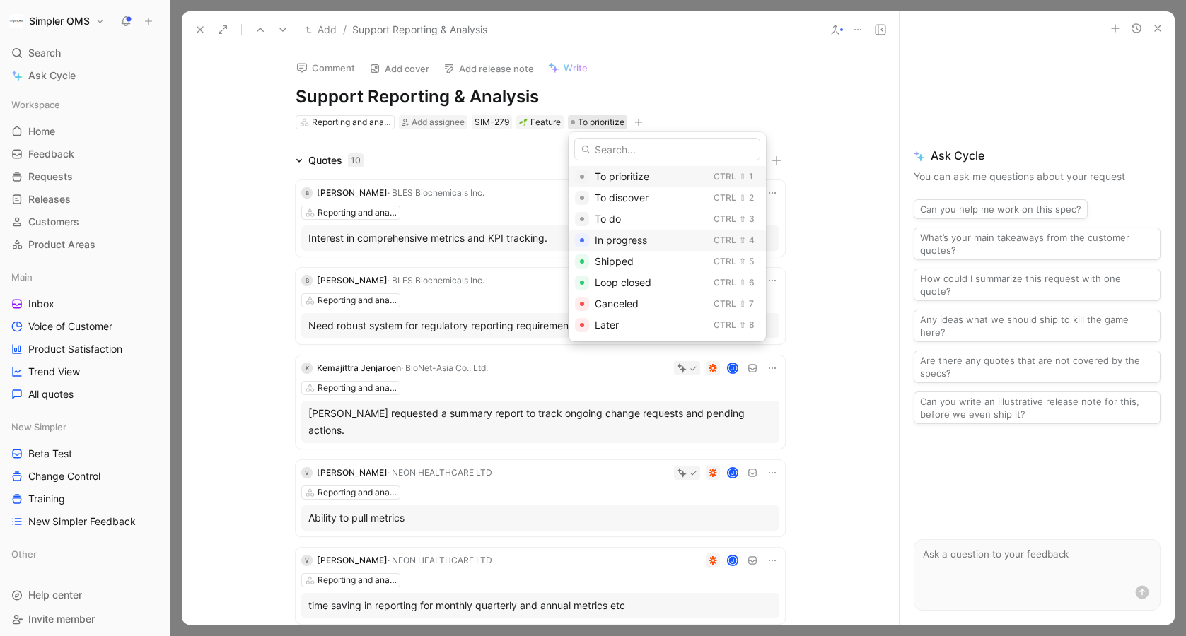
click at [628, 241] on span "In progress" at bounding box center [621, 240] width 52 height 12
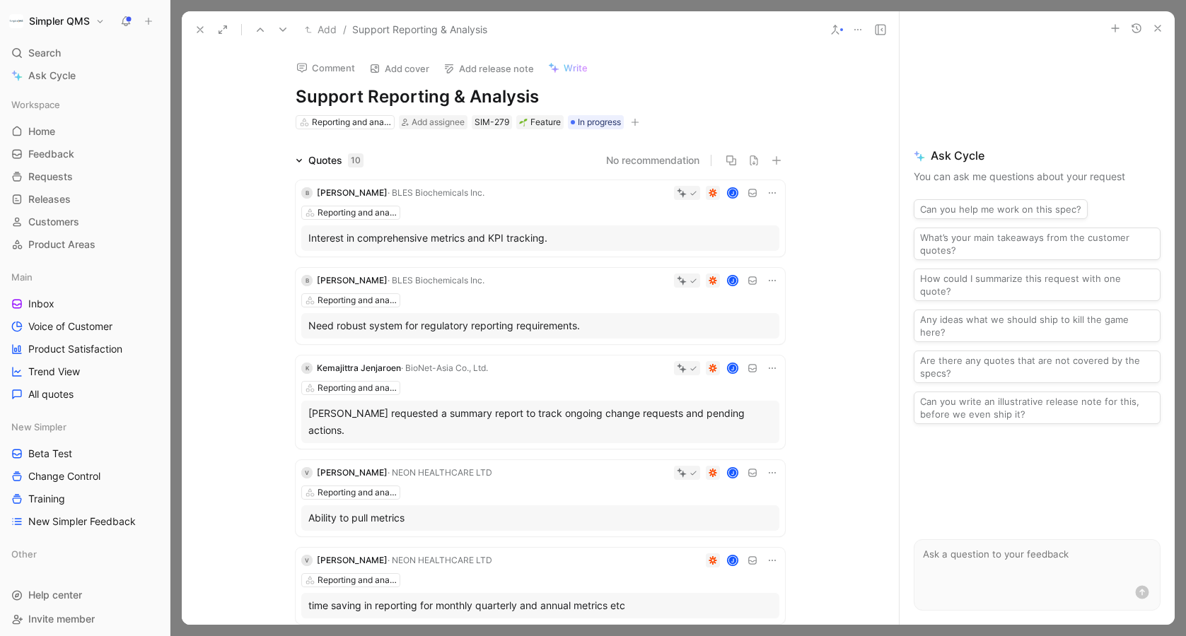
click at [204, 28] on icon at bounding box center [199, 29] width 11 height 11
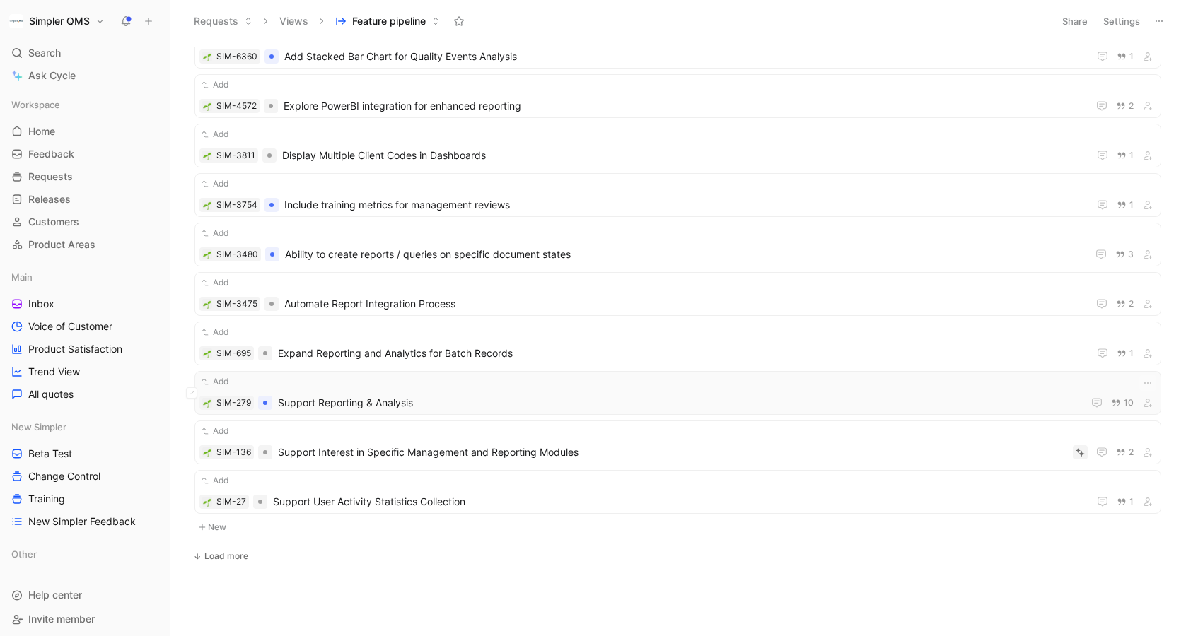
click at [816, 395] on span "Support Reporting & Analysis" at bounding box center [677, 403] width 799 height 17
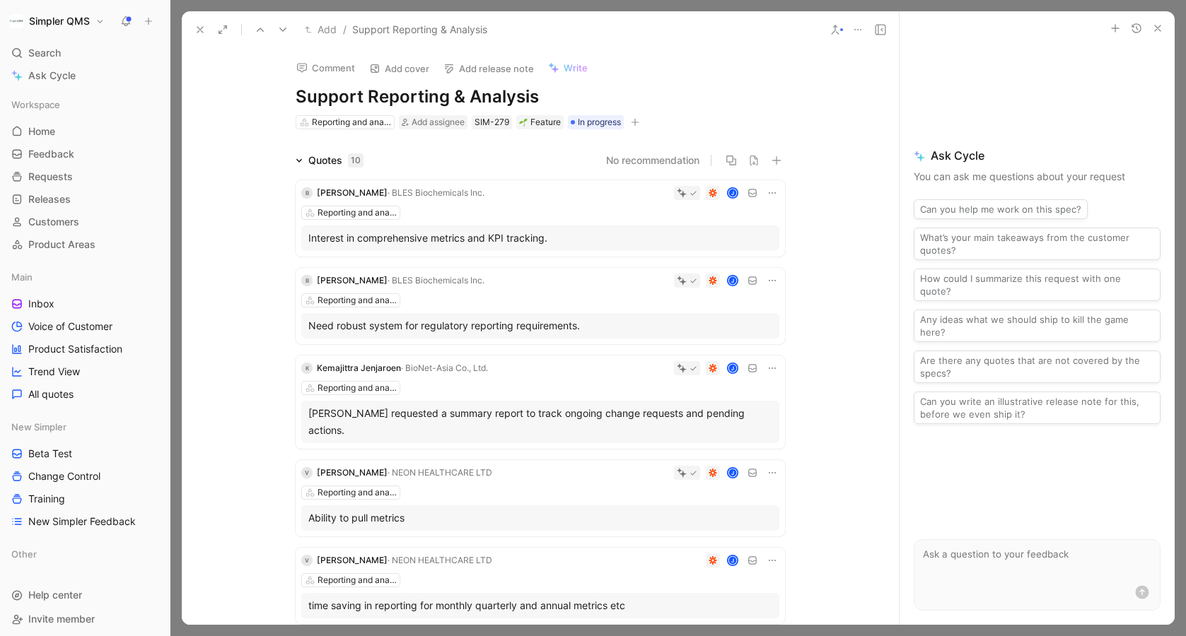
click at [858, 29] on icon at bounding box center [857, 29] width 11 height 11
click at [834, 28] on icon at bounding box center [834, 29] width 11 height 11
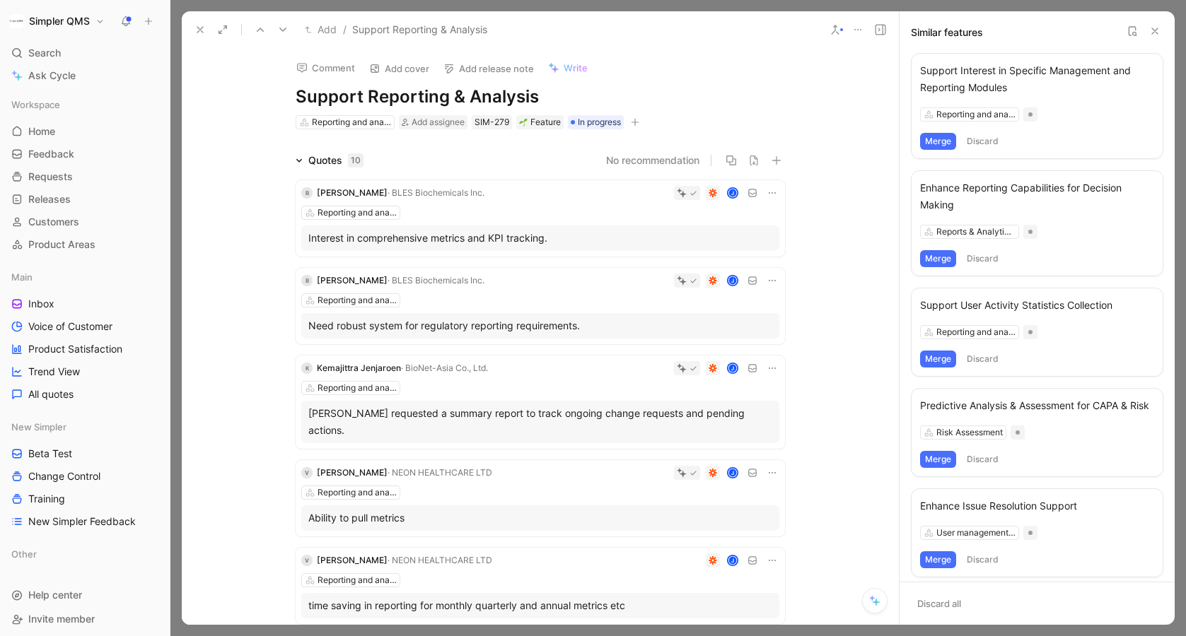
click at [934, 139] on button "Merge" at bounding box center [938, 141] width 36 height 17
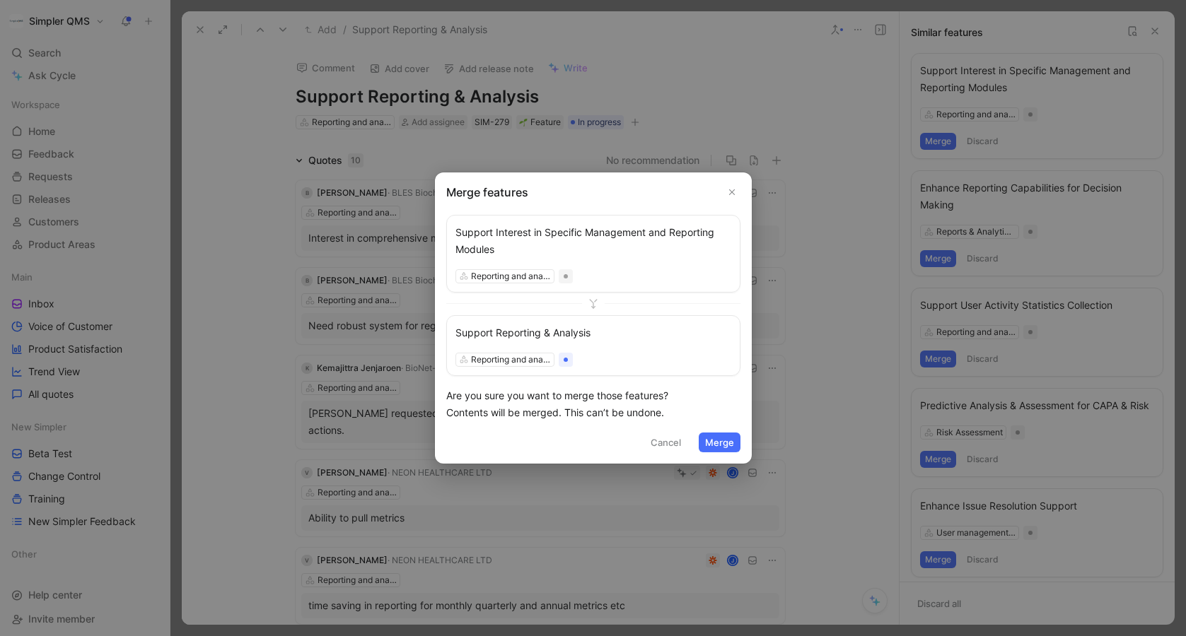
click at [718, 442] on button "Merge" at bounding box center [720, 443] width 42 height 20
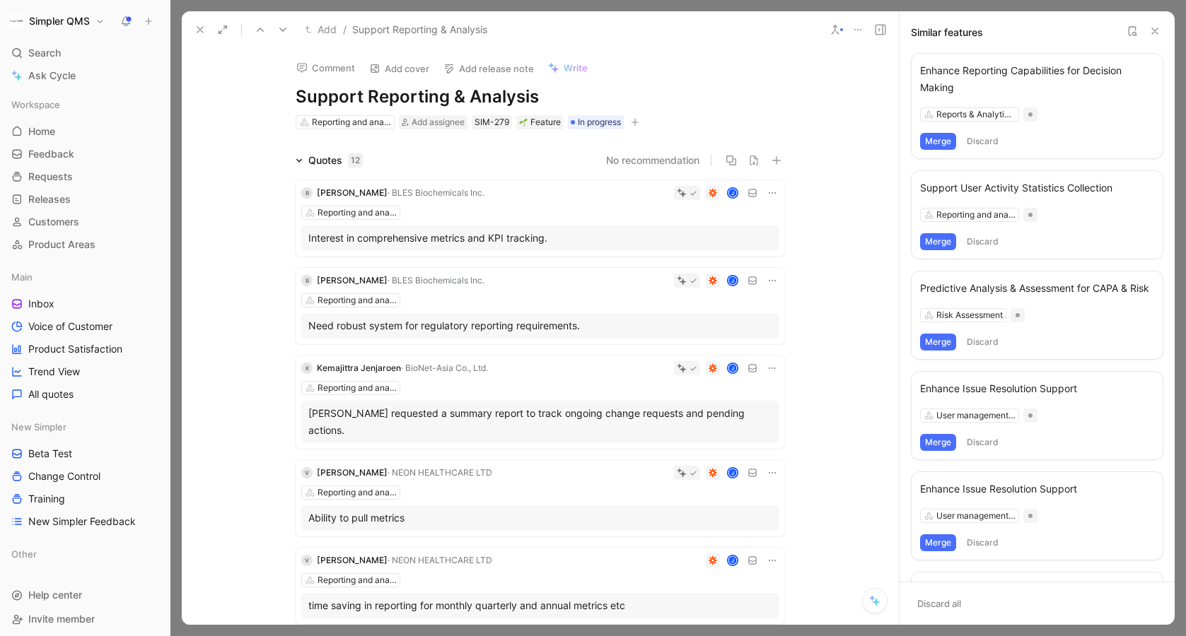
scroll to position [14050, 0]
click at [201, 27] on icon at bounding box center [199, 29] width 11 height 11
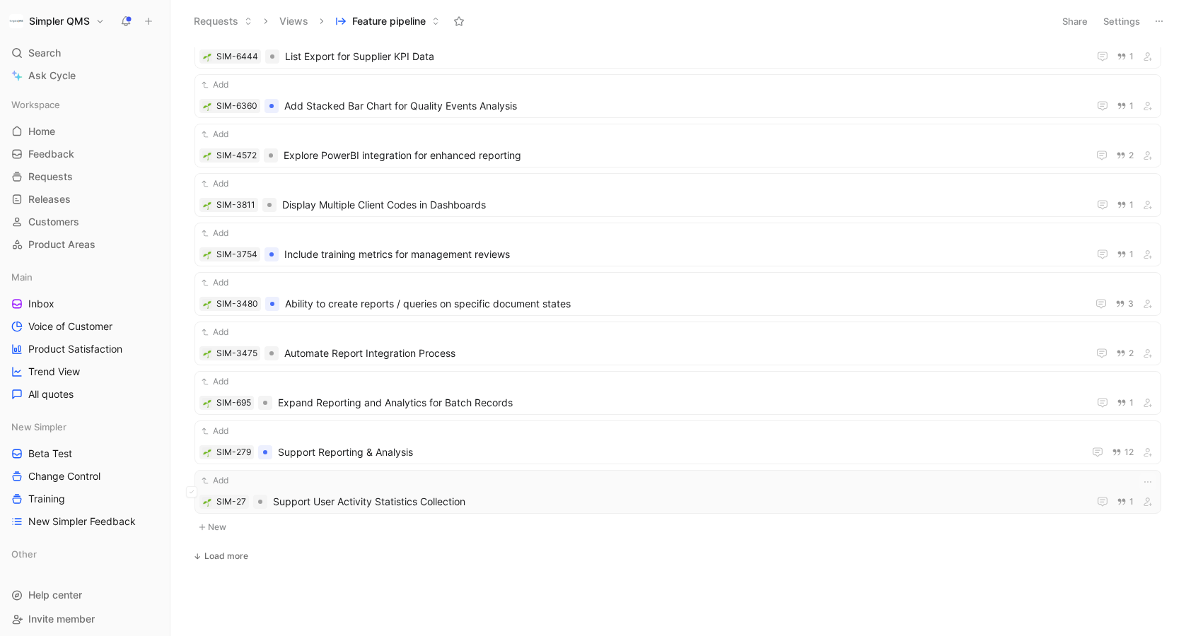
click at [508, 497] on span "Support User Activity Statistics Collection" at bounding box center [678, 502] width 810 height 17
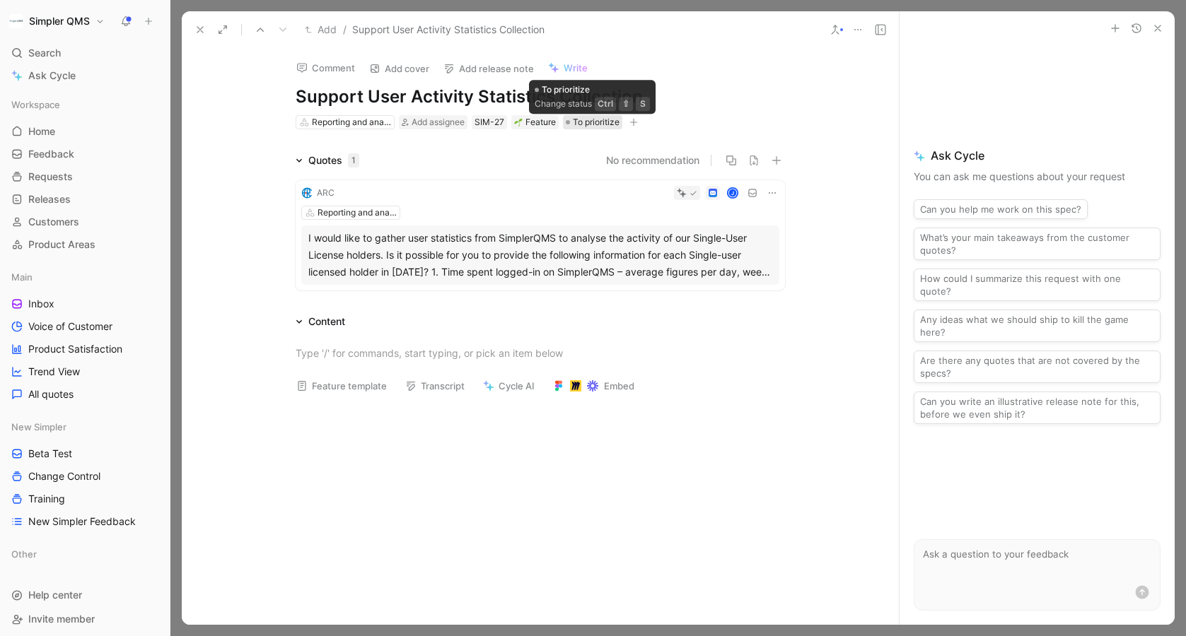
click at [592, 122] on span "To prioritize" at bounding box center [596, 122] width 47 height 14
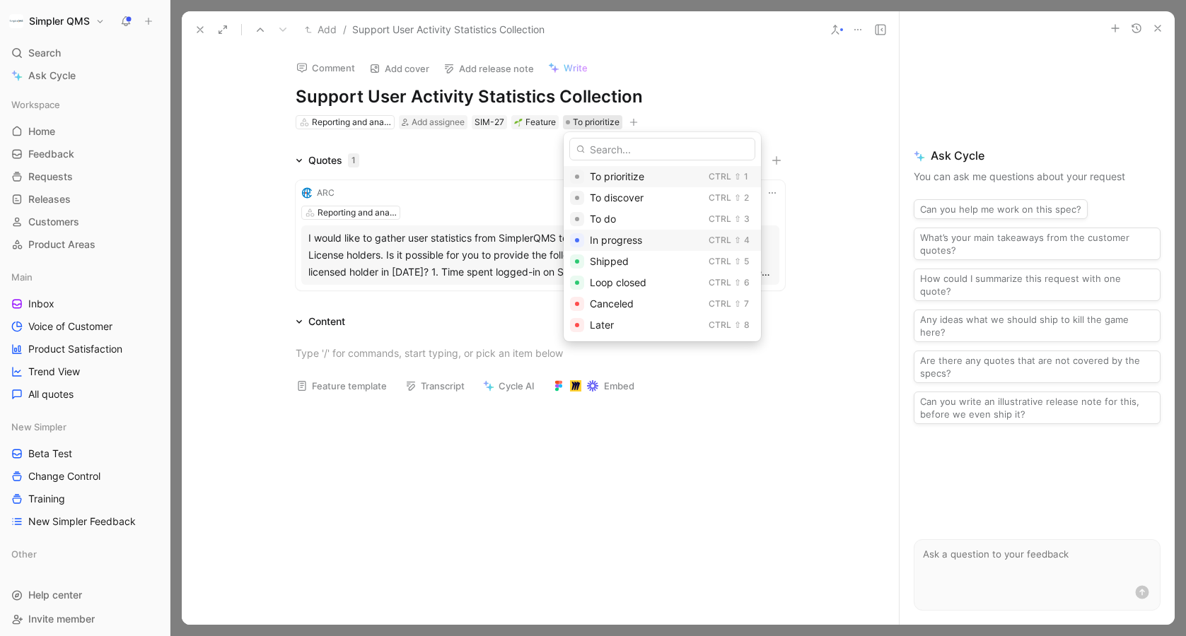
click at [615, 246] on div "In progress" at bounding box center [646, 240] width 113 height 17
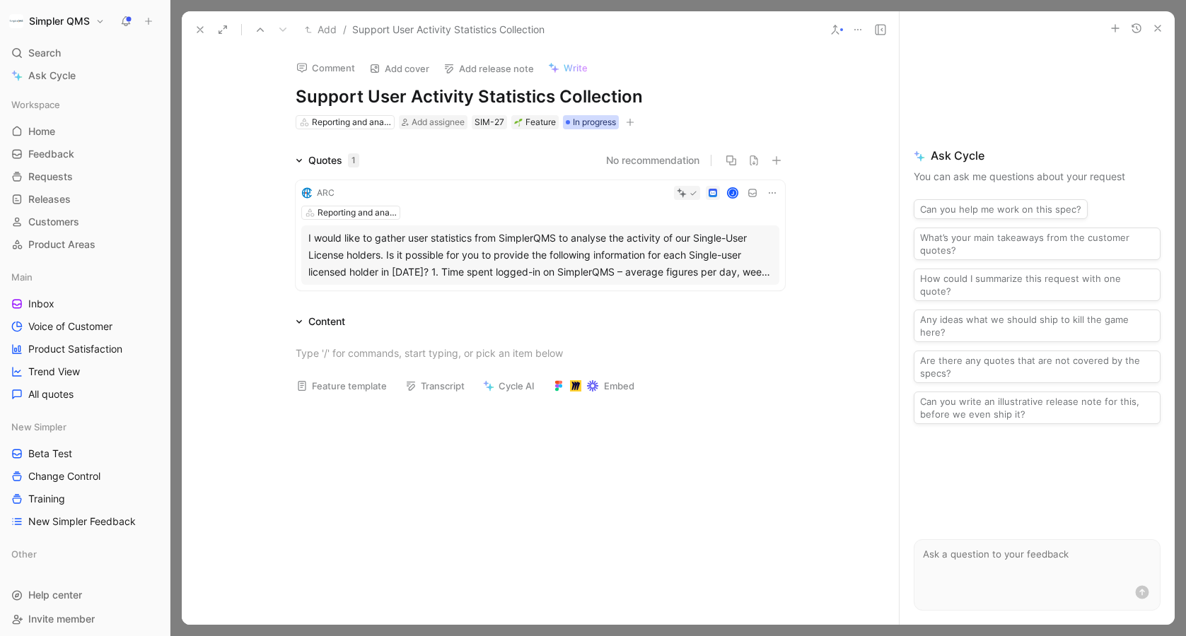
click at [583, 124] on span "In progress" at bounding box center [594, 122] width 43 height 14
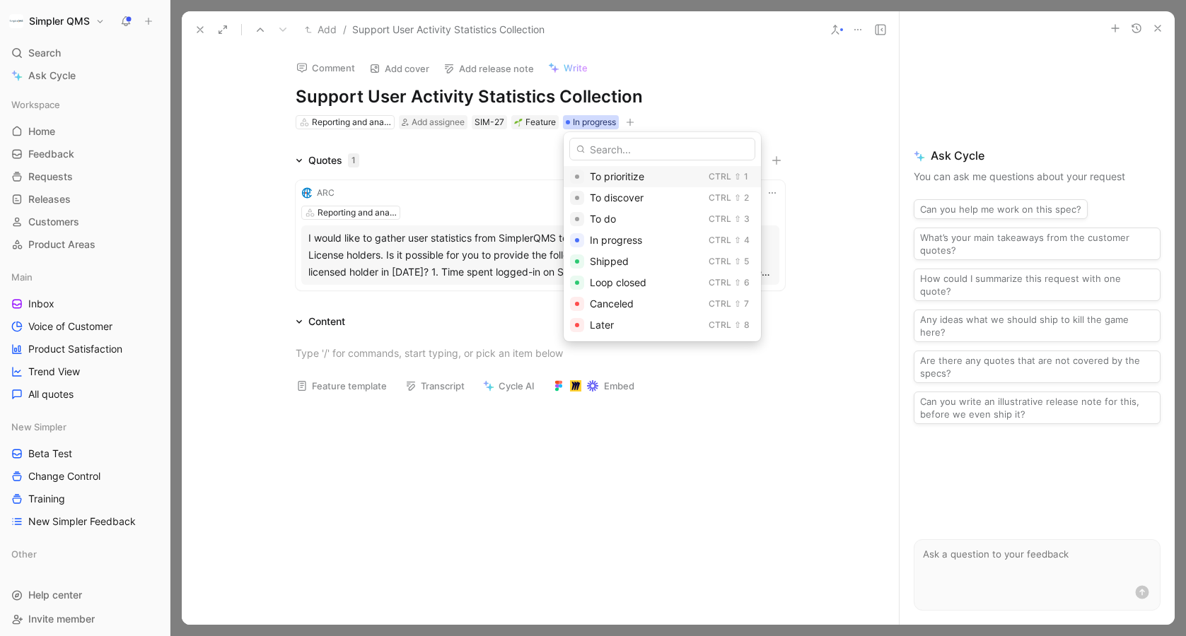
click at [600, 181] on span "To prioritize" at bounding box center [617, 176] width 54 height 12
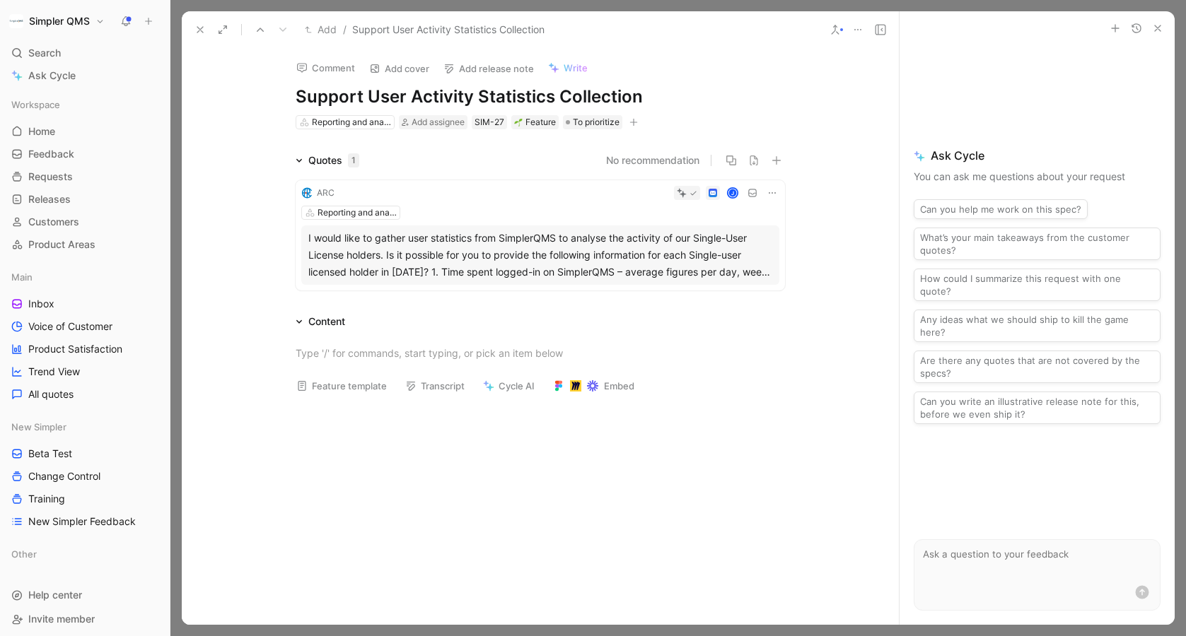
click at [203, 28] on icon at bounding box center [199, 29] width 11 height 11
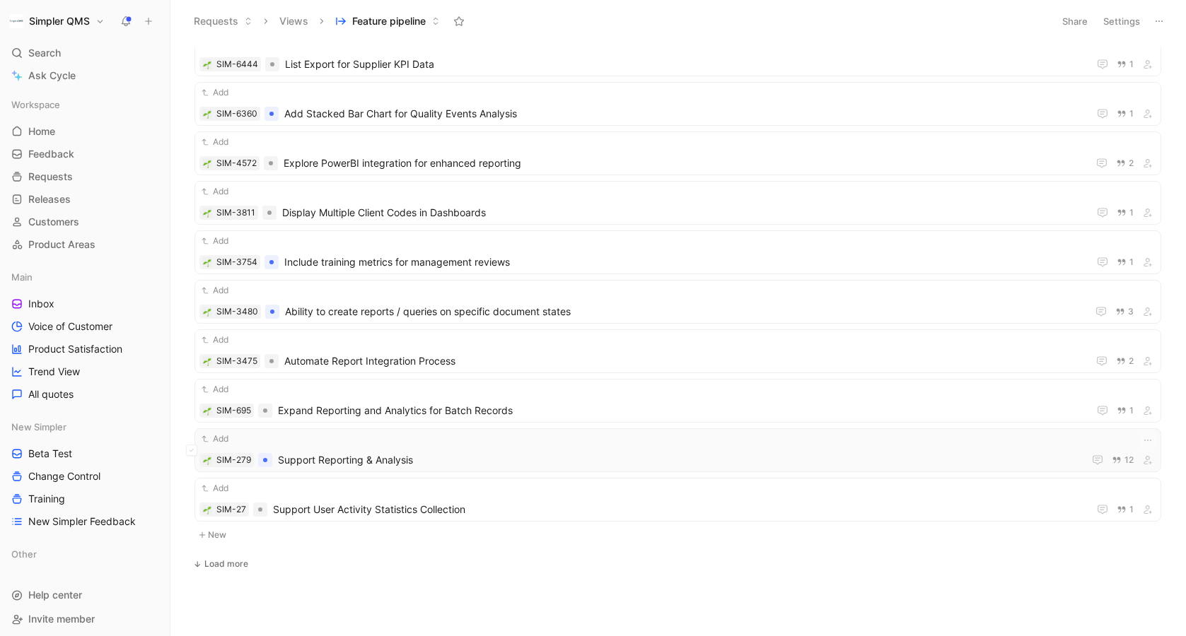
scroll to position [14041, 0]
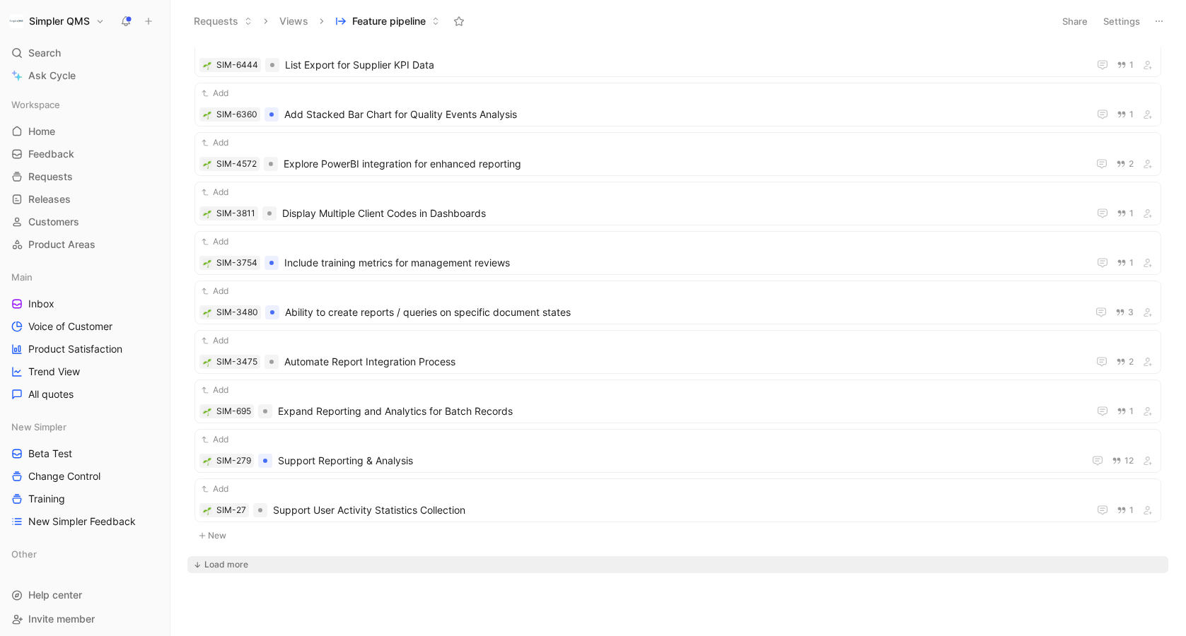
click at [232, 567] on div "Load more" at bounding box center [226, 565] width 44 height 14
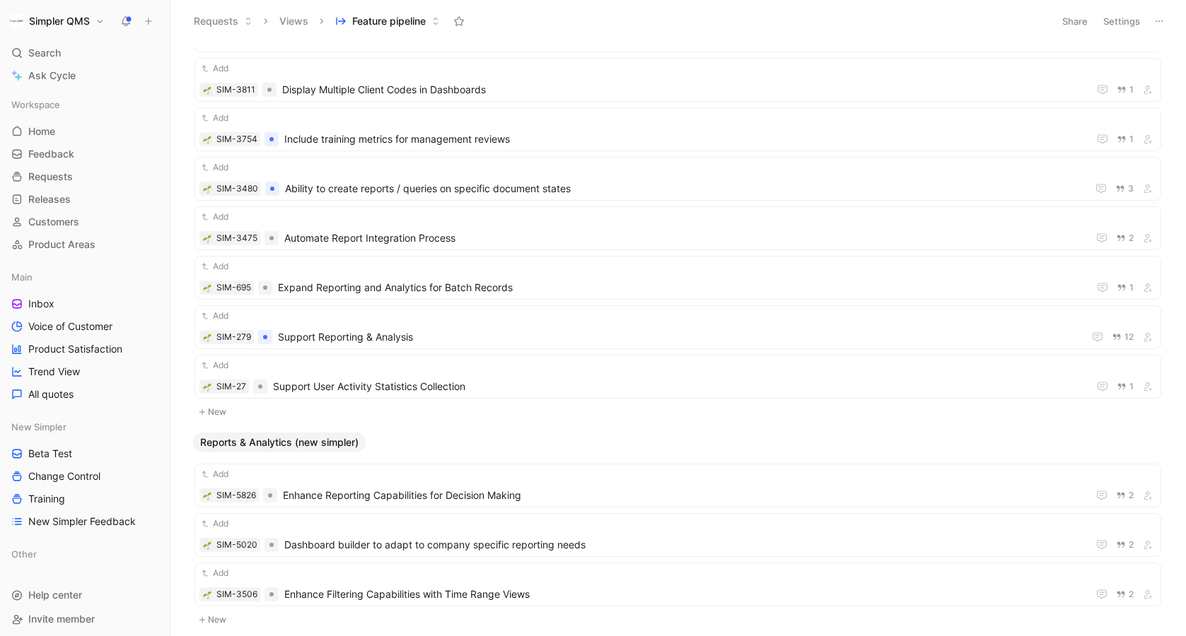
scroll to position [14165, 0]
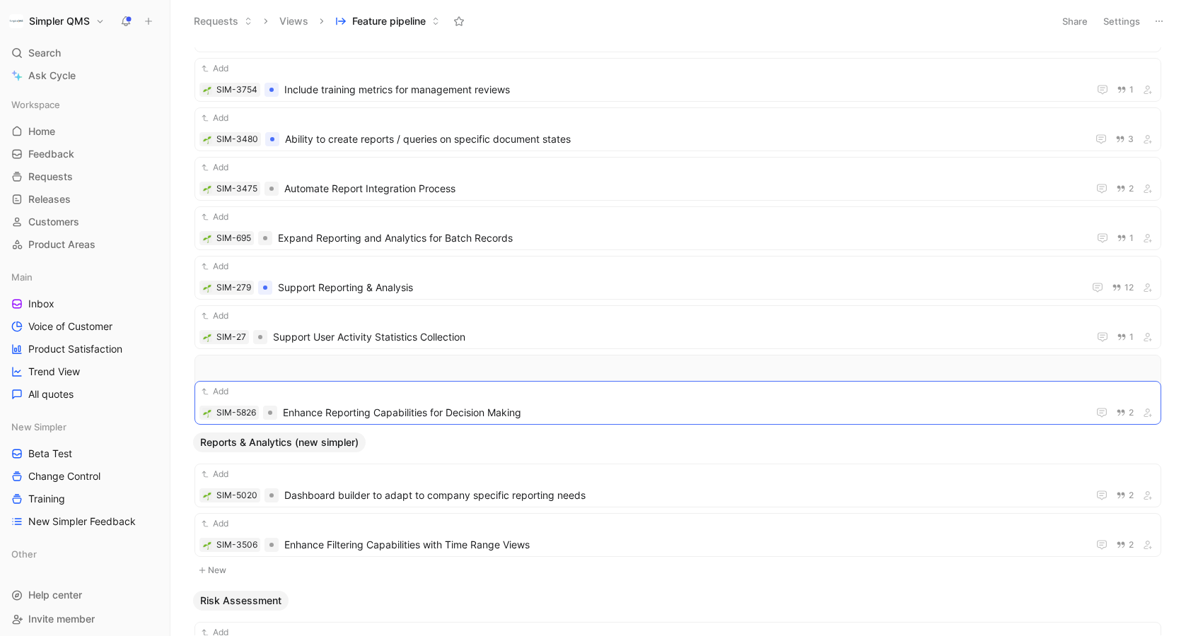
drag, startPoint x: 424, startPoint y: 490, endPoint x: 424, endPoint y: 409, distance: 81.3
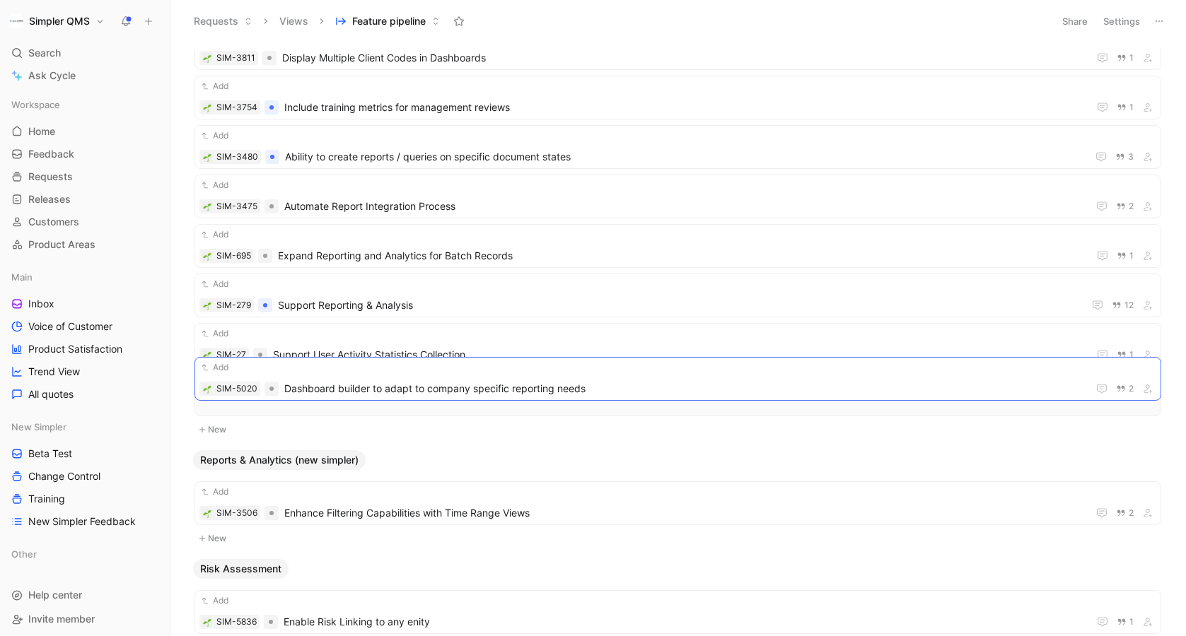
scroll to position [14296, 0]
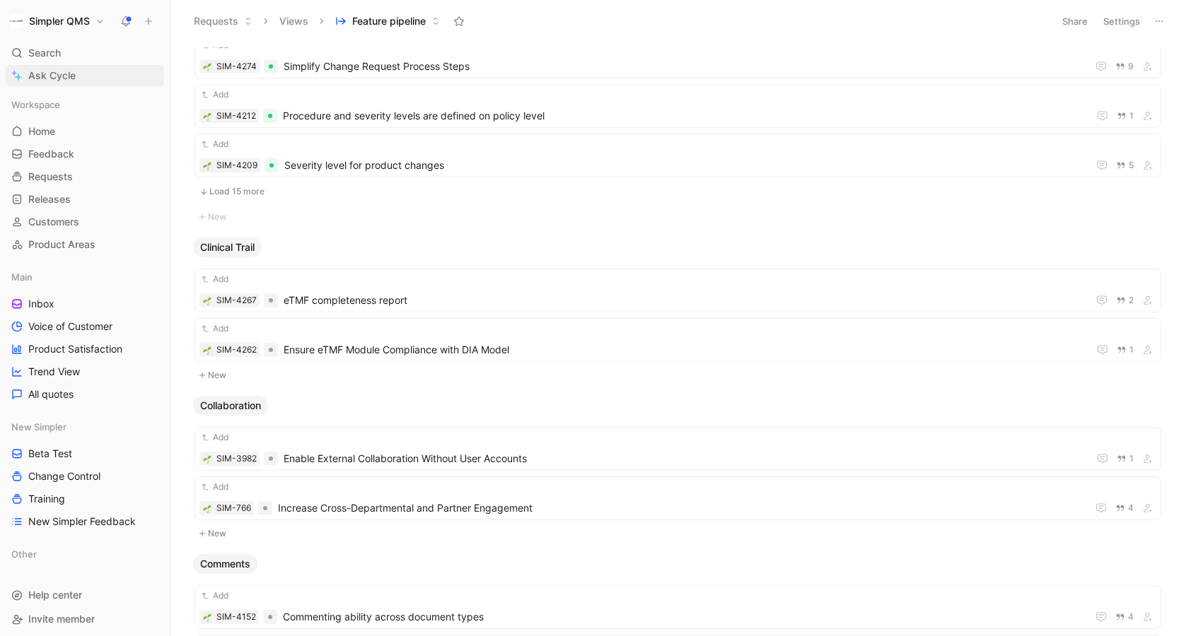
scroll to position [3522, 0]
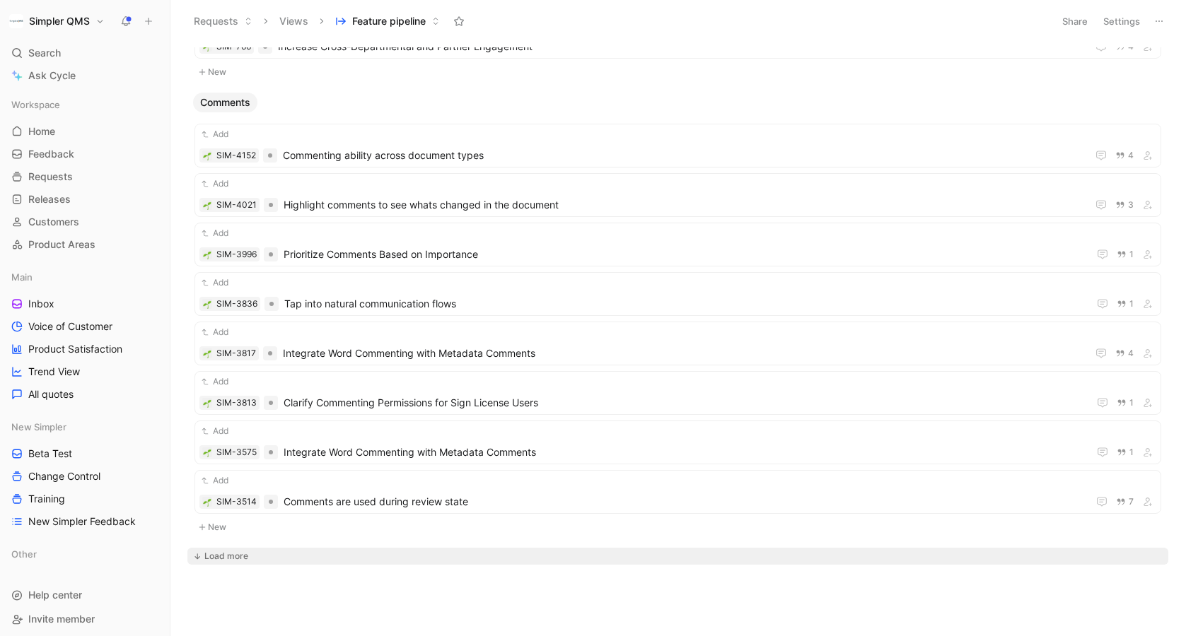
click at [216, 556] on div "Load more" at bounding box center [226, 556] width 44 height 14
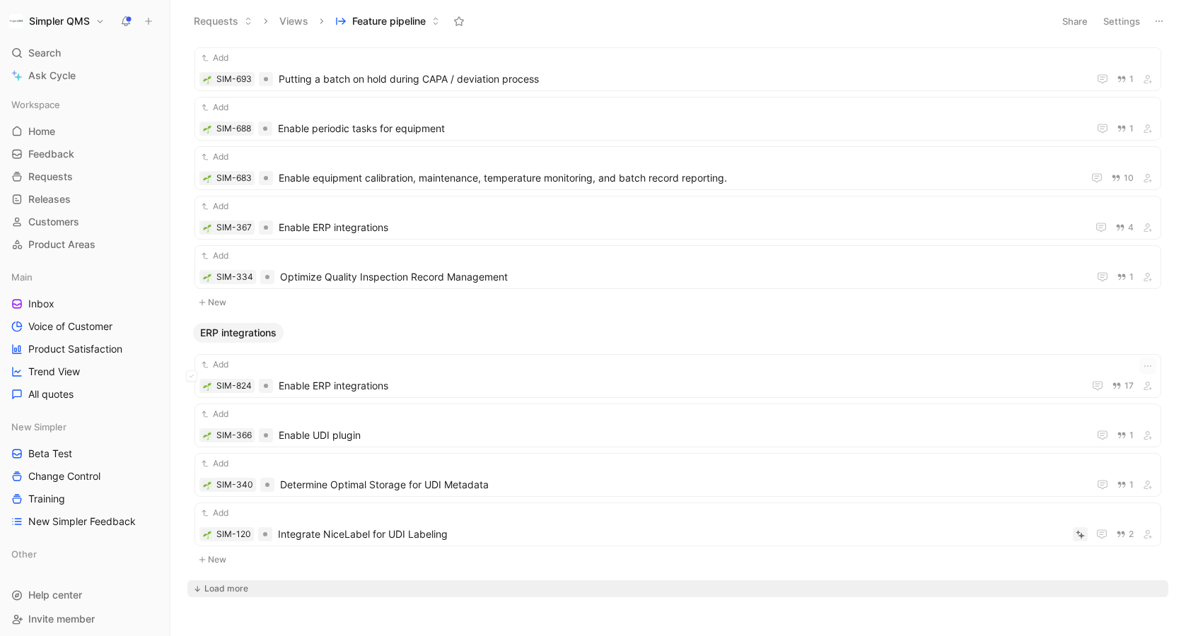
scroll to position [6717, 0]
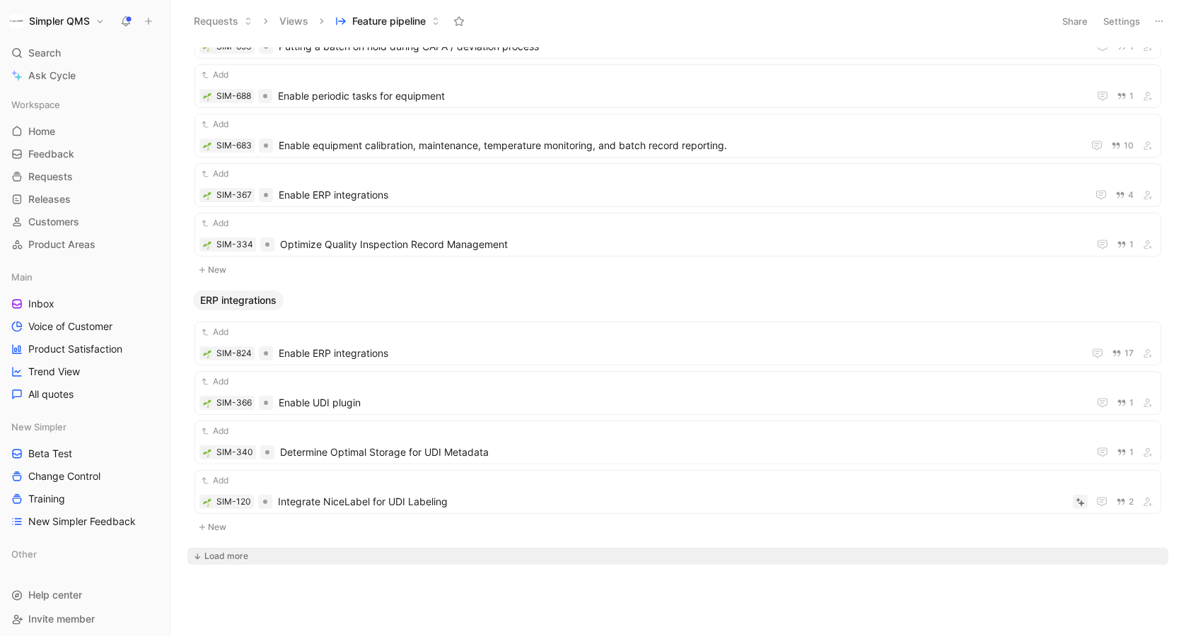
click at [212, 556] on div "Load more" at bounding box center [226, 556] width 44 height 14
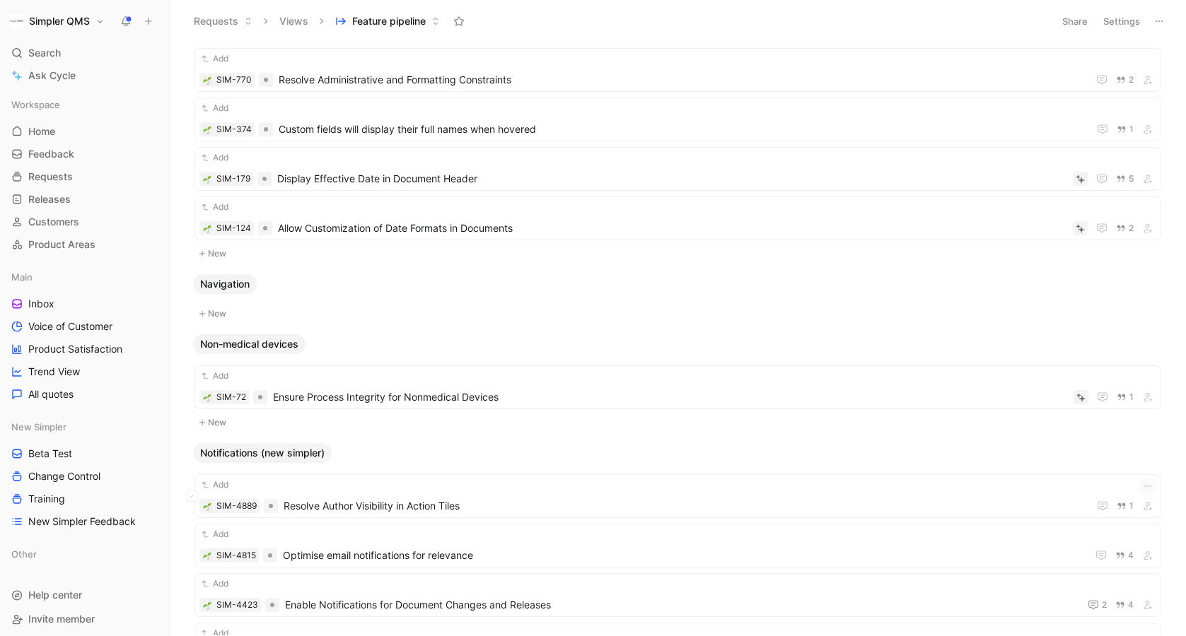
scroll to position [9192, 0]
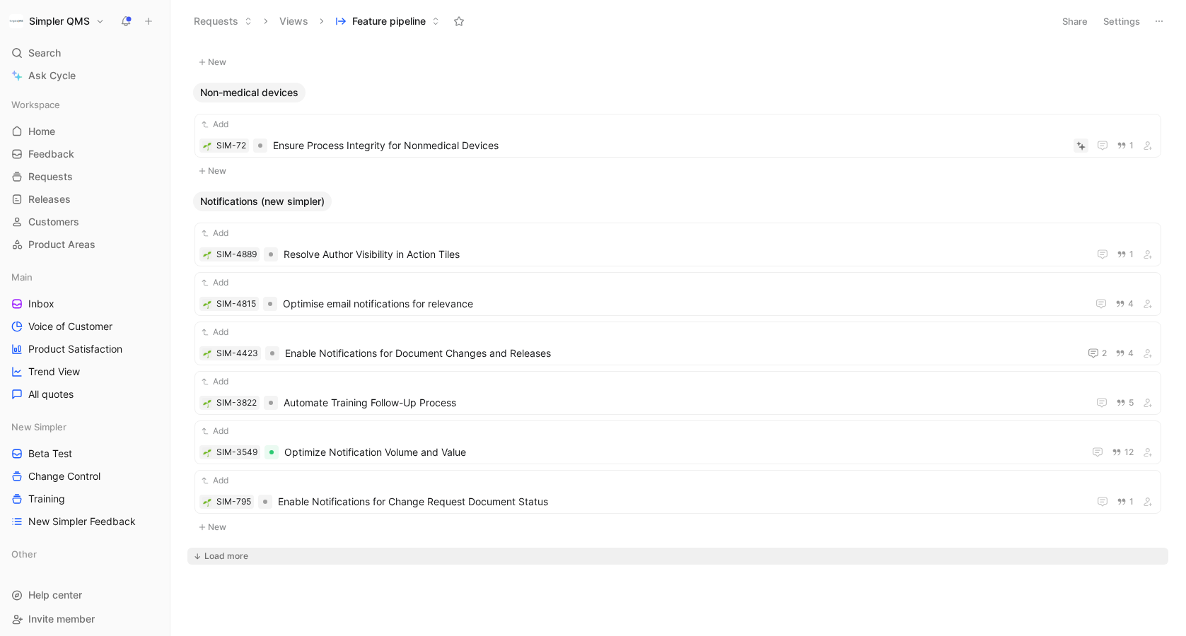
click at [225, 561] on div "Load more" at bounding box center [226, 556] width 44 height 14
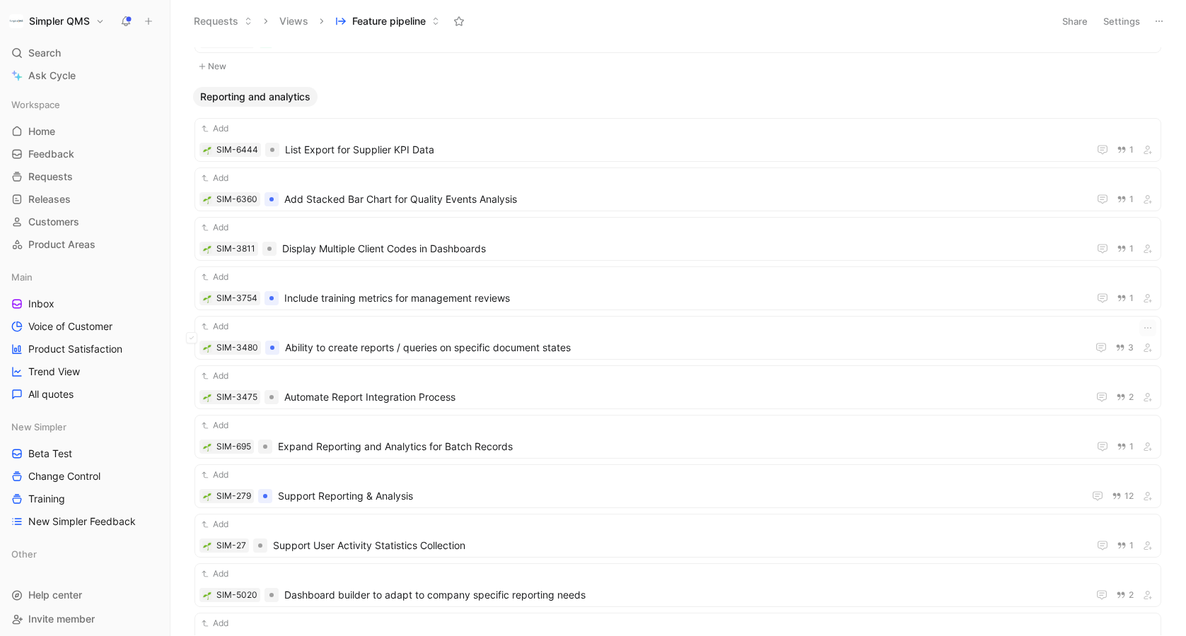
scroll to position [13548, 0]
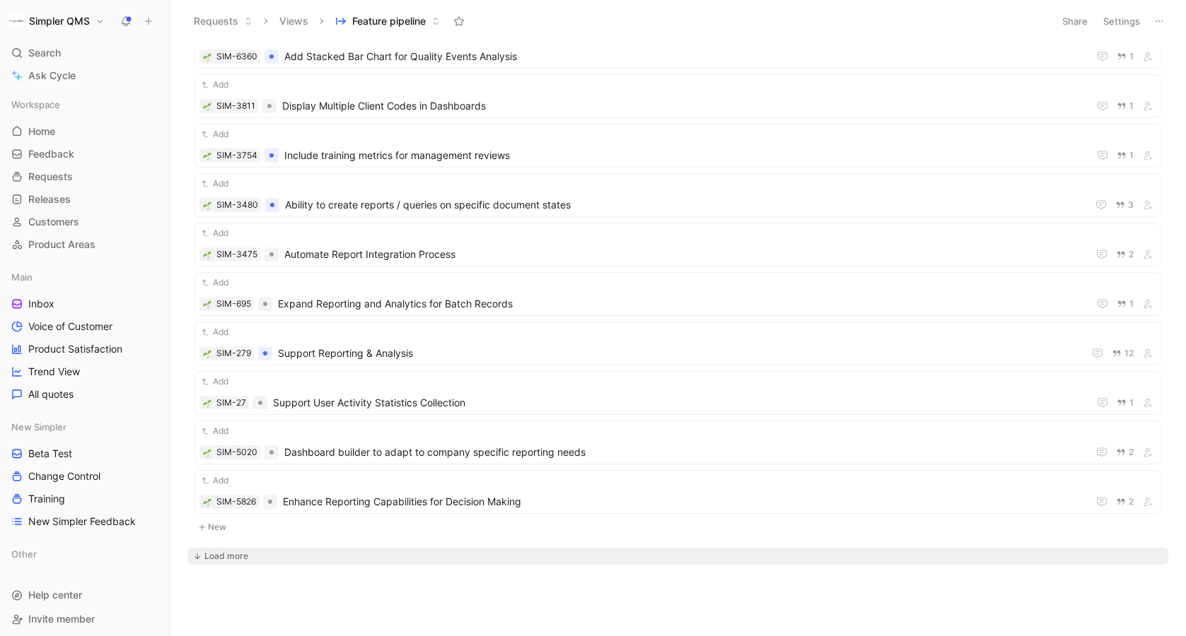
click at [218, 565] on div "No Product Area New Actions New API integrations New Audit New Batch Manufactur…" at bounding box center [676, 341] width 996 height 588
click at [225, 554] on div "Load more" at bounding box center [226, 556] width 44 height 14
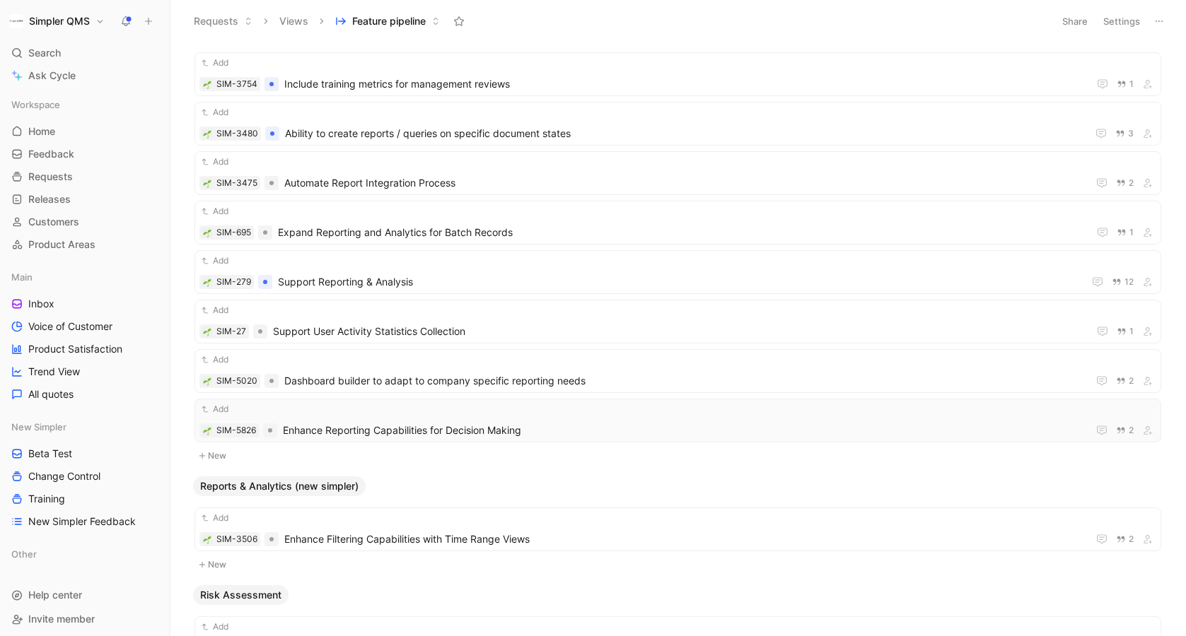
scroll to position [13629, 0]
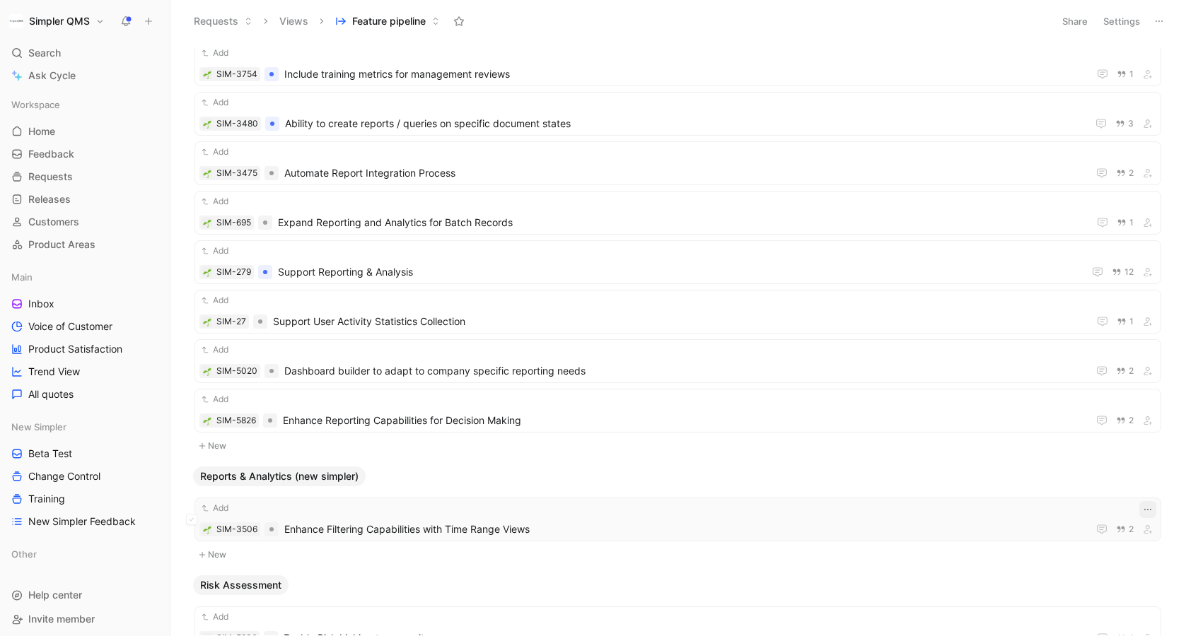
click at [1150, 510] on icon "button" at bounding box center [1147, 509] width 7 height 1
click at [950, 527] on span "Enhance Filtering Capabilities with Time Range Views" at bounding box center [683, 529] width 798 height 17
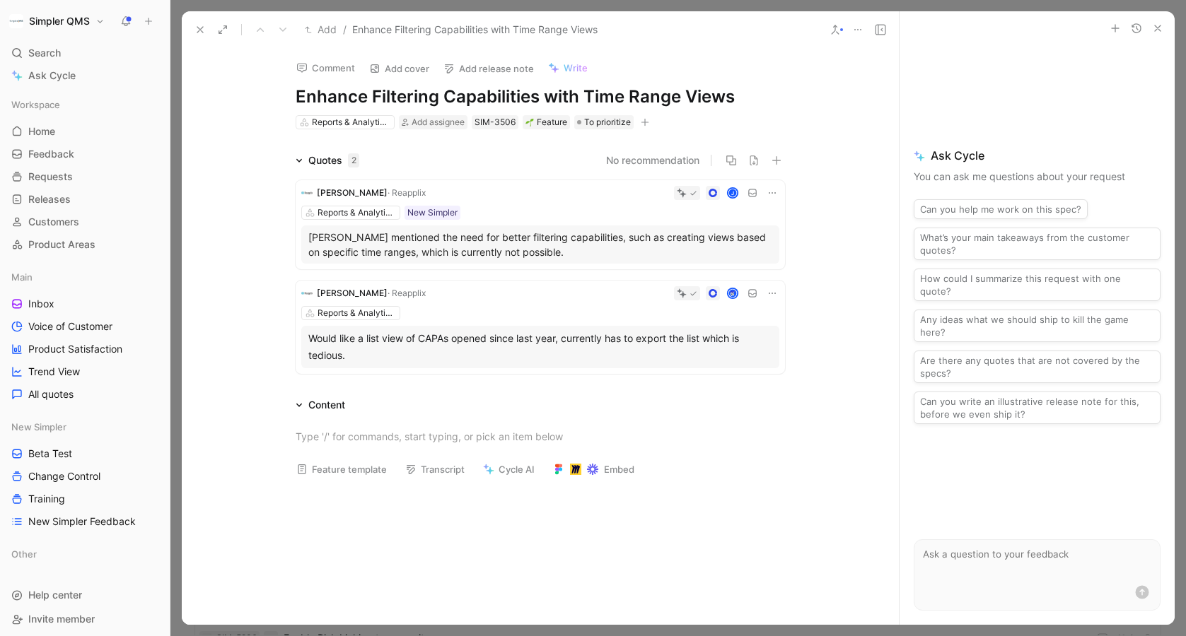
click at [193, 25] on button at bounding box center [200, 30] width 20 height 20
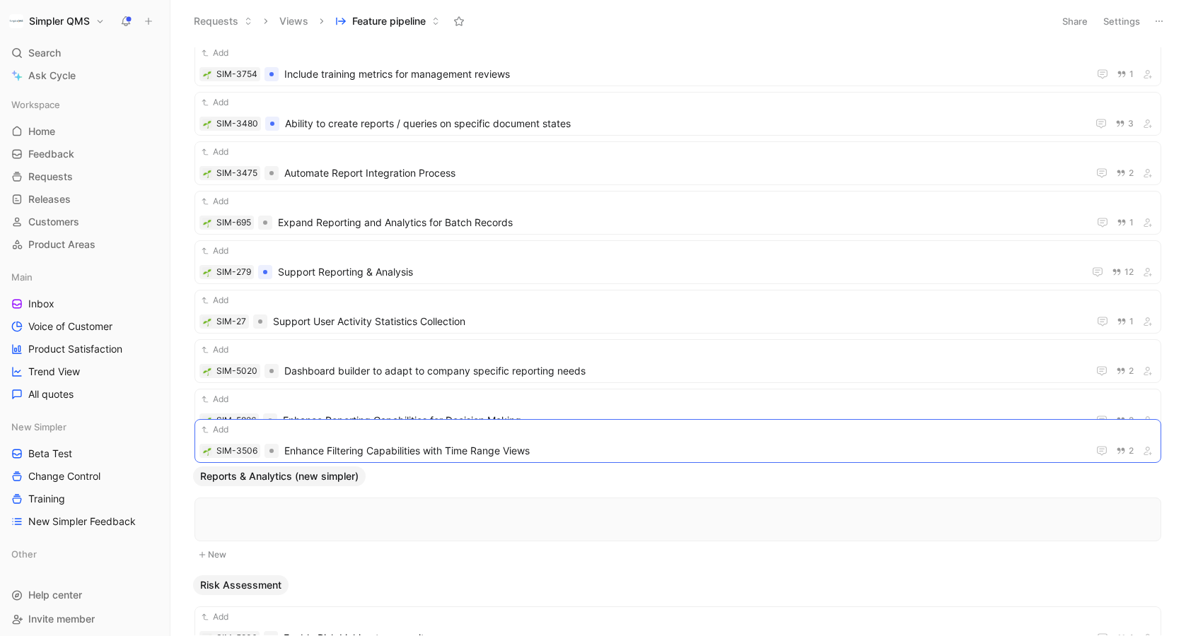
scroll to position [13679, 0]
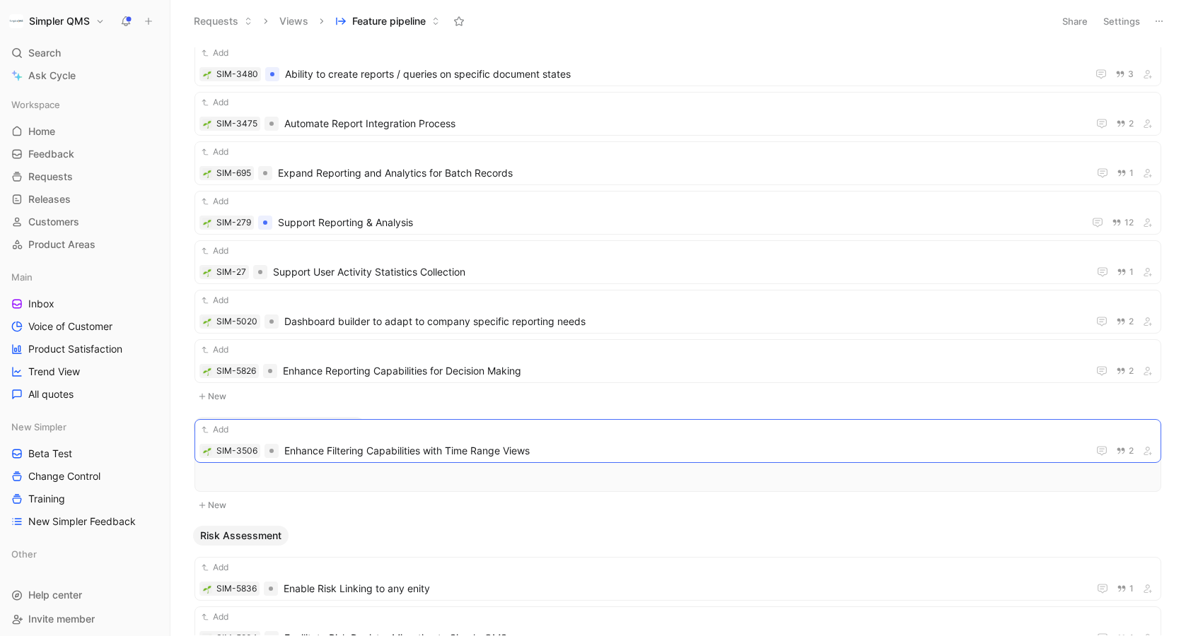
drag, startPoint x: 462, startPoint y: 515, endPoint x: 462, endPoint y: 438, distance: 77.8
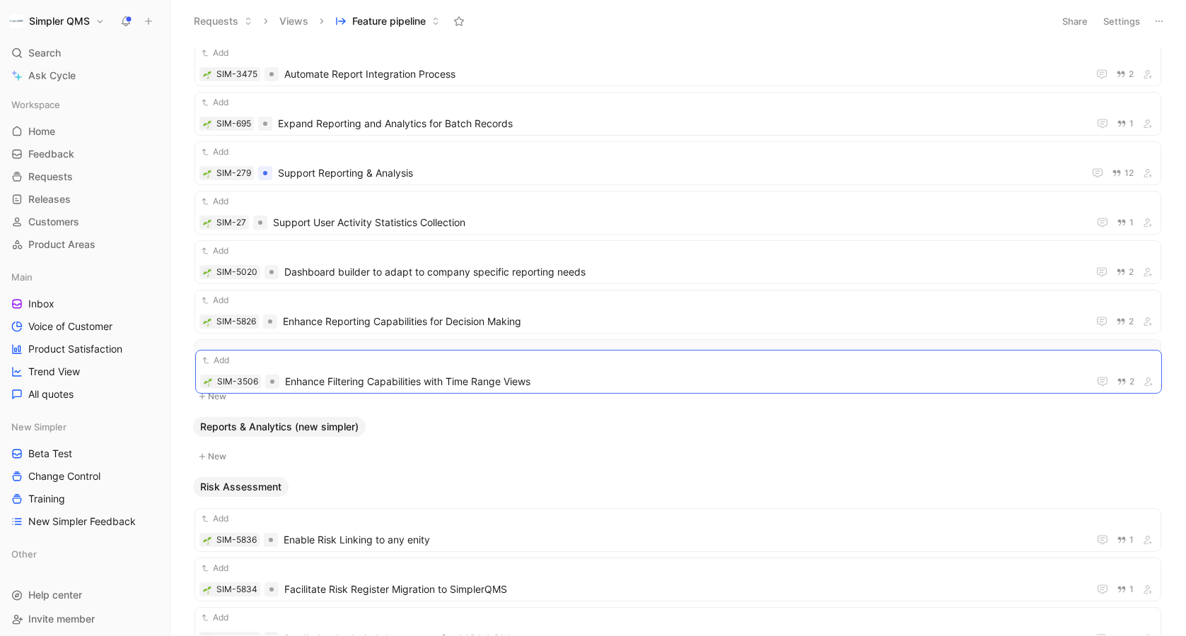
drag, startPoint x: 361, startPoint y: 474, endPoint x: 361, endPoint y: 375, distance: 99.0
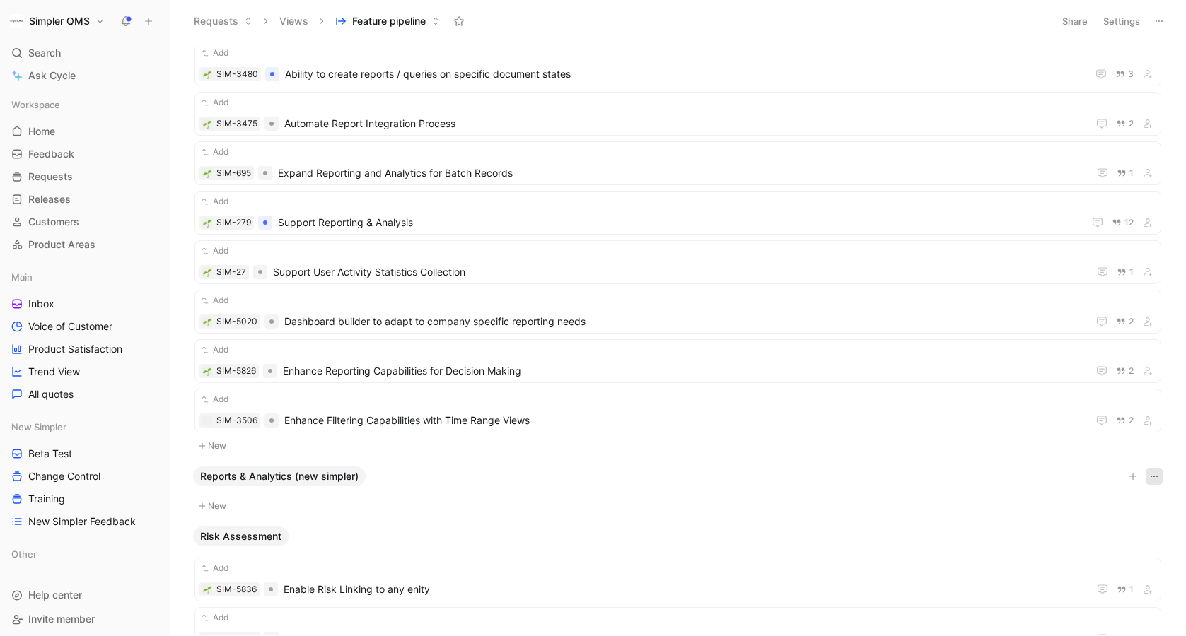
click at [1150, 477] on icon "button" at bounding box center [1153, 476] width 11 height 11
click at [342, 481] on span "Reports & Analytics (new simpler)" at bounding box center [279, 477] width 158 height 14
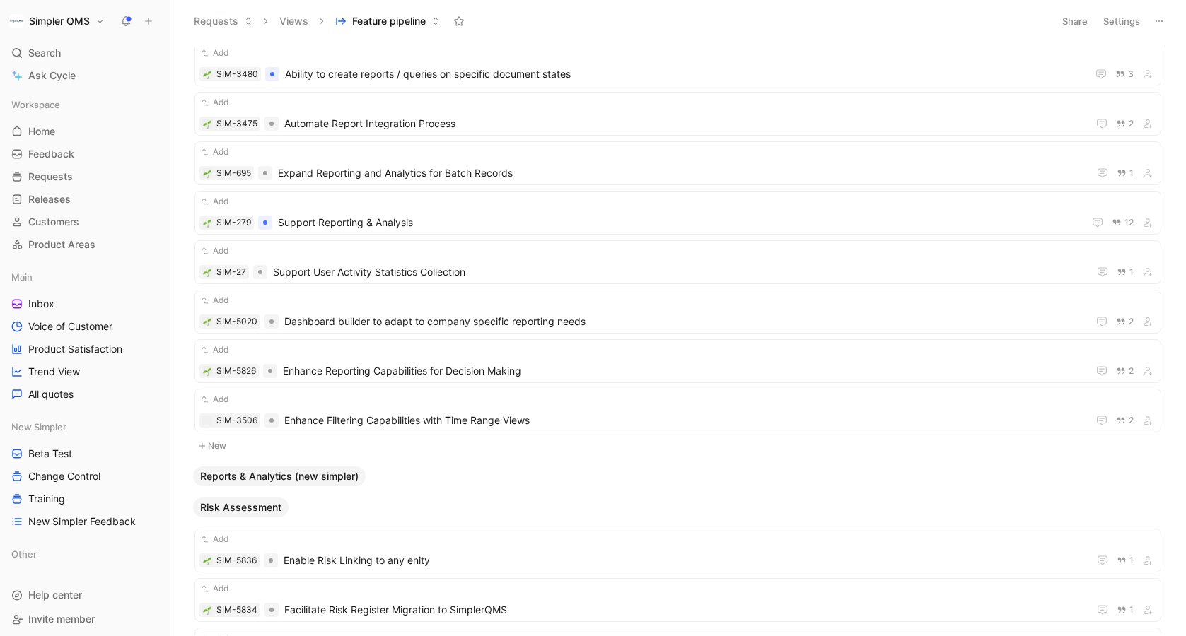
click at [265, 483] on span "Reports & Analytics (new simpler)" at bounding box center [279, 477] width 158 height 14
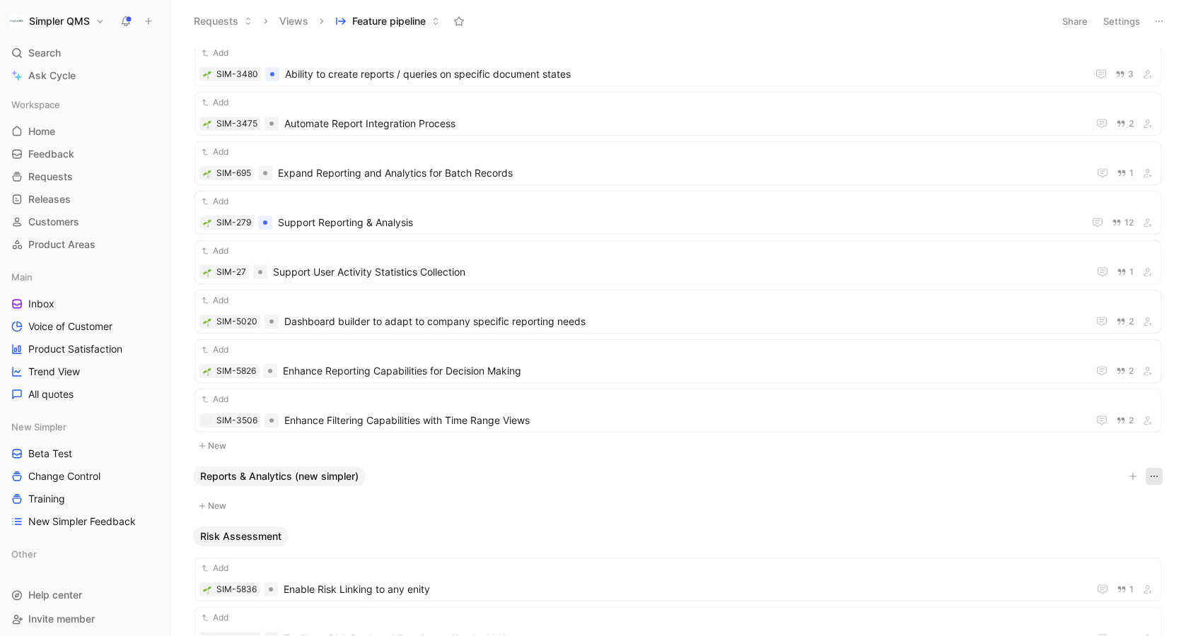
click at [1154, 473] on icon "button" at bounding box center [1153, 476] width 11 height 11
click at [1099, 510] on span "Rename" at bounding box center [1108, 507] width 37 height 12
click at [490, 491] on div at bounding box center [677, 491] width 981 height 11
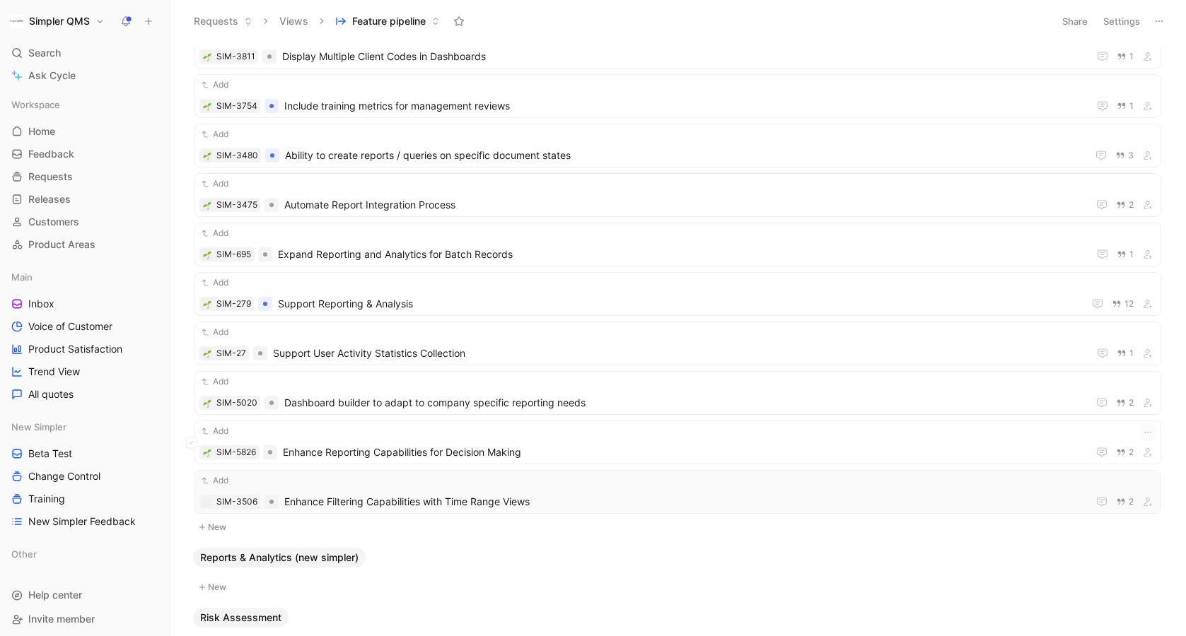
scroll to position [13599, 0]
click at [422, 299] on span "Support Reporting & Analysis" at bounding box center [678, 301] width 800 height 17
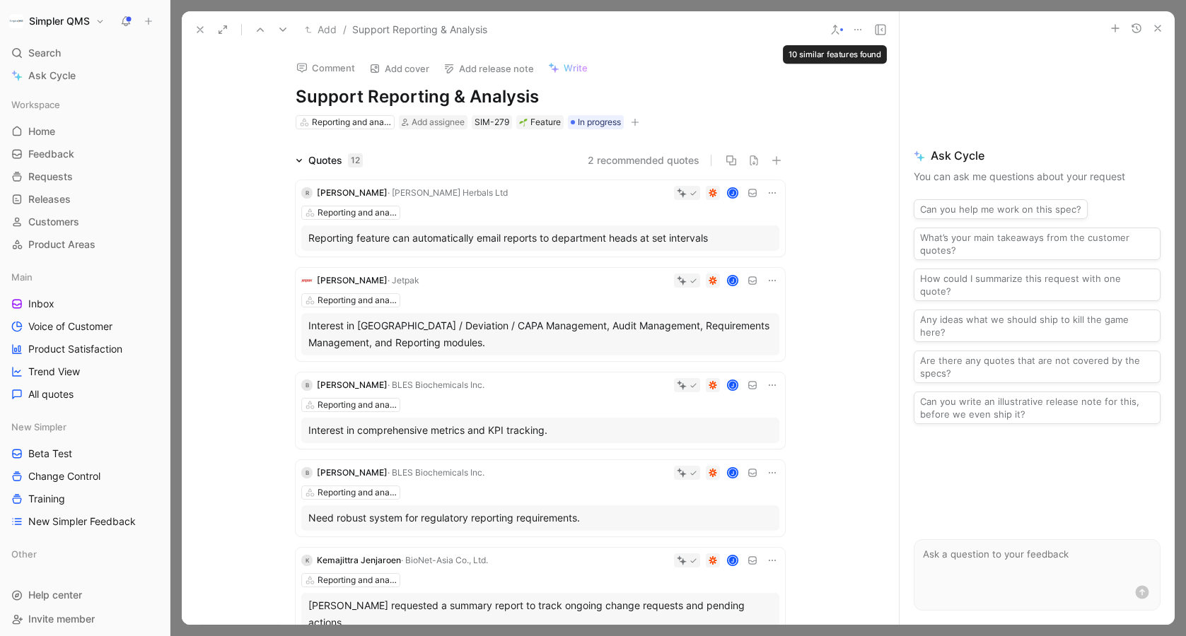
click at [833, 25] on icon at bounding box center [834, 29] width 11 height 11
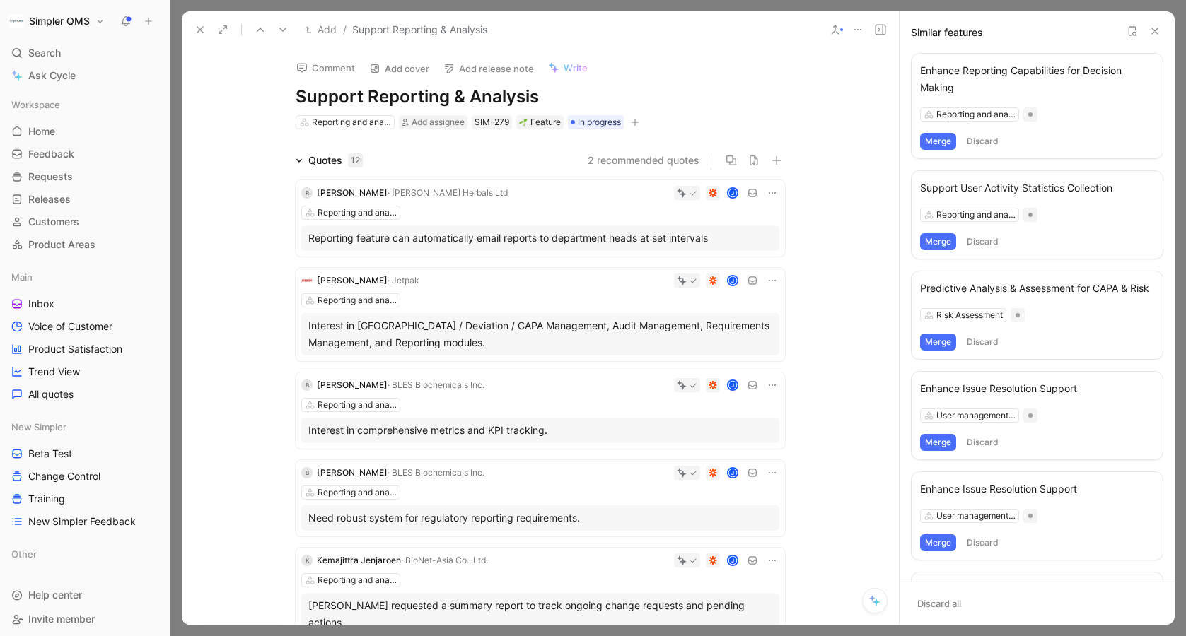
click at [945, 143] on button "Merge" at bounding box center [938, 141] width 36 height 17
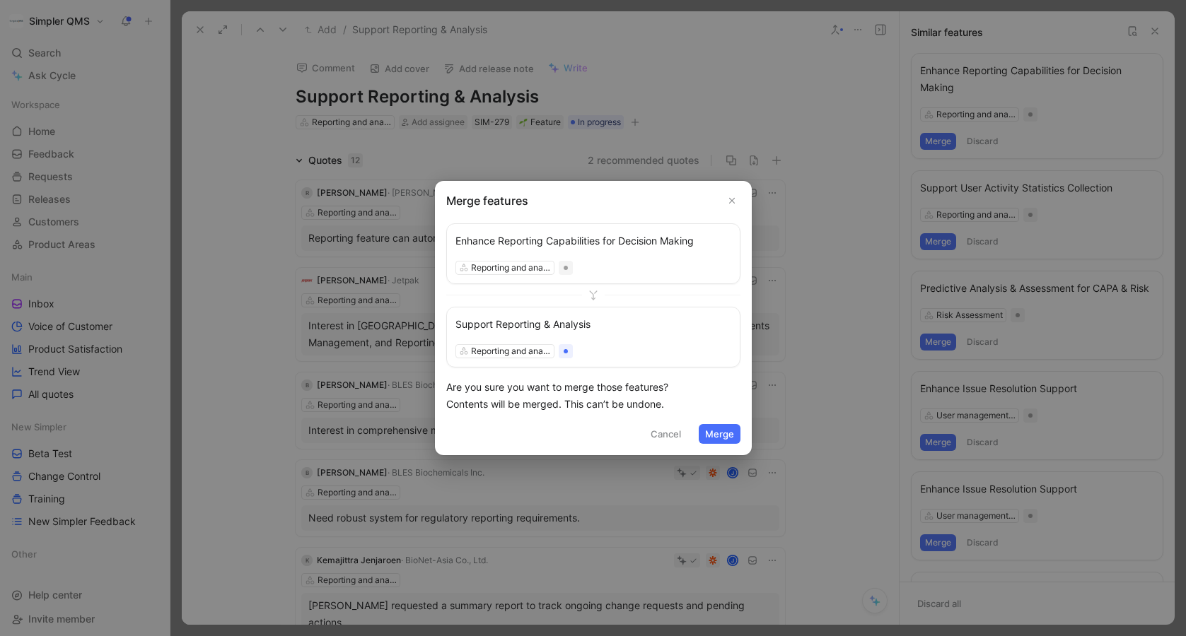
click at [716, 431] on button "Merge" at bounding box center [720, 434] width 42 height 20
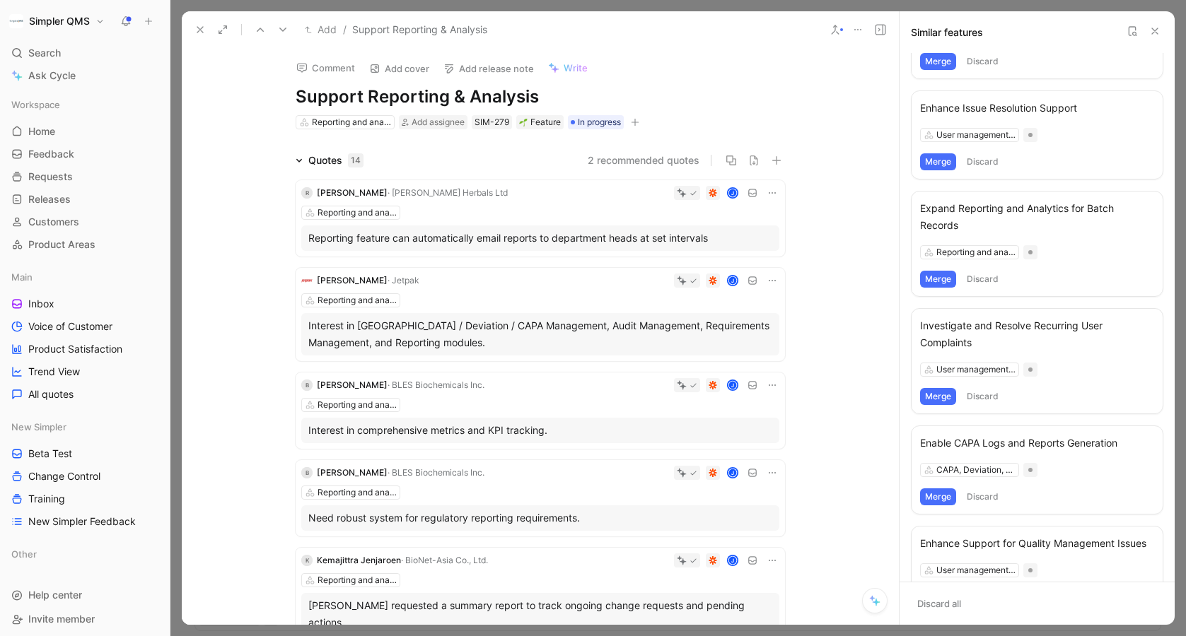
scroll to position [509, 0]
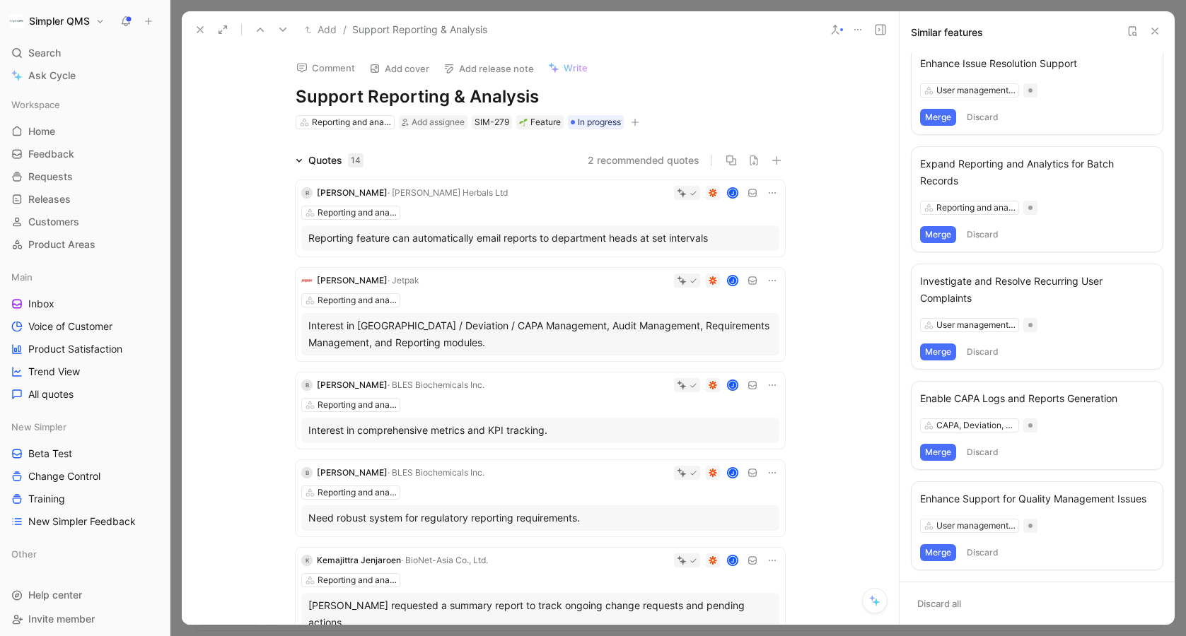
click at [1150, 33] on icon at bounding box center [1154, 30] width 11 height 11
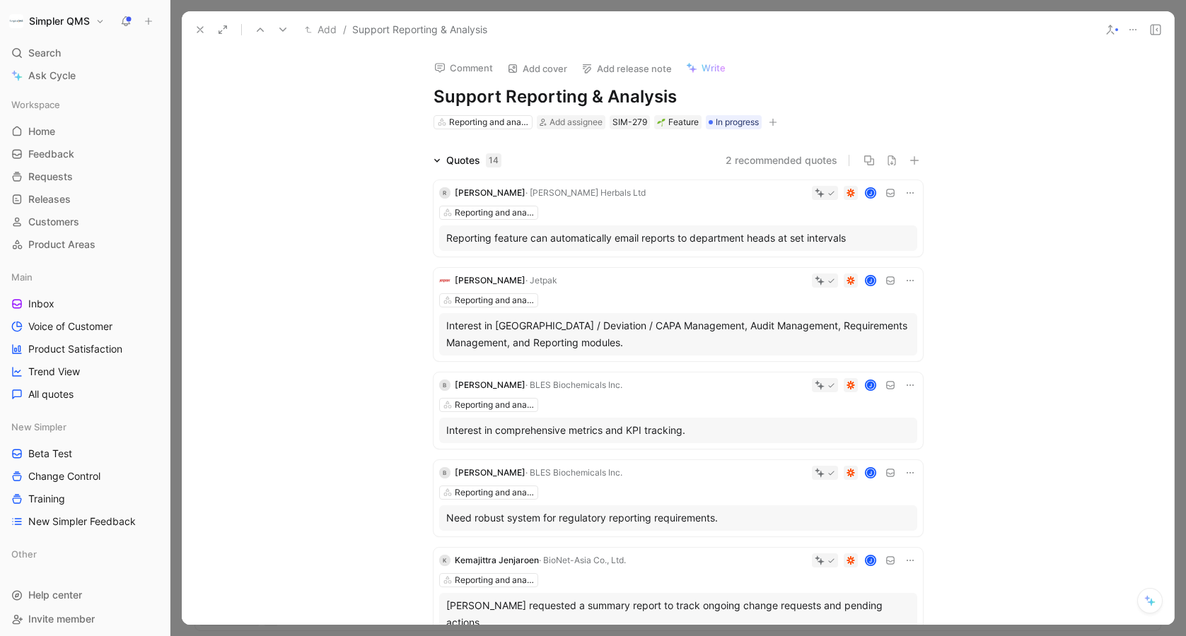
click at [199, 30] on use at bounding box center [200, 30] width 6 height 6
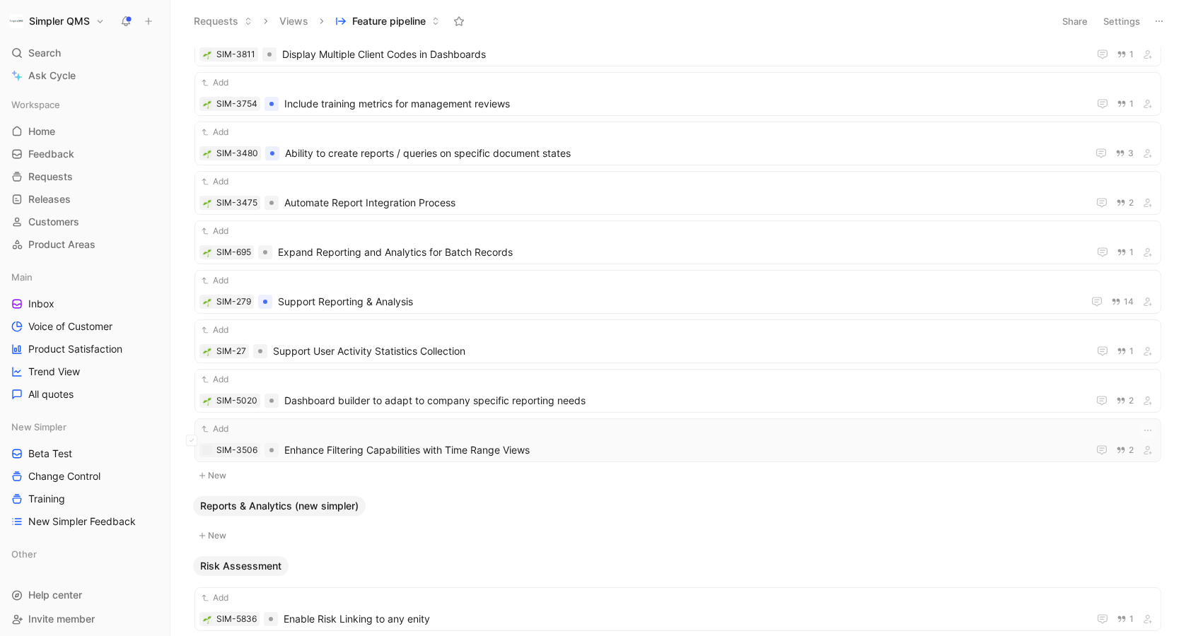
click at [986, 442] on span "Enhance Filtering Capabilities with Time Range Views" at bounding box center [683, 450] width 798 height 17
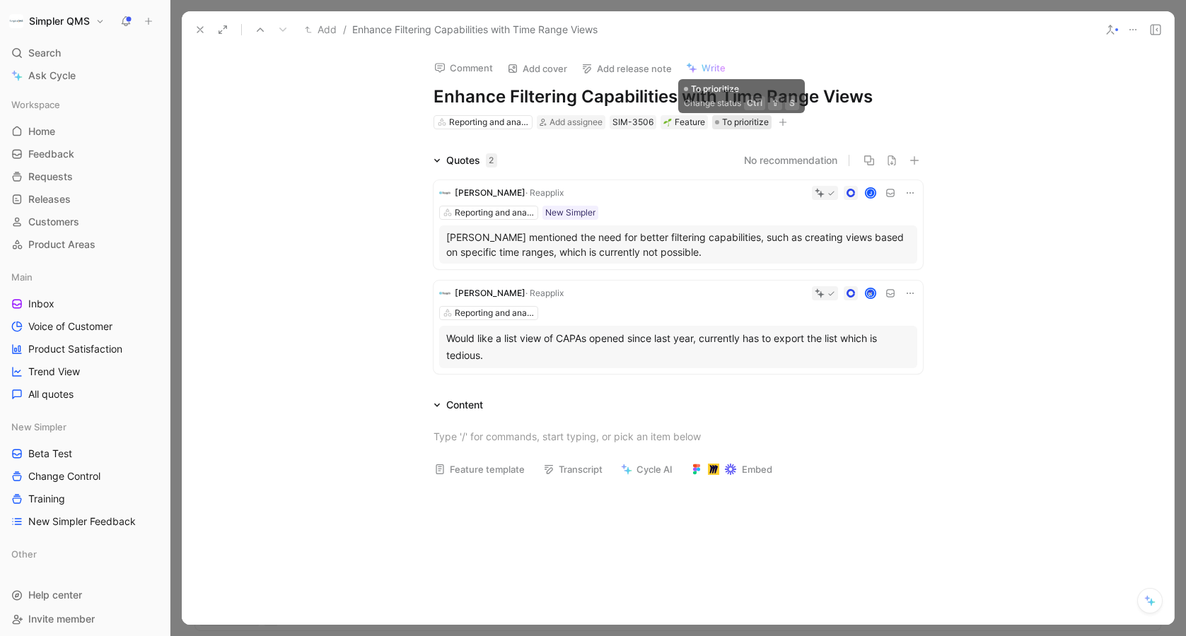
click at [746, 129] on span "To prioritize" at bounding box center [745, 122] width 47 height 14
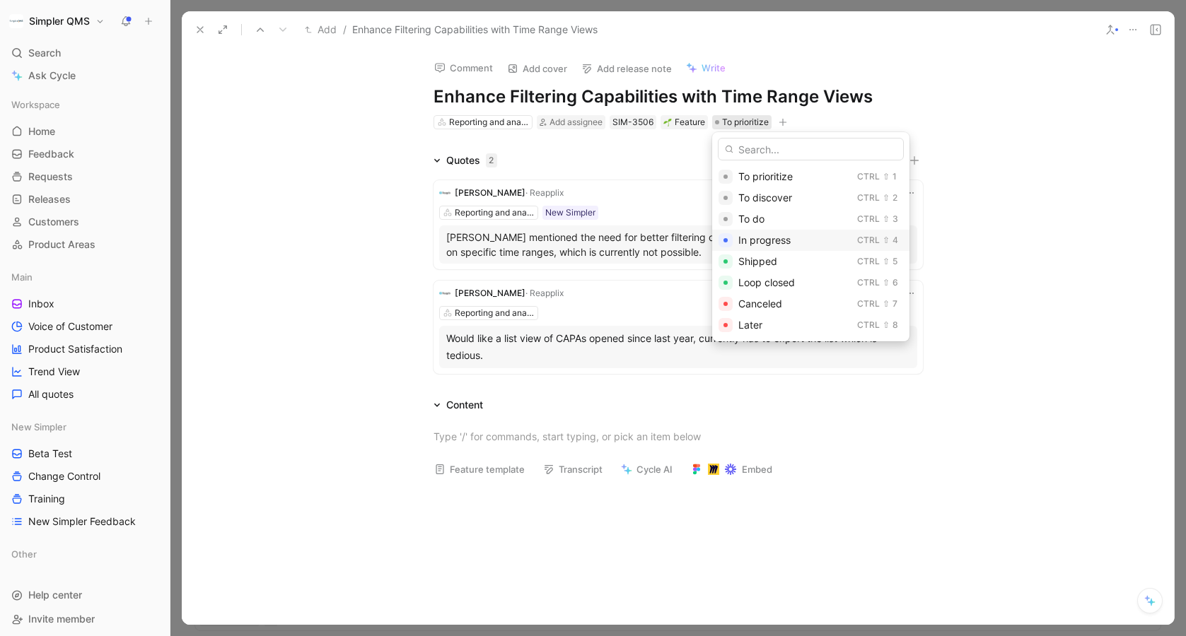
click at [768, 240] on span "In progress" at bounding box center [764, 240] width 52 height 12
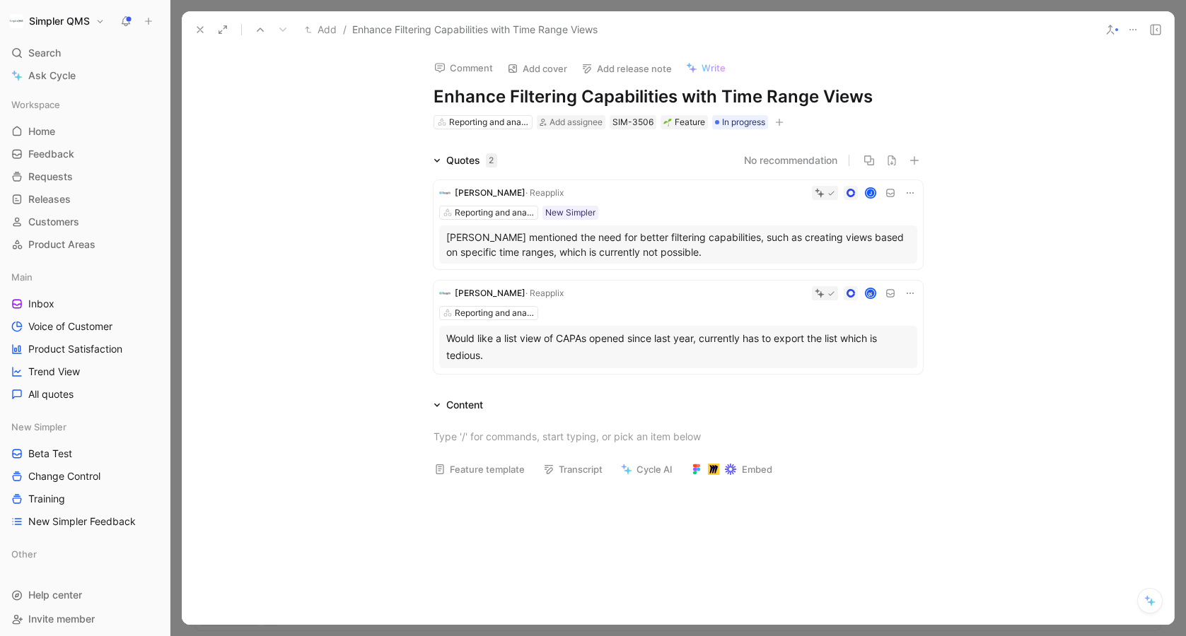
click at [204, 33] on icon at bounding box center [199, 29] width 11 height 11
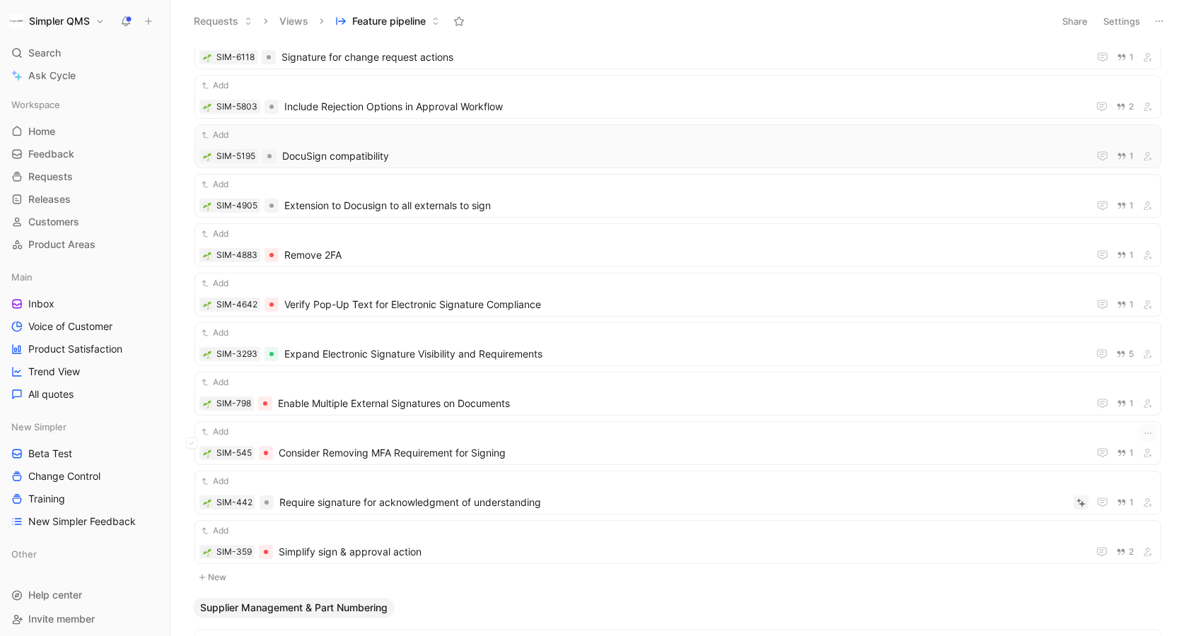
scroll to position [14887, 0]
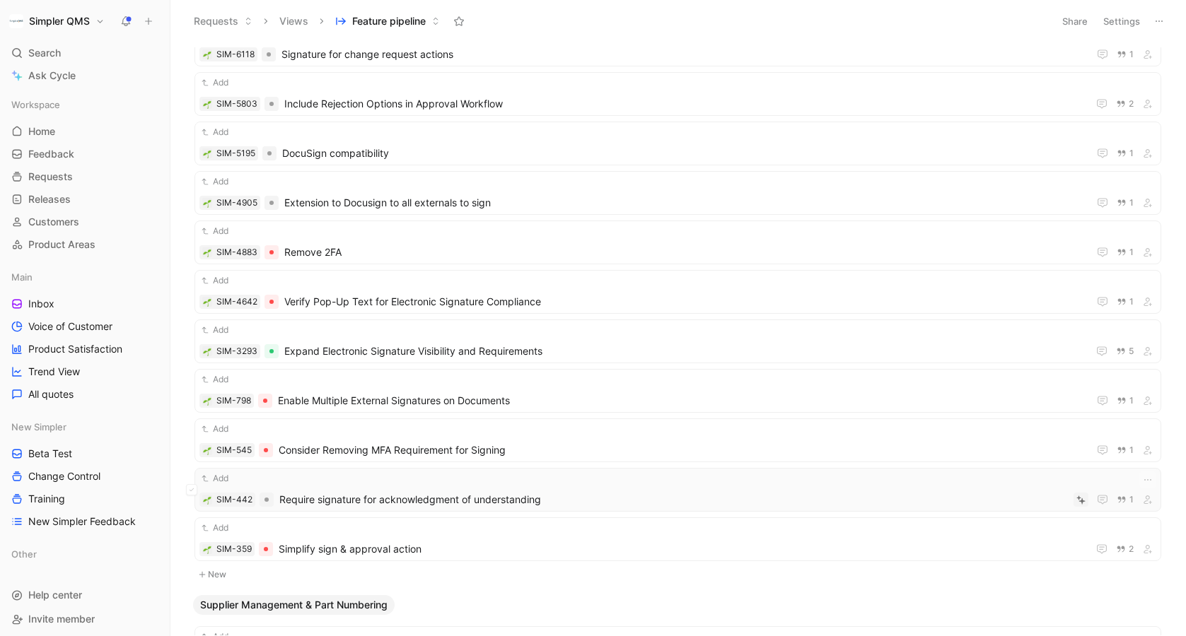
click at [588, 496] on span "Require signature for acknowledgment of understanding" at bounding box center [673, 499] width 788 height 17
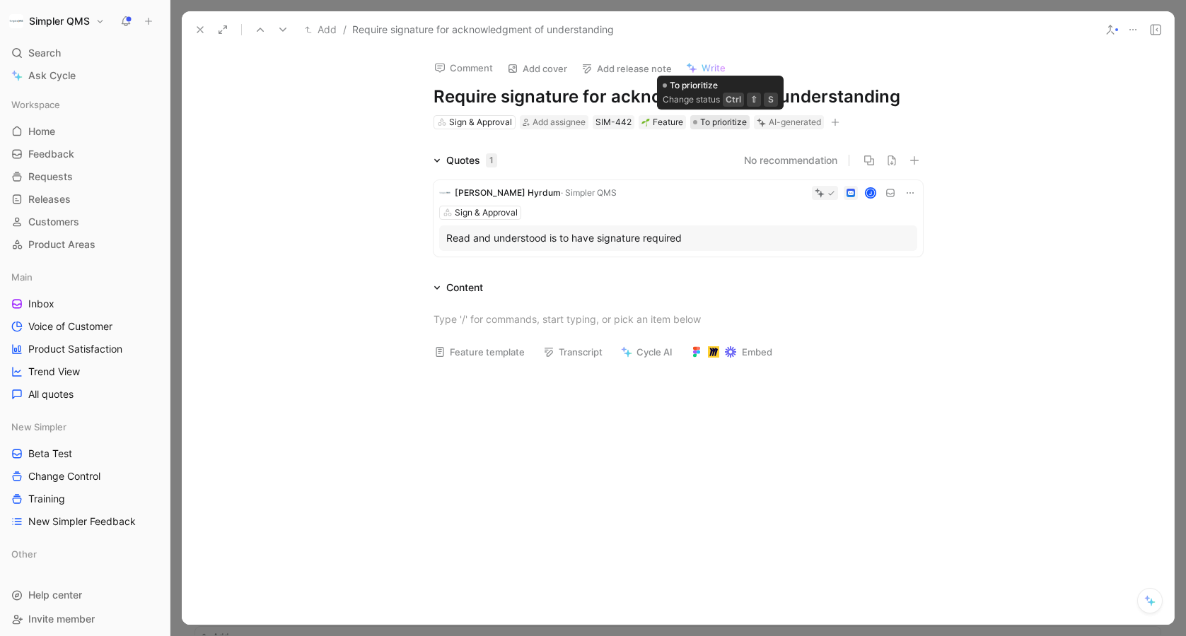
click at [727, 122] on span "To prioritize" at bounding box center [723, 122] width 47 height 14
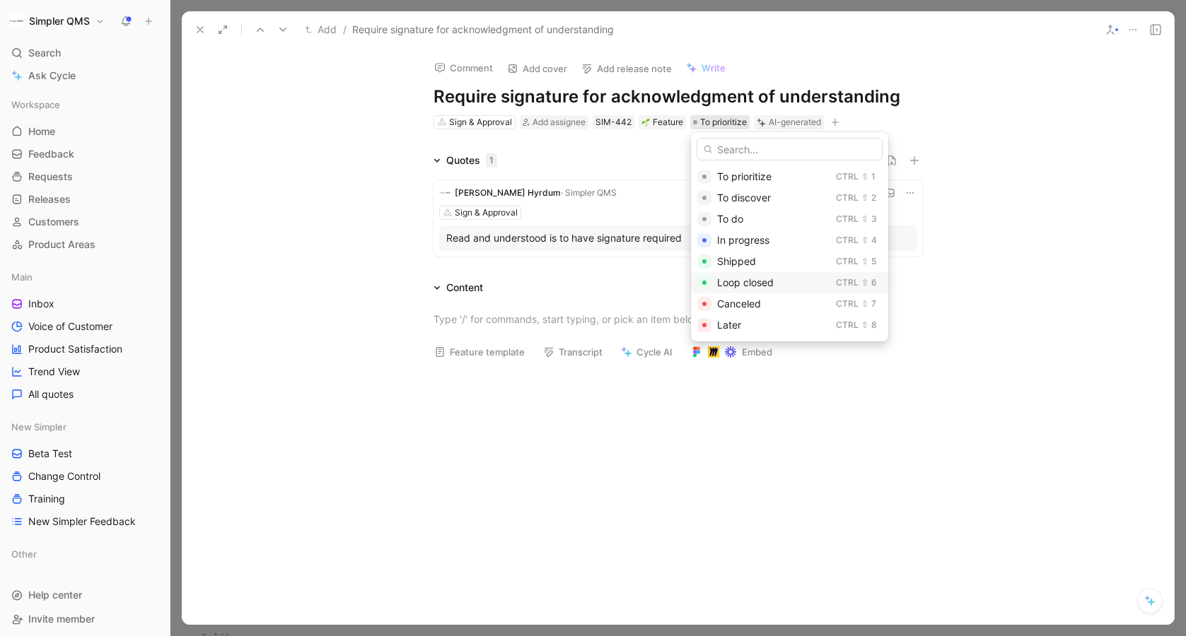
click at [741, 280] on span "Loop closed" at bounding box center [745, 282] width 57 height 12
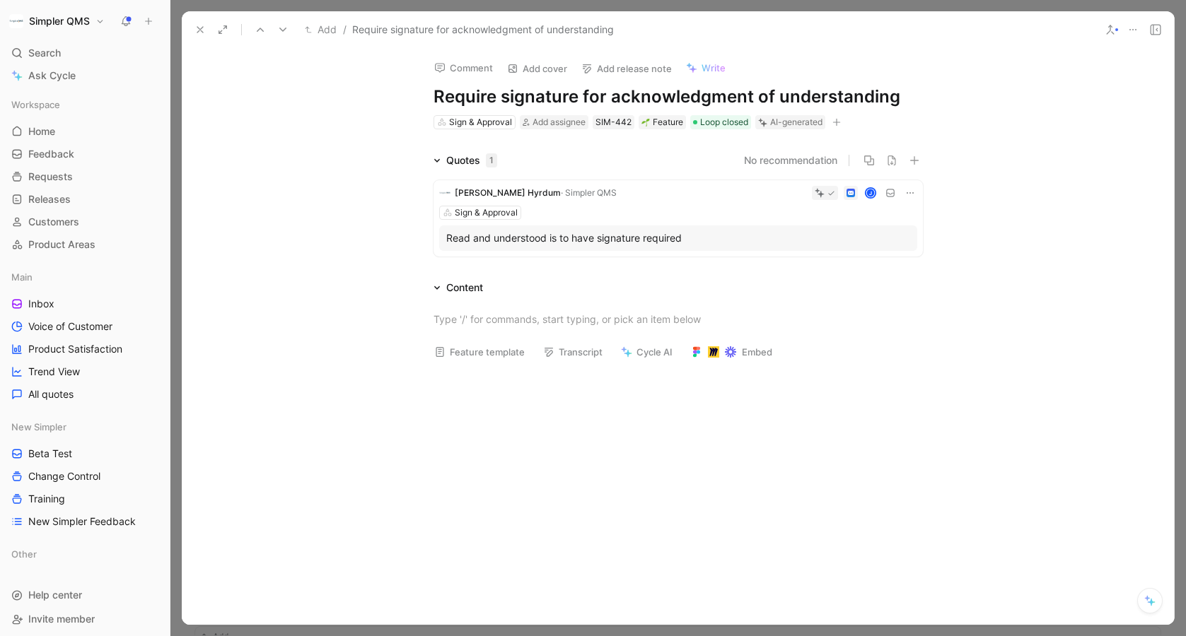
click at [206, 31] on button at bounding box center [200, 30] width 20 height 20
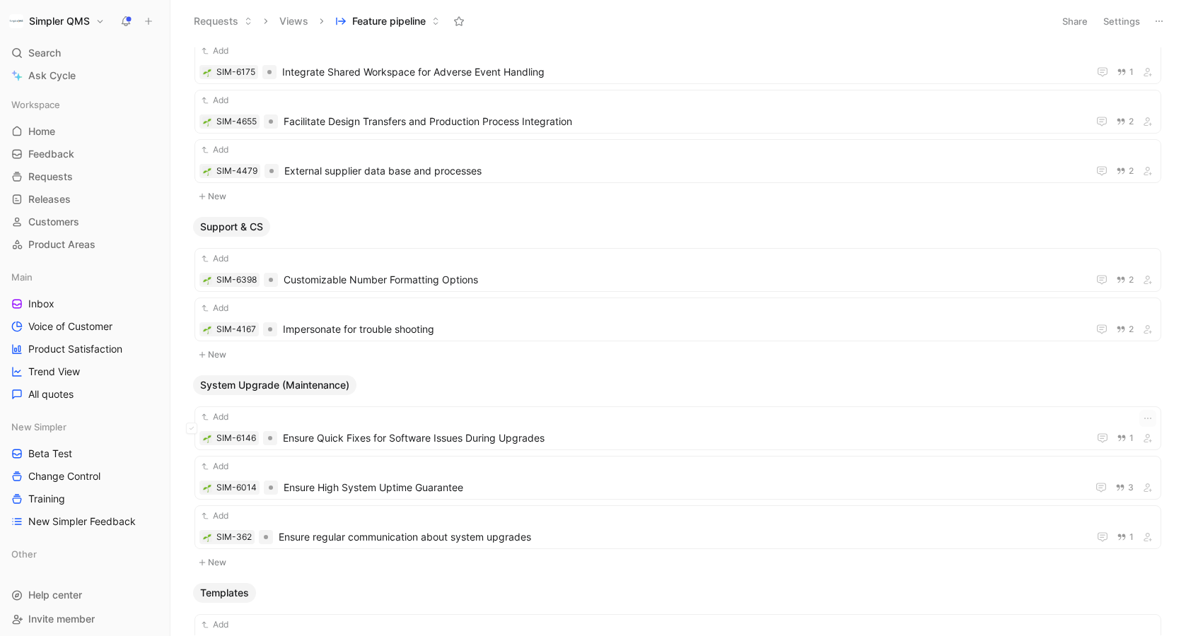
scroll to position [16084, 0]
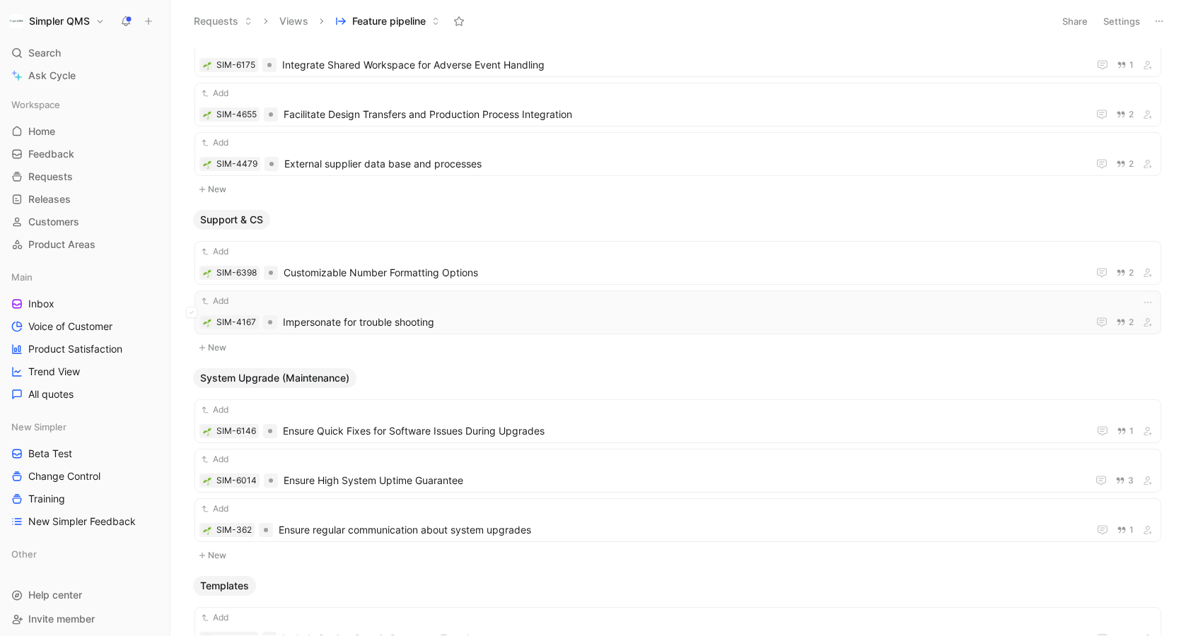
click at [482, 320] on span "Impersonate for trouble shooting" at bounding box center [682, 322] width 799 height 17
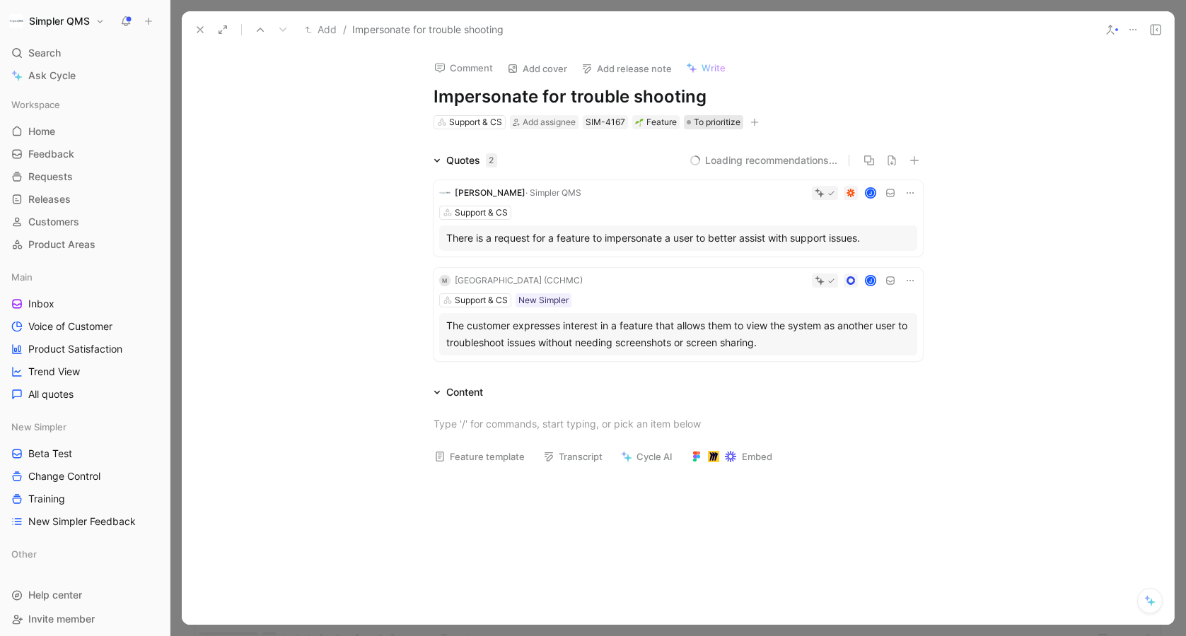
click at [699, 120] on span "To prioritize" at bounding box center [717, 122] width 47 height 14
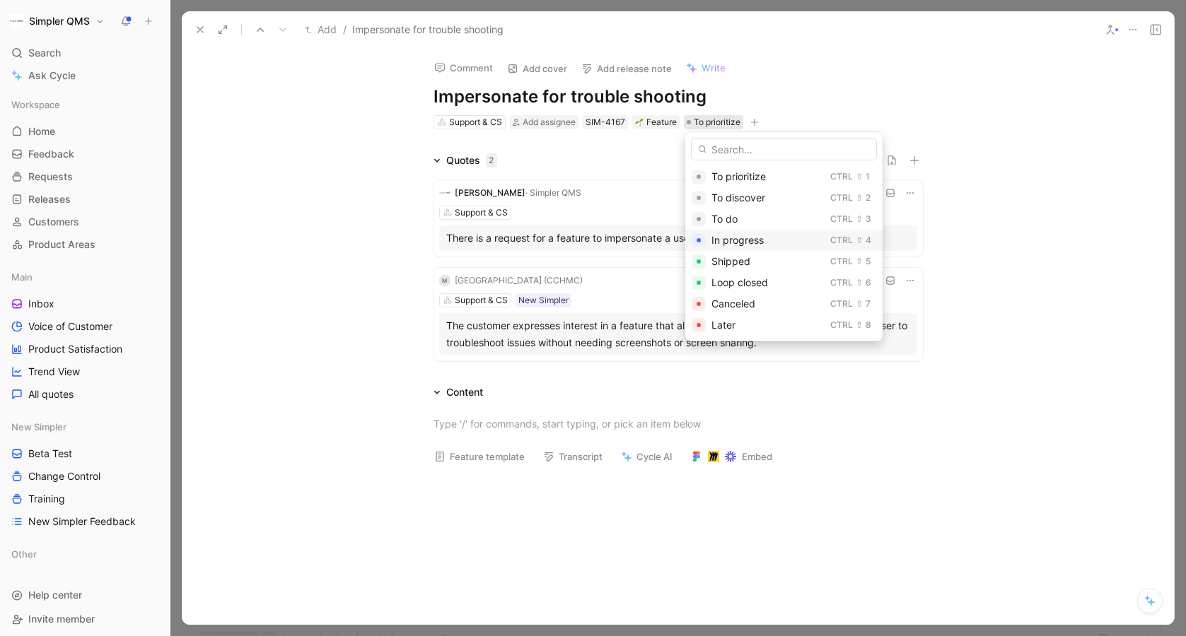
click at [719, 240] on span "In progress" at bounding box center [737, 240] width 52 height 12
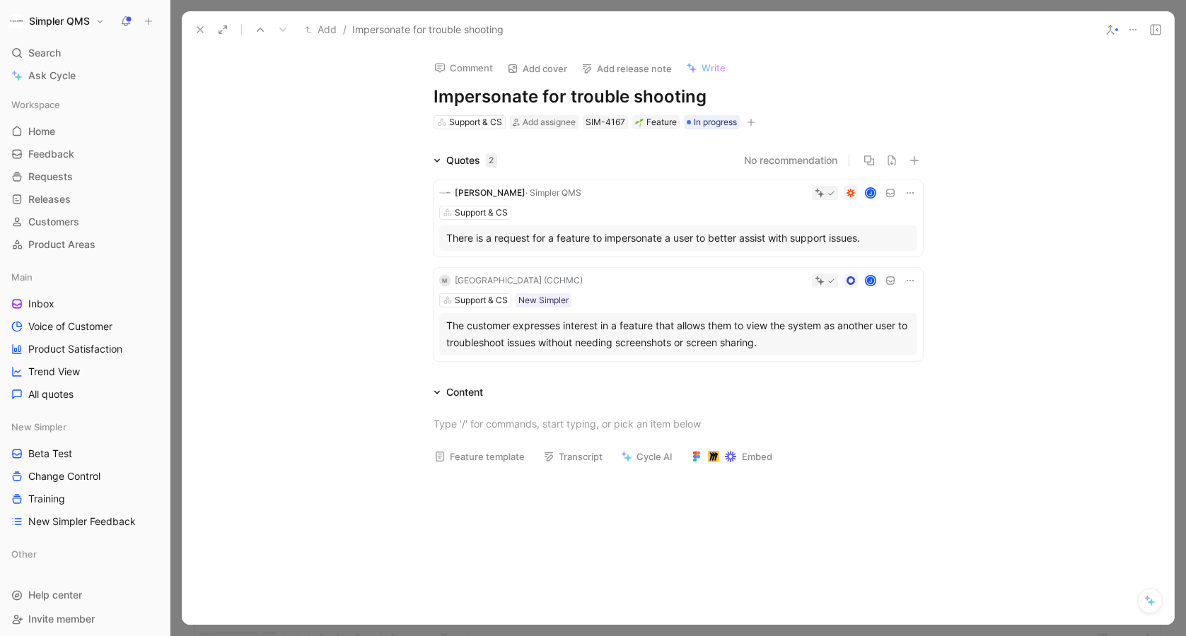
click at [200, 34] on icon at bounding box center [199, 29] width 11 height 11
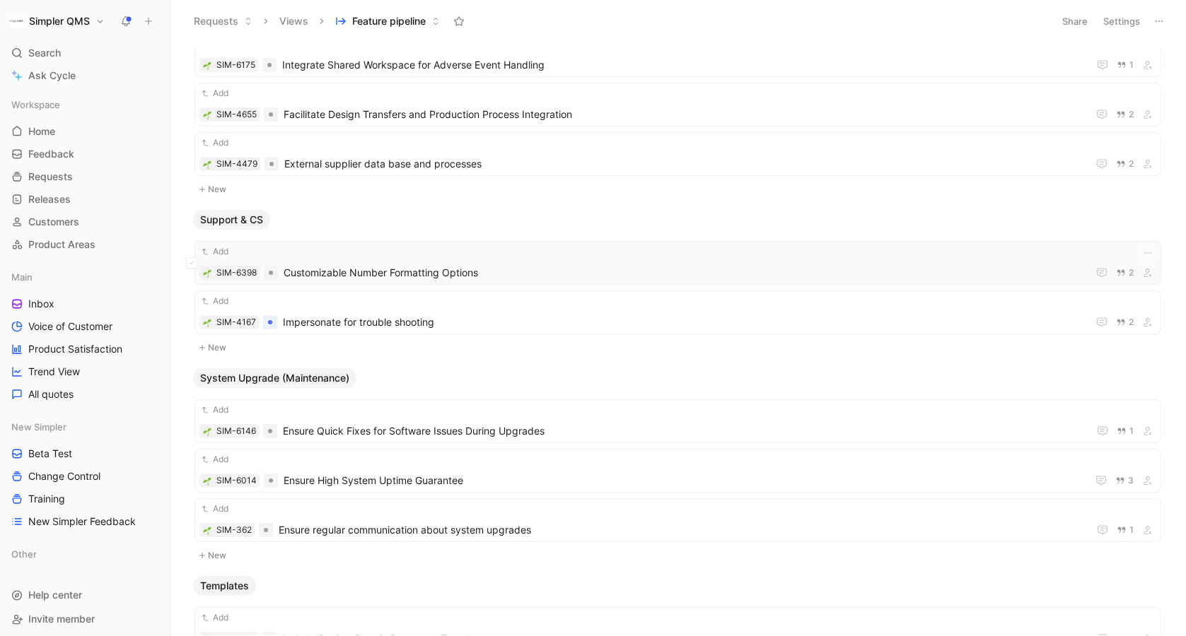
click at [542, 257] on div "Add" at bounding box center [677, 252] width 957 height 14
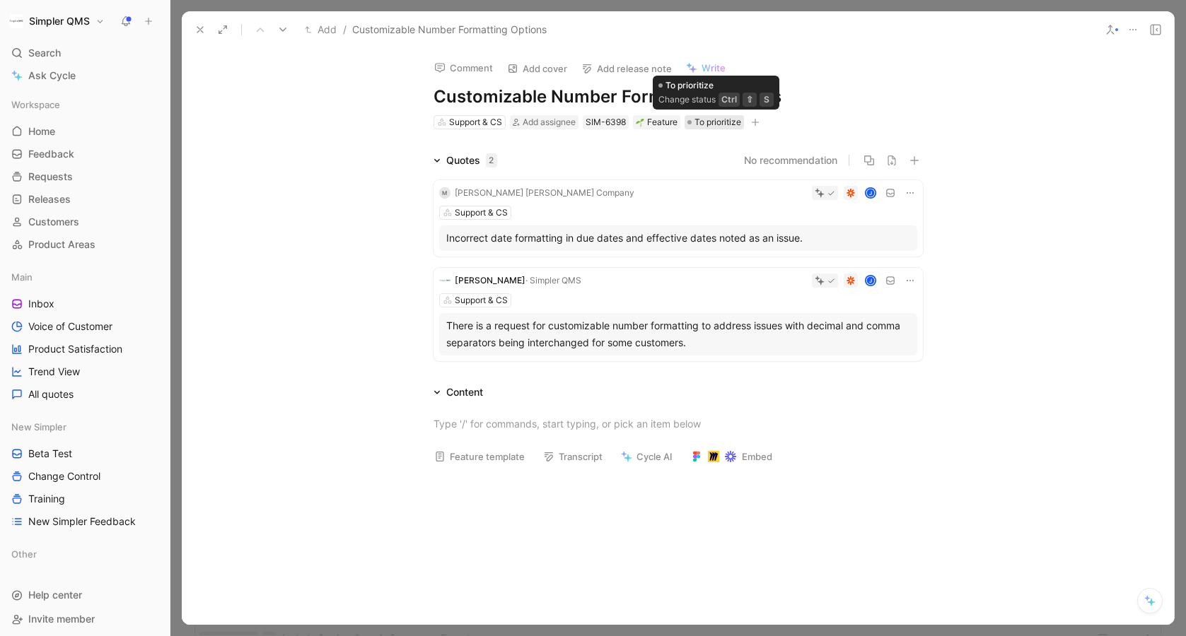
click at [719, 122] on span "To prioritize" at bounding box center [717, 122] width 47 height 14
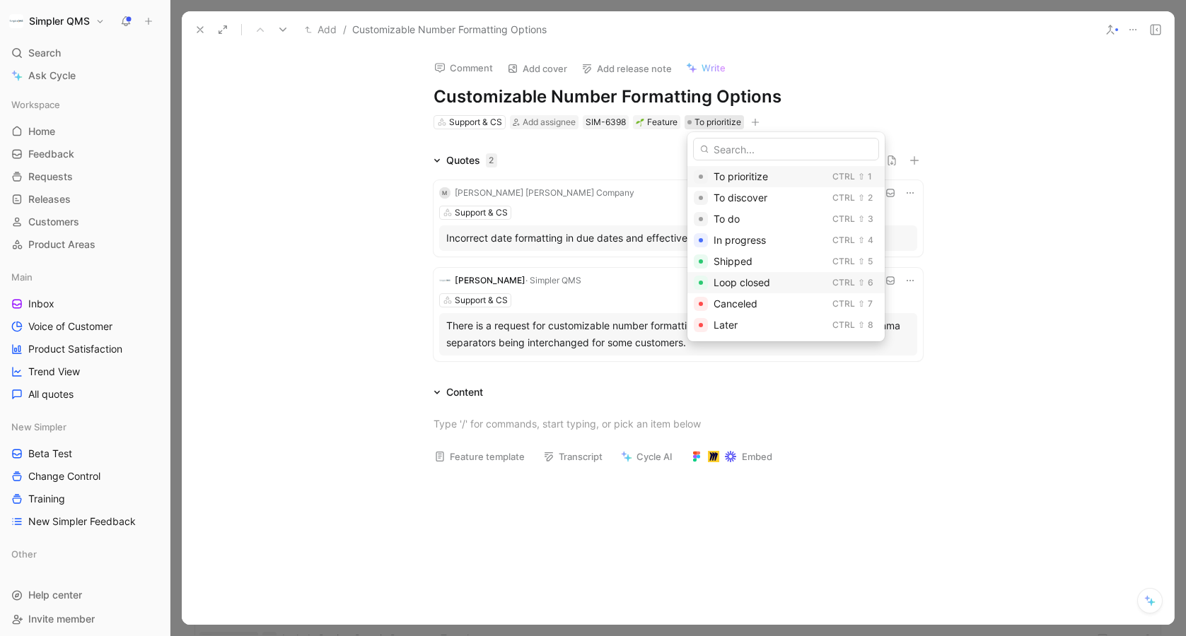
click at [752, 284] on span "Loop closed" at bounding box center [741, 282] width 57 height 12
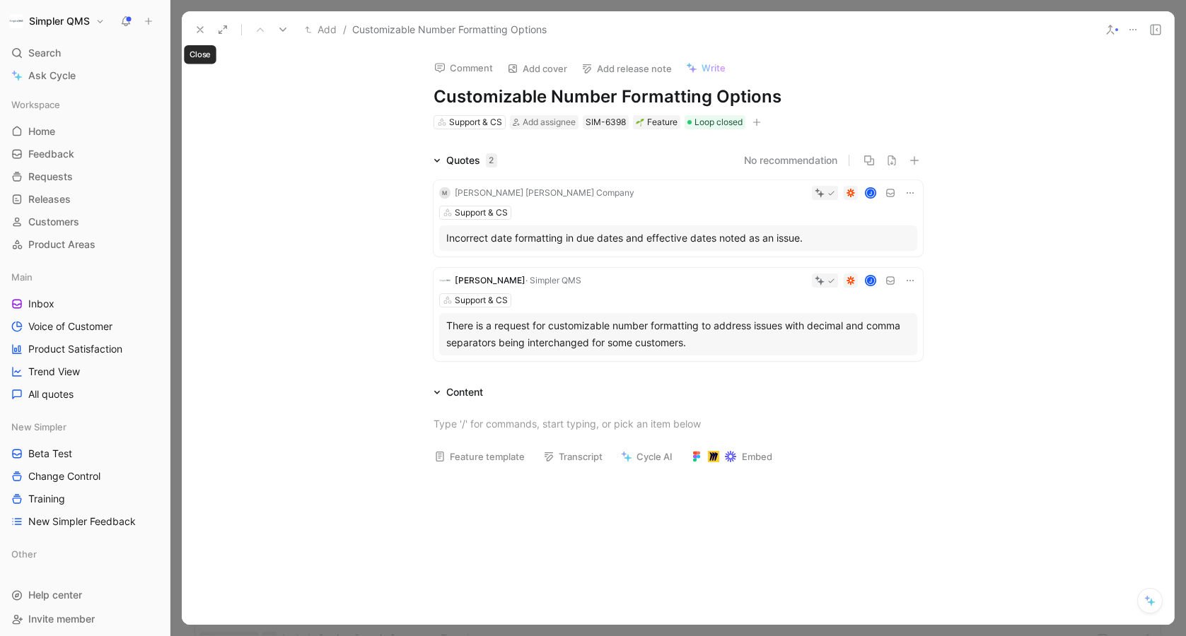
click at [202, 28] on use at bounding box center [200, 30] width 6 height 6
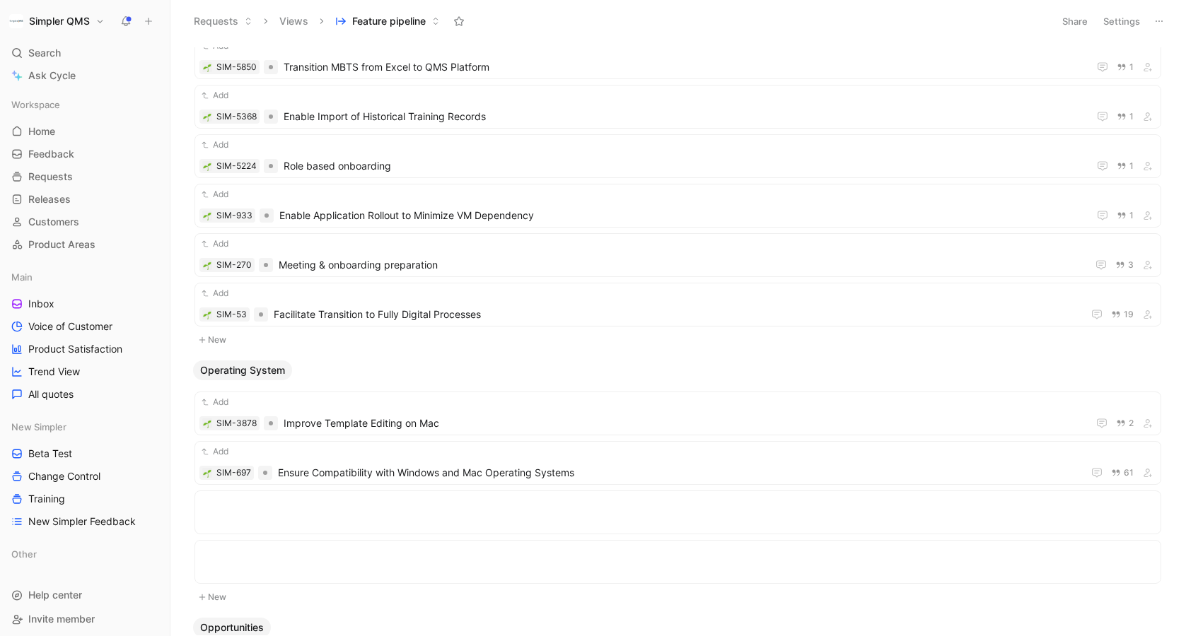
scroll to position [9530, 0]
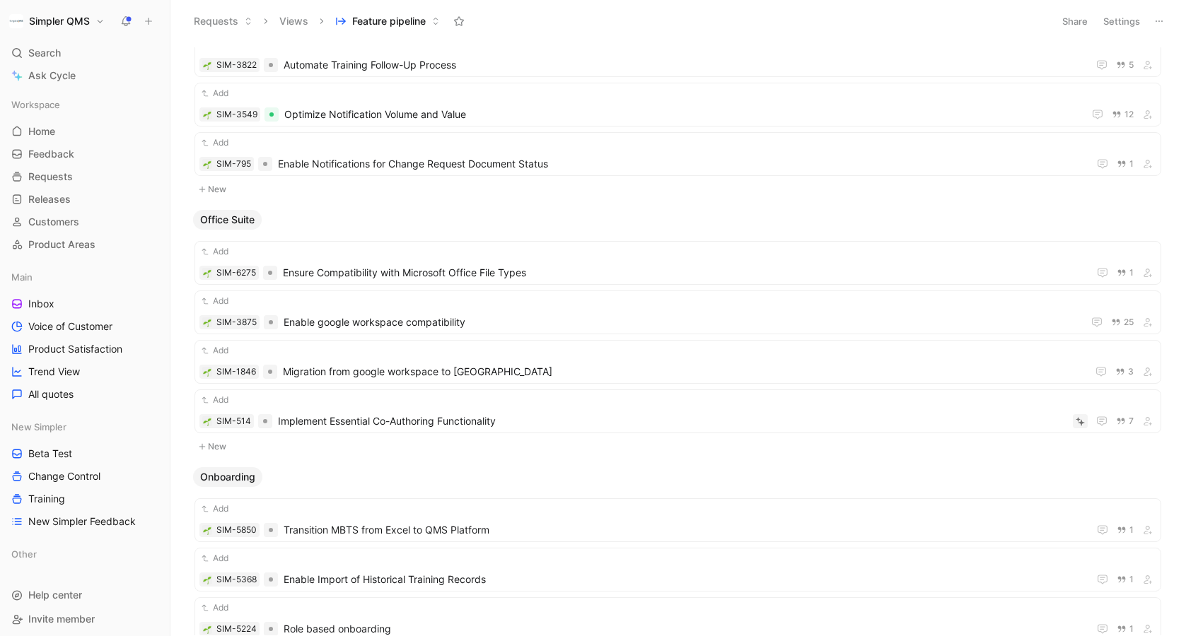
click at [1121, 20] on button "Settings" at bounding box center [1121, 21] width 49 height 20
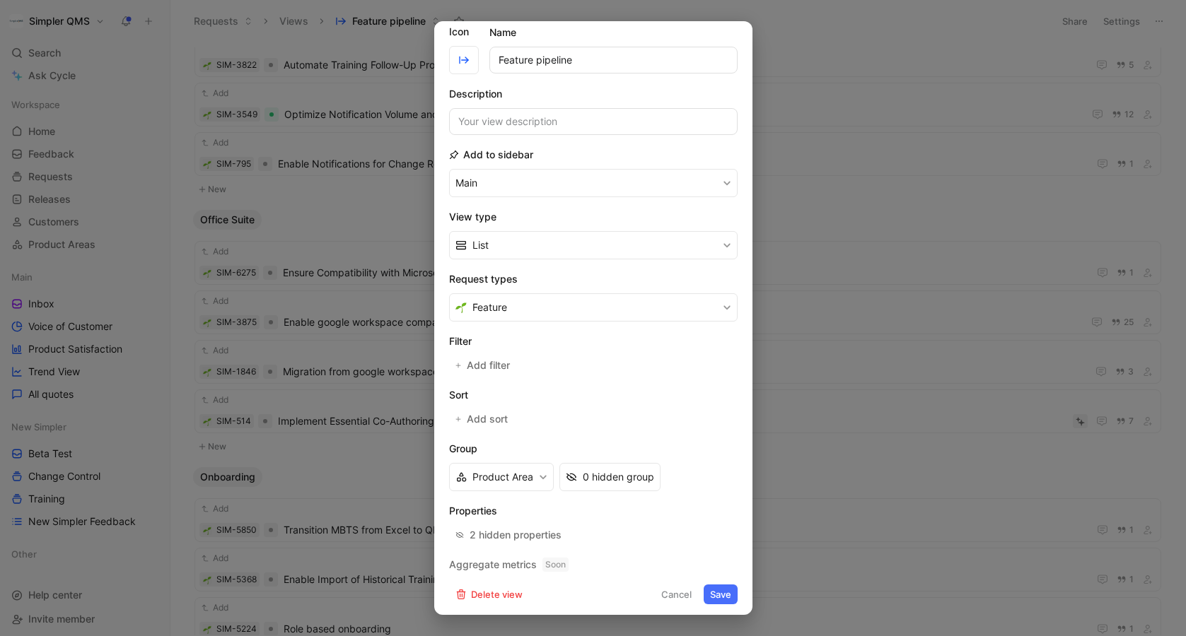
scroll to position [45, 0]
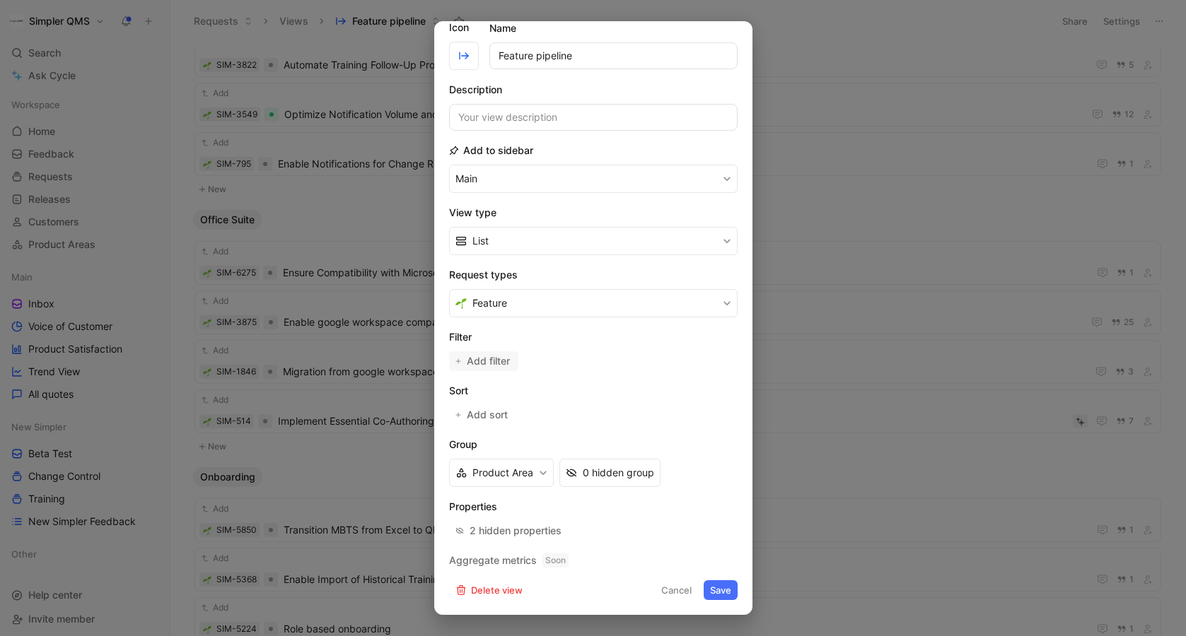
click at [482, 361] on span "Add filter" at bounding box center [489, 361] width 45 height 17
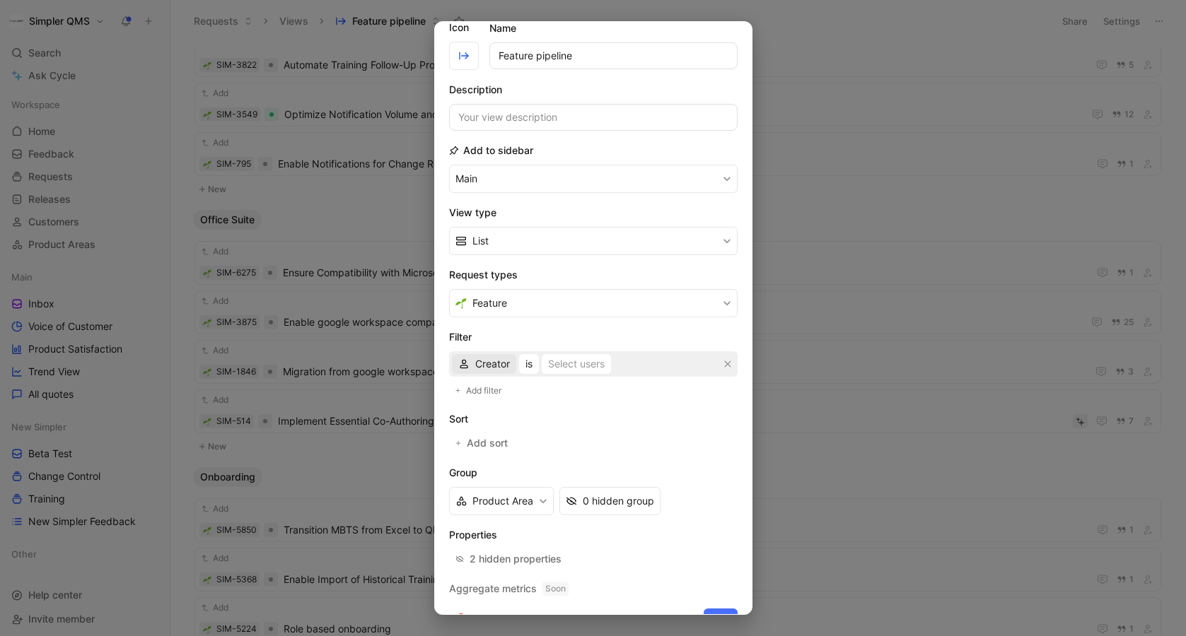
click at [493, 366] on span "Creator" at bounding box center [492, 364] width 35 height 17
click at [501, 476] on span "Status" at bounding box center [490, 478] width 30 height 12
click at [578, 359] on div "Select statuses" at bounding box center [578, 364] width 71 height 17
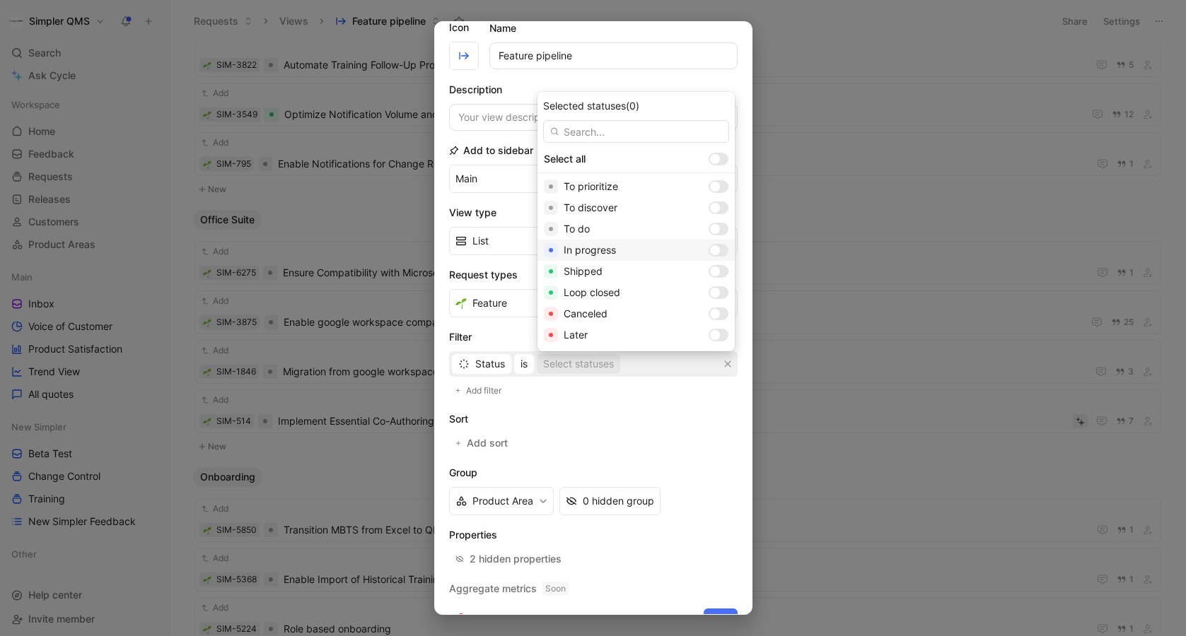
click at [710, 250] on div at bounding box center [715, 250] width 10 height 10
click at [710, 228] on div at bounding box center [715, 229] width 10 height 10
click at [710, 208] on div at bounding box center [715, 208] width 10 height 10
click at [710, 186] on div at bounding box center [715, 187] width 10 height 10
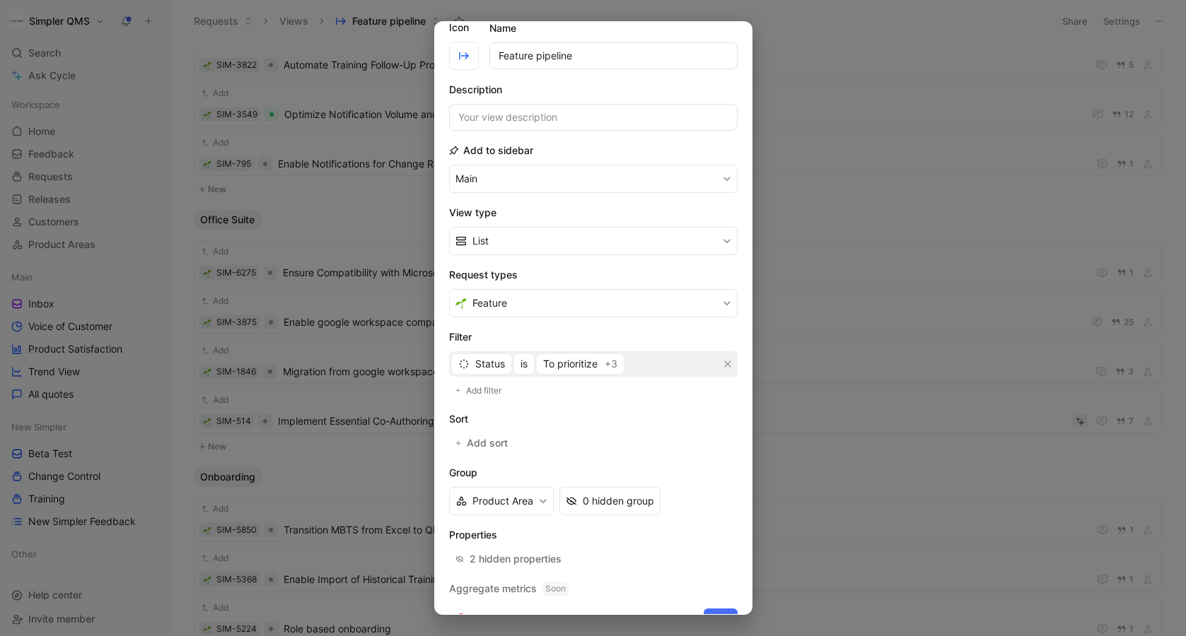
scroll to position [74, 0]
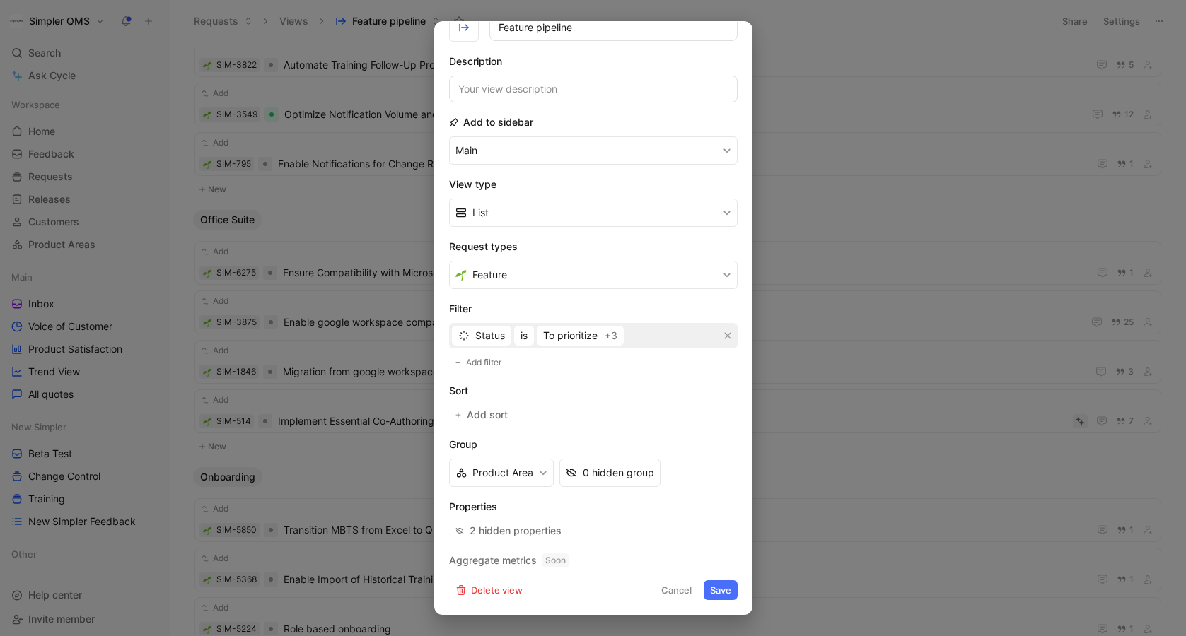
click at [720, 583] on button "Save" at bounding box center [721, 591] width 34 height 20
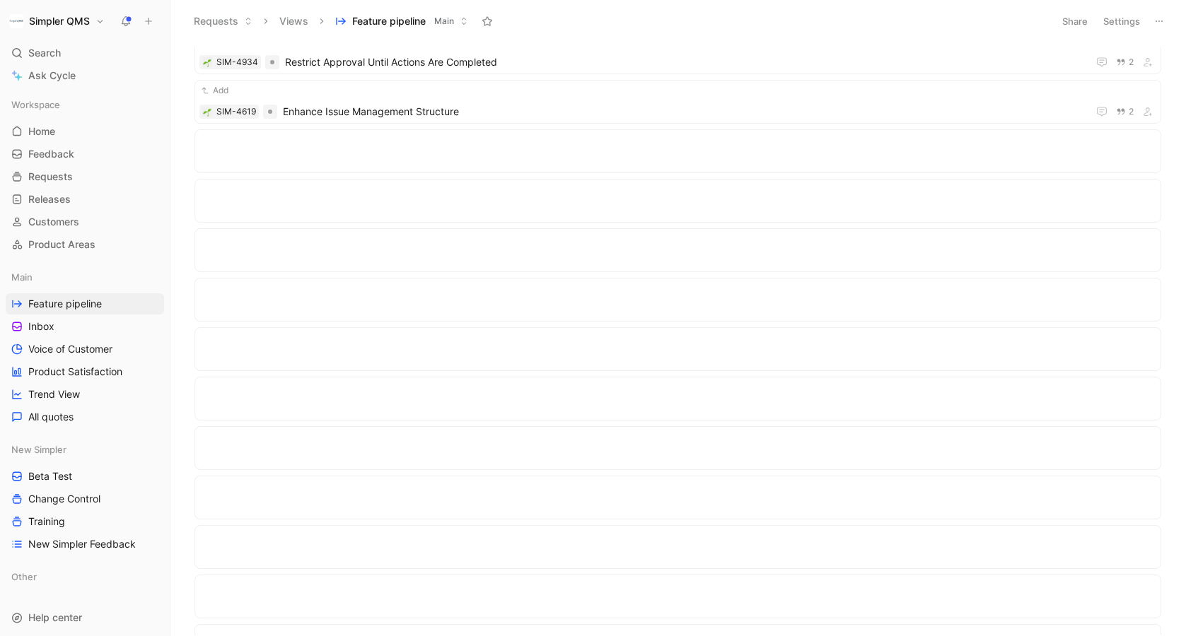
scroll to position [0, 0]
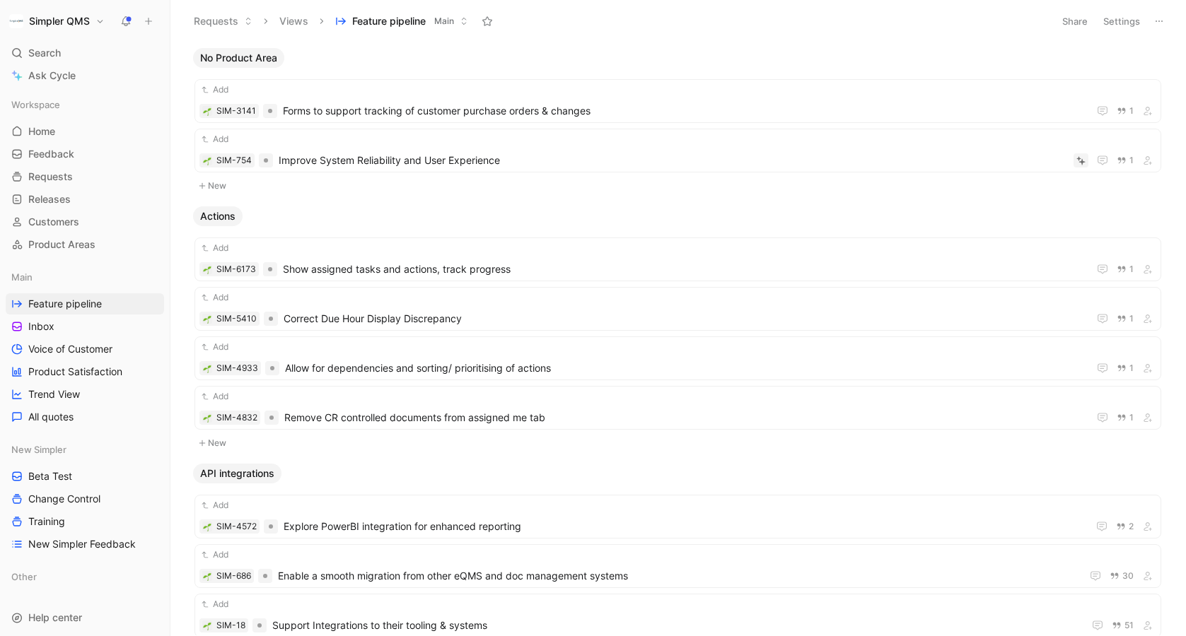
click at [1122, 27] on button "Settings" at bounding box center [1121, 21] width 49 height 20
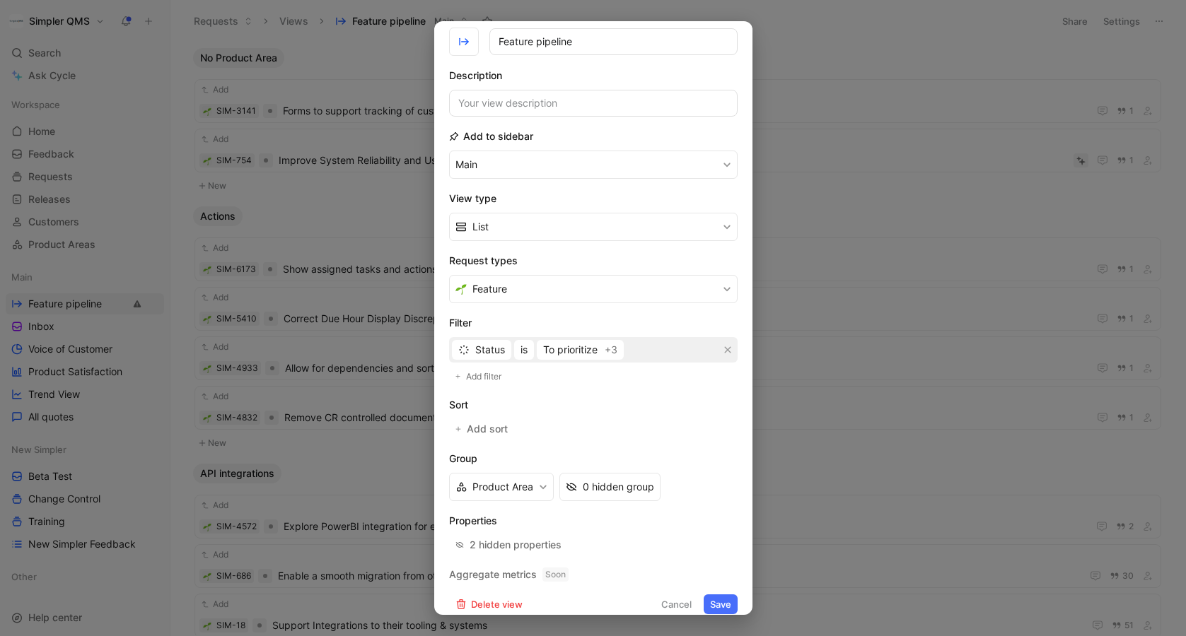
scroll to position [54, 0]
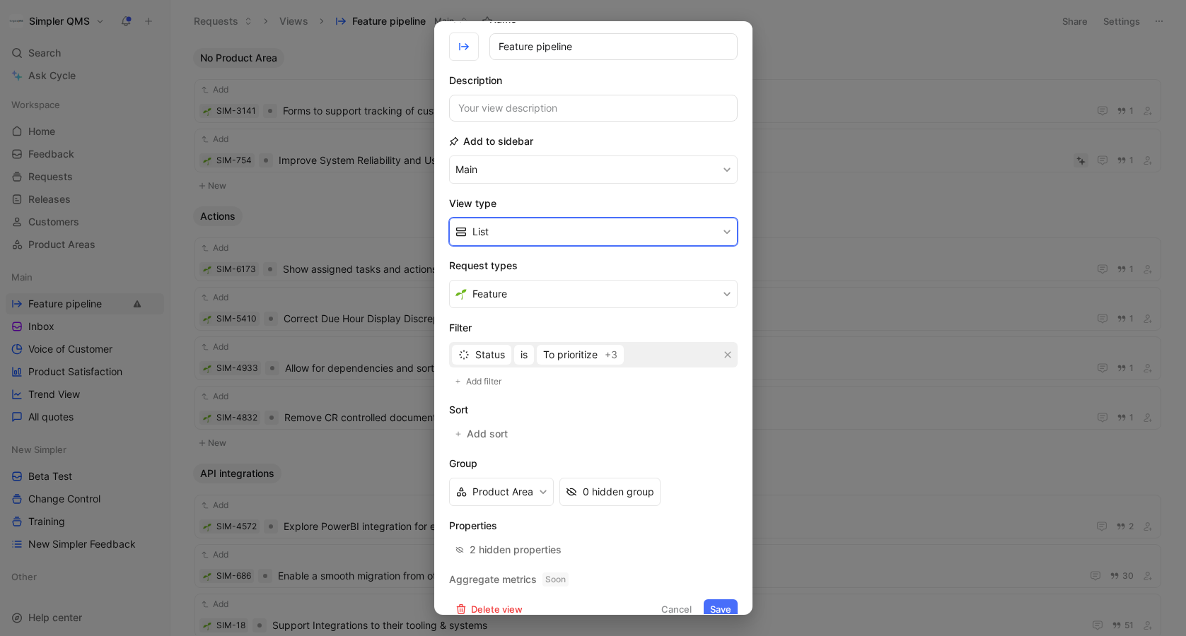
click at [607, 236] on button "List" at bounding box center [593, 232] width 288 height 28
click at [540, 259] on div "Kanban" at bounding box center [601, 265] width 259 height 17
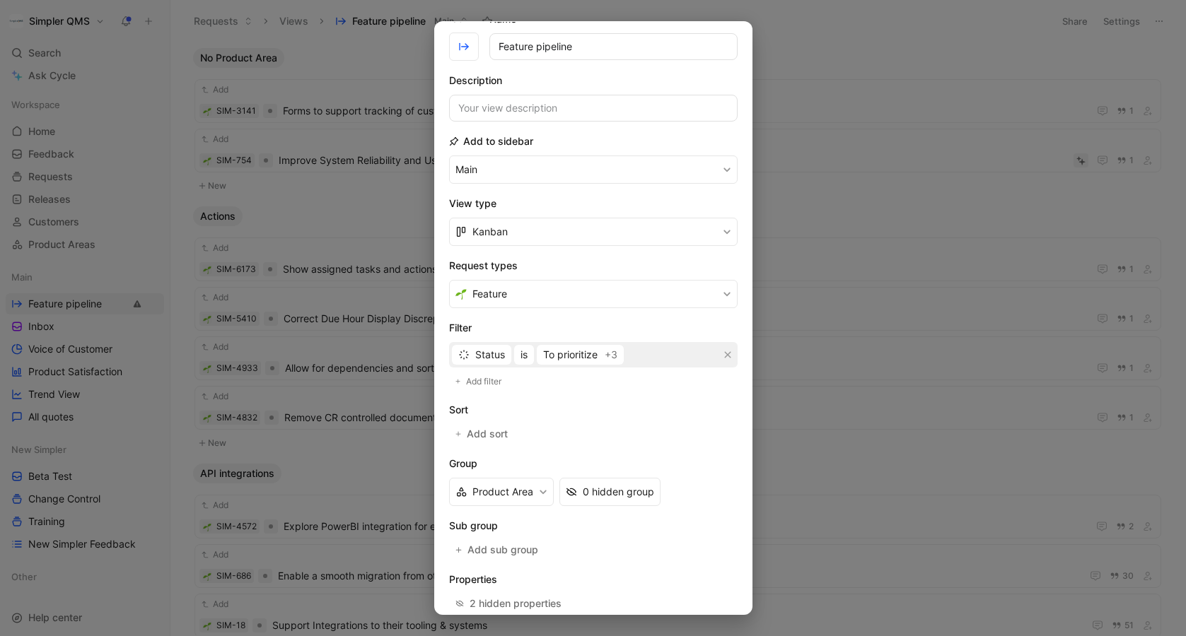
scroll to position [127, 0]
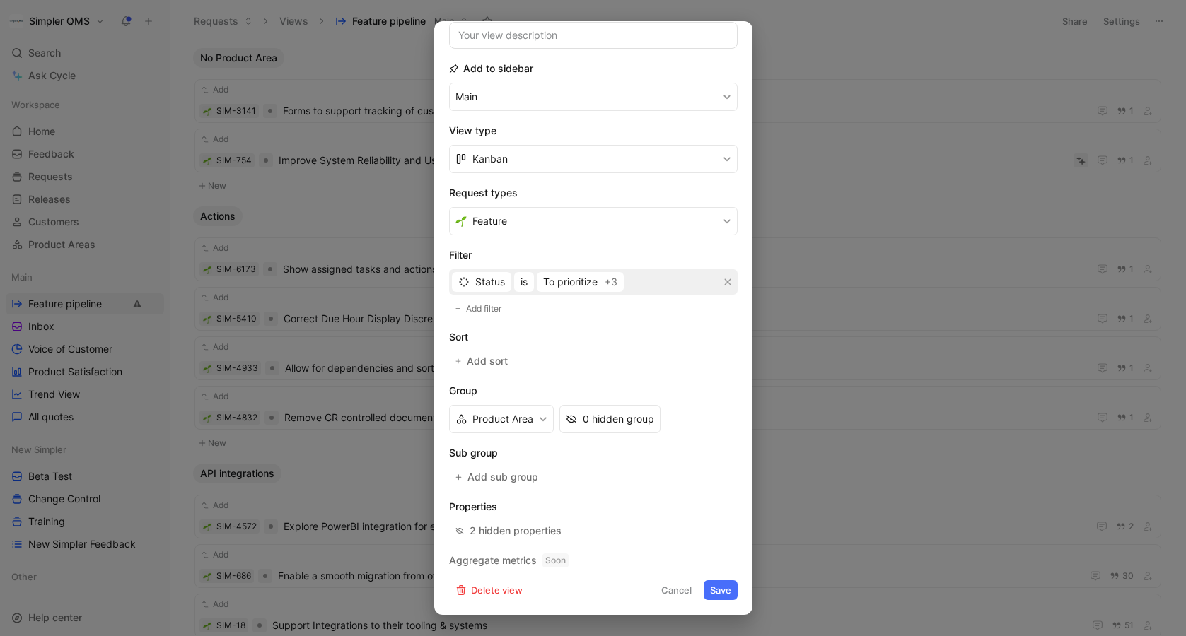
click at [728, 597] on button "Save" at bounding box center [721, 591] width 34 height 20
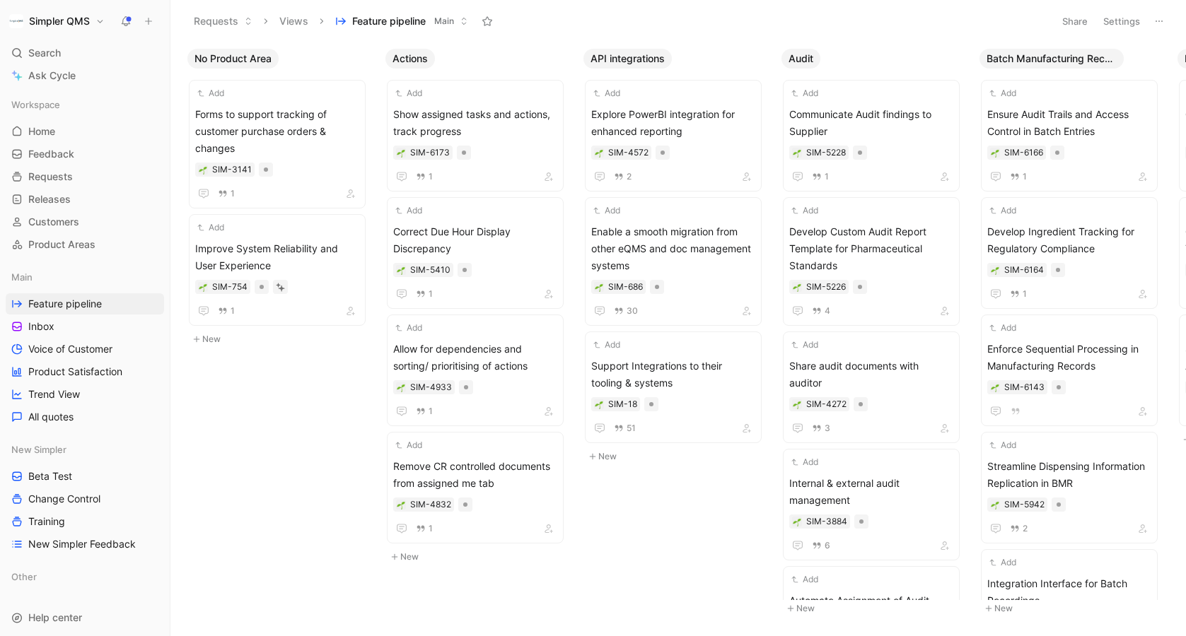
click at [1113, 18] on button "Settings" at bounding box center [1121, 21] width 49 height 20
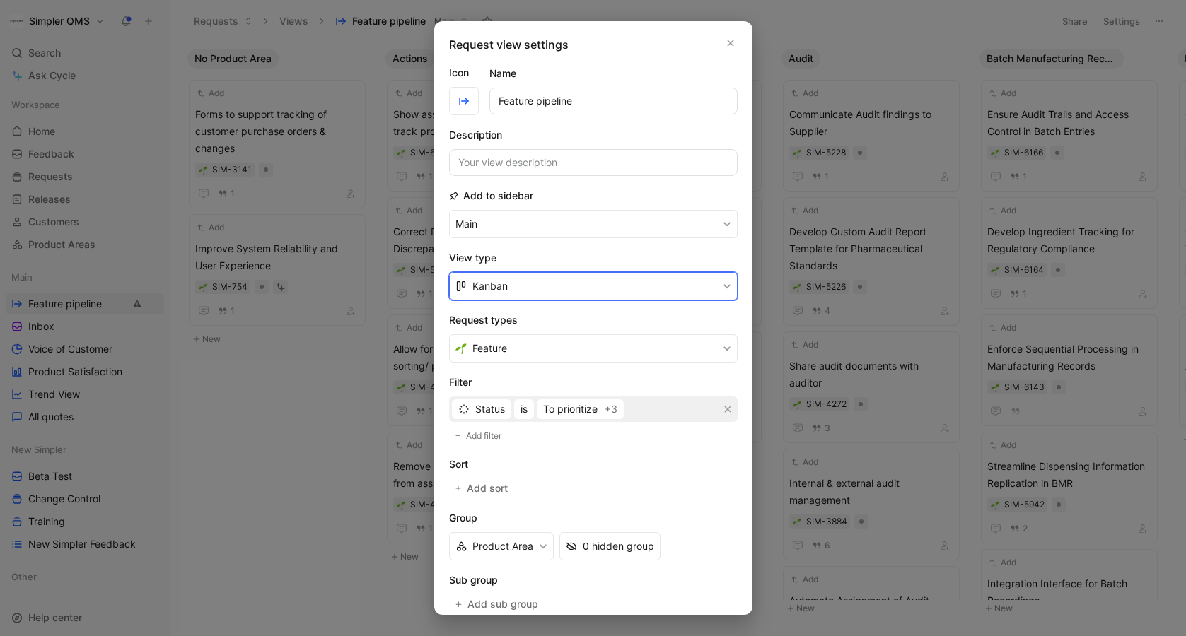
click at [557, 275] on button "Kanban" at bounding box center [593, 286] width 288 height 28
click at [489, 340] on div "List" at bounding box center [601, 340] width 259 height 17
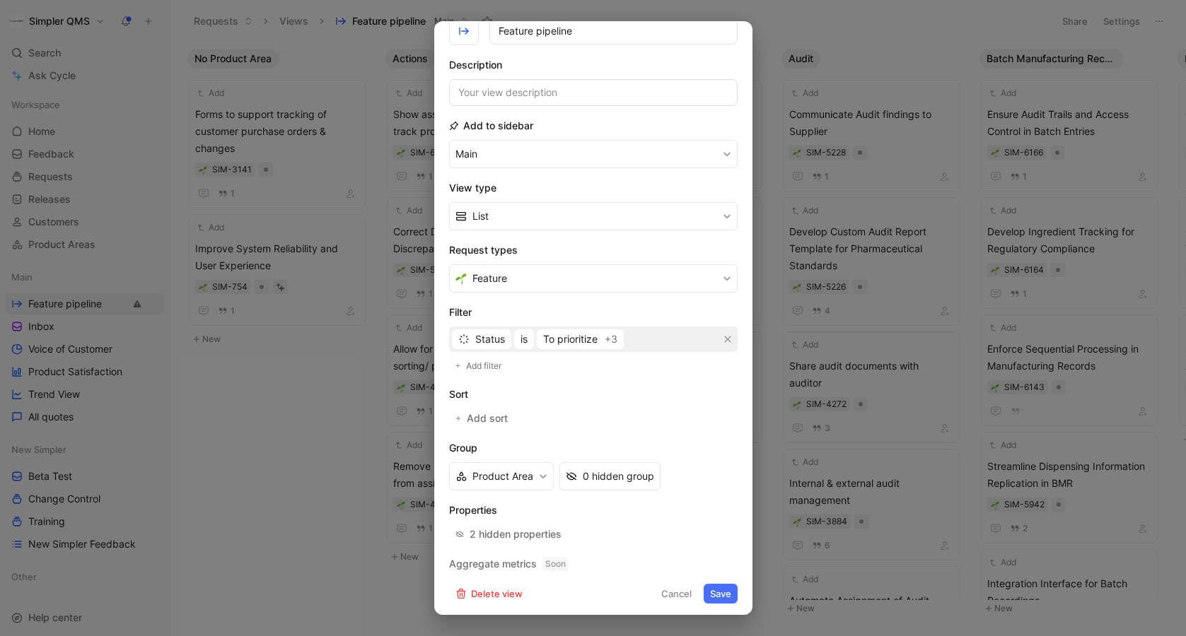
scroll to position [74, 0]
click at [720, 589] on button "Save" at bounding box center [721, 591] width 34 height 20
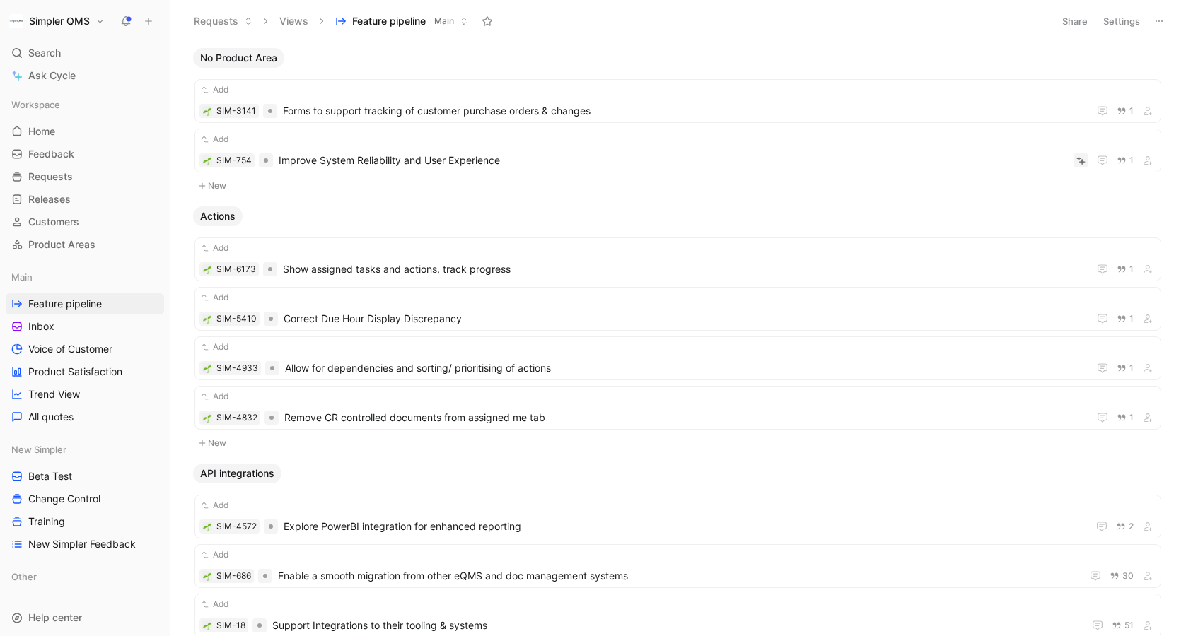
click at [98, 255] on div "Workspace Home G then H Feedback G then F Requests G then R Releases G then L C…" at bounding box center [85, 343] width 158 height 499
click at [95, 248] on link "Product Areas" at bounding box center [85, 244] width 158 height 21
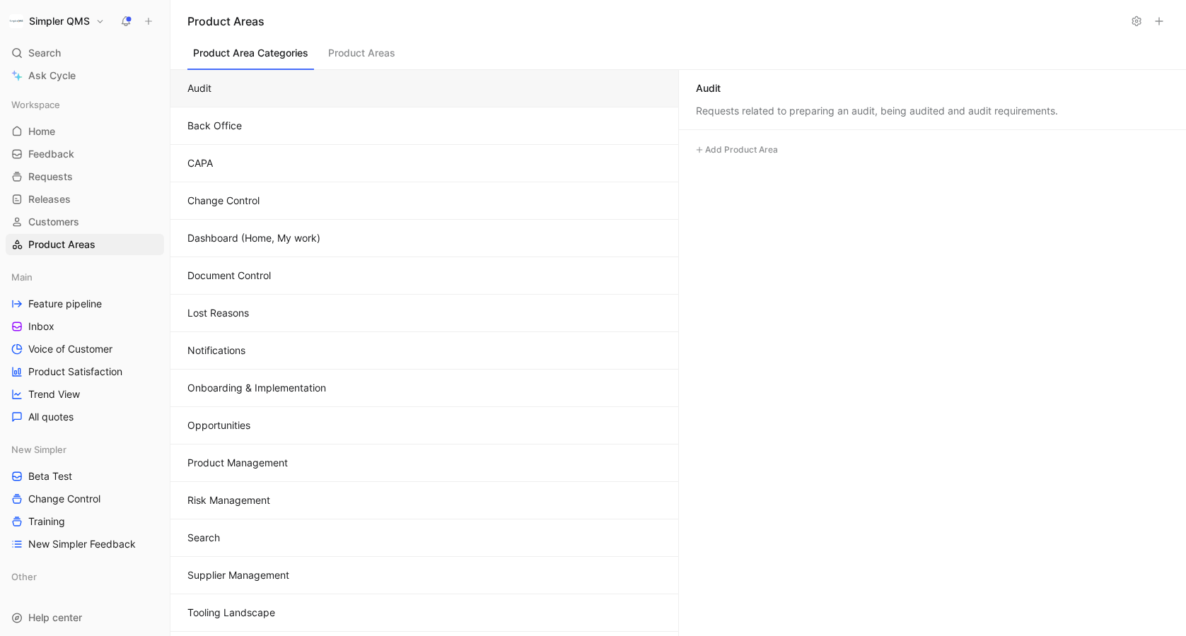
click at [235, 126] on button "Back Office" at bounding box center [424, 125] width 508 height 37
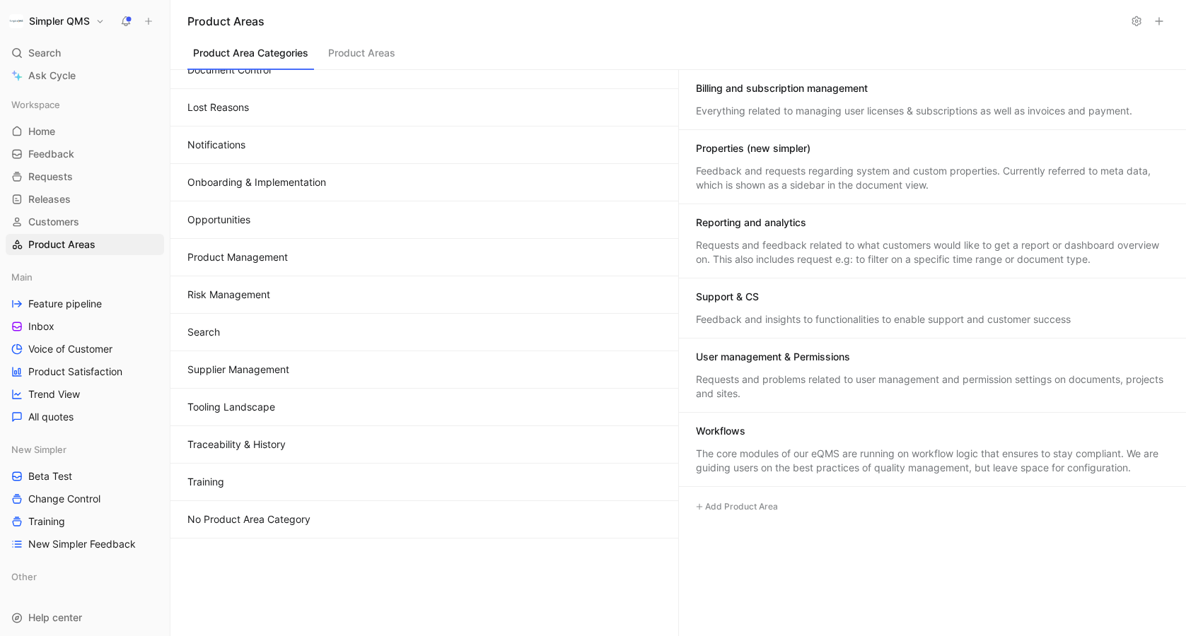
scroll to position [221, 0]
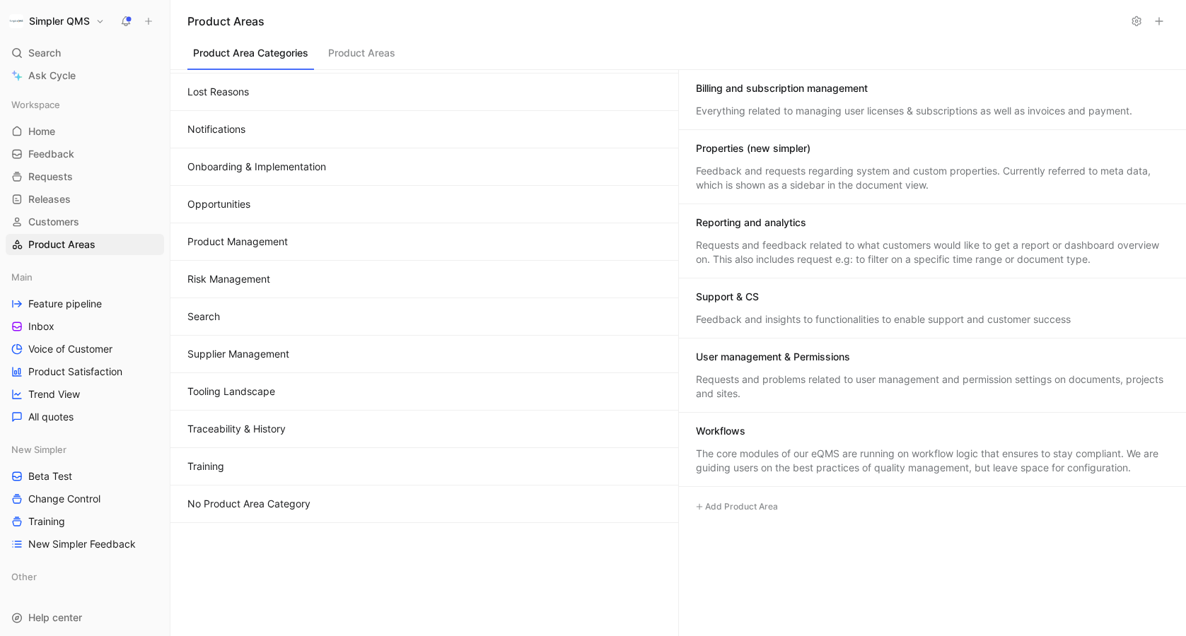
click at [413, 506] on button "No Product Area Category" at bounding box center [424, 504] width 508 height 37
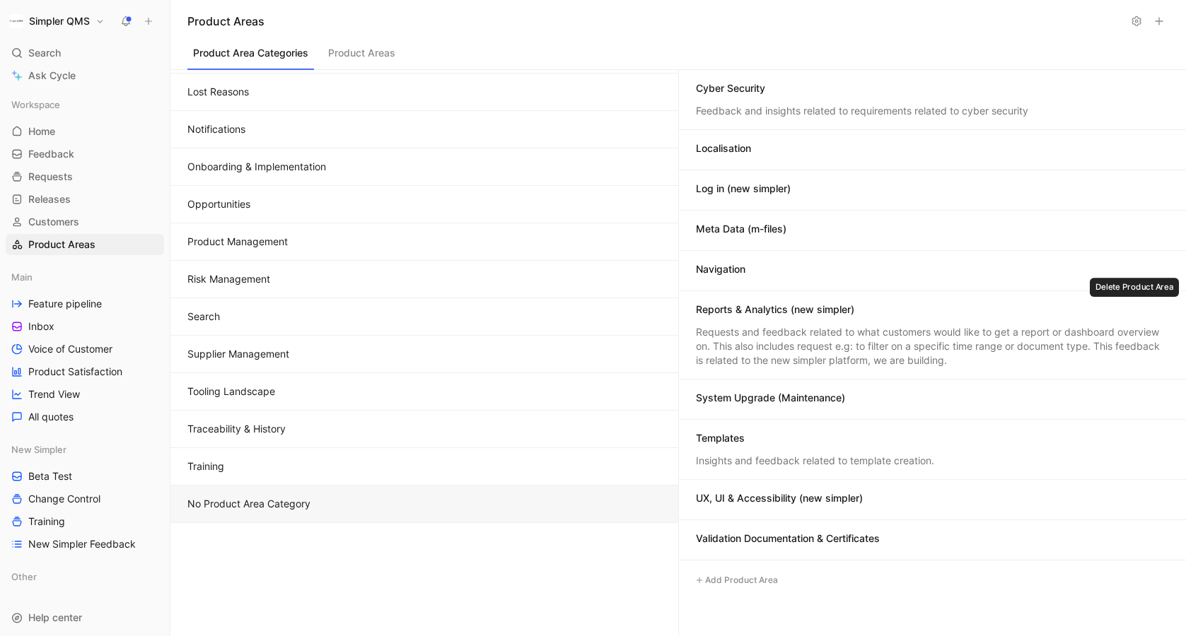
click at [1160, 310] on icon at bounding box center [1160, 311] width 8 height 8
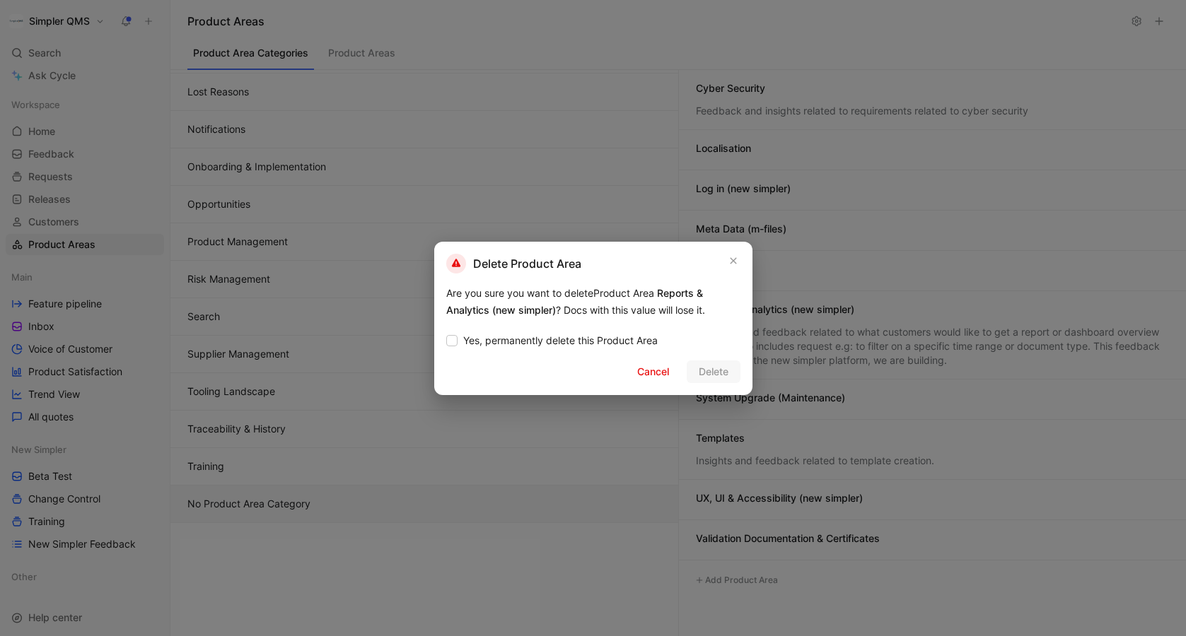
click at [583, 325] on div "Delete Product Area Are you sure you want to delete Product Area Reports & Anal…" at bounding box center [593, 318] width 318 height 153
click at [584, 344] on span "Yes, permanently delete this Product Area" at bounding box center [560, 340] width 194 height 17
click at [446, 332] on input "Yes, permanently delete this Product Area" at bounding box center [446, 332] width 0 height 0
click at [719, 378] on span "Delete" at bounding box center [714, 371] width 30 height 17
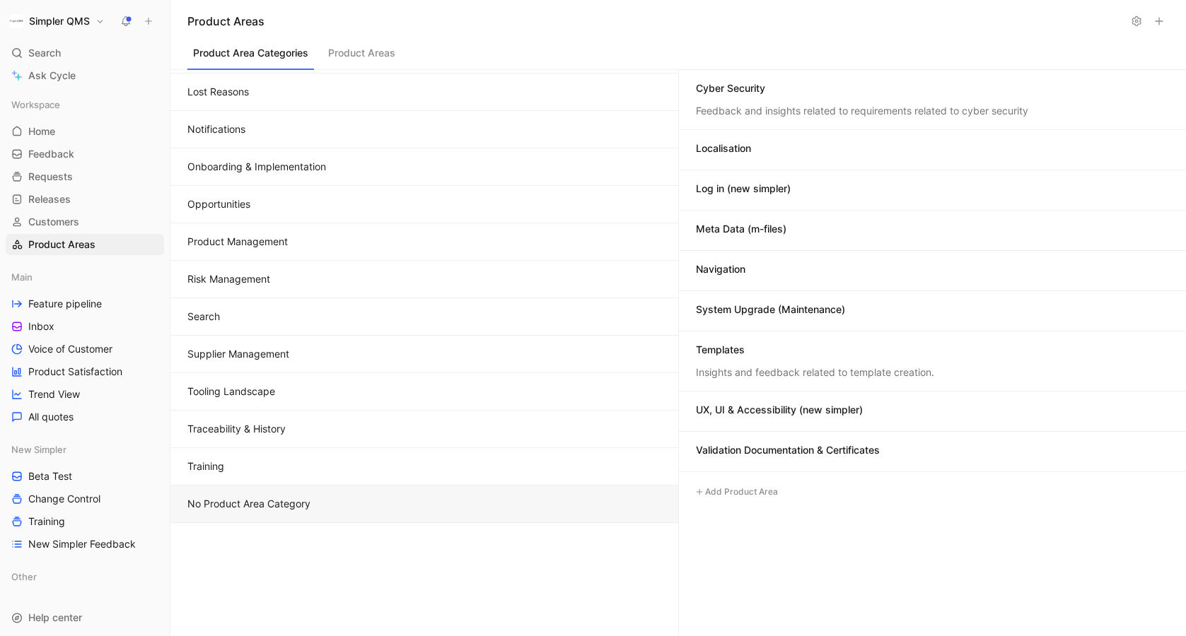
click at [820, 414] on div "UX, UI & Accessibility (new simpler)" at bounding box center [779, 410] width 167 height 14
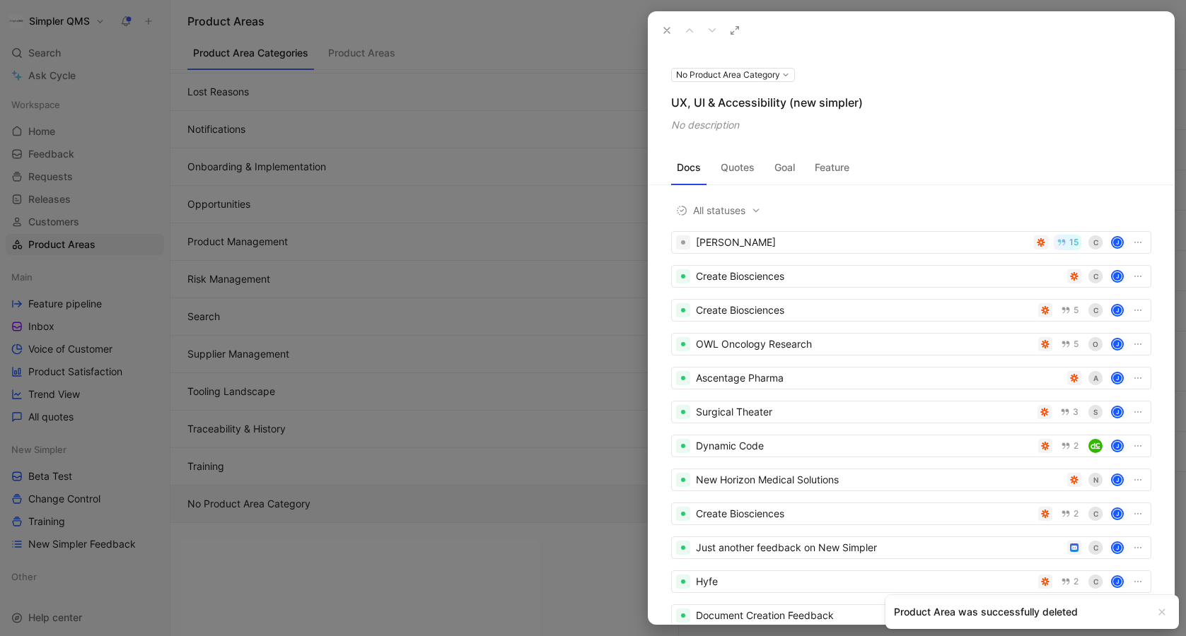
click at [844, 176] on button "Feature" at bounding box center [832, 167] width 46 height 23
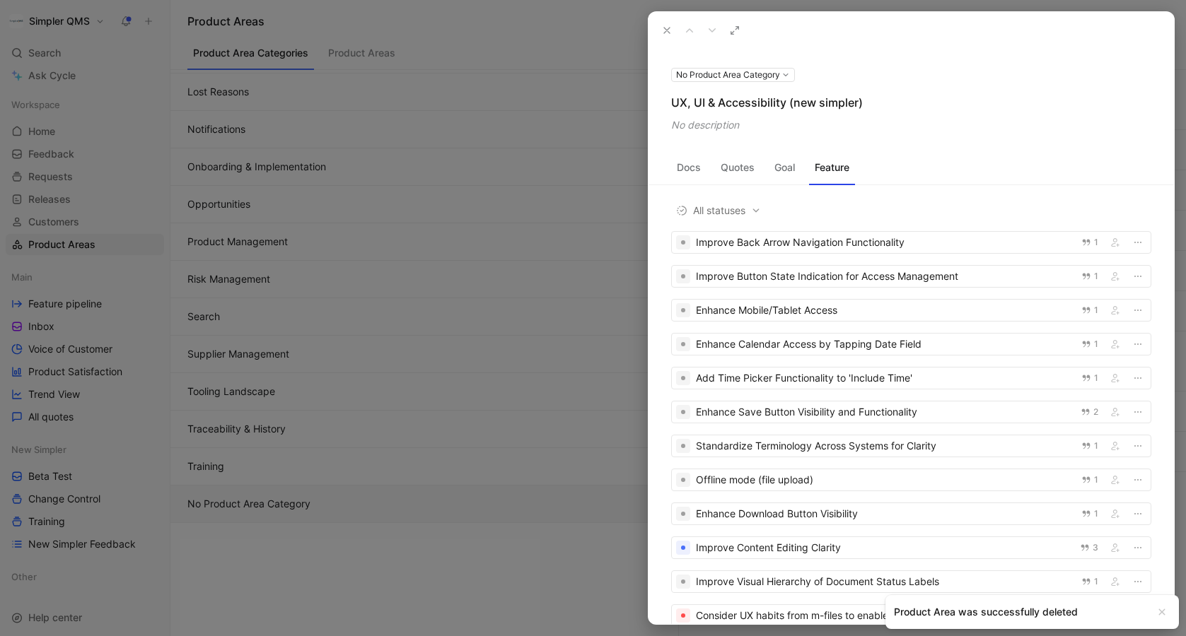
click at [795, 163] on button "Goal" at bounding box center [785, 167] width 32 height 23
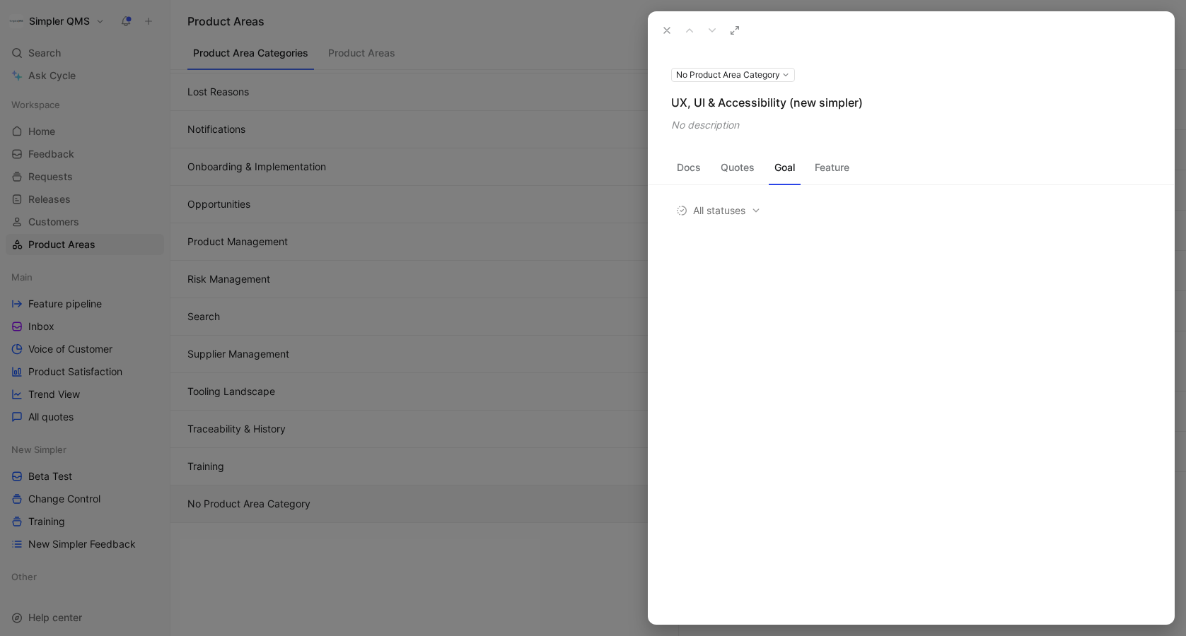
click at [738, 165] on button "Quotes" at bounding box center [737, 167] width 45 height 23
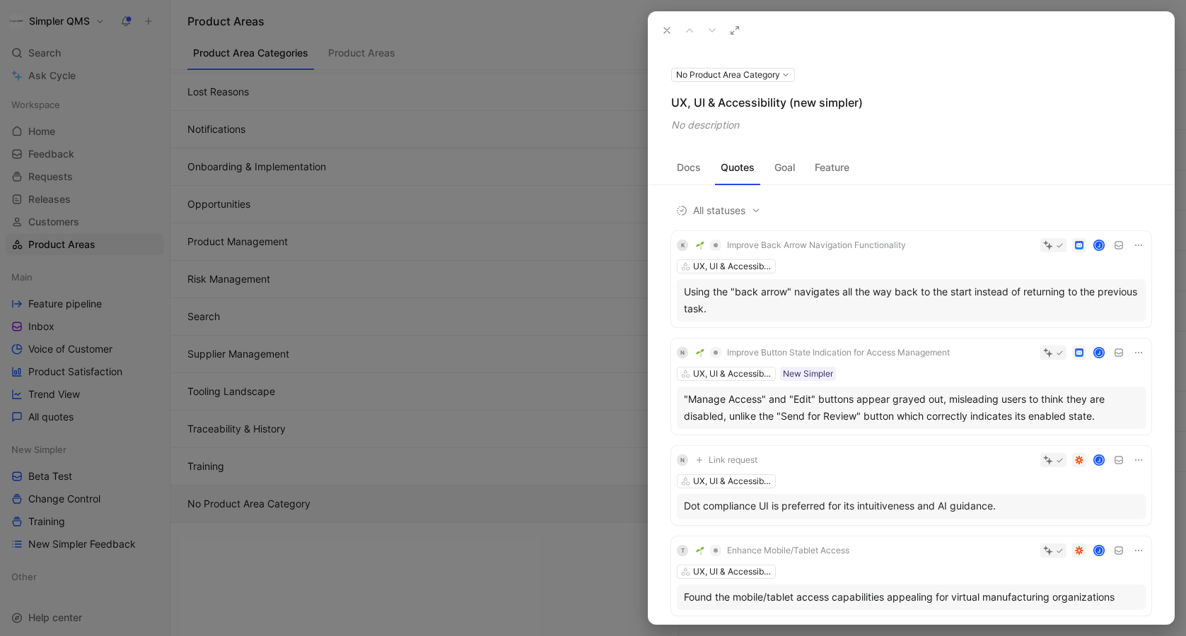
click at [671, 36] on button at bounding box center [667, 31] width 20 height 20
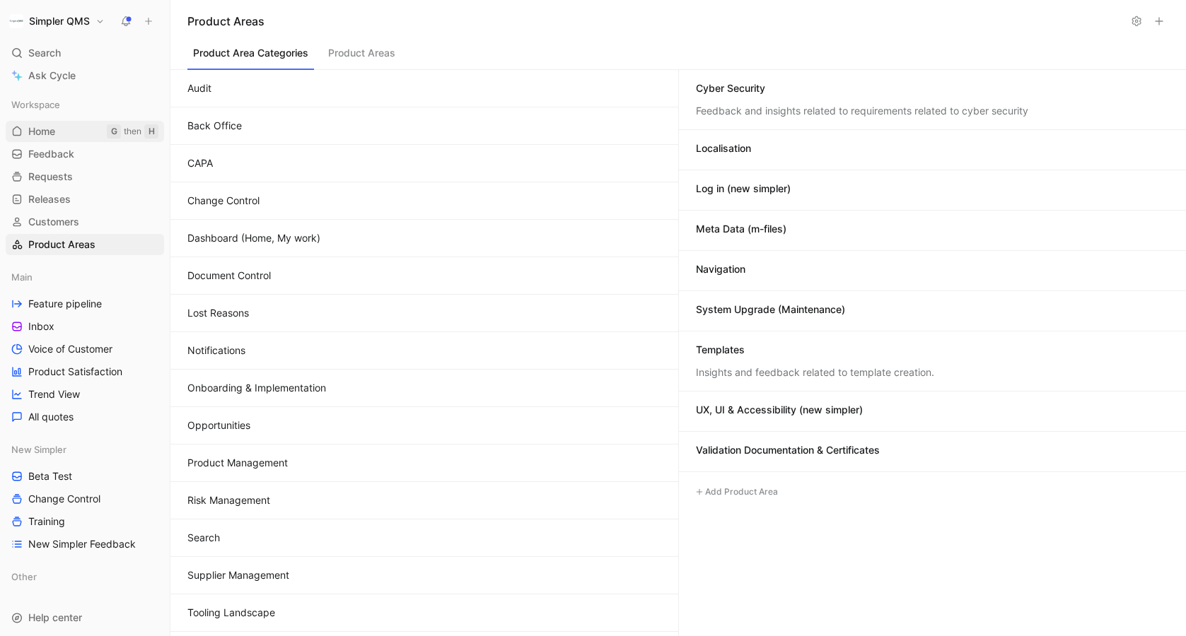
click at [39, 131] on span "Home" at bounding box center [41, 131] width 27 height 14
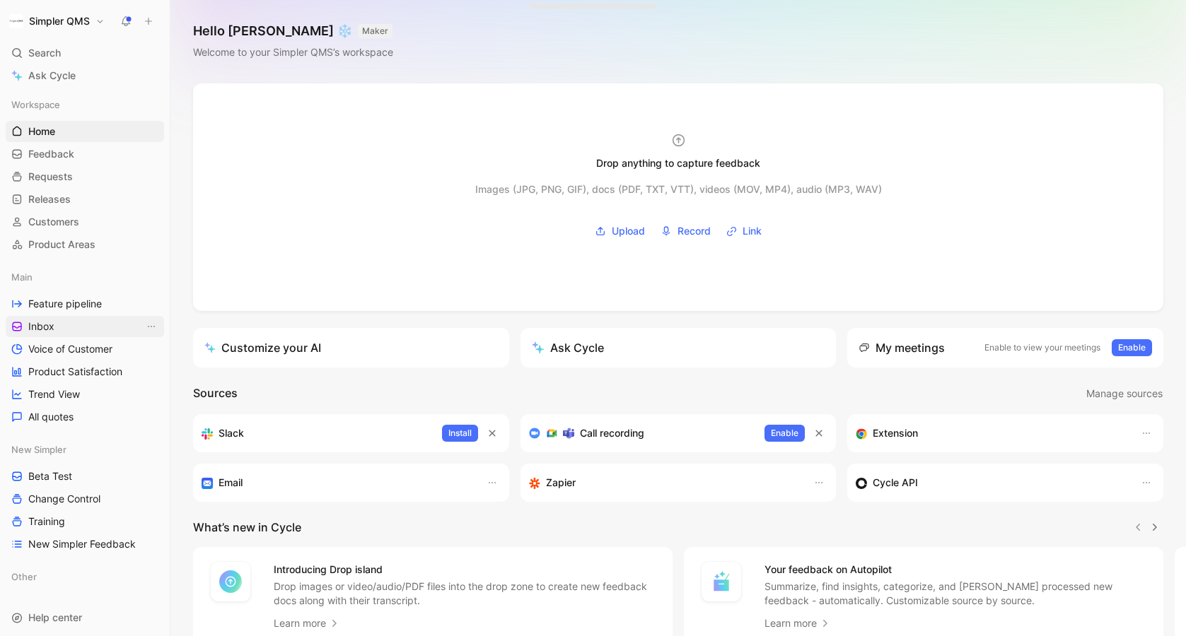
click at [36, 327] on span "Inbox" at bounding box center [41, 327] width 26 height 14
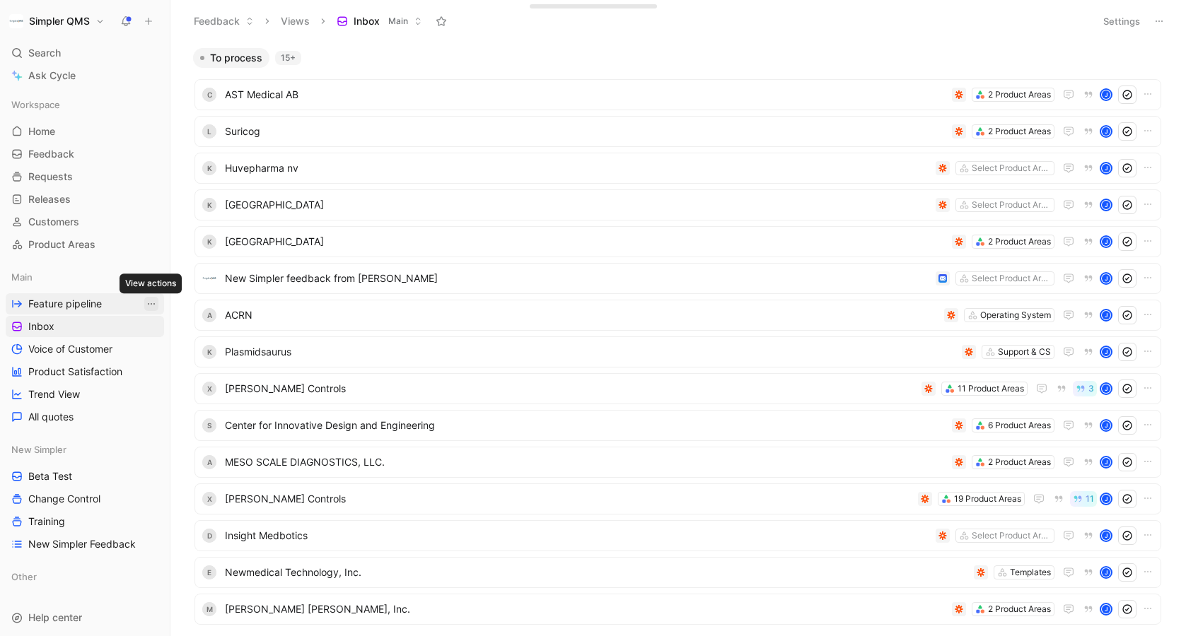
click at [156, 301] on icon "View actions" at bounding box center [151, 303] width 11 height 11
click at [145, 375] on div "Remove from sidebar Main" at bounding box center [160, 378] width 106 height 31
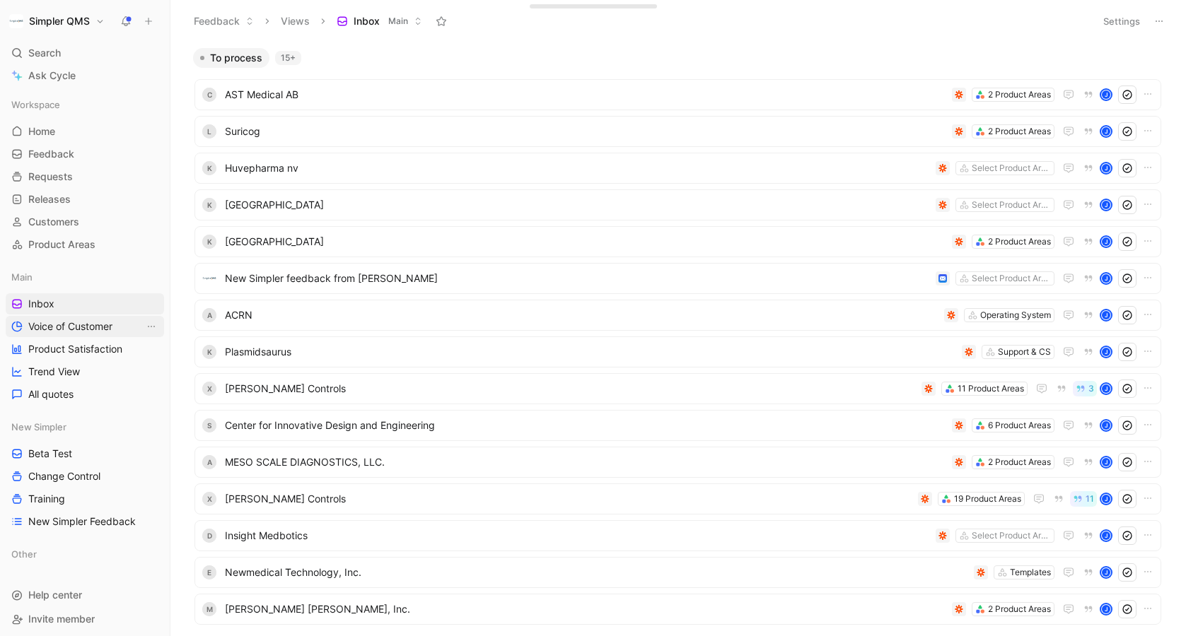
click at [91, 326] on span "Voice of Customer" at bounding box center [70, 327] width 84 height 14
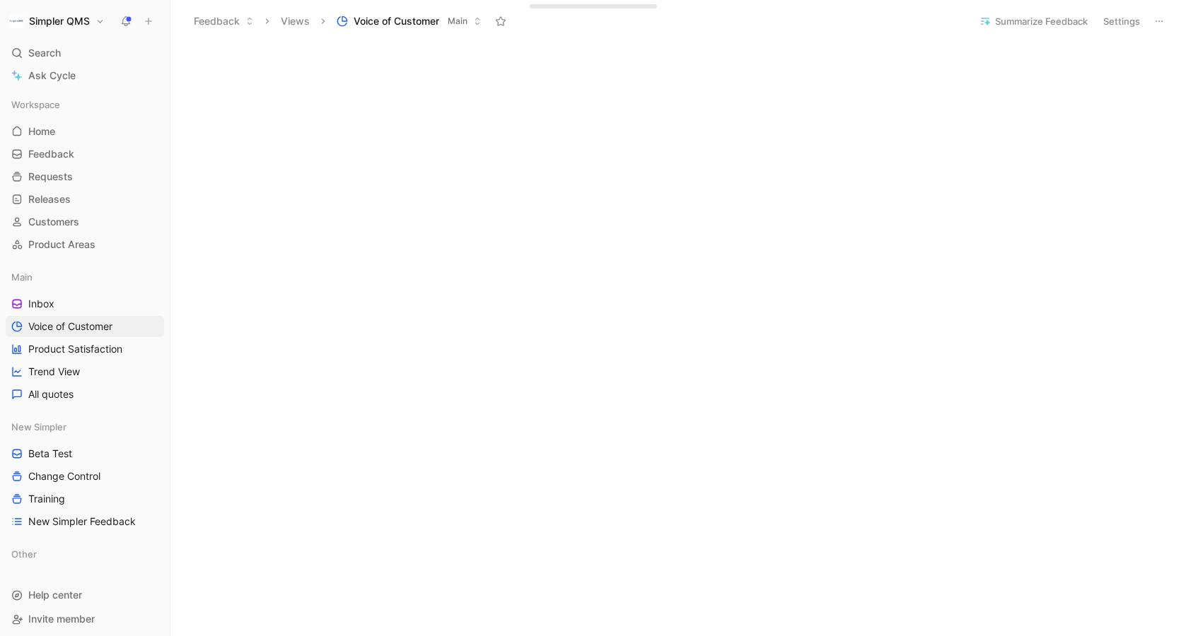
scroll to position [471, 0]
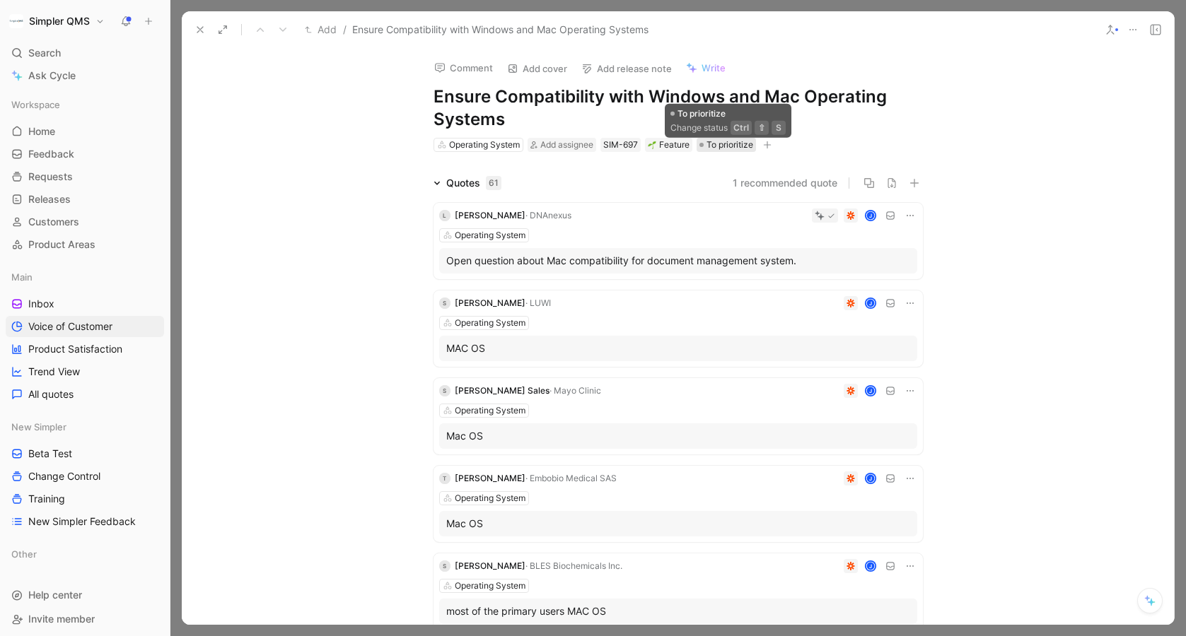
click at [721, 148] on span "To prioritize" at bounding box center [729, 145] width 47 height 14
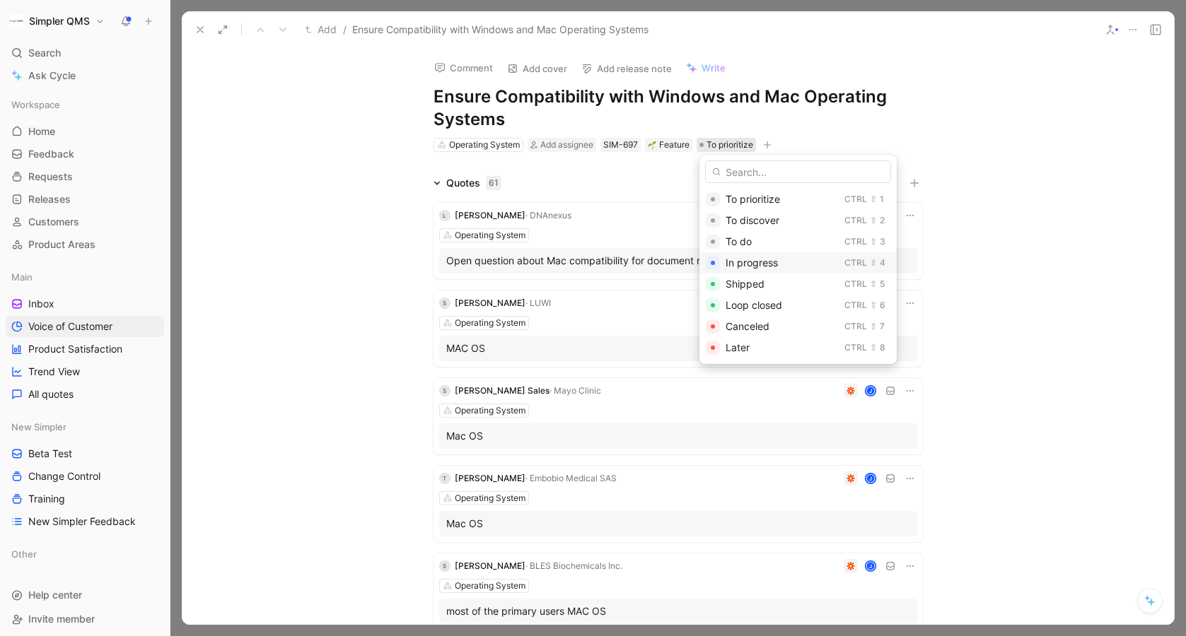
click at [774, 262] on span "In progress" at bounding box center [751, 263] width 52 height 12
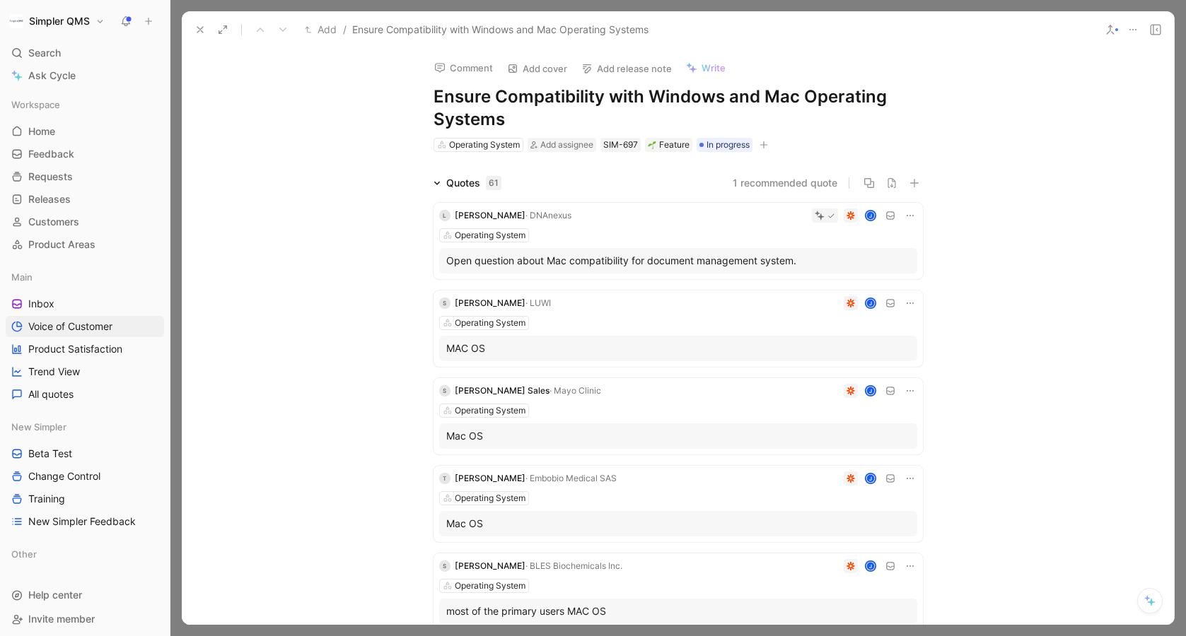
click at [194, 28] on icon at bounding box center [199, 29] width 11 height 11
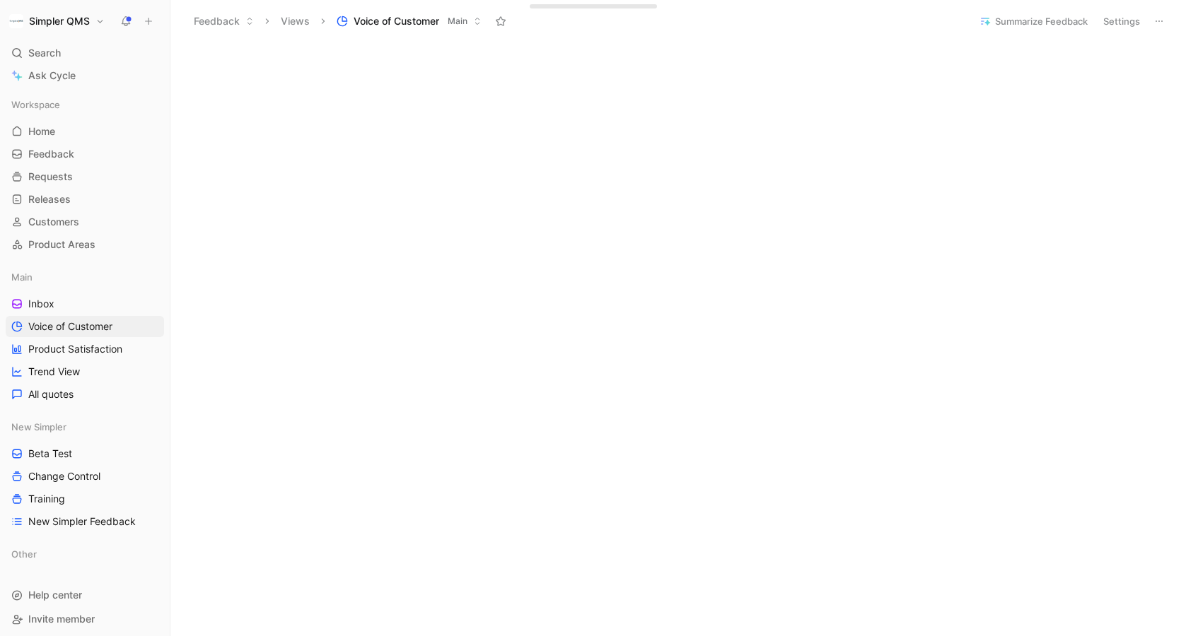
scroll to position [661, 0]
click at [44, 136] on span "Home" at bounding box center [41, 131] width 27 height 14
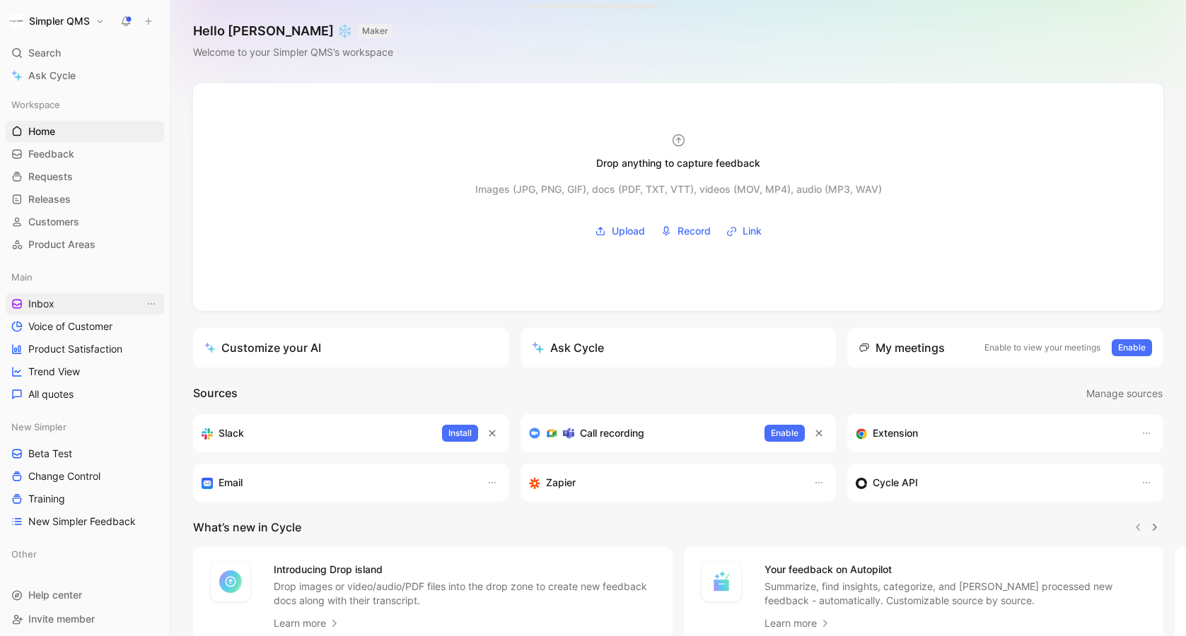
click at [49, 305] on span "Inbox" at bounding box center [41, 304] width 26 height 14
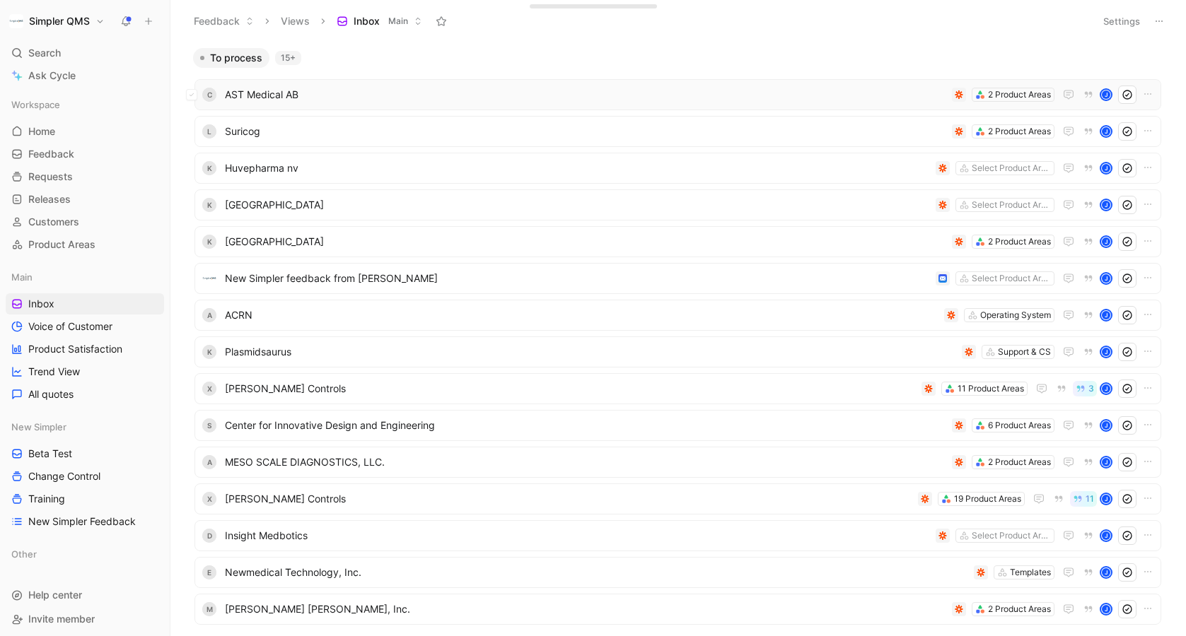
click at [579, 95] on span "AST Medical AB" at bounding box center [585, 94] width 721 height 17
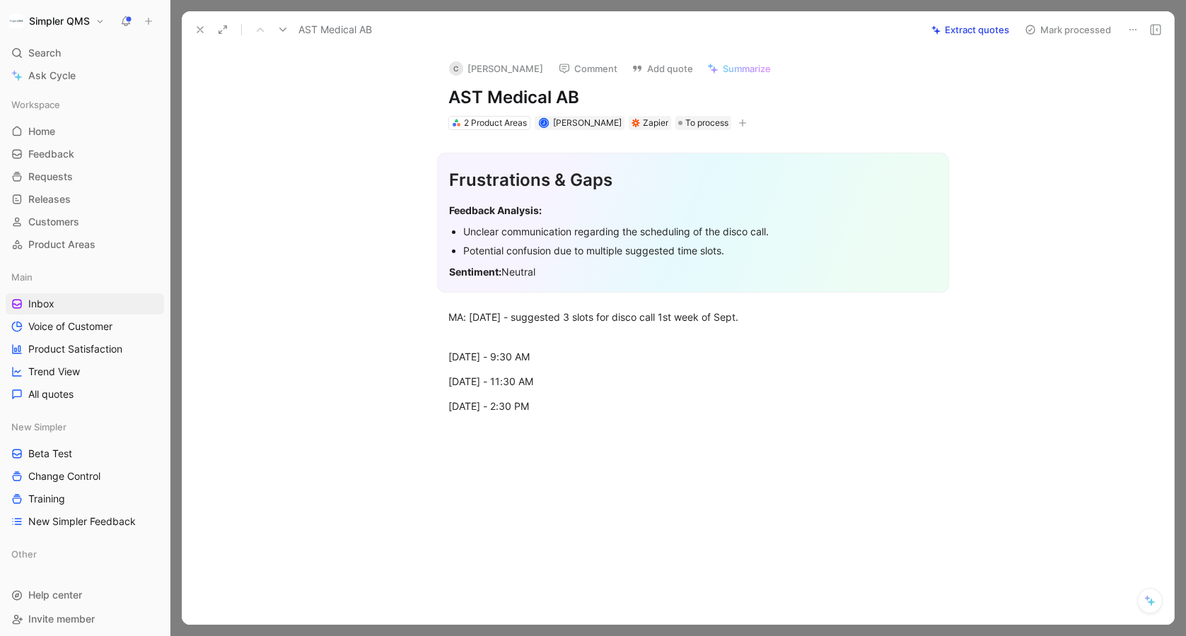
click at [1136, 29] on use at bounding box center [1132, 29] width 7 height 1
click at [1002, 80] on div at bounding box center [995, 80] width 14 height 11
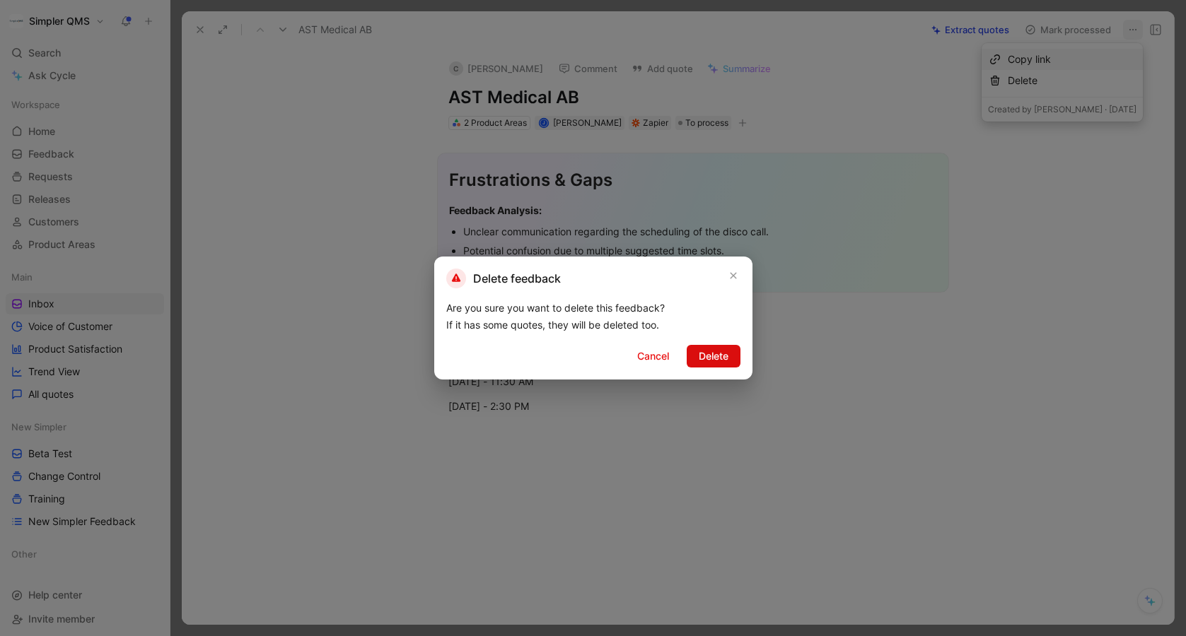
click at [716, 353] on span "Delete" at bounding box center [714, 356] width 30 height 17
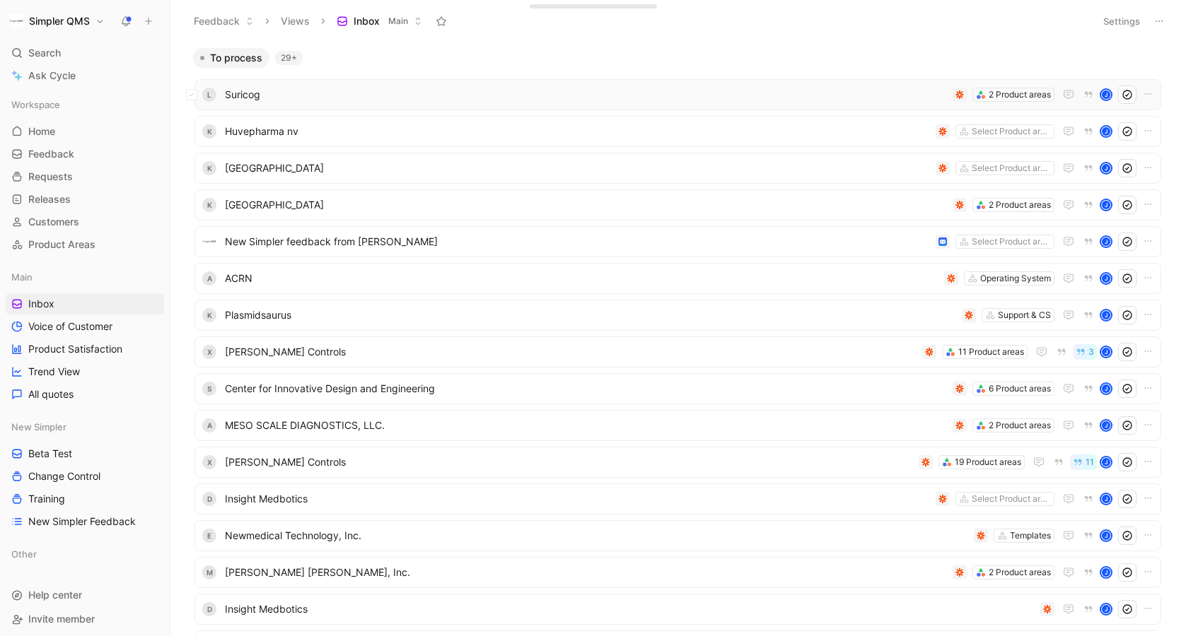
click at [894, 88] on span "Suricog" at bounding box center [586, 94] width 722 height 17
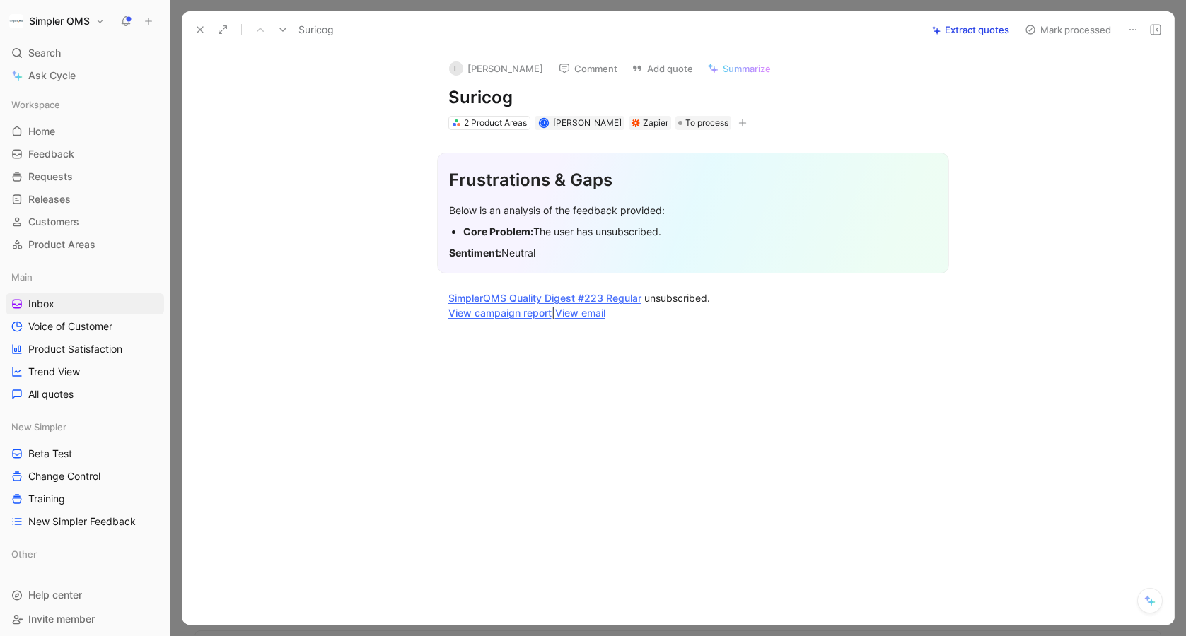
click at [1137, 33] on icon at bounding box center [1132, 29] width 11 height 11
click at [1060, 76] on div "Delete" at bounding box center [1072, 80] width 129 height 17
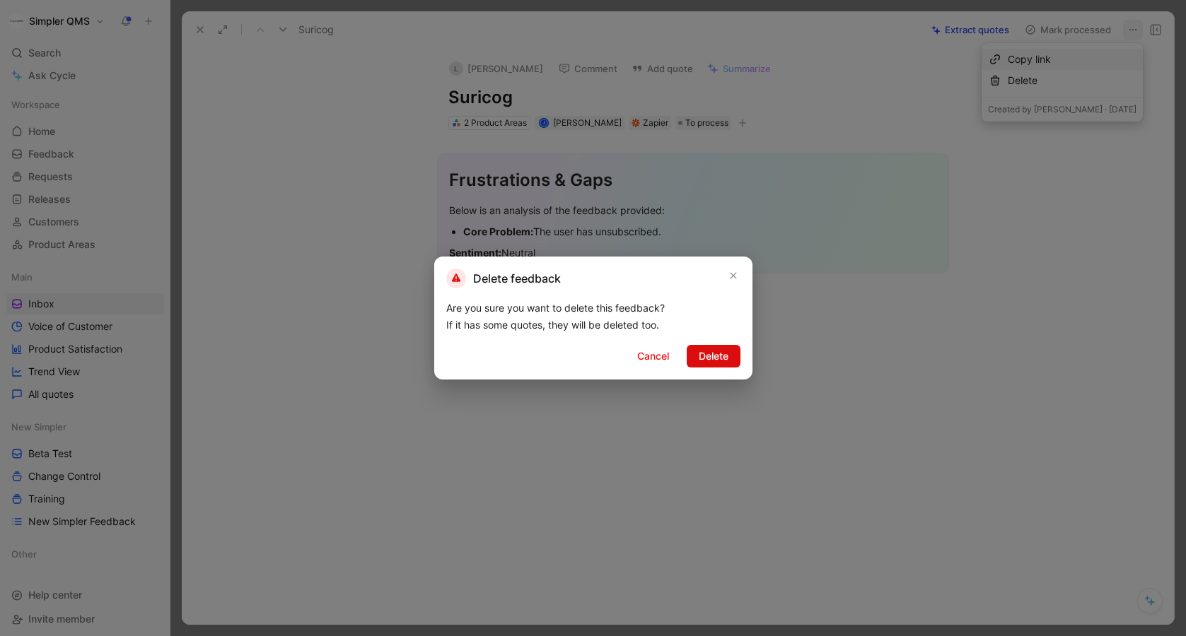
click at [730, 352] on button "Delete" at bounding box center [714, 356] width 54 height 23
